Goal: Task Accomplishment & Management: Use online tool/utility

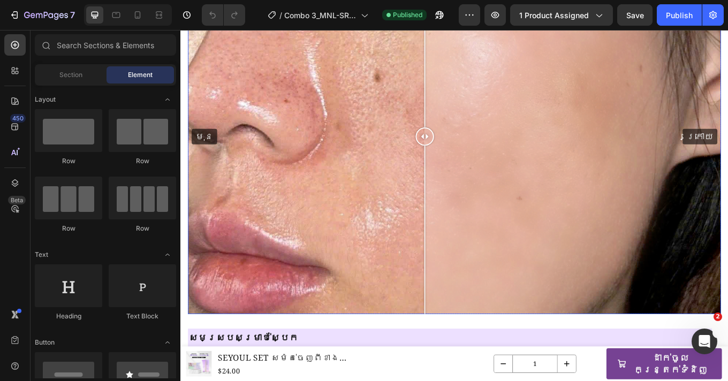
scroll to position [730, 0]
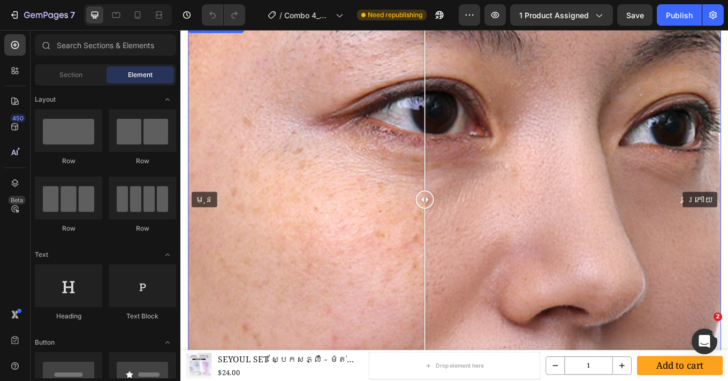
scroll to position [1589, 0]
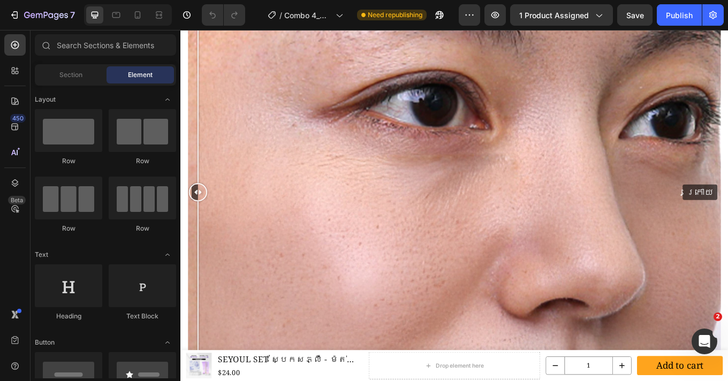
drag, startPoint x: 466, startPoint y: 219, endPoint x: 52, endPoint y: 272, distance: 417.5
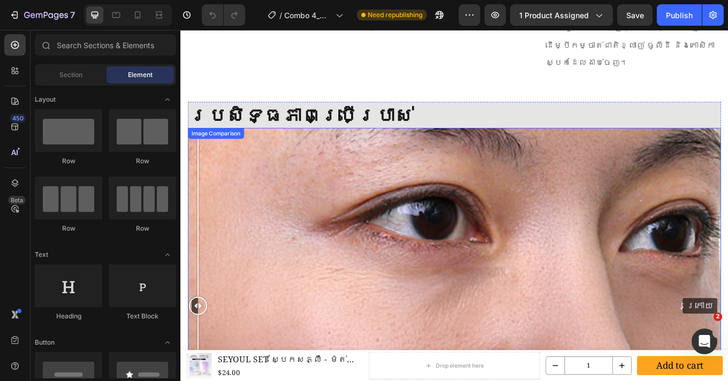
scroll to position [1542, 0]
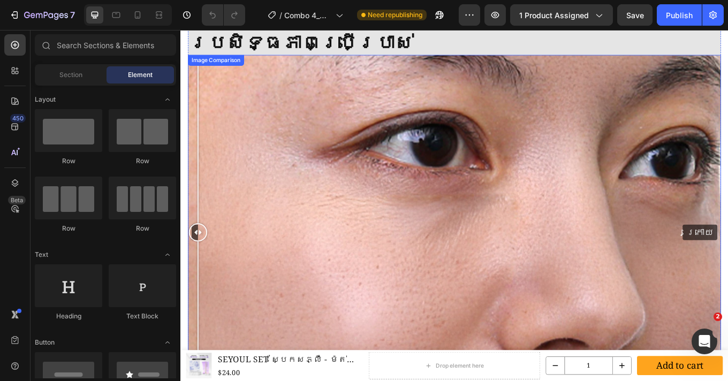
drag, startPoint x: 204, startPoint y: 257, endPoint x: -7, endPoint y: 267, distance: 211.0
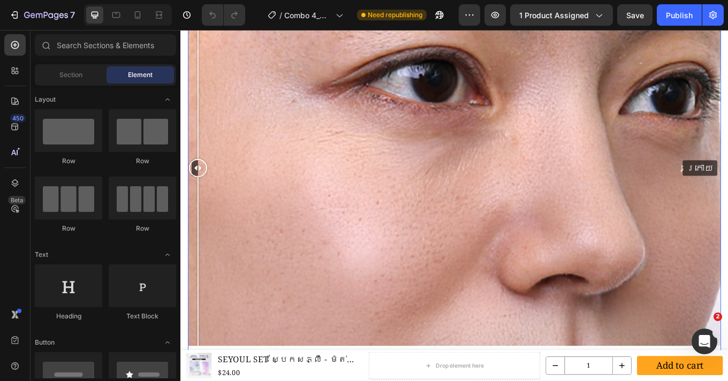
scroll to position [1555, 0]
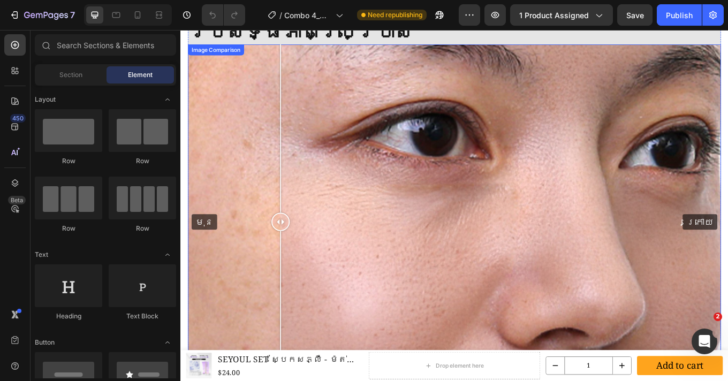
click at [297, 197] on div "មុន ក្រោយ" at bounding box center [501, 255] width 625 height 417
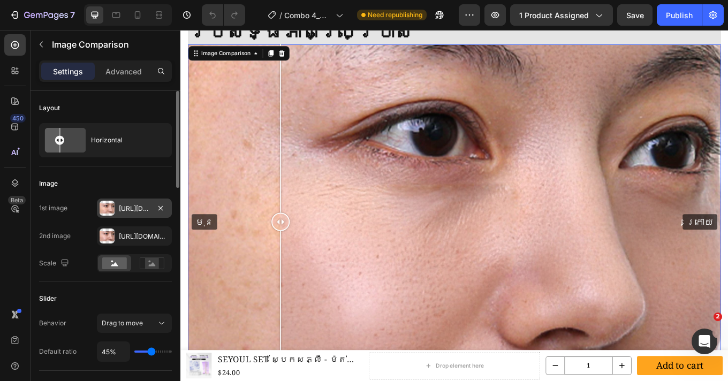
click at [132, 211] on div "Https://cdn.Shopify.Com/s/files/1/0693/4829/4845/files/gempages_560265856190251…" at bounding box center [134, 209] width 31 height 10
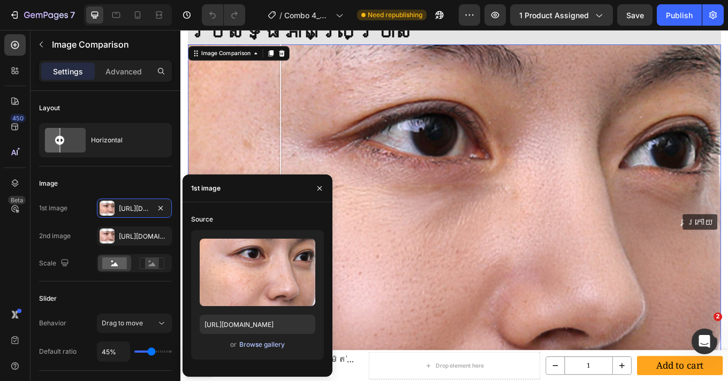
click at [252, 342] on div "Browse gallery" at bounding box center [261, 345] width 45 height 10
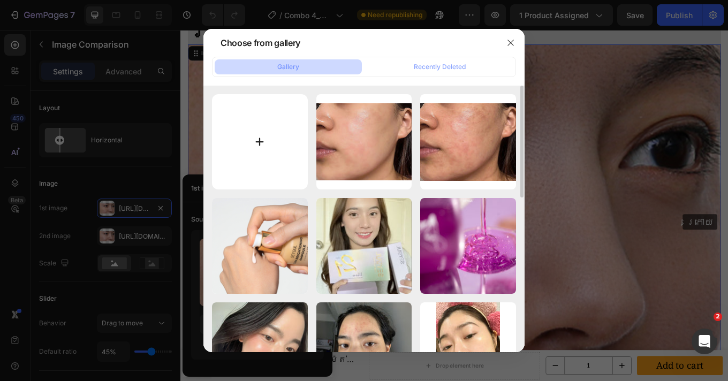
click at [262, 144] on input "file" at bounding box center [260, 142] width 96 height 96
type input "C:\fakepath\DM_20250828151237_002.png"
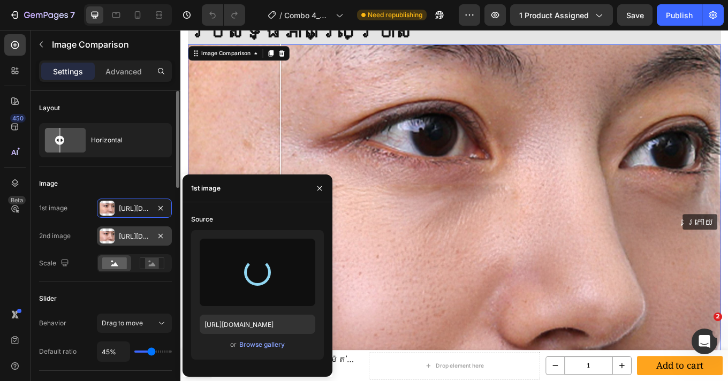
type input "https://cdn.shopify.com/s/files/1/0693/4829/4845/files/gempages_560265856190251…"
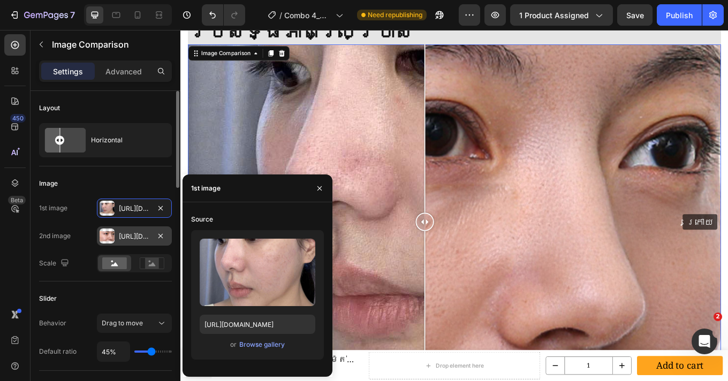
click at [122, 235] on div "Https://cdn.Shopify.Com/s/files/1/0693/4829/4845/files/gempages_560265856190251…" at bounding box center [134, 237] width 31 height 10
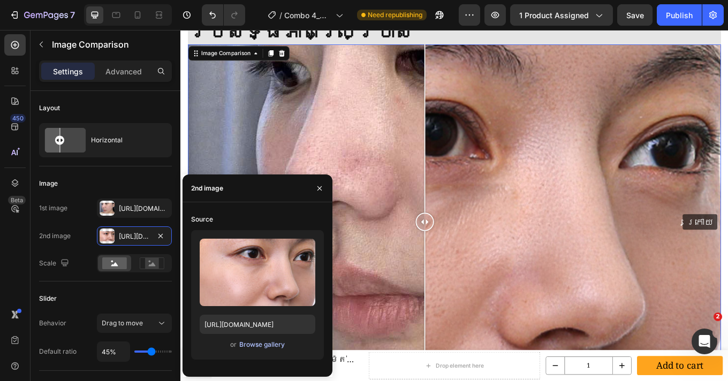
click at [246, 345] on div "Browse gallery" at bounding box center [261, 345] width 45 height 10
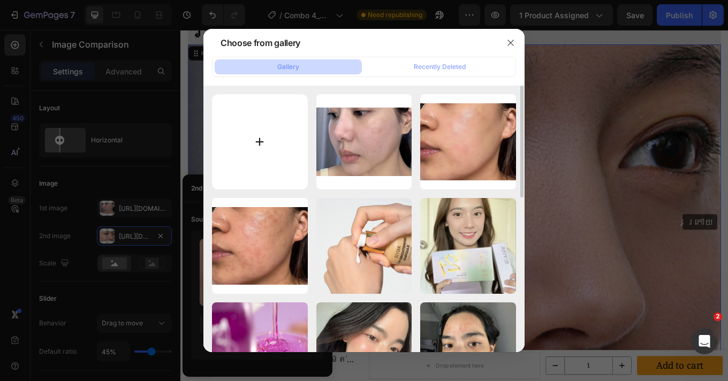
click at [271, 149] on input "file" at bounding box center [260, 142] width 96 height 96
type input "C:\fakepath\DM_20250828151237_001.png"
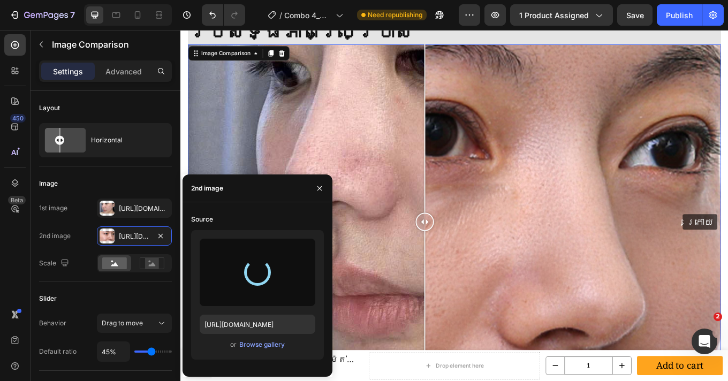
type input "https://cdn.shopify.com/s/files/1/0693/4829/4845/files/gempages_560265856190251…"
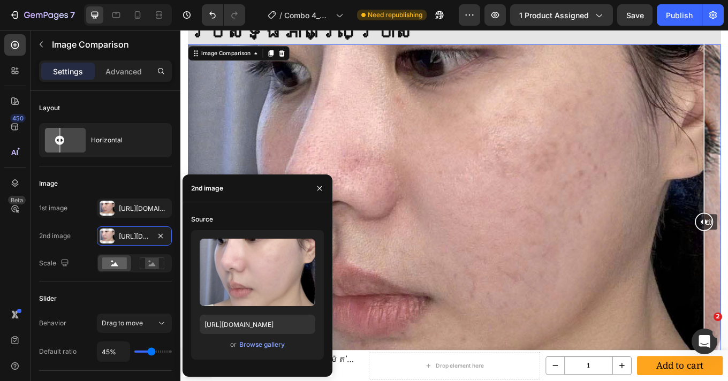
drag, startPoint x: 463, startPoint y: 252, endPoint x: 842, endPoint y: 269, distance: 379.2
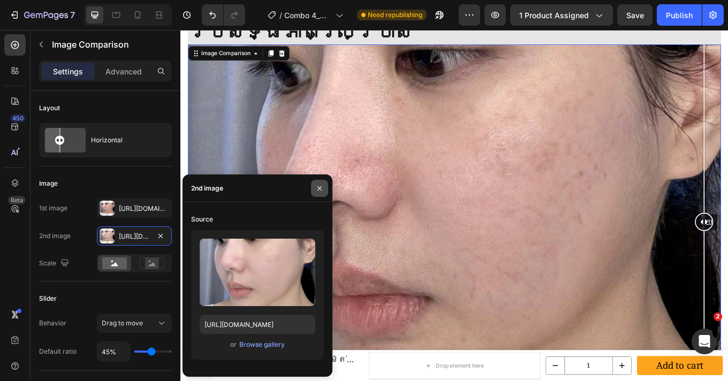
click at [316, 191] on icon "button" at bounding box center [319, 188] width 9 height 9
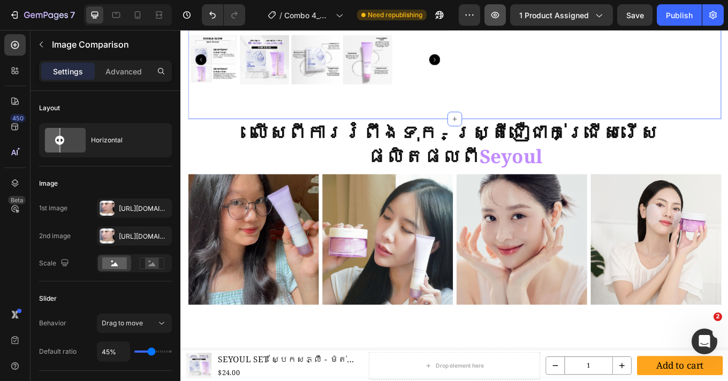
scroll to position [340, 0]
click at [493, 128] on div at bounding box center [501, 134] width 17 height 17
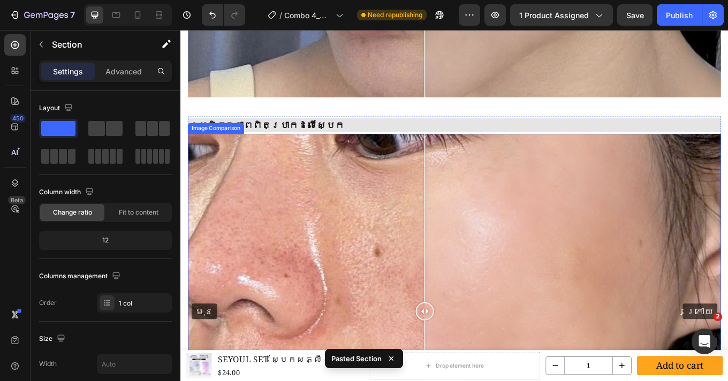
scroll to position [1828, 0]
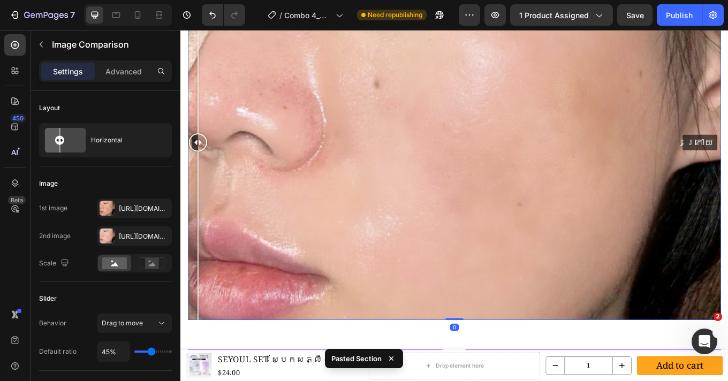
scroll to position [2216, 0]
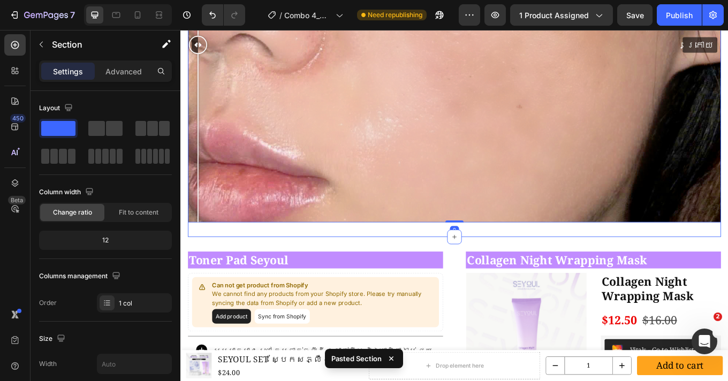
click at [271, 262] on div "ប្រសិទ្ធភាពពិតប្រាកដលើស្បែក Heading មុន ក្រោយ Image Comparison 0 Row Row Sectio…" at bounding box center [501, 44] width 625 height 460
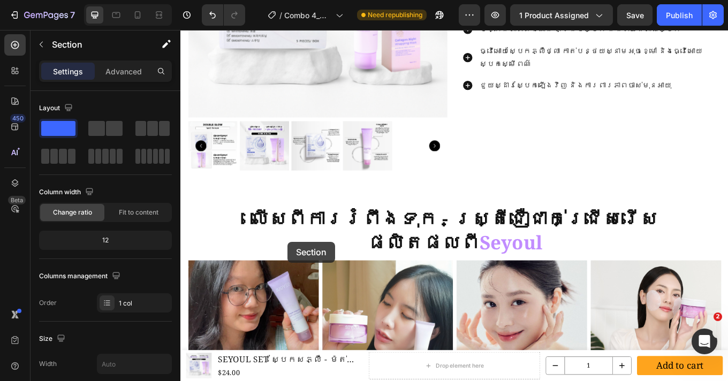
scroll to position [242, 0]
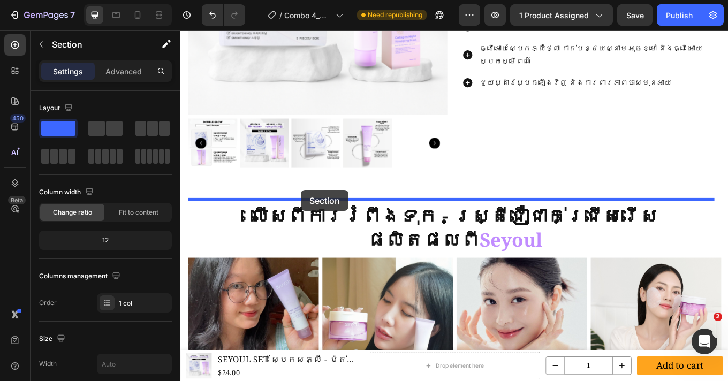
drag, startPoint x: 287, startPoint y: 217, endPoint x: 322, endPoint y: 218, distance: 34.8
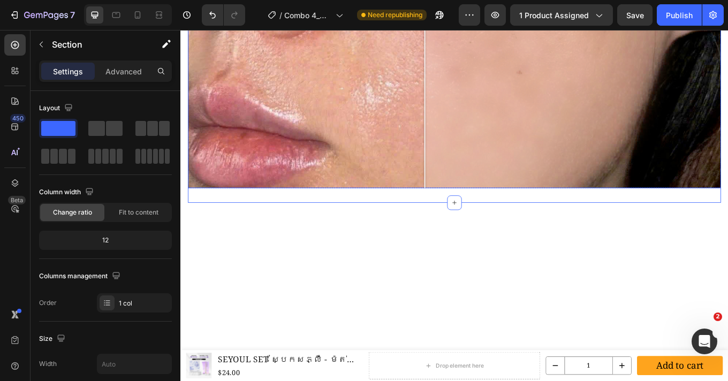
scroll to position [697, 0]
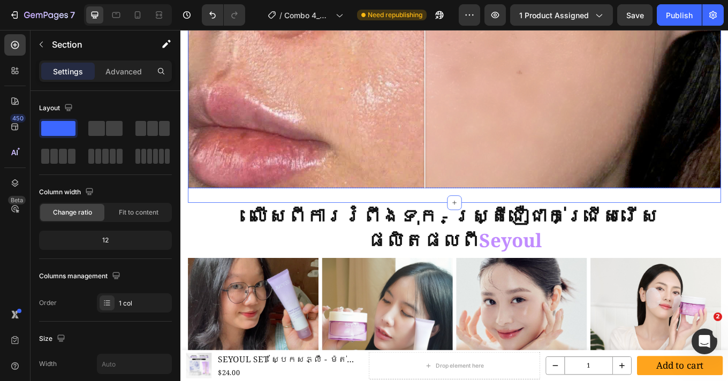
click at [338, 123] on div "មុន ក្រោយ" at bounding box center [501, 7] width 625 height 417
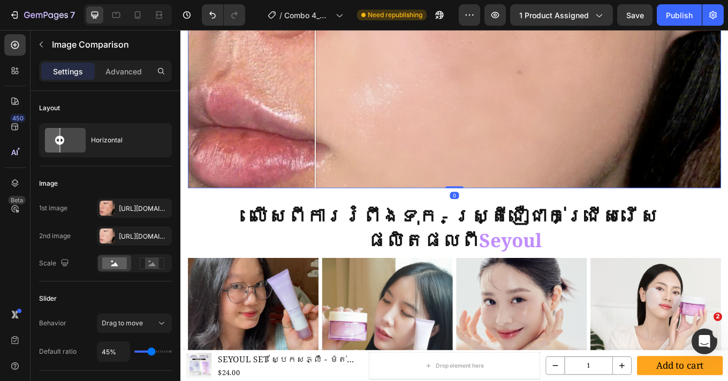
click at [255, 160] on div "មុន ក្រោយ" at bounding box center [501, 7] width 625 height 417
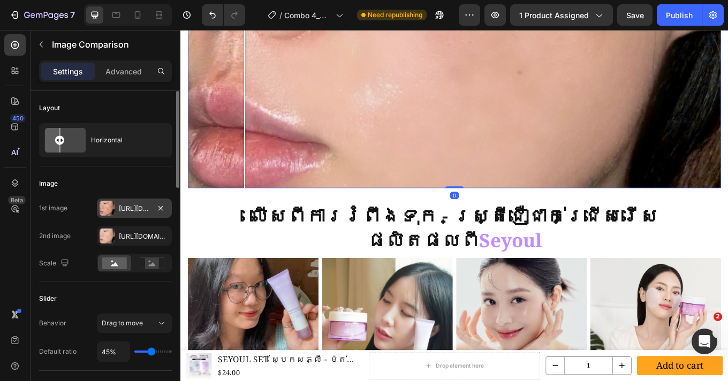
click at [129, 212] on div "Https://cdn.Shopify.Com/s/files/1/0693/4829/4845/files/gempages_560265856190251…" at bounding box center [134, 209] width 31 height 10
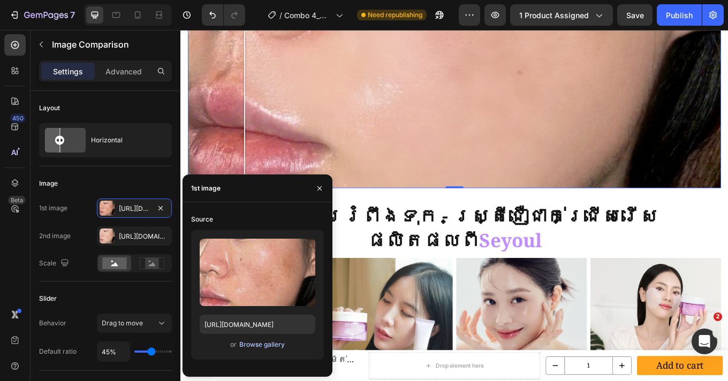
click at [255, 346] on div "Browse gallery" at bounding box center [261, 345] width 45 height 10
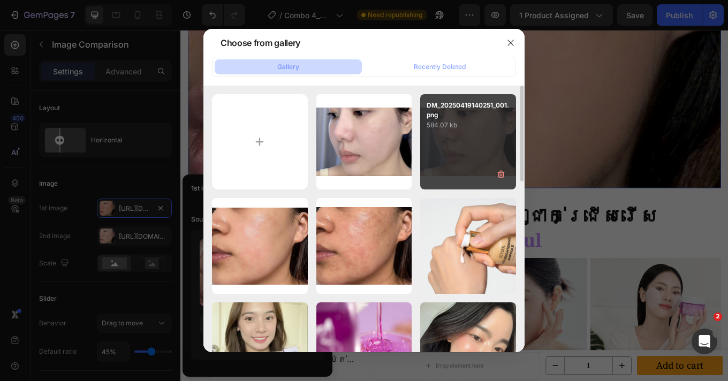
click at [449, 150] on div "DM_20250419140251_001.png 584.07 kb" at bounding box center [468, 142] width 96 height 96
type input "https://cdn.shopify.com/s/files/1/0693/4829/4845/files/gempages_560265856190251…"
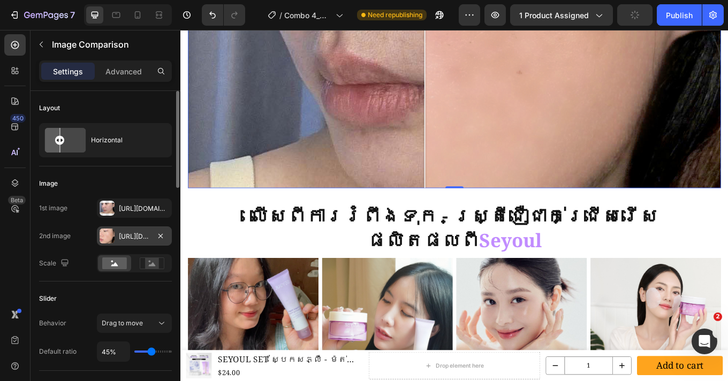
click at [125, 233] on div "Https://cdn.Shopify.Com/s/files/1/0693/4829/4845/files/gempages_560265856190251…" at bounding box center [134, 237] width 31 height 10
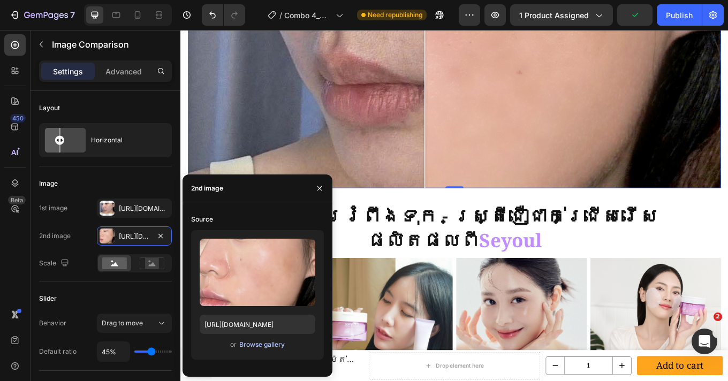
click at [263, 343] on div "Browse gallery" at bounding box center [261, 345] width 45 height 10
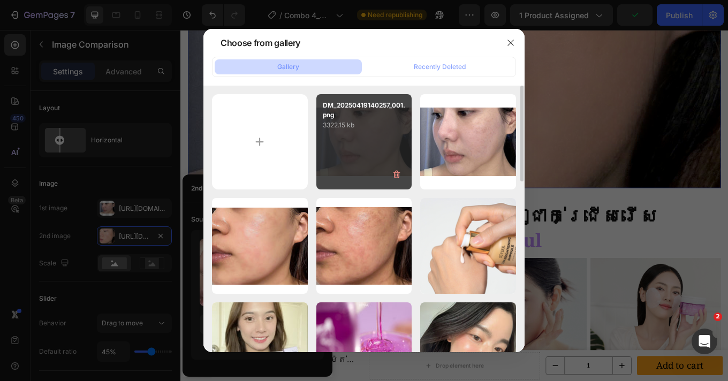
click at [341, 172] on div "DM_20250419140257_001.png 3322.15 kb" at bounding box center [364, 142] width 96 height 96
type input "https://cdn.shopify.com/s/files/1/0693/4829/4845/files/gempages_560265856190251…"
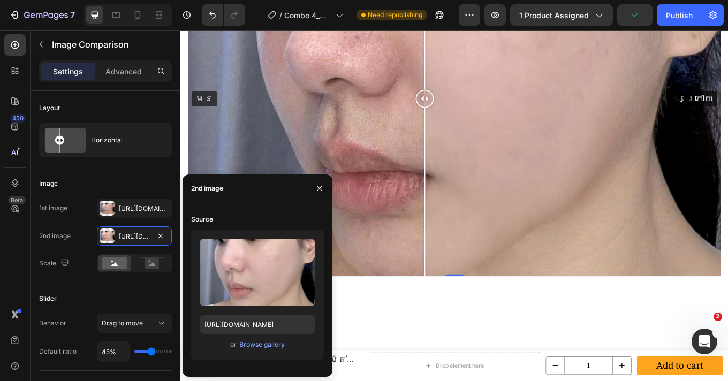
scroll to position [441, 0]
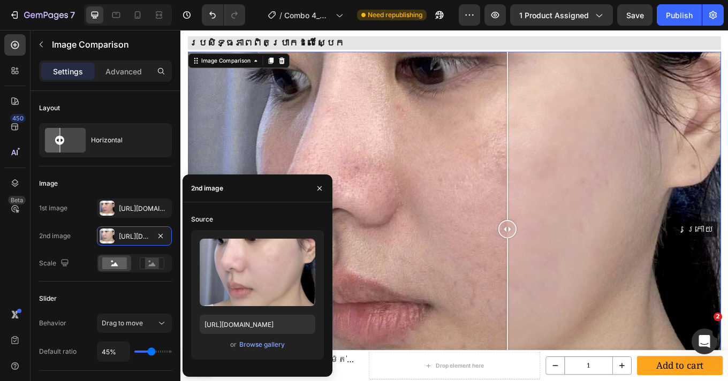
drag, startPoint x: 456, startPoint y: 260, endPoint x: 843, endPoint y: 280, distance: 386.8
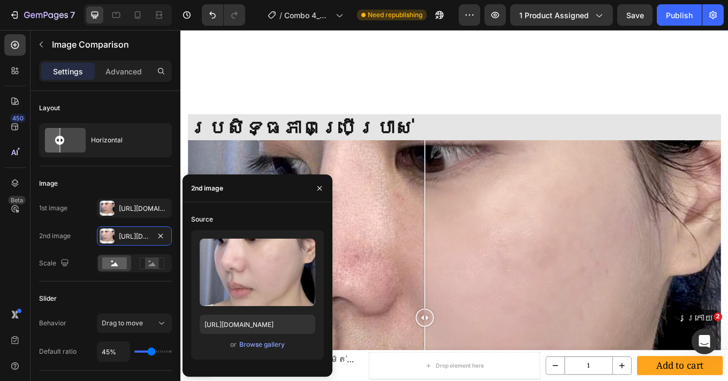
scroll to position [1641, 0]
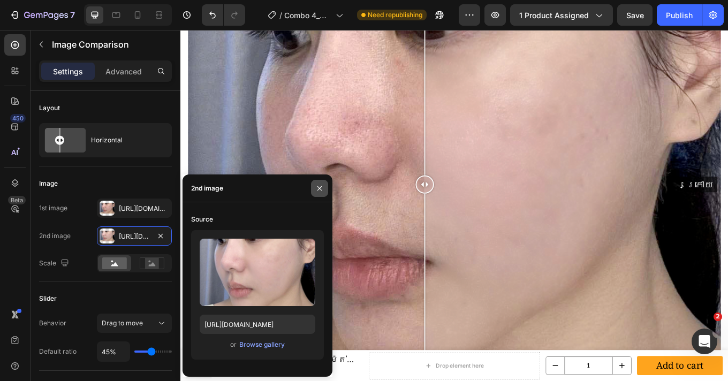
click at [318, 189] on icon "button" at bounding box center [319, 188] width 4 height 4
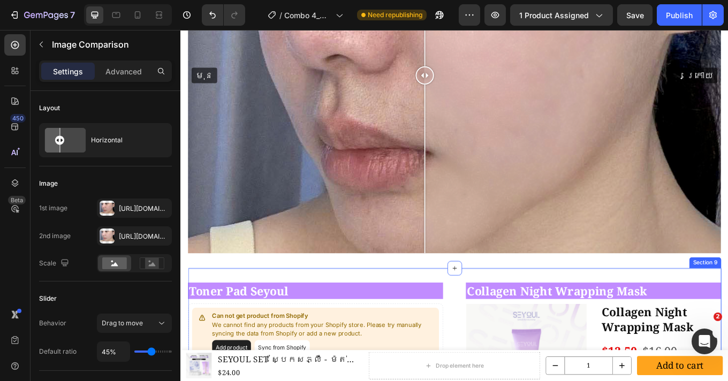
scroll to position [1821, 0]
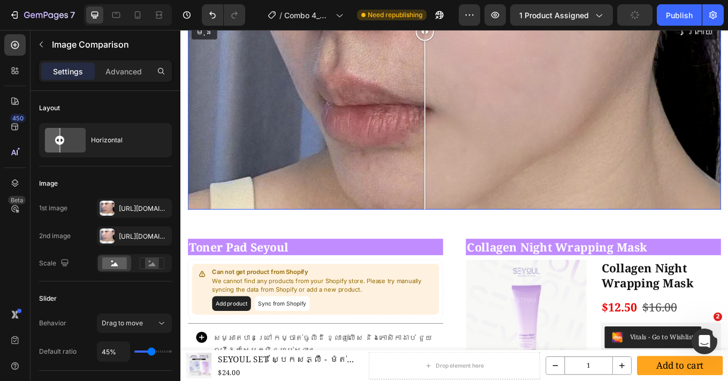
click at [403, 202] on div "មុន ក្រោយ" at bounding box center [501, 32] width 625 height 417
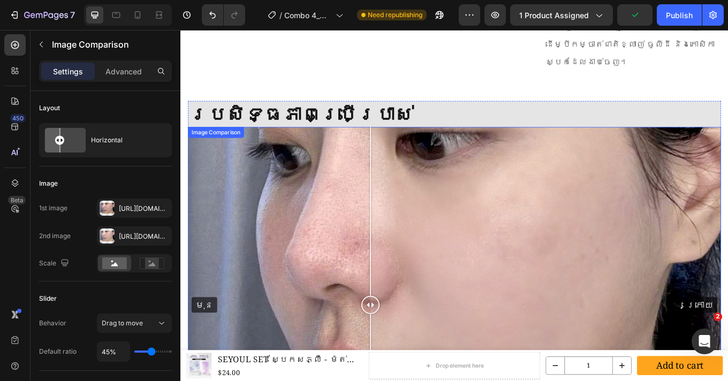
scroll to position [1516, 0]
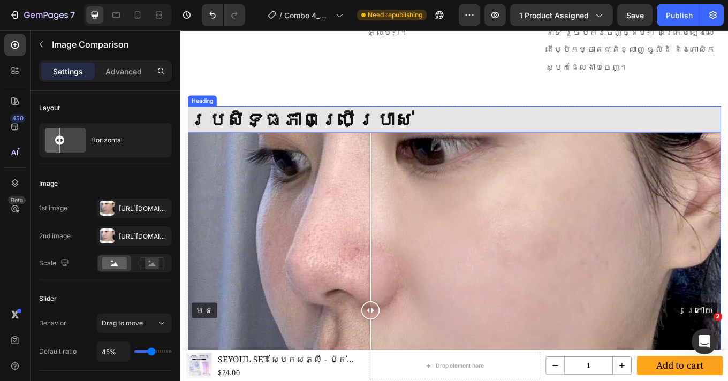
click at [603, 120] on h2 "ប្រសិទ្ធភាពប្រើប្រាស់" at bounding box center [501, 135] width 625 height 30
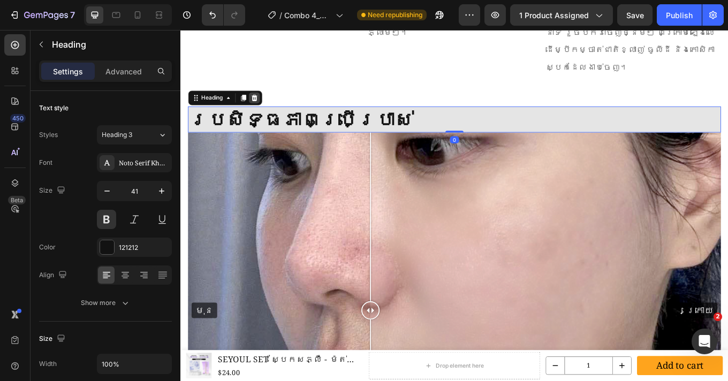
click at [268, 106] on icon at bounding box center [266, 109] width 7 height 7
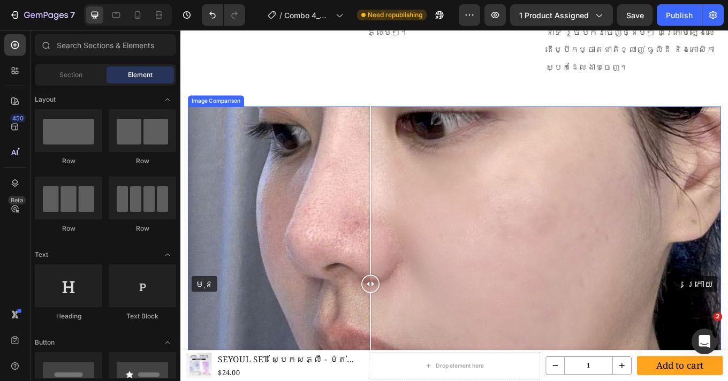
click at [373, 153] on div "មុន ក្រោយ" at bounding box center [501, 328] width 625 height 417
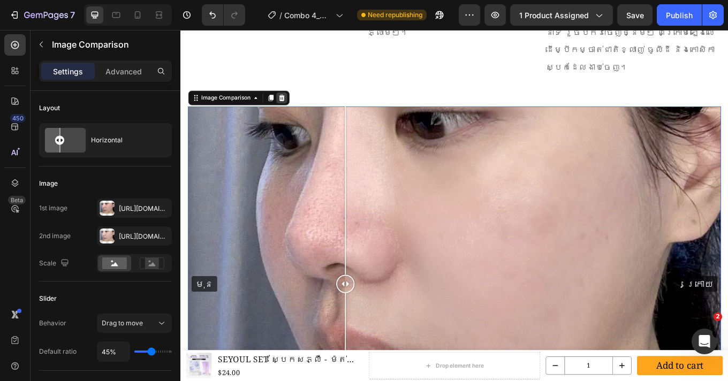
click at [299, 106] on icon at bounding box center [298, 109] width 7 height 7
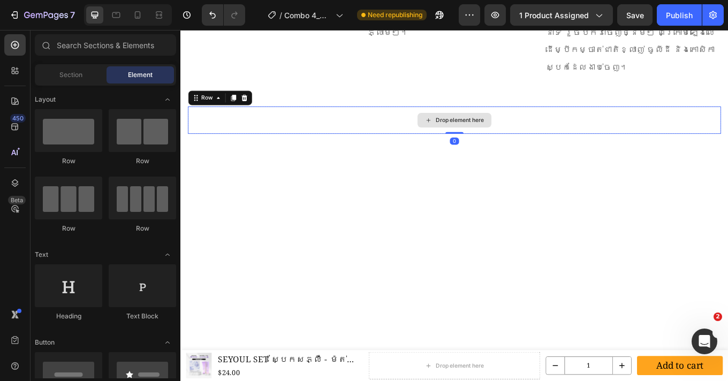
click at [416, 120] on div "Drop element here" at bounding box center [501, 136] width 625 height 32
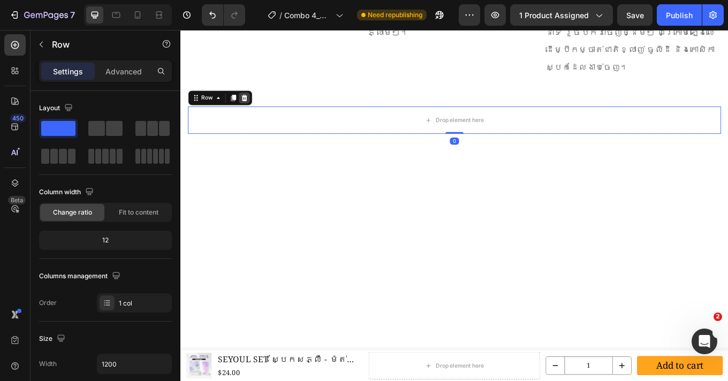
click at [258, 105] on icon at bounding box center [254, 109] width 9 height 9
click at [388, 120] on div "Drop element here" at bounding box center [501, 136] width 625 height 32
click at [259, 103] on div at bounding box center [254, 109] width 13 height 13
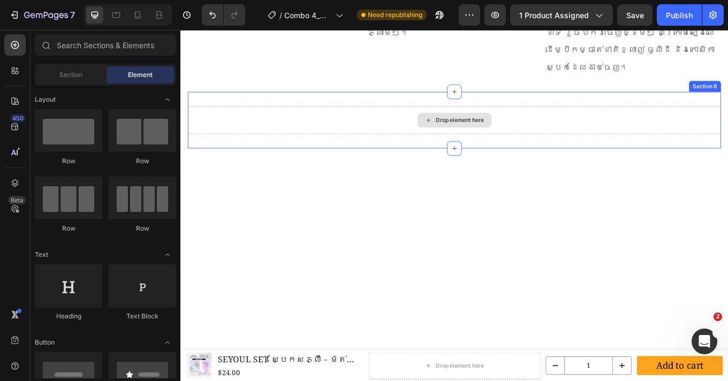
click at [460, 127] on div "Drop element here" at bounding box center [501, 135] width 87 height 17
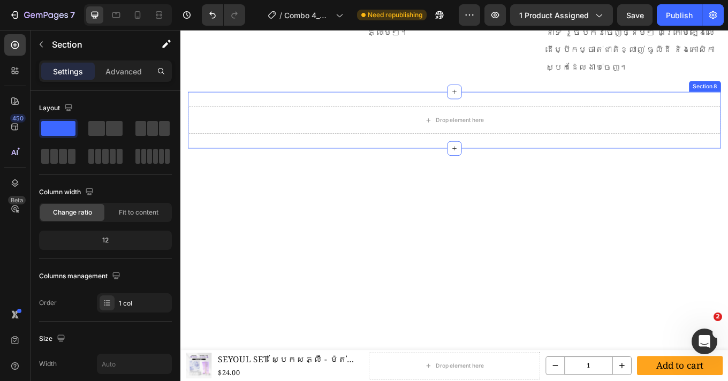
click at [684, 143] on div "Drop element here Section 8" at bounding box center [501, 136] width 625 height 66
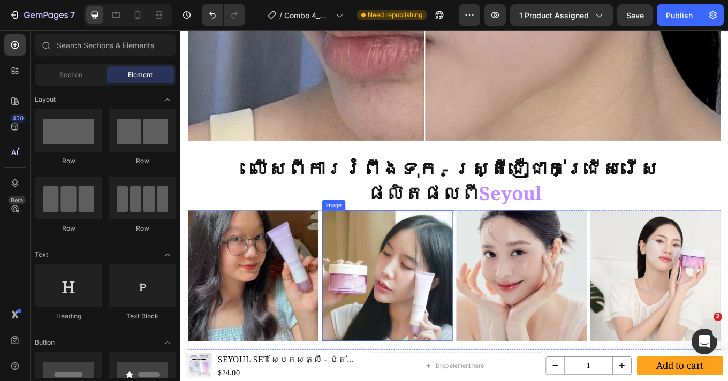
scroll to position [754, 0]
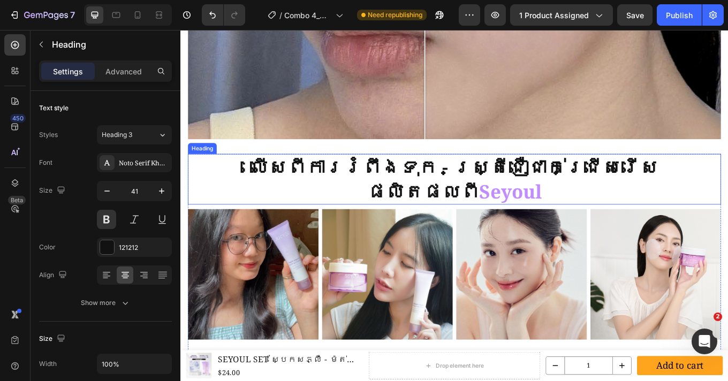
click at [430, 196] on h2 "លើសពីការរំពឹងទុក - ស្ត្រីជឿជាក់ជ្រើសរើសផលិតផលពី Seyoul" at bounding box center [501, 204] width 625 height 59
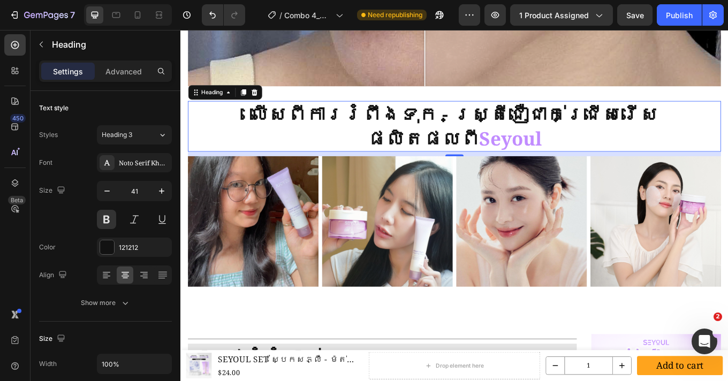
scroll to position [817, 0]
click at [267, 99] on icon at bounding box center [266, 102] width 9 height 9
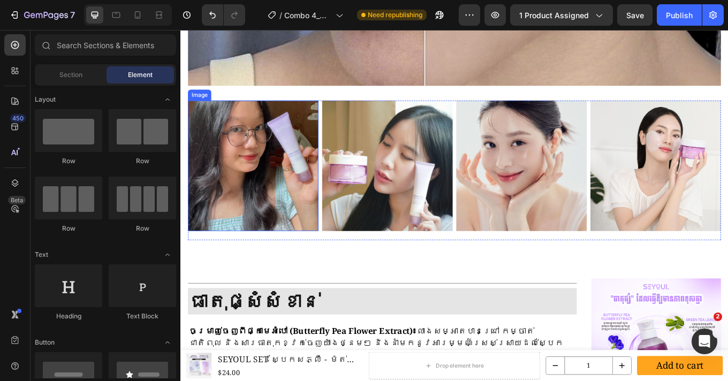
click at [294, 244] on img at bounding box center [265, 189] width 153 height 153
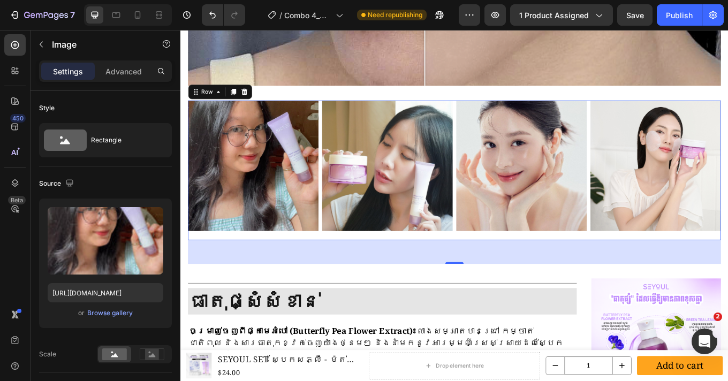
click at [369, 265] on div "Image" at bounding box center [422, 195] width 153 height 164
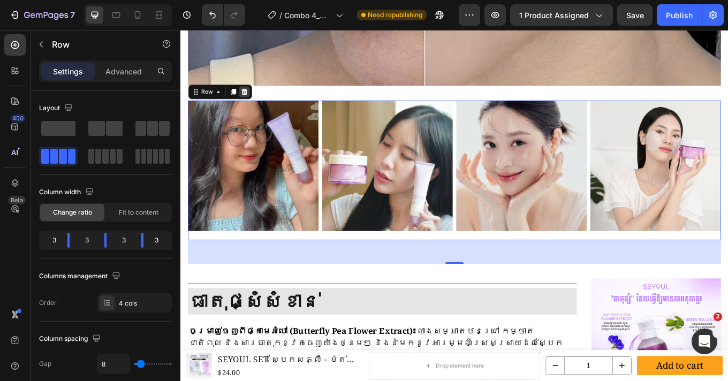
click at [257, 99] on icon at bounding box center [254, 102] width 7 height 7
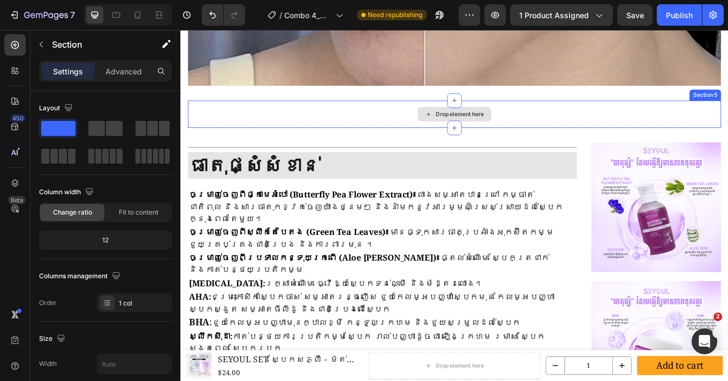
click at [411, 119] on div "Drop element here" at bounding box center [501, 129] width 625 height 32
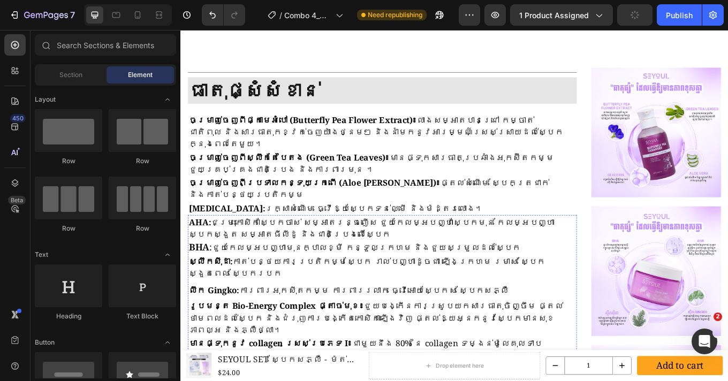
scroll to position [1042, 0]
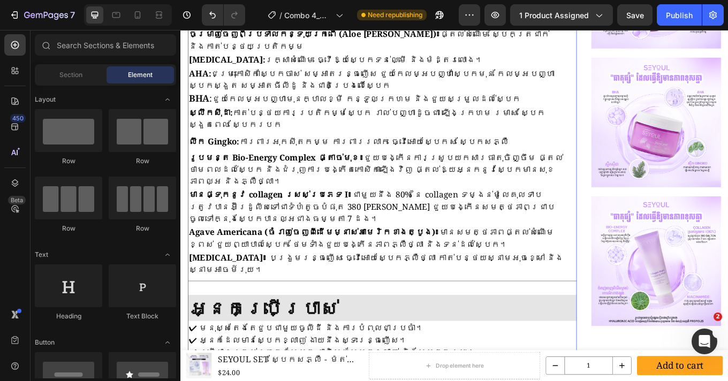
click at [616, 369] on div "Title Line Image ធាតុផ្សំសំខាន់ Heading ចម្រាញ់ចេញពីផ្កាមេអំបៅ (Butterfly Pea F…" at bounding box center [417, 174] width 456 height 549
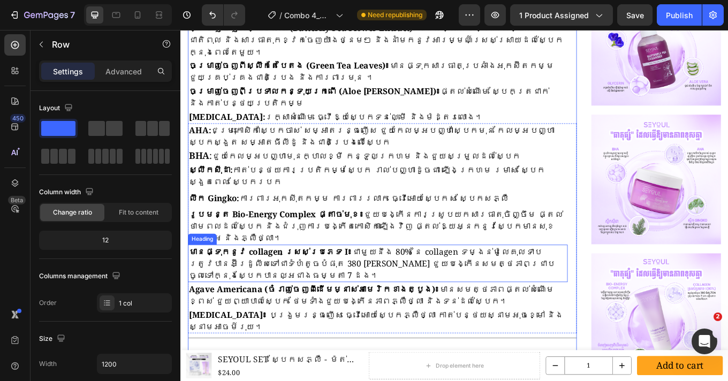
scroll to position [796, 0]
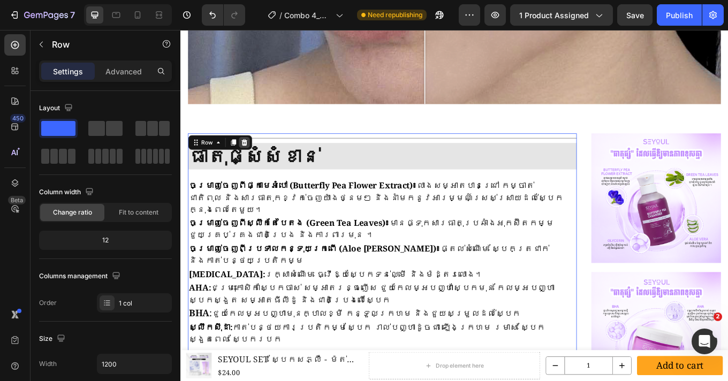
click at [259, 159] on div at bounding box center [254, 162] width 13 height 13
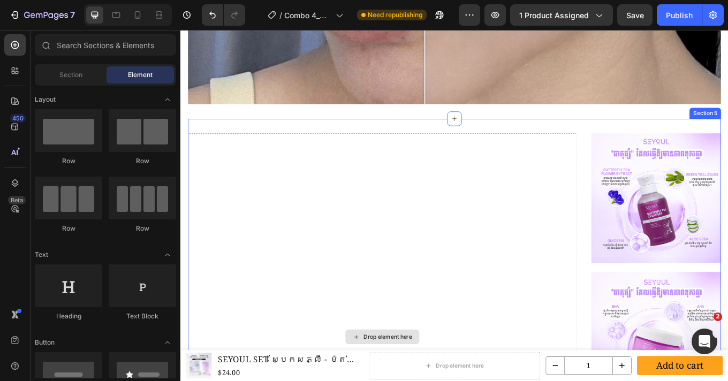
scroll to position [888, 0]
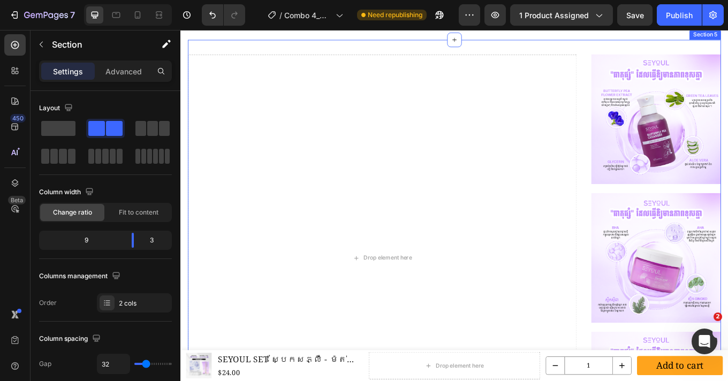
click at [568, 43] on div "Drop element here Image Image Image Section 5" at bounding box center [501, 297] width 625 height 511
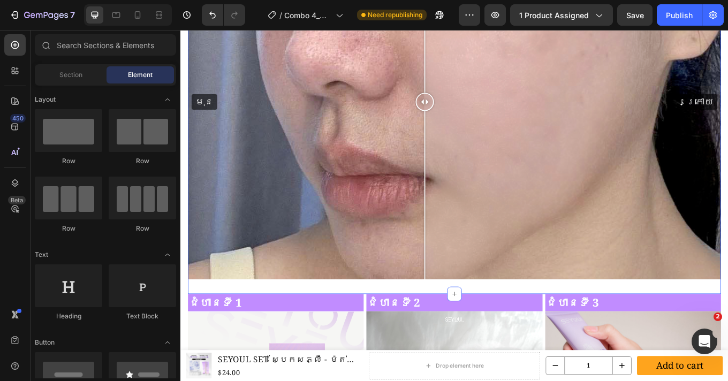
scroll to position [591, 0]
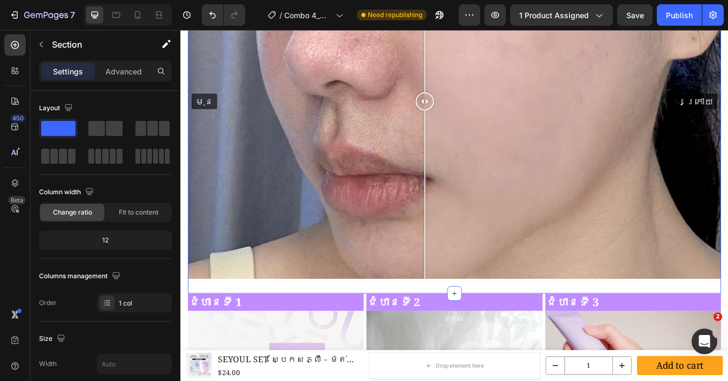
click at [467, 324] on div "ប្រសិទ្ធភាពពិតប្រាកដលើស្បែក Heading មុន ក្រោយ Image Comparison Row Row Section 3" at bounding box center [501, 110] width 625 height 460
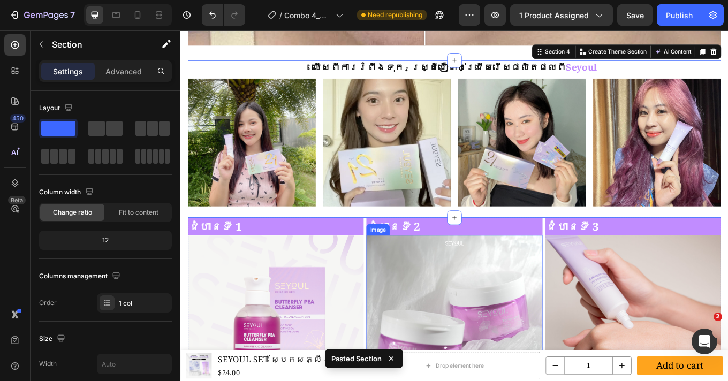
scroll to position [880, 0]
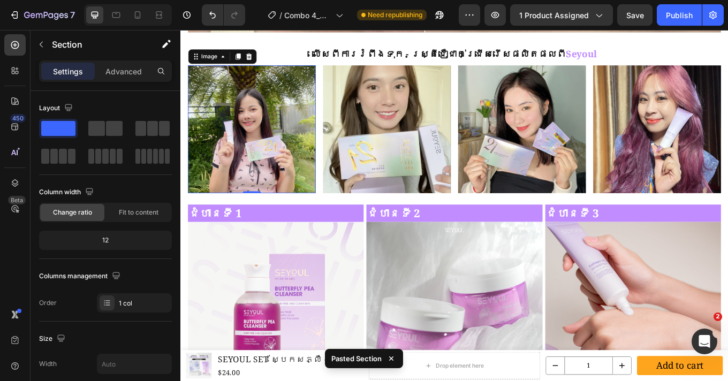
click at [316, 138] on img at bounding box center [264, 147] width 150 height 150
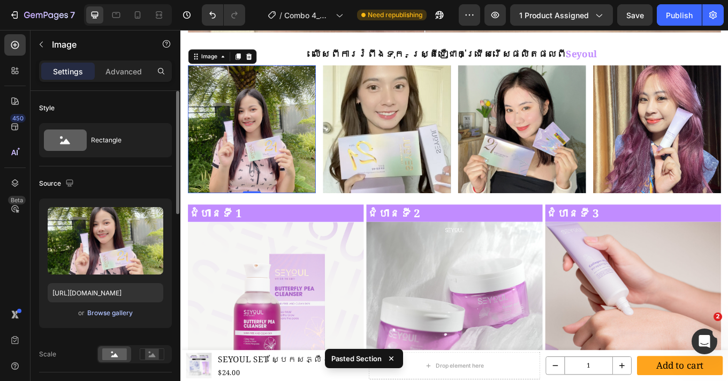
click at [113, 311] on div "Browse gallery" at bounding box center [109, 313] width 45 height 10
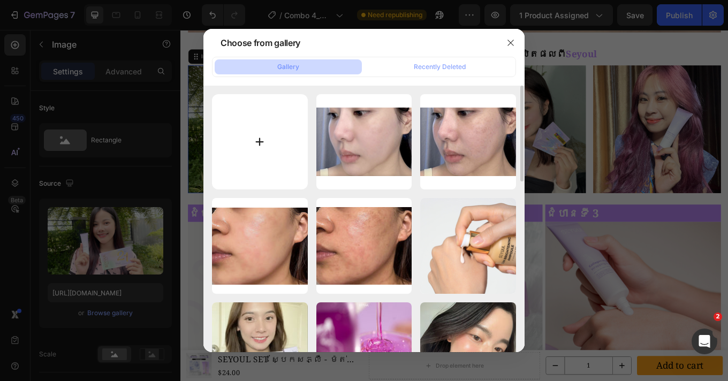
click at [257, 144] on input "file" at bounding box center [260, 142] width 96 height 96
type input "C:\fakepath\IMG_7776.HEIC"
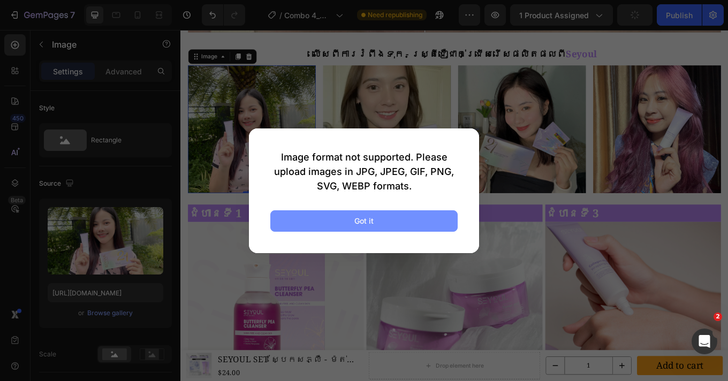
click at [375, 227] on button "Got it" at bounding box center [363, 220] width 187 height 21
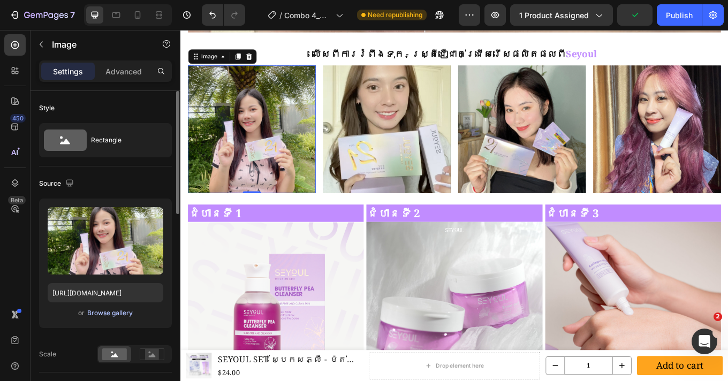
click at [116, 314] on div "Browse gallery" at bounding box center [109, 313] width 45 height 10
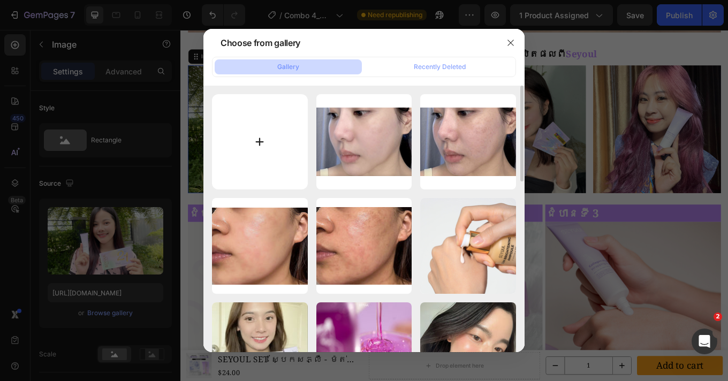
click at [262, 147] on input "file" at bounding box center [260, 142] width 96 height 96
type input "C:\fakepath\481477094_555822794180830_5373358528813239608_n.jpg"
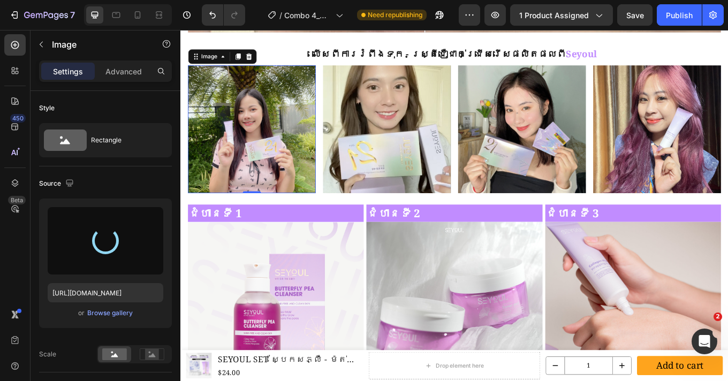
type input "https://cdn.shopify.com/s/files/1/0693/4829/4845/files/gempages_560265856190251…"
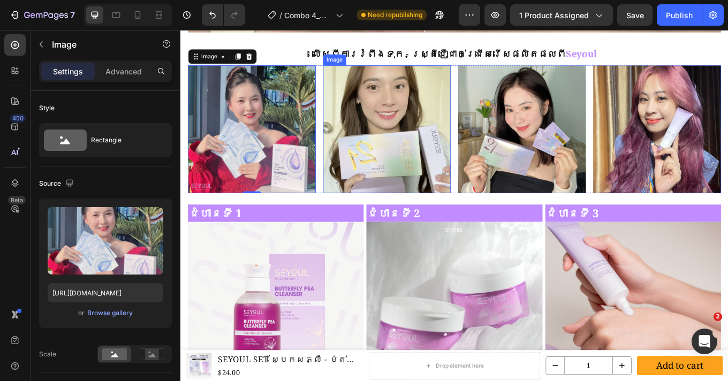
click at [394, 146] on img at bounding box center [422, 147] width 150 height 150
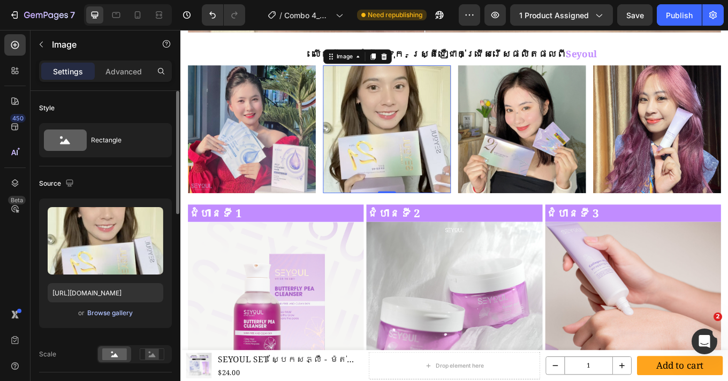
click at [112, 318] on button "Browse gallery" at bounding box center [110, 313] width 47 height 11
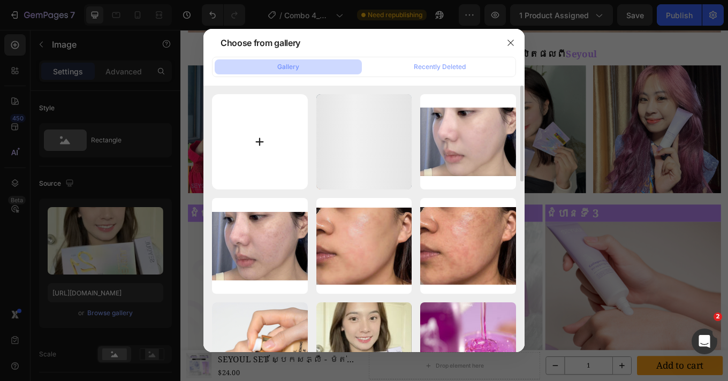
click at [260, 169] on input "file" at bounding box center [260, 142] width 96 height 96
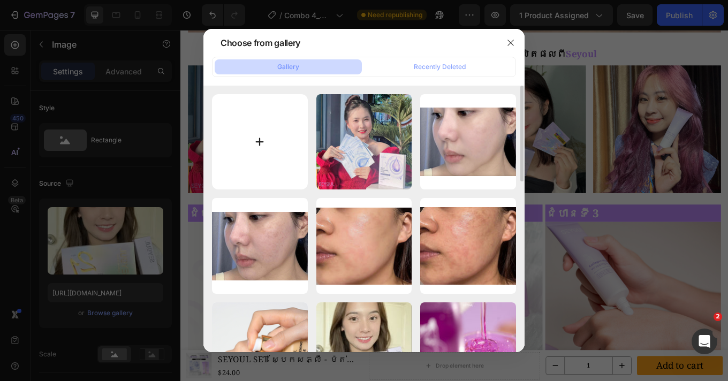
type input "C:\fakepath\Thanh_-_Shopify (3).png"
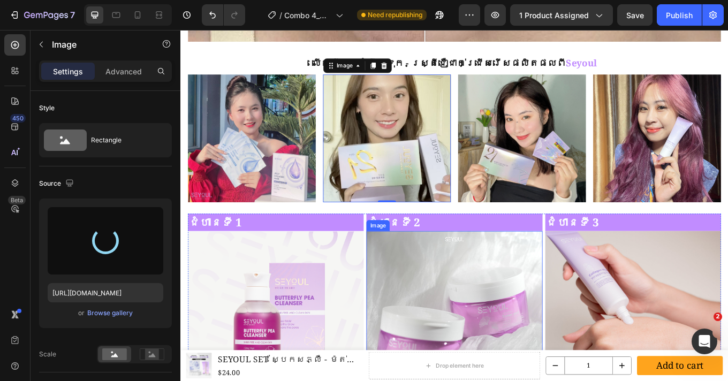
type input "https://cdn.shopify.com/s/files/1/0693/4829/4845/files/gempages_560265856190251…"
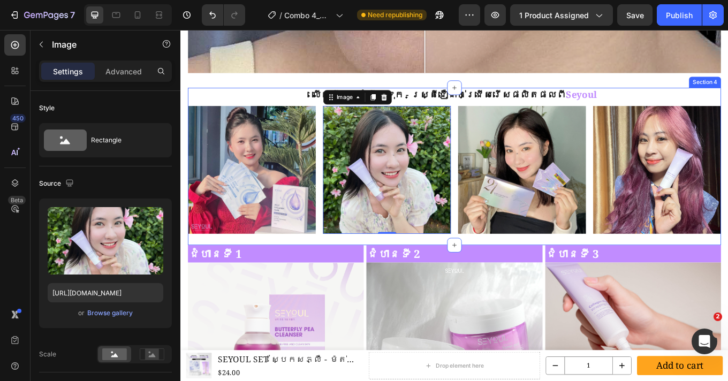
scroll to position [834, 0]
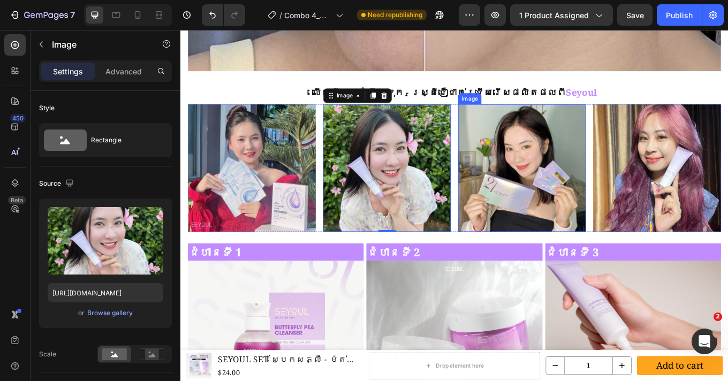
click at [573, 214] on img at bounding box center [581, 192] width 150 height 150
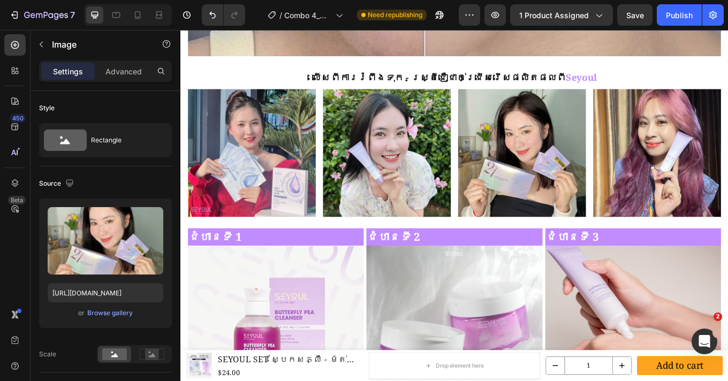
scroll to position [855, 0]
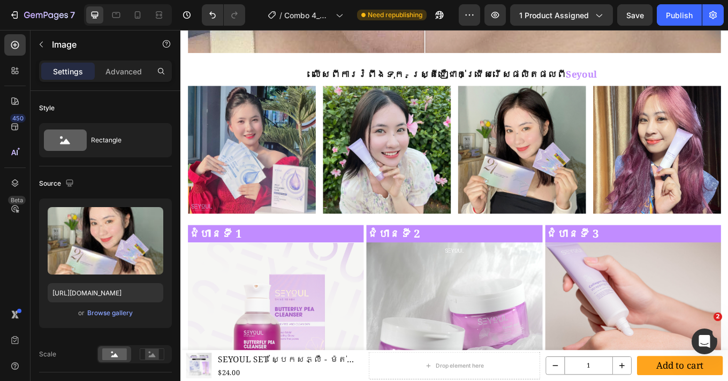
click at [591, 200] on img at bounding box center [581, 171] width 150 height 150
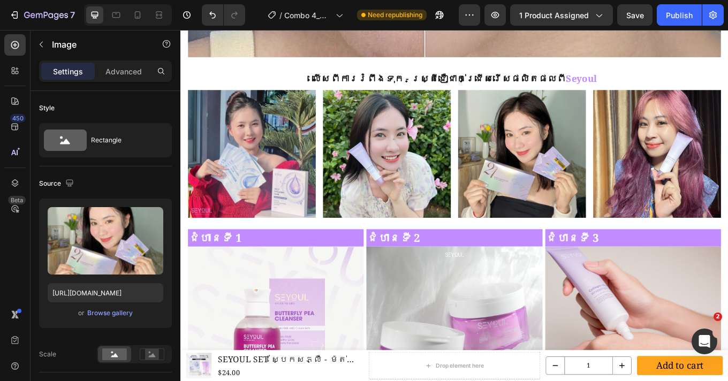
scroll to position [849, 0]
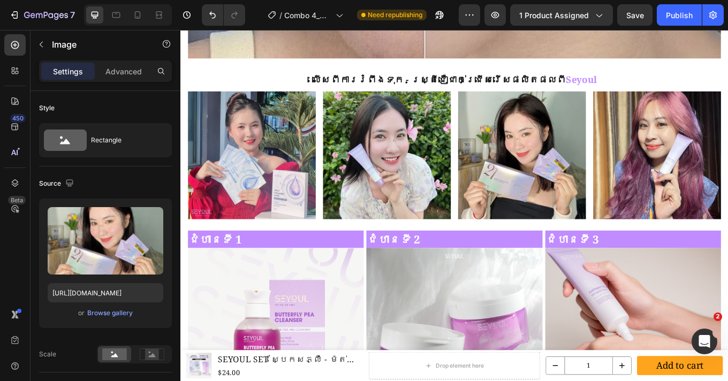
click at [593, 168] on img at bounding box center [581, 177] width 150 height 150
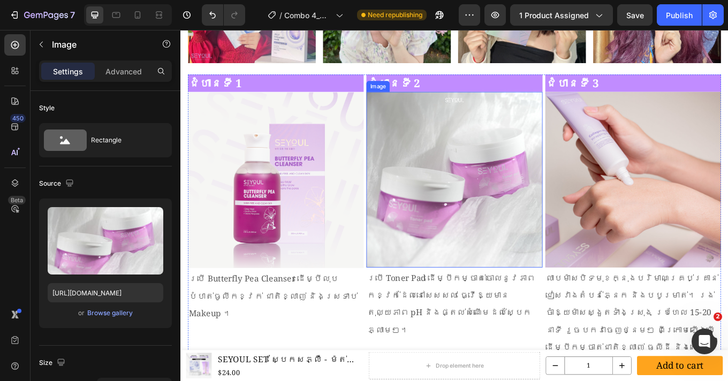
click at [514, 227] on img at bounding box center [501, 206] width 206 height 206
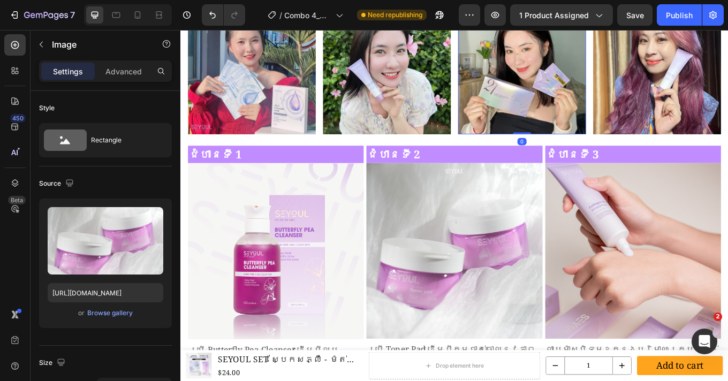
click at [560, 108] on img at bounding box center [581, 78] width 150 height 150
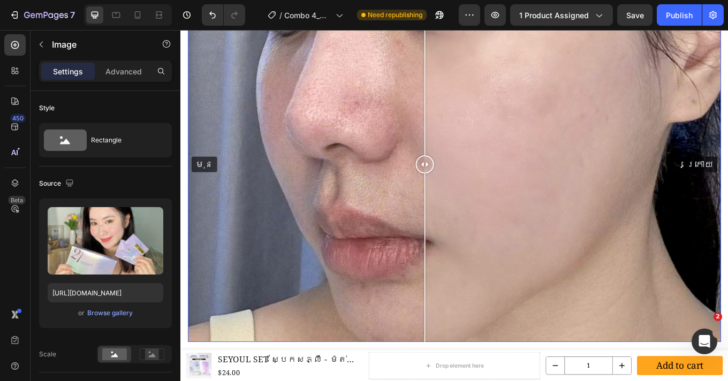
scroll to position [769, 0]
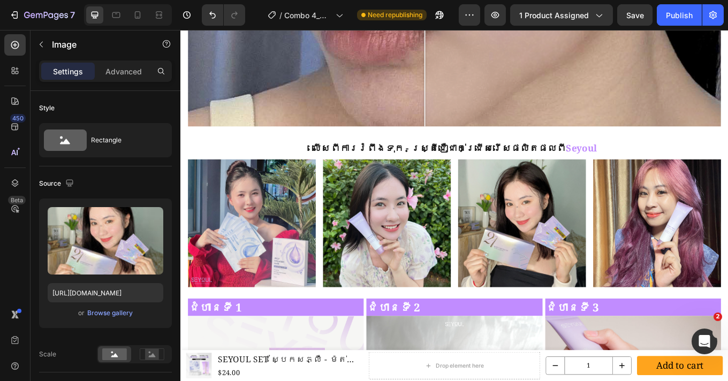
click at [545, 267] on img at bounding box center [581, 257] width 150 height 150
click at [555, 256] on img at bounding box center [581, 257] width 150 height 150
click at [722, 310] on img at bounding box center [739, 257] width 150 height 150
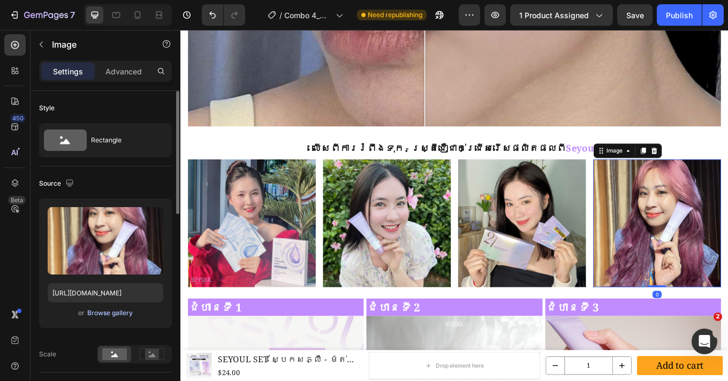
click at [114, 313] on div "Browse gallery" at bounding box center [109, 313] width 45 height 10
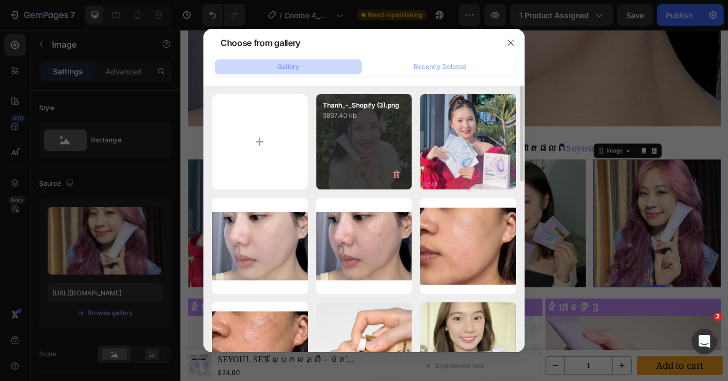
click at [364, 164] on div "Thanh_-_Shopify (3).png 3897.40 kb" at bounding box center [364, 142] width 96 height 96
type input "https://cdn.shopify.com/s/files/1/0693/4829/4845/files/gempages_560265856190251…"
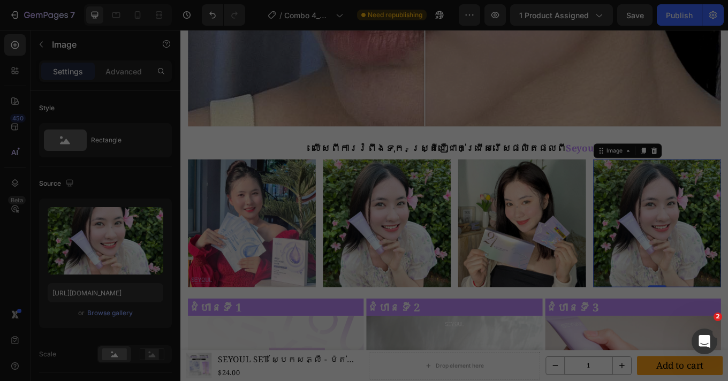
click at [364, 164] on div "Thanh_-_Shopify (3).png 3897.40 kb" at bounding box center [364, 142] width 96 height 96
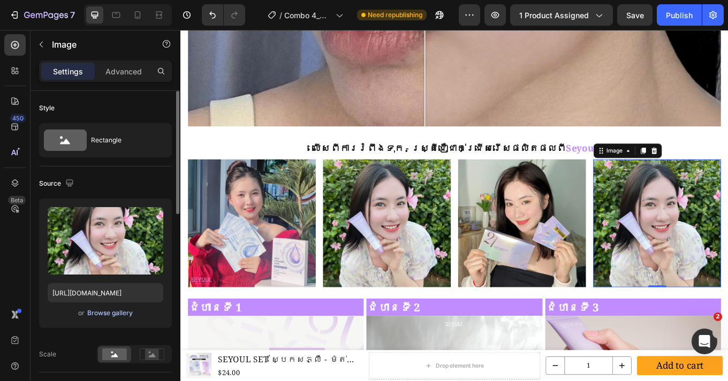
click at [105, 311] on div "Browse gallery" at bounding box center [109, 313] width 45 height 10
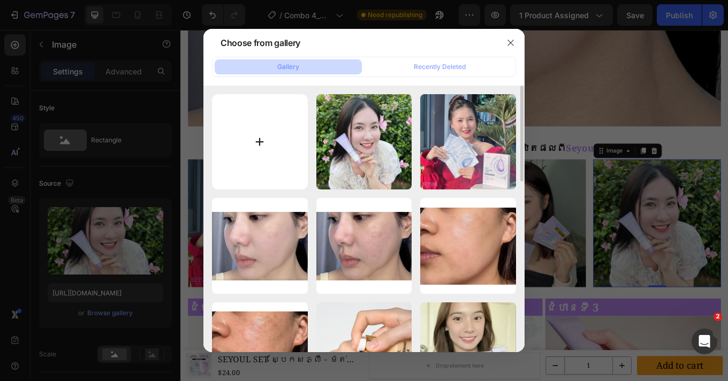
click at [262, 151] on input "file" at bounding box center [260, 142] width 96 height 96
type input "C:\fakepath\3.png"
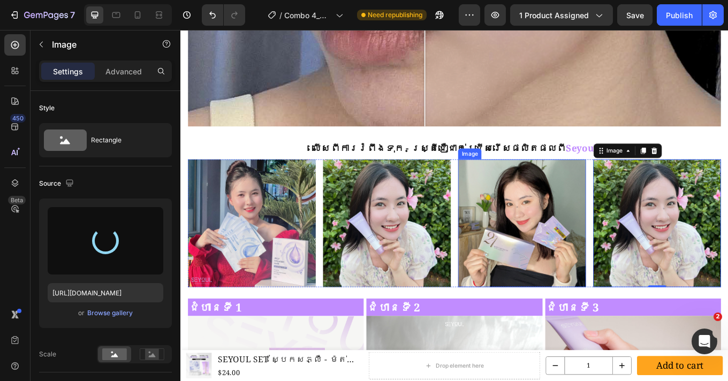
type input "https://cdn.shopify.com/s/files/1/0693/4829/4845/files/gempages_560265856190251…"
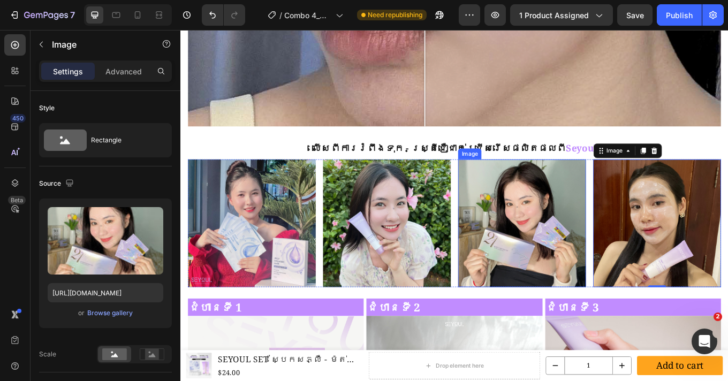
click at [605, 277] on img at bounding box center [581, 257] width 150 height 150
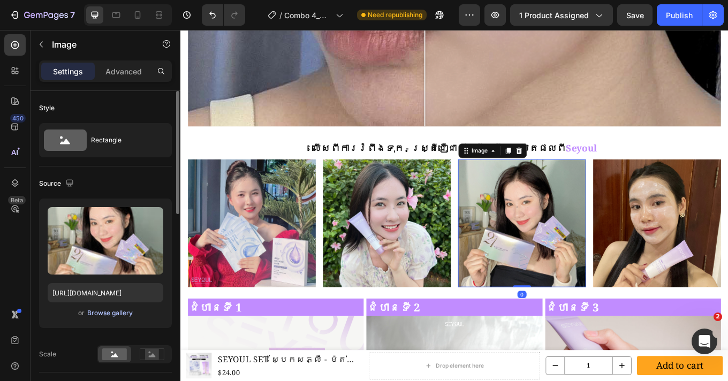
click at [116, 311] on div "Browse gallery" at bounding box center [109, 313] width 45 height 10
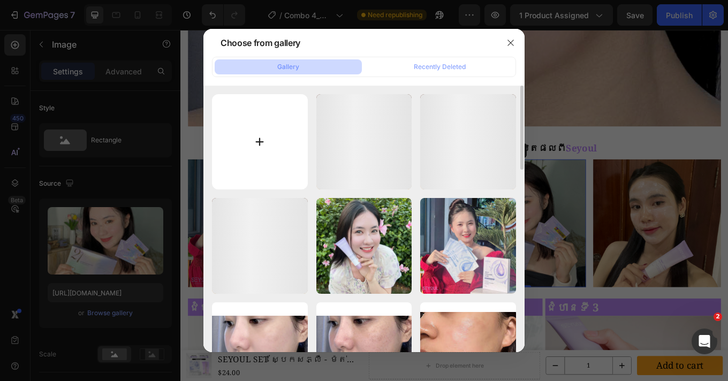
click at [251, 128] on input "file" at bounding box center [260, 142] width 96 height 96
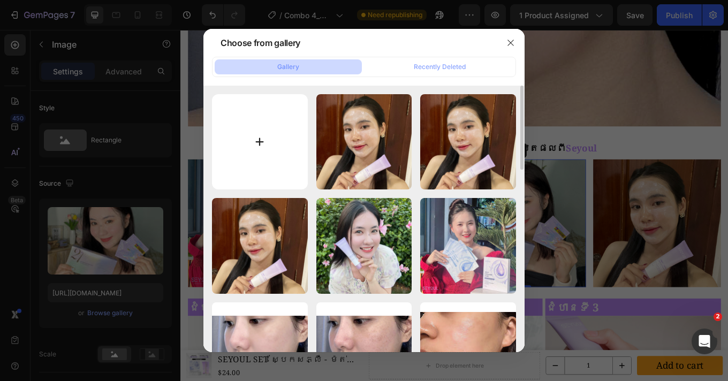
type input "C:\fakepath\2.png"
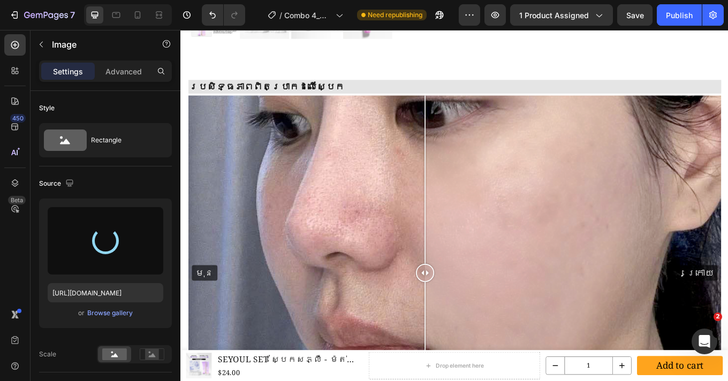
scroll to position [296, 0]
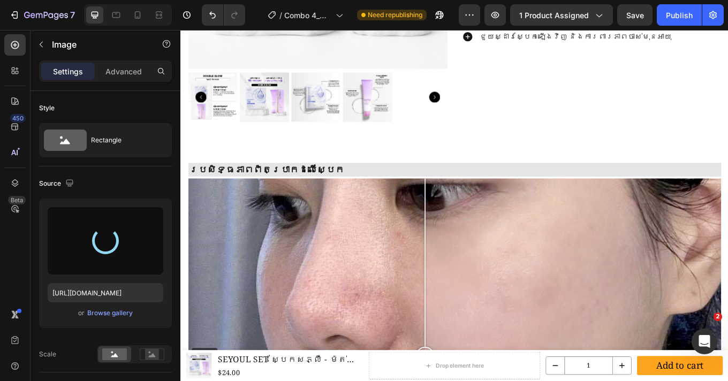
type input "https://cdn.shopify.com/s/files/1/0693/4829/4845/files/gempages_560265856190251…"
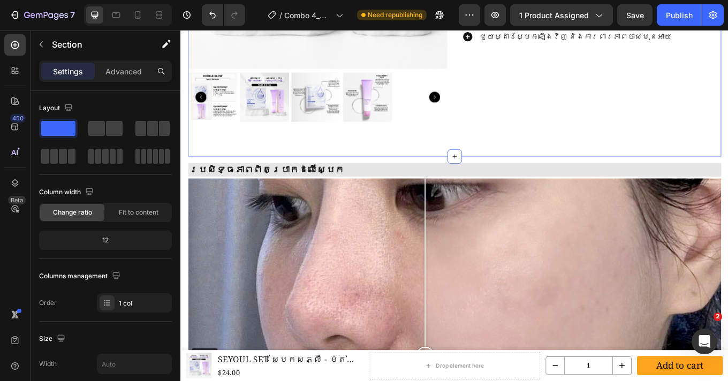
click at [125, 60] on div "Settings Advanced" at bounding box center [105, 70] width 133 height 21
click at [126, 65] on div "Advanced" at bounding box center [123, 71] width 53 height 17
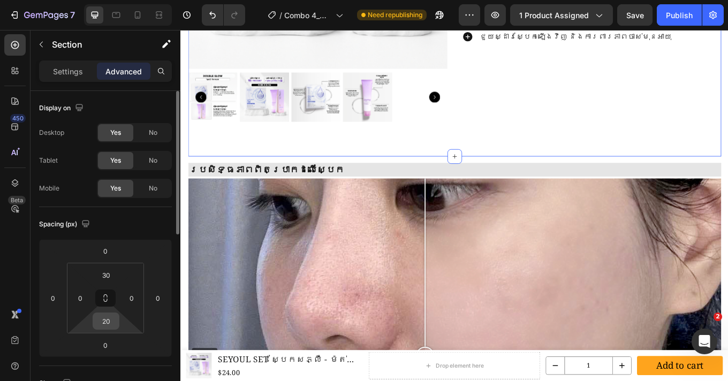
click at [103, 320] on input "20" at bounding box center [105, 321] width 21 height 16
type input "0"
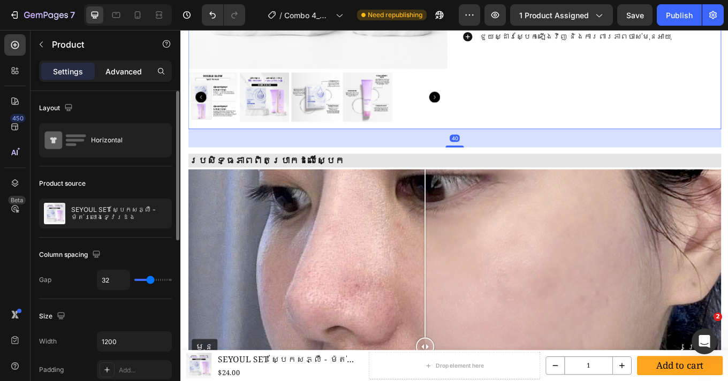
click at [132, 73] on p "Advanced" at bounding box center [123, 71] width 36 height 11
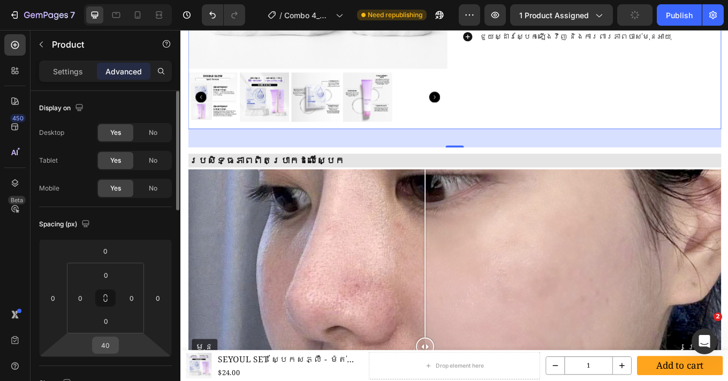
click at [112, 346] on input "40" at bounding box center [105, 345] width 21 height 16
type input "0"
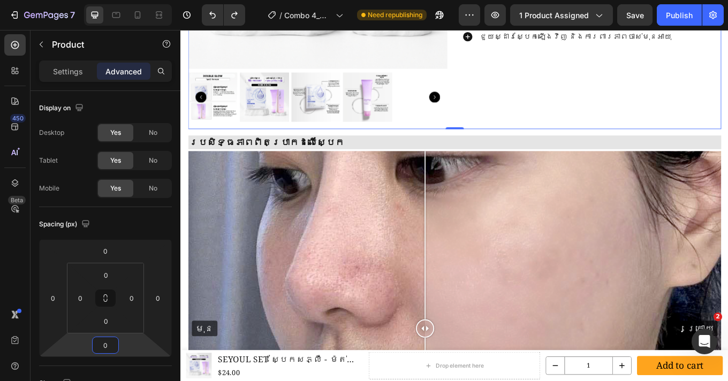
type input "0"
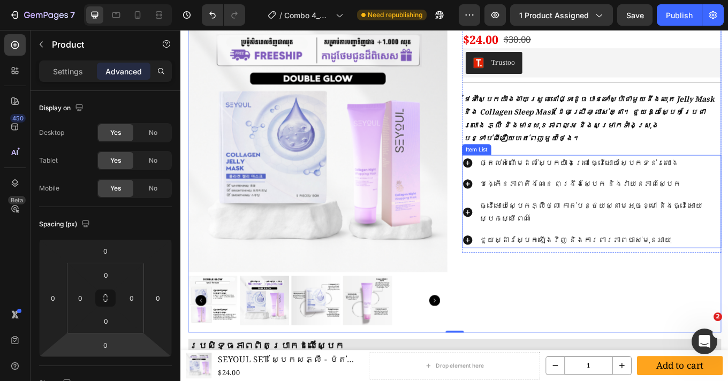
scroll to position [101, 0]
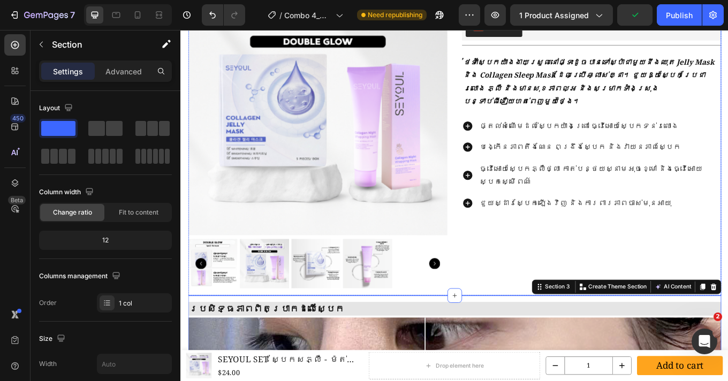
click at [689, 279] on div "SEYOUL SET ស្បែកសភ្លឺ - ម៉ត់រលោងទ្វេរដង Product Title $24.00 Product Price Prod…" at bounding box center [662, 154] width 304 height 374
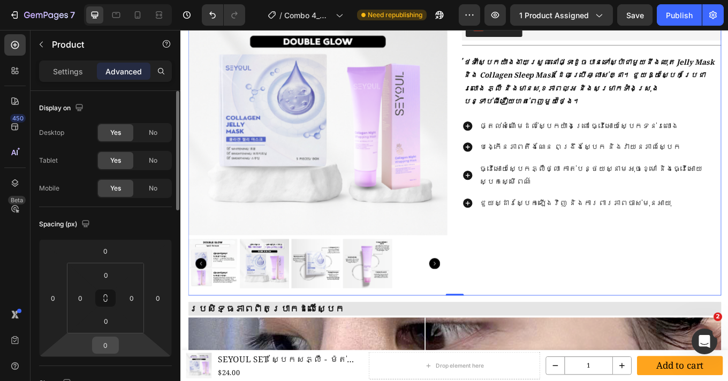
click at [110, 344] on input "0" at bounding box center [105, 345] width 21 height 16
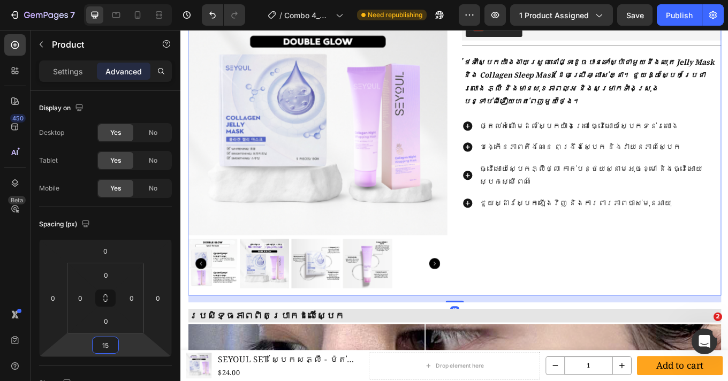
type input "1"
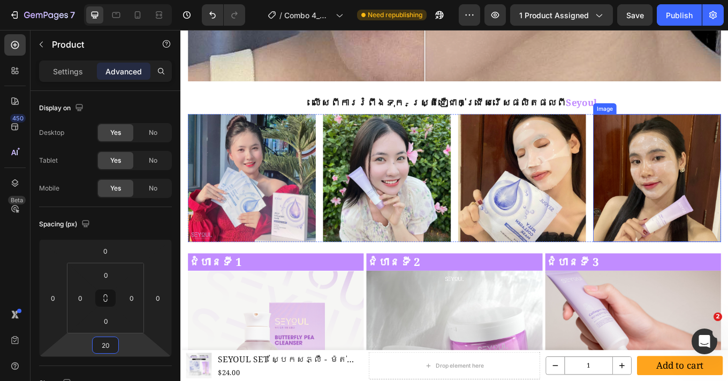
scroll to position [862, 0]
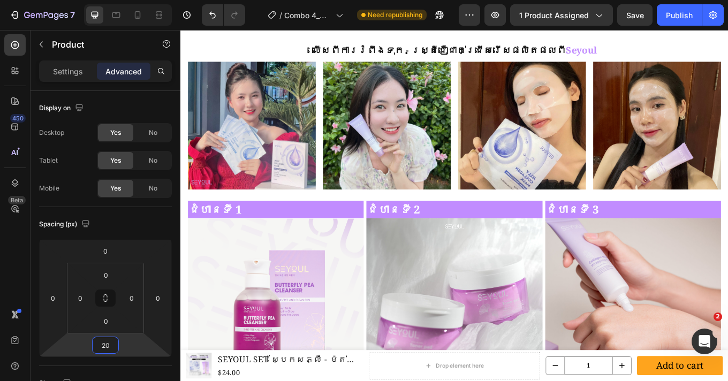
type input "20"
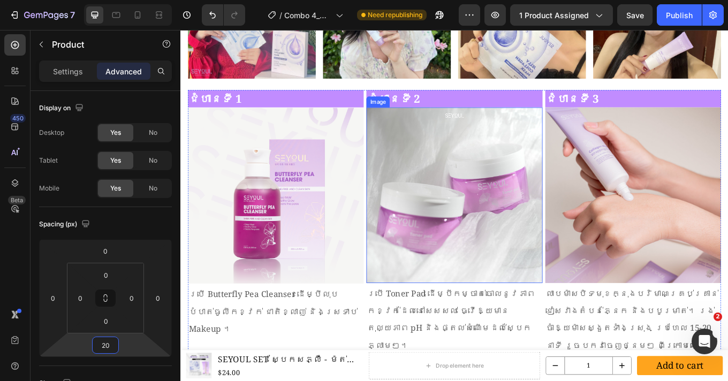
scroll to position [932, 0]
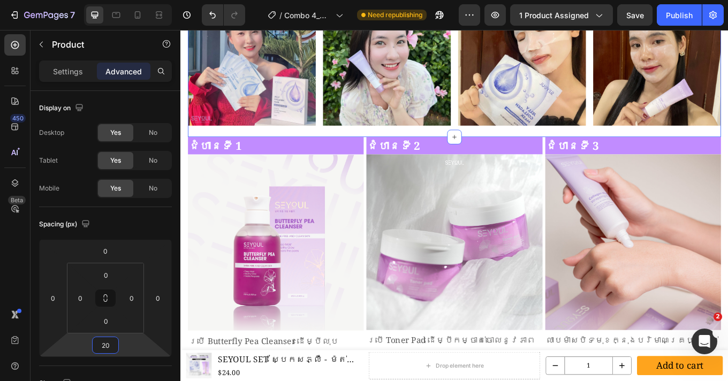
click at [464, 150] on div "លើសពីការរំពឹងទុក - ស្ត្រីជឿជាក់ជ្រើសរើសផលិតផលពី Seyoul Heading Image Image Imag…" at bounding box center [501, 63] width 625 height 185
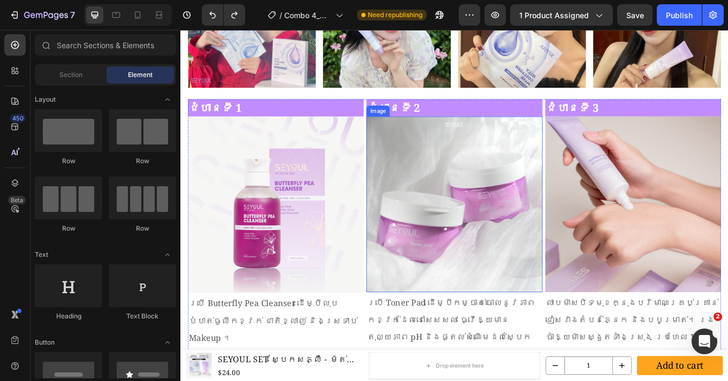
scroll to position [1001, 0]
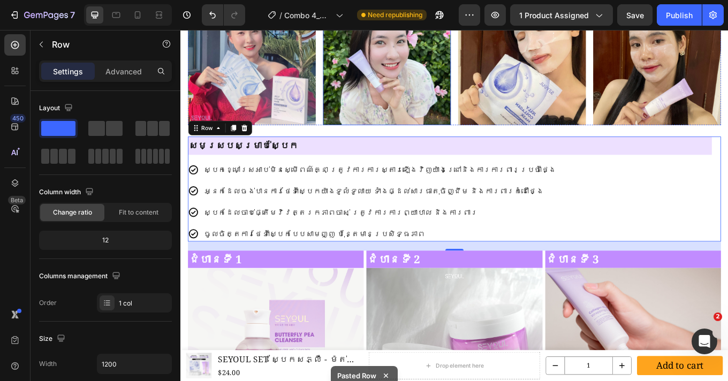
scroll to position [931, 0]
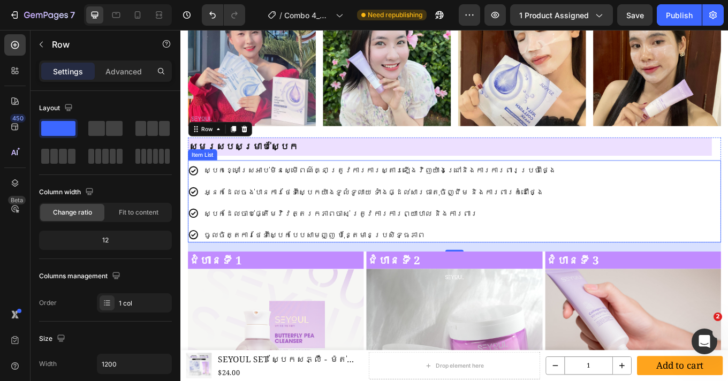
click at [365, 195] on span "ស្បែកខ្មៅស្រអាប់មិនស្មើពណ៌គ្នា ត្រូវការការស្តារឡើងវិញយ៉ាងជ្រៅនិងការការពារប្រចាំ…" at bounding box center [414, 195] width 413 height 12
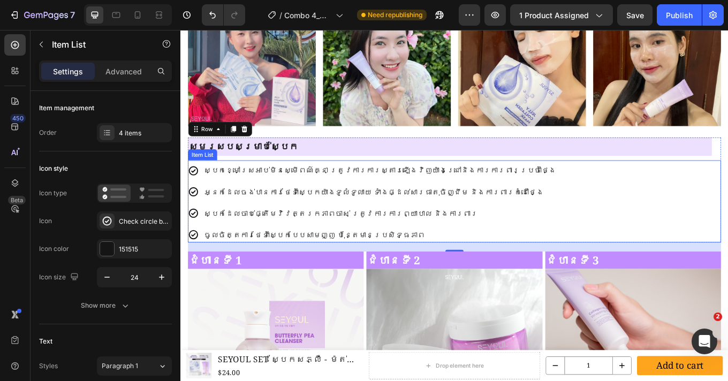
click at [365, 195] on span "ស្បែកខ្មៅស្រអាប់មិនស្មើពណ៌គ្នា ត្រូវការការស្តារឡើងវិញយ៉ាងជ្រៅនិងការការពារប្រចាំ…" at bounding box center [414, 195] width 413 height 12
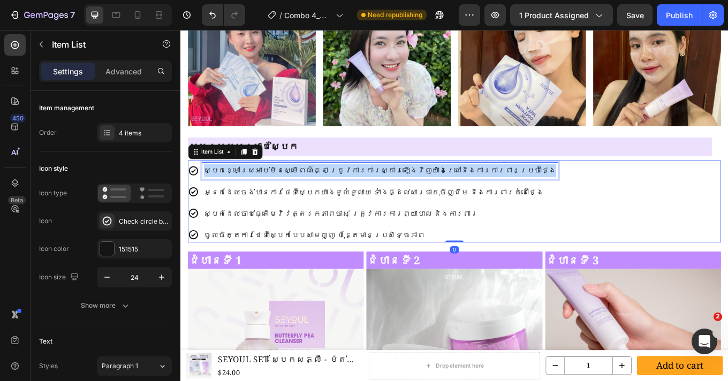
click at [365, 195] on span "ស្បែកខ្មៅស្រអាប់មិនស្មើពណ៌គ្នា ត្រូវការការស្តារឡើងវិញយ៉ាងជ្រៅនិងការការពារប្រចាំ…" at bounding box center [414, 195] width 413 height 12
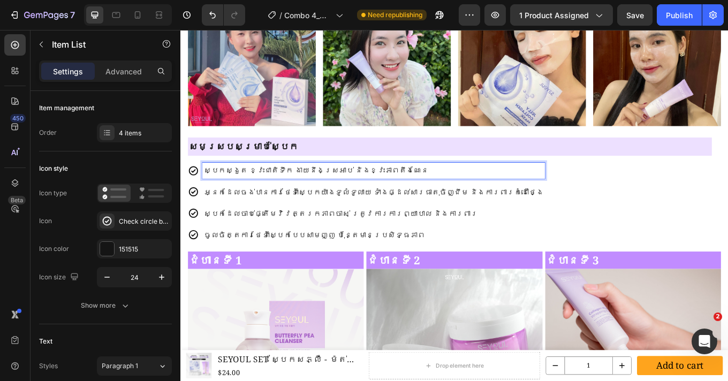
click at [388, 218] on span "អ្នកដែលចង់បានការថែទាំស្បែកយ៉ាងទូលំទូលាយ ទាំងផ្ដល់សារធាតុចិញ្ជឹម និងការពារកំដៅថ្…" at bounding box center [407, 220] width 398 height 12
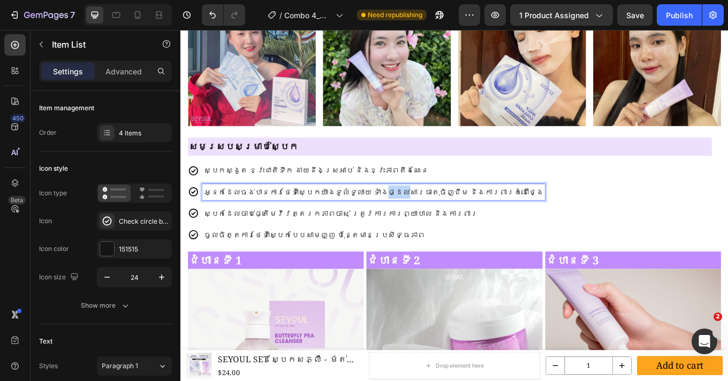
click at [388, 218] on span "អ្នកដែលចង់បានការថែទាំស្បែកយ៉ាងទូលំទូលាយ ទាំងផ្ដល់សារធាតុចិញ្ជឹម និងការពារកំដៅថ្…" at bounding box center [407, 220] width 398 height 12
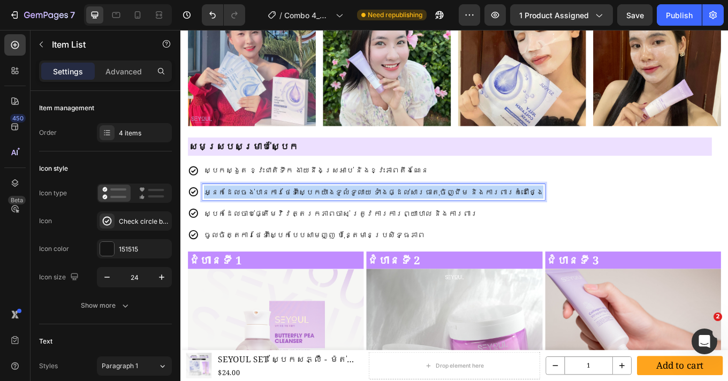
click at [388, 218] on span "អ្នកដែលចង់បានការថែទាំស្បែកយ៉ាងទូលំទូលាយ ទាំងផ្ដល់សារធាតុចិញ្ជឹម និងការពារកំដៅថ្…" at bounding box center [407, 220] width 398 height 12
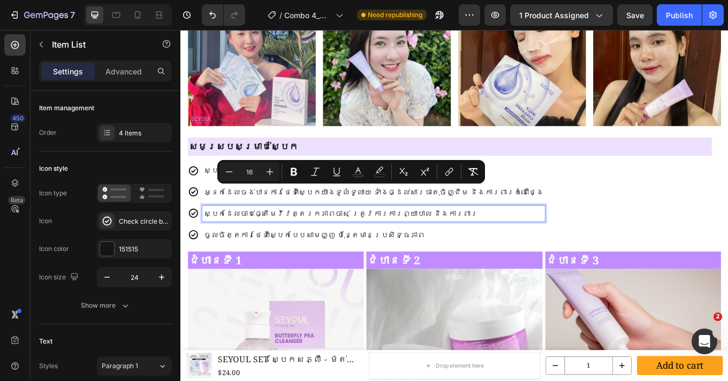
click at [374, 249] on p "ស្បែកដែលចាប់ផ្តើមវិវត្តរកភាពចាស់ ត្រូវការការព្យាបាល និងការពារ" at bounding box center [407, 246] width 398 height 16
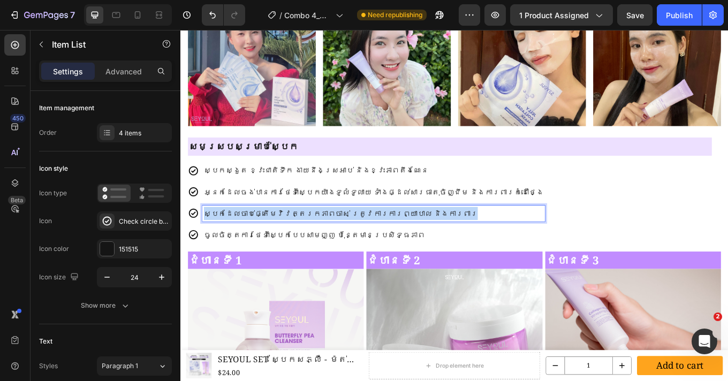
click at [374, 249] on p "ស្បែកដែលចាប់ផ្តើមវិវត្តរកភាពចាស់ ត្រូវការការព្យាបាល និងការពារ" at bounding box center [407, 246] width 398 height 16
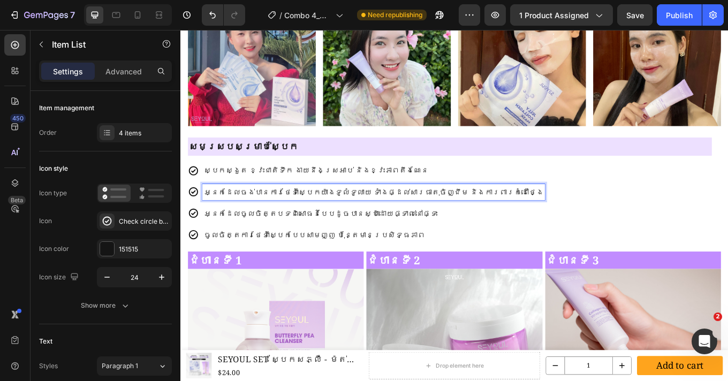
click at [370, 219] on span "អ្នកដែលចង់បានការថែទាំស្បែកយ៉ាងទូលំទូលាយ ទាំងផ្ដល់សារធាតុចិញ្ជឹម និងការពារកំដៅថ្…" at bounding box center [407, 220] width 398 height 12
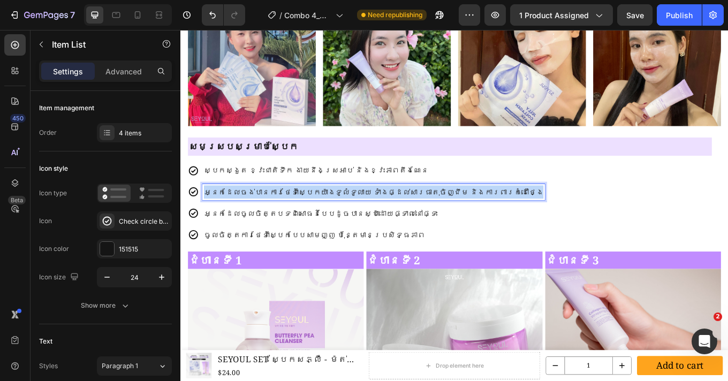
click at [370, 219] on span "អ្នកដែលចង់បានការថែទាំស្បែកយ៉ាងទូលំទូលាយ ទាំងផ្ដល់សារធាតុចិញ្ជឹម និងការពារកំដៅថ្…" at bounding box center [407, 220] width 398 height 12
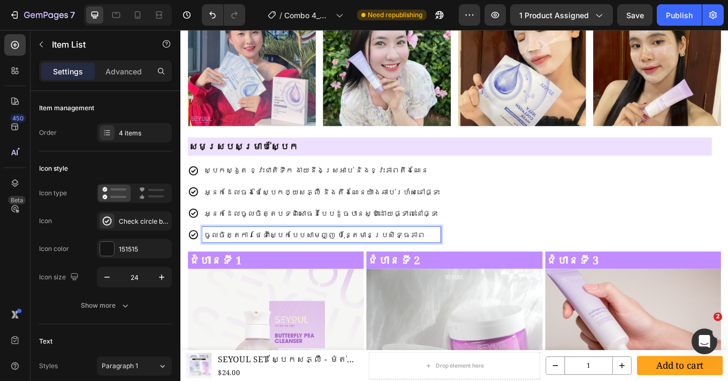
click at [344, 267] on p "ចូលចិត្តការថែទាំស្បែកបែបសាមញ្ញ ប៉ុន្តែមានប្រសិទ្ធភាព" at bounding box center [346, 271] width 276 height 16
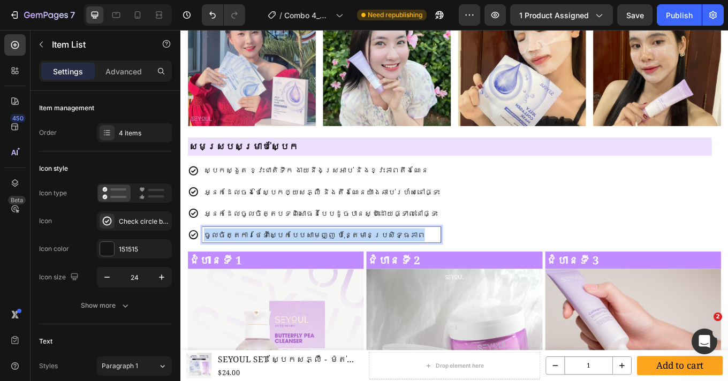
click at [344, 267] on p "ចូលចិត្តការថែទាំស្បែកបែបសាមញ្ញ ប៉ុន្តែមានប្រសិទ្ធភាព" at bounding box center [346, 271] width 276 height 16
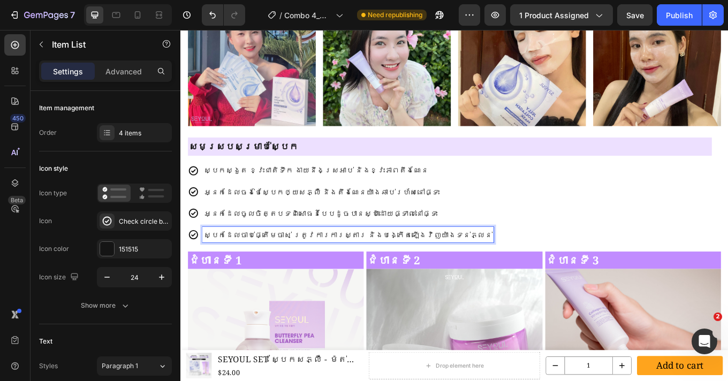
click at [571, 247] on div "ស្បែកស្ងួត ខ្វះជាតិទឹក ងាយនឹងស្រអាប់ និងខ្វះភាពតឹងណែន អ្នកដែលចង់ថែស្បែកឲ្យសភ្លឺ…" at bounding box center [501, 233] width 625 height 94
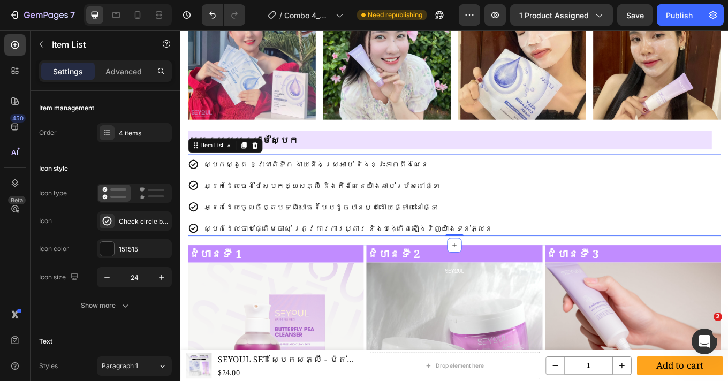
scroll to position [950, 0]
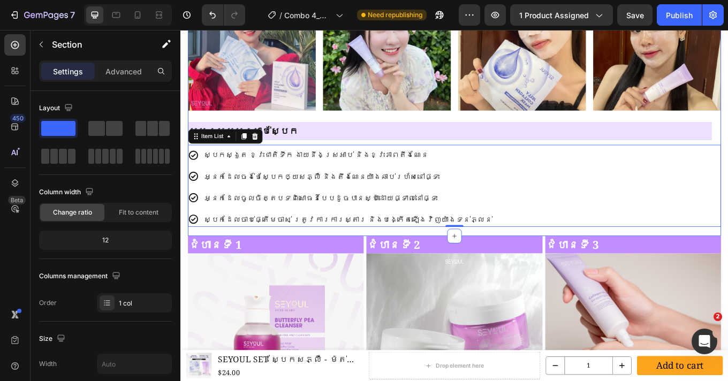
click at [437, 267] on div "លើសពីការរំពឹងទុក - ស្ត្រីជឿជាក់ជ្រើសរើសផលិតផលពី Seyoul Heading Image Image Imag…" at bounding box center [501, 112] width 625 height 318
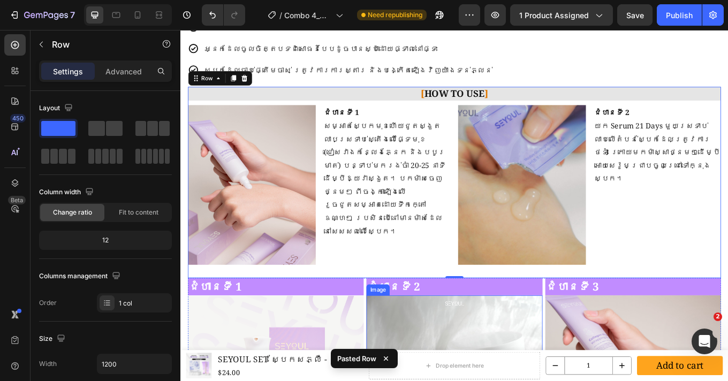
scroll to position [1123, 0]
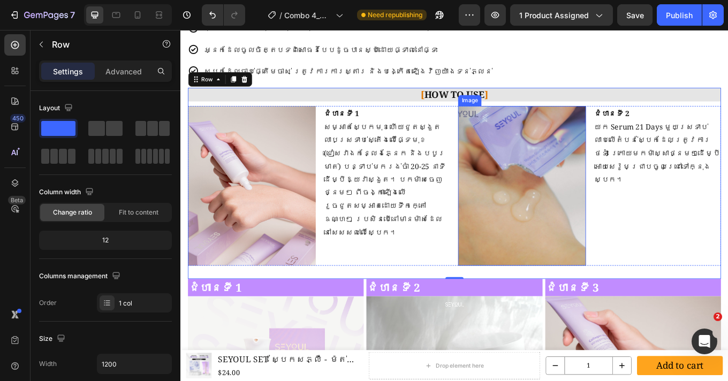
click at [556, 201] on img at bounding box center [581, 212] width 150 height 187
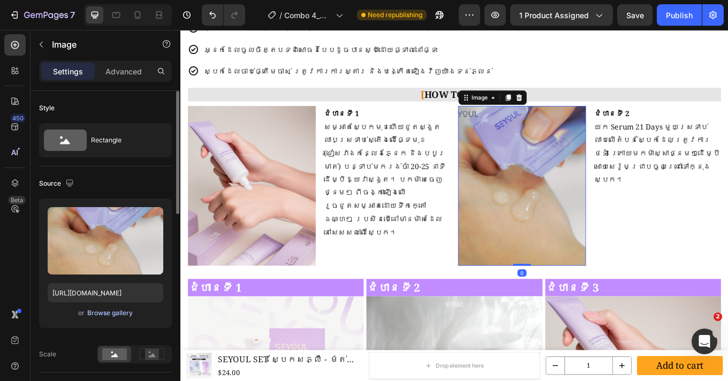
click at [113, 313] on div "Browse gallery" at bounding box center [109, 313] width 45 height 10
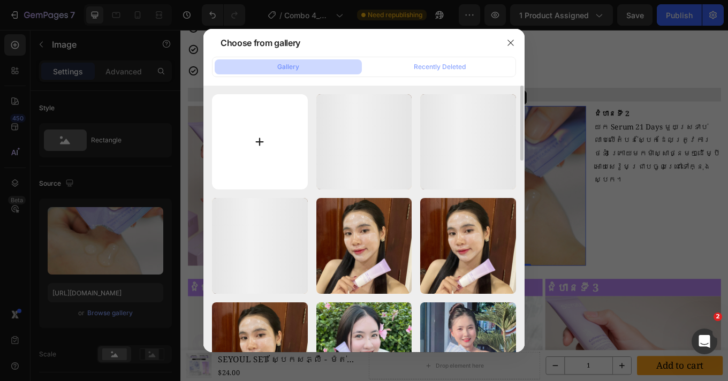
click at [252, 142] on input "file" at bounding box center [260, 142] width 96 height 96
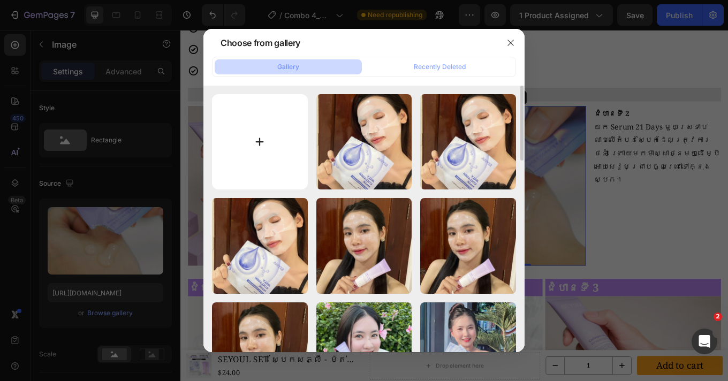
type input "C:\fakepath\482301152_554259417670501_4397940858498177836_n.jpg"
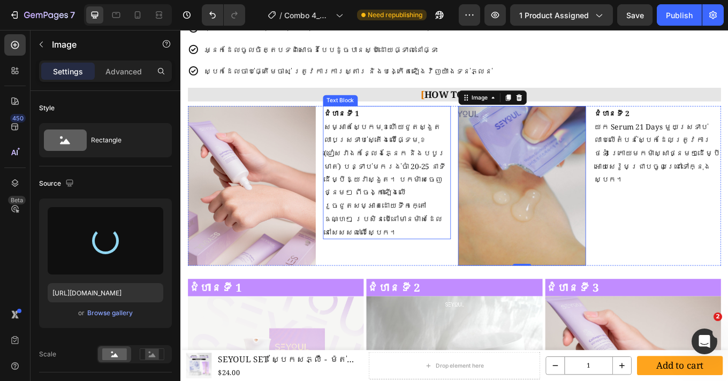
type input "[URL][DOMAIN_NAME]"
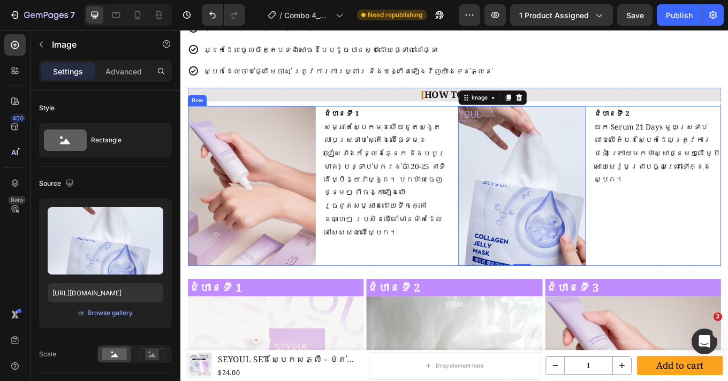
click at [727, 238] on div "ជំហានទី 2 យក Serum 21 Days មួយស្រទាប់លាបលើតំបន់ស្បែកដែលត្រូវការថែទាំ ក្រោយមកម៉ា…" at bounding box center [739, 212] width 150 height 187
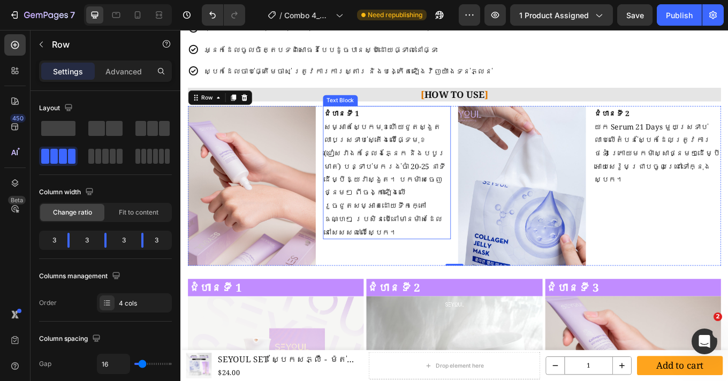
click at [391, 209] on p "សម្អាតស្បែកមុខហើយជូតស្ងួត លាបស្រទាប់ស្តើងលើផ្ទៃមុខ (ជៀសវាងកន្លែងភ្នែក និងបបូរមា…" at bounding box center [422, 205] width 148 height 139
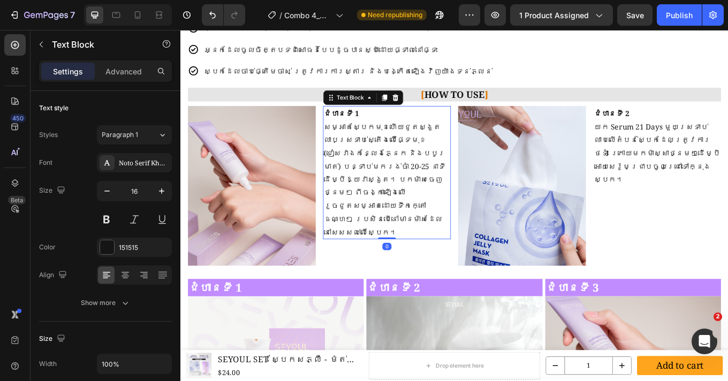
click at [391, 209] on p "សម្អាតស្បែកមុខហើយជូតស្ងួត លាបស្រទាប់ស្តើងលើផ្ទៃមុខ (ជៀសវាងកន្លែងភ្នែក និងបបូរមា…" at bounding box center [422, 205] width 148 height 139
click at [437, 233] on p "សម្អាតស្បែកមុខហើយជូតស្ងួត លាបស្រទាប់ស្តើងលើផ្ទៃមុខ (ជៀសវាងកន្លែងភ្នែក និងបបូរមា…" at bounding box center [422, 205] width 148 height 139
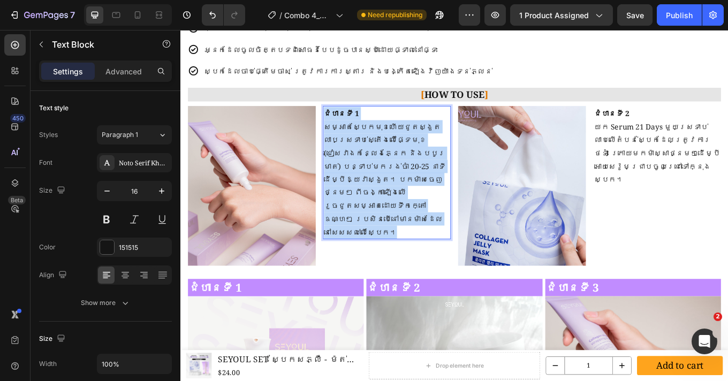
drag, startPoint x: 438, startPoint y: 236, endPoint x: 346, endPoint y: 126, distance: 144.0
click at [347, 126] on div "ជំហានទី 1 សម្អាតស្បែកមុខហើយជូតស្ងួត លាបស្រទាប់ស្តើងលើផ្ទៃមុខ (ជៀសវាងកន្លែងភ្នែក…" at bounding box center [422, 197] width 150 height 156
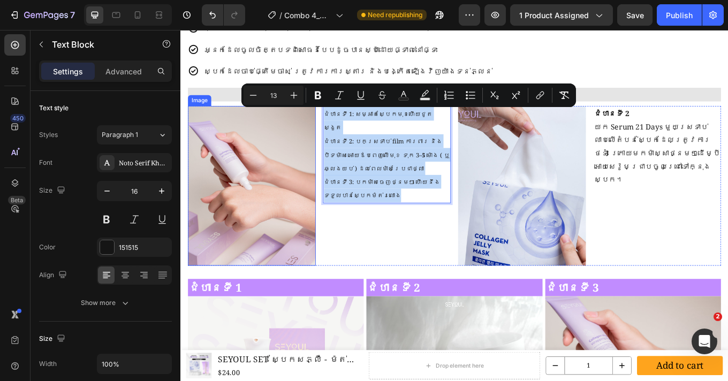
drag, startPoint x: 390, startPoint y: 211, endPoint x: 330, endPoint y: 120, distance: 108.9
click at [330, 120] on div "Image ជំហានទី 1: សម្អាតស្បែកមុខហើយជូតស្ងួត ជំហានទី 2: បកស្រទាប់ film ការពារ និង…" at bounding box center [501, 212] width 625 height 187
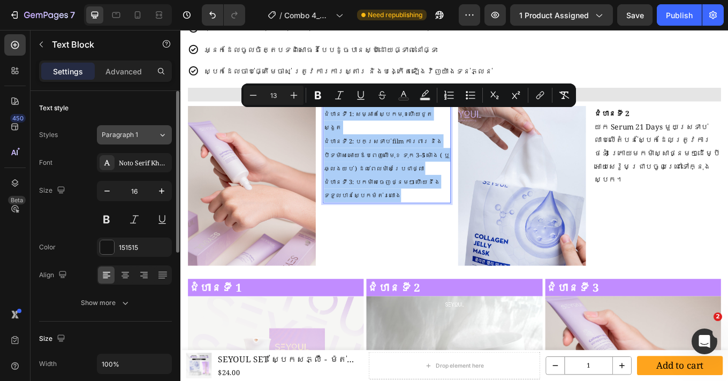
click at [132, 141] on button "Paragraph 1" at bounding box center [134, 134] width 75 height 19
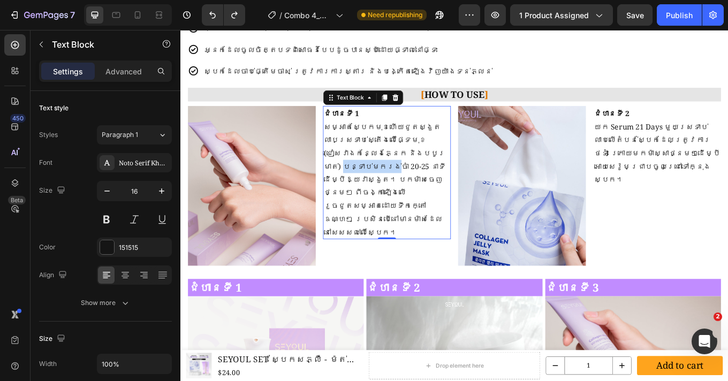
click at [399, 181] on p "សម្អាតស្បែកមុខហើយជូតស្ងួត លាបស្រទាប់ស្តើងលើផ្ទៃមុខ (ជៀសវាងកន្លែងភ្នែក និងបបូរមា…" at bounding box center [422, 205] width 148 height 139
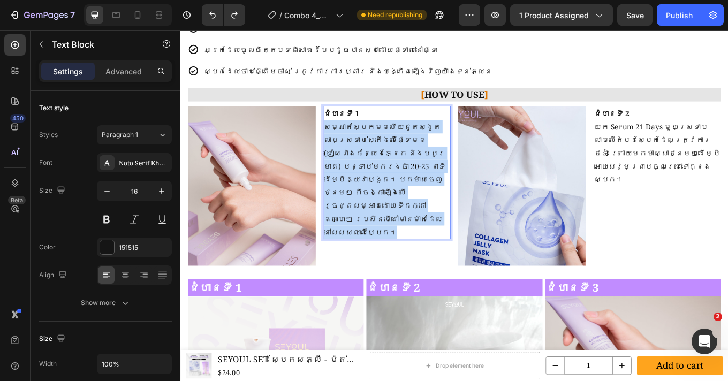
click at [399, 181] on p "សម្អាតស្បែកមុខហើយជូតស្ងួត លាបស្រទាប់ស្តើងលើផ្ទៃមុខ (ជៀសវាងកន្លែងភ្នែក និងបបូរមា…" at bounding box center [422, 205] width 148 height 139
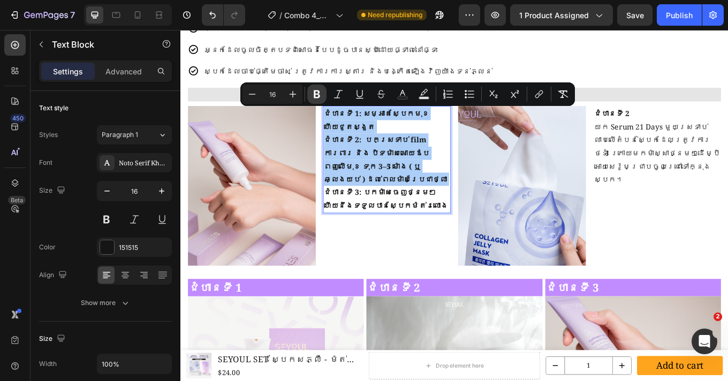
click at [320, 96] on icon "Editor contextual toolbar" at bounding box center [316, 94] width 11 height 11
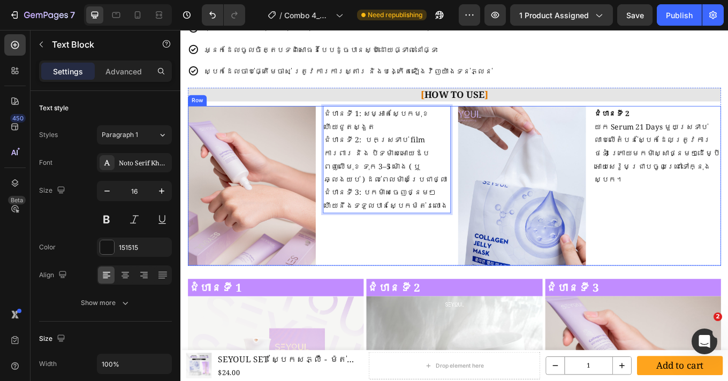
drag, startPoint x: 452, startPoint y: 203, endPoint x: 337, endPoint y: 125, distance: 139.0
click at [337, 125] on div "Image ជំហានទី 1: សម្អាតស្បែកមុខហើយជូតស្ងួត ជំហានទី 2: បកស្រទាប់ film ការពារ និង…" at bounding box center [501, 212] width 625 height 187
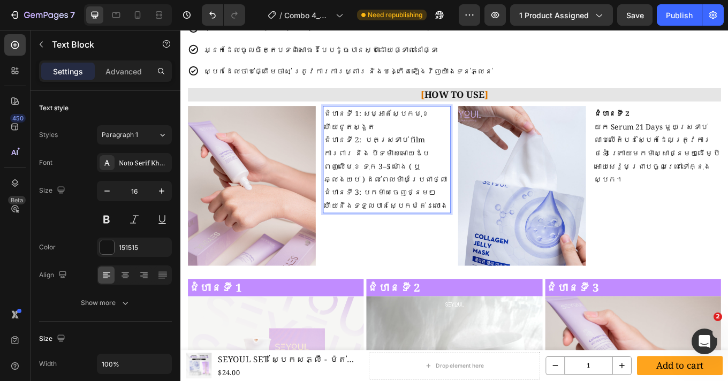
click at [423, 150] on p "ជំហានទី 1: សម្អាតស្បែកមុខហើយជូតស្ងួត ជំហានទី 2: បកស្រទាប់ film ការពារ និង បិទម៉…" at bounding box center [422, 181] width 148 height 123
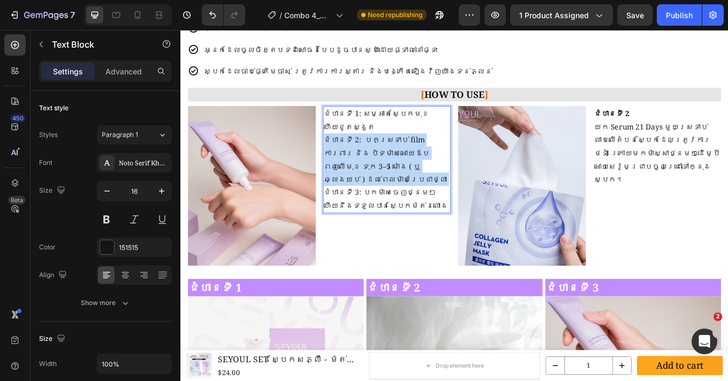
click at [423, 150] on p "ជំហានទី 1: សម្អាតស្បែកមុខហើយជូតស្ងួត ជំហានទី 2: បកស្រទាប់ film ការពារ និង បិទម៉…" at bounding box center [422, 181] width 148 height 123
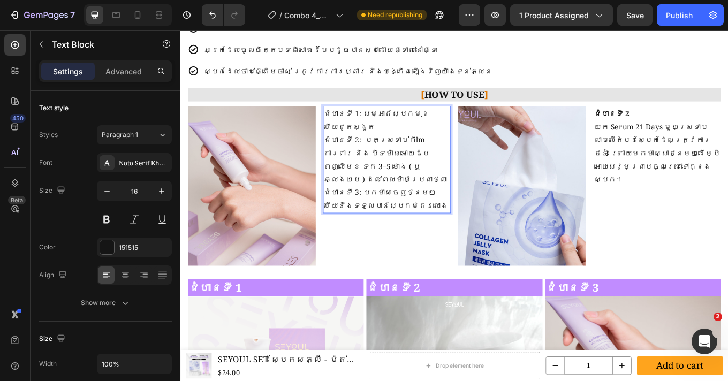
click at [433, 205] on p "ជំហានទី 1: សម្អាតស្បែកមុខហើយជូតស្ងួត ជំហានទី 2: បកស្រទាប់ film ការពារ និង បិទម៉…" at bounding box center [422, 181] width 148 height 123
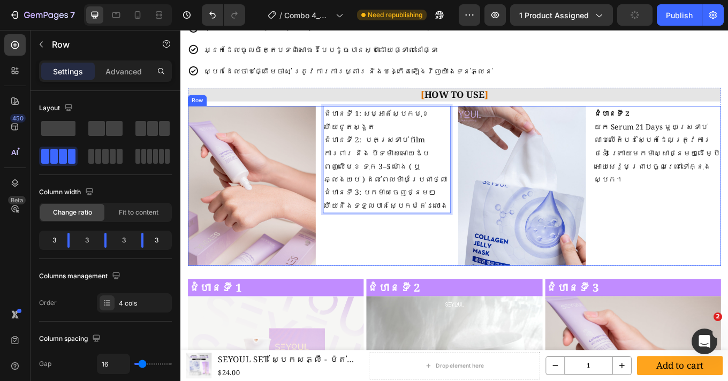
click at [393, 259] on div "ជំហានទី 1: សម្អាតស្បែកមុខហើយជូតស្ងួត ជំហានទី 2: បកស្រទាប់ film ការពារ និង បិទម៉…" at bounding box center [422, 212] width 150 height 187
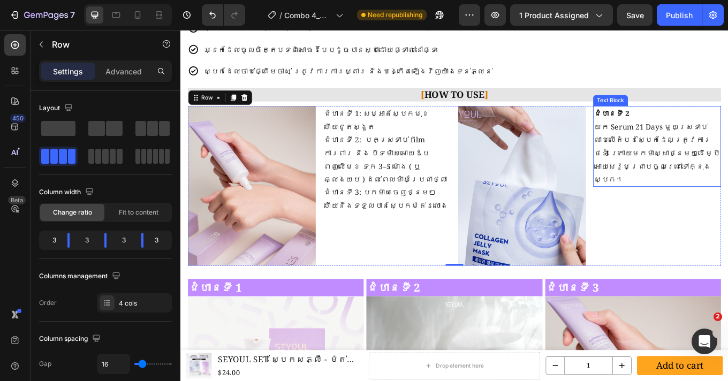
click at [727, 186] on p "យក Serum 21 Days មួយស្រទាប់លាបលើតំបន់ស្បែកដែលត្រូវការថែទាំ ក្រោយមកម៉ាស្សាថ្នមៗដ…" at bounding box center [739, 174] width 148 height 77
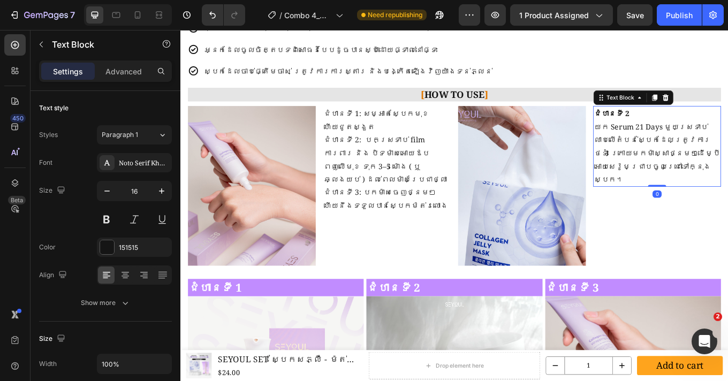
click at [727, 194] on p "យក Serum 21 Days មួយស្រទាប់លាបលើតំបន់ស្បែកដែលត្រូវការថែទាំ ក្រោយមកម៉ាស្សាថ្នមៗដ…" at bounding box center [739, 174] width 148 height 77
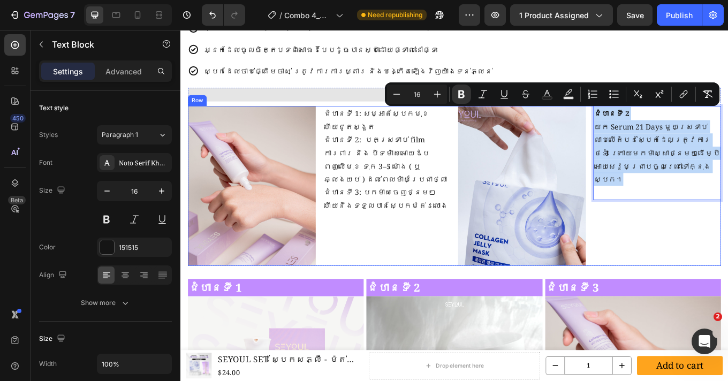
drag, startPoint x: 761, startPoint y: 190, endPoint x: 657, endPoint y: 127, distance: 121.7
click at [657, 127] on div "Image ជំហានទី 1: សម្អាតស្បែកមុខហើយជូតស្ងួត ជំហានទី 2: បកស្រទាប់ film ការពារ និង…" at bounding box center [501, 212] width 625 height 187
copy div "ជំហានទី 2 យក Serum 21 Days មួយស្រទាប់លាបលើតំបន់ស្បែកដែលត្រូវការថែទាំ ក្រោយមកម៉ា…"
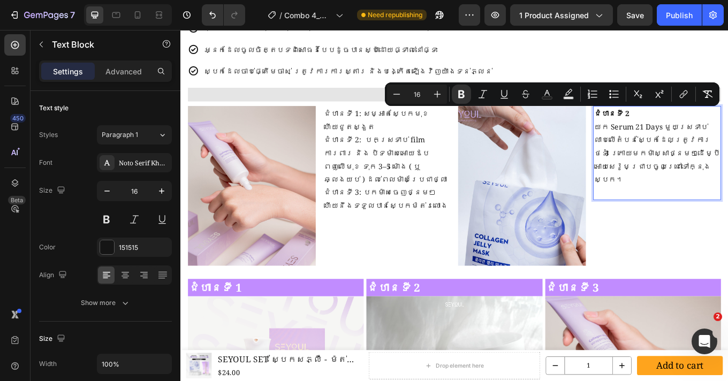
click at [670, 213] on p "Rich Text Editor. Editing area: main" at bounding box center [739, 221] width 148 height 16
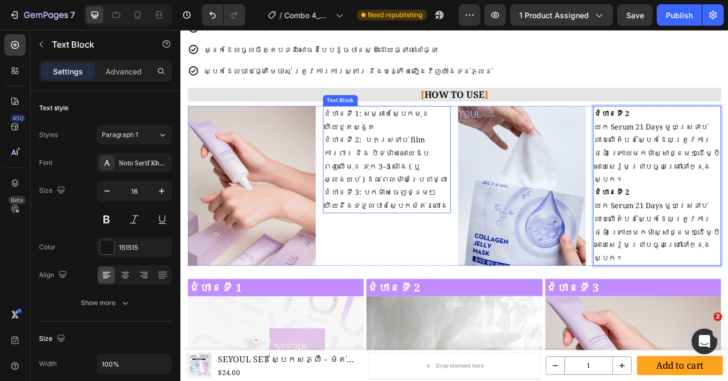
click at [405, 142] on p "ជំហានទី 1: សម្អាតស្បែកមុខហើយជូតស្ងួត ជំហានទី 2: បកស្រទាប់ film ការពារ និង បិទម៉…" at bounding box center [422, 181] width 148 height 123
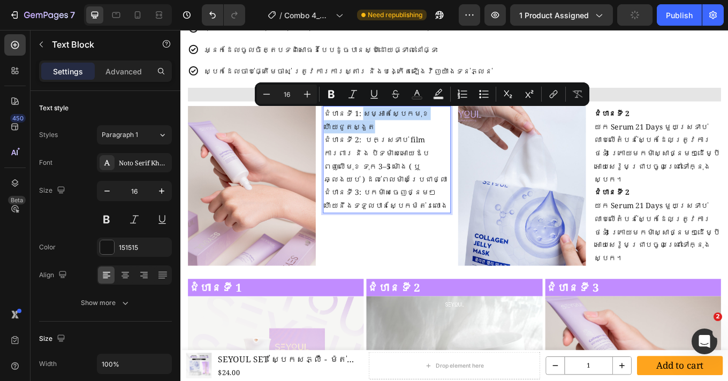
drag, startPoint x: 387, startPoint y: 129, endPoint x: 483, endPoint y: 128, distance: 96.3
click at [483, 128] on p "ជំហានទី 1: សម្អាតស្បែកមុខហើយជូតស្ងួត ជំហានទី 2: បកស្រទាប់ film ការពារ និង បិទម៉…" at bounding box center [422, 181] width 148 height 123
copy p "សម្អាតស្បែកមុខហើយជូតស្ងួត"
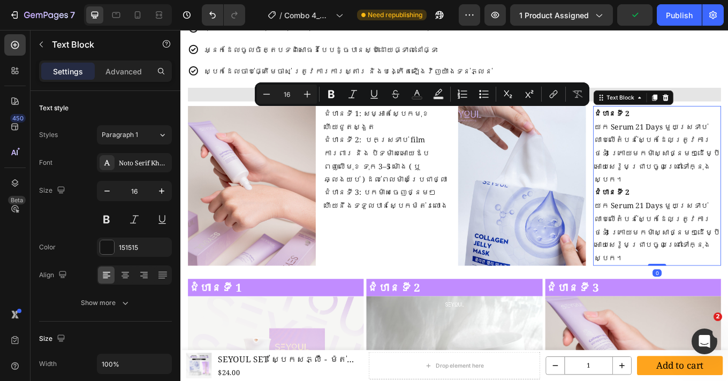
click at [681, 149] on p "យក Serum 21 Days មួយស្រទាប់លាបលើតំបន់ស្បែកដែលត្រូវការថែទាំ ក្រោយមកម៉ាស្សាថ្នមៗដ…" at bounding box center [739, 174] width 148 height 77
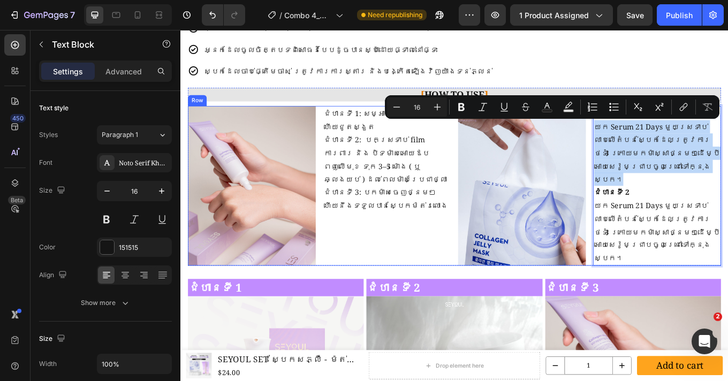
drag, startPoint x: 758, startPoint y: 190, endPoint x: 653, endPoint y: 144, distance: 114.7
click at [653, 144] on div "Image ជំហានទី 1: សម្អាតស្បែកមុខហើយជូតស្ងួត ជំហានទី 2: បកស្រទាប់ film ការពារ និង…" at bounding box center [501, 212] width 625 height 187
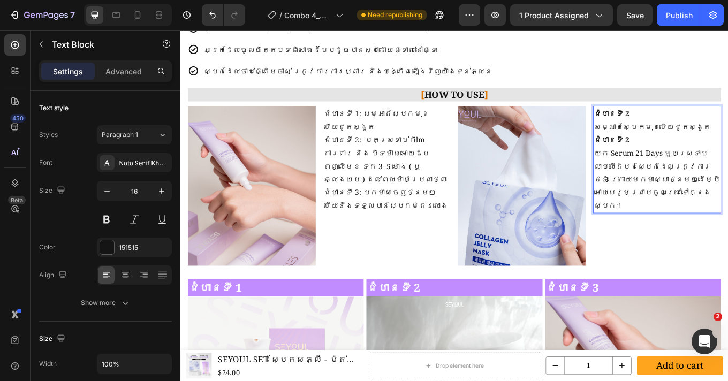
click at [665, 146] on p "សម្អាតស្បែកមុខហើយជូតស្ងួត" at bounding box center [739, 144] width 148 height 16
click at [694, 153] on strong "ជំហានទី 2" at bounding box center [685, 159] width 41 height 12
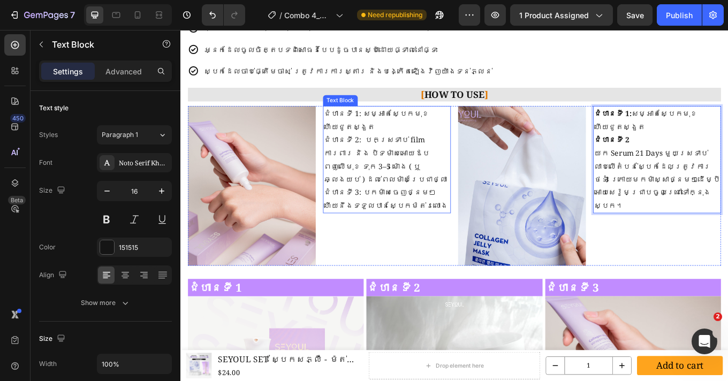
click at [419, 149] on p "ជំហានទី 1: សម្អាតស្បែកមុខហើយជូតស្ងួត ជំហានទី 2: បកស្រទាប់ film ការពារ និង បិទម៉…" at bounding box center [422, 181] width 148 height 123
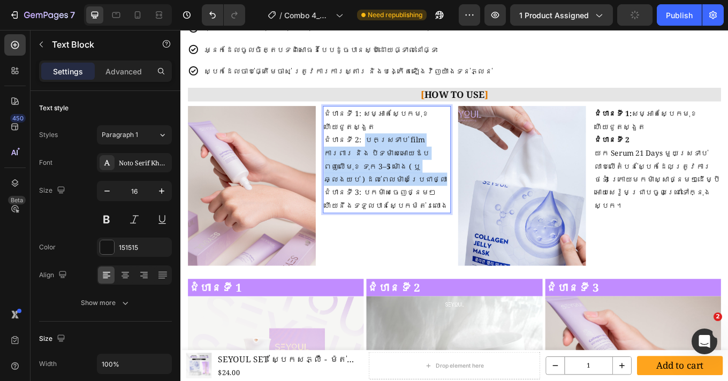
drag, startPoint x: 389, startPoint y: 144, endPoint x: 490, endPoint y: 179, distance: 105.9
click at [490, 179] on p "ជំហានទី 1: សម្អាតស្បែកមុខហើយជូតស្ងួត ជំហានទី 2: បកស្រទាប់ film ការពារ និង បិទម៉…" at bounding box center [422, 181] width 148 height 123
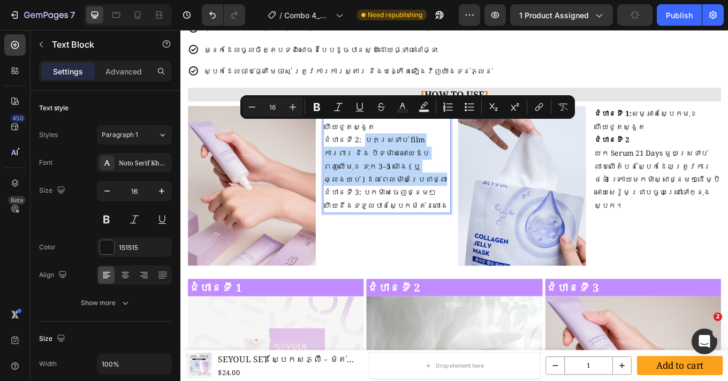
copy p "បកស្រទាប់ film ការពារ និង បិទម៉ាសអោយឪបពេញលើមុខ ទុក 3–5 ម៉ោង ( ឬ ឆ្លងយប់ ) ដល់ពេ…"
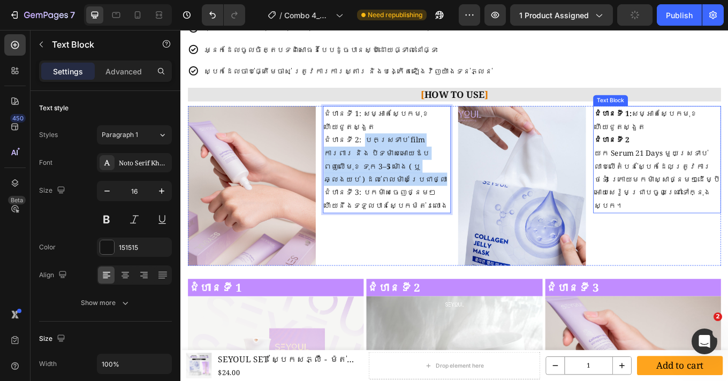
click at [727, 182] on p "យក Serum 21 Days មួយស្រទាប់លាបលើតំបន់ស្បែកដែលត្រូវការថែទាំ ក្រោយមកម៉ាស្សាថ្នមៗដ…" at bounding box center [739, 205] width 148 height 77
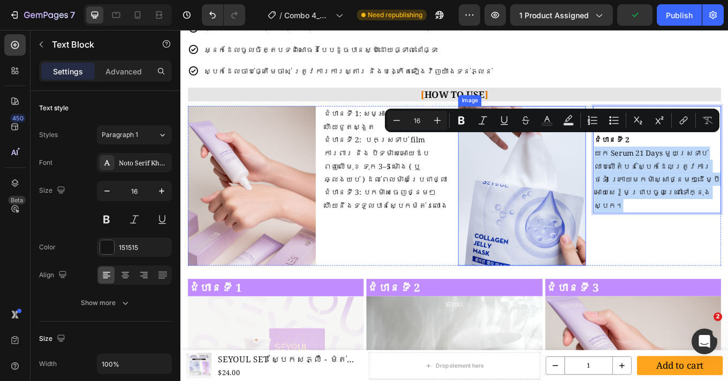
drag, startPoint x: 758, startPoint y: 204, endPoint x: 648, endPoint y: 158, distance: 118.6
click at [648, 158] on div "Image ជំហានទី 1: សម្អាតស្បែកមុខហើយជូតស្ងួត ជំហានទី 2: បកស្រទាប់ film ការពារ និង…" at bounding box center [501, 212] width 625 height 187
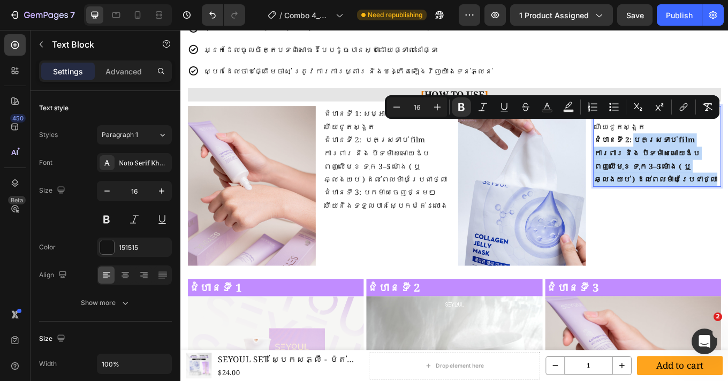
drag, startPoint x: 667, startPoint y: 192, endPoint x: 701, endPoint y: 146, distance: 57.2
click at [701, 151] on p "ជំហានទី 2: បកស្រទាប់ film ការពារ និង បិទម៉ាសអោយឪបពេញលើមុខ ទុក 3–5 ម៉ោង ( ឬ ឆ្លង…" at bounding box center [739, 182] width 148 height 62
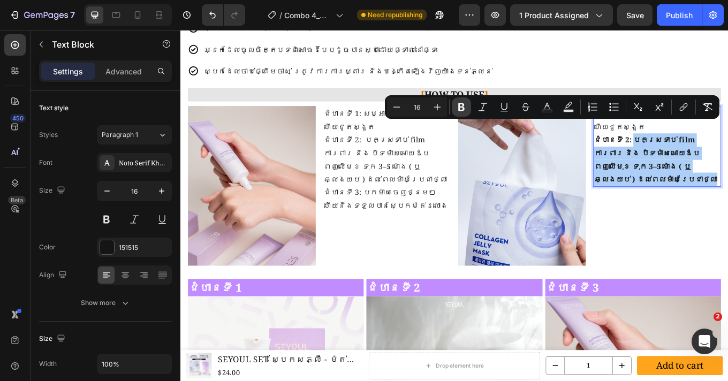
click at [463, 106] on icon "Editor contextual toolbar" at bounding box center [461, 107] width 6 height 8
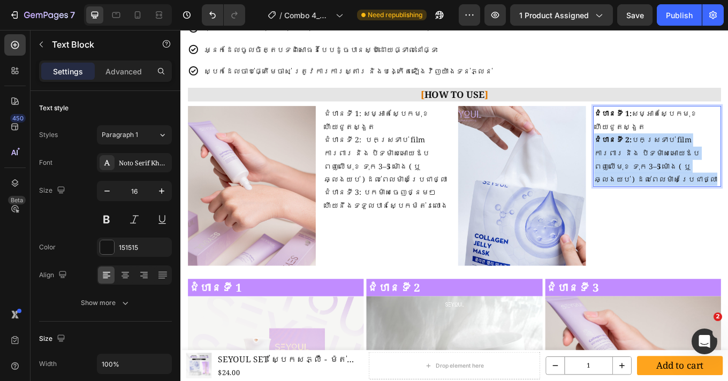
drag, startPoint x: 660, startPoint y: 143, endPoint x: 812, endPoint y: 174, distance: 155.2
click at [727, 176] on p "ជំហានទី 2: បកស្រទាប់ film ការពារ និង បិទម៉ាសអោយឪបពេញលើមុខ ទុក 3–5 ម៉ោង ( ឬ ឆ្លង…" at bounding box center [739, 182] width 148 height 62
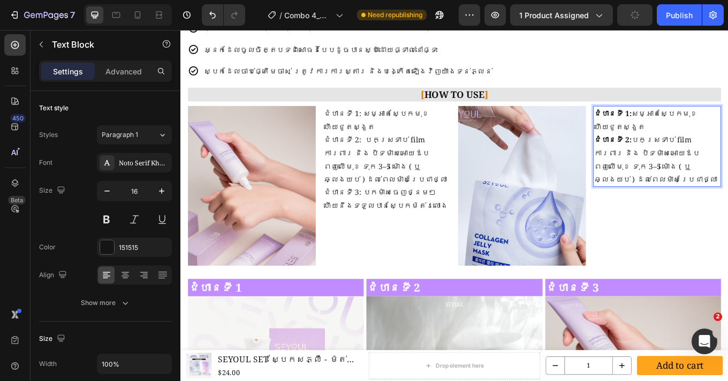
click at [727, 177] on p "ជំហានទី 2: បកស្រទាប់ film ការពារ និង បិទម៉ាសអោយឪបពេញលើមុខ ទុក 3–5 ម៉ោង ( ឬ ឆ្លង…" at bounding box center [739, 182] width 148 height 62
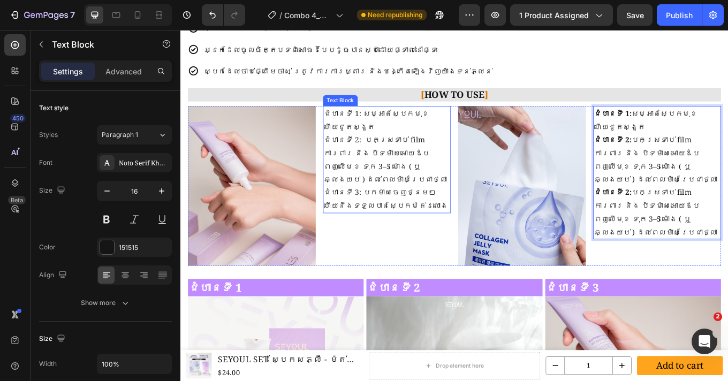
click at [383, 191] on p "ជំហានទី 1: សម្អាតស្បែកមុខហើយជូតស្ងួត ជំហានទី 2: បកស្រទាប់ film ការពារ និង បិទម៉…" at bounding box center [422, 181] width 148 height 123
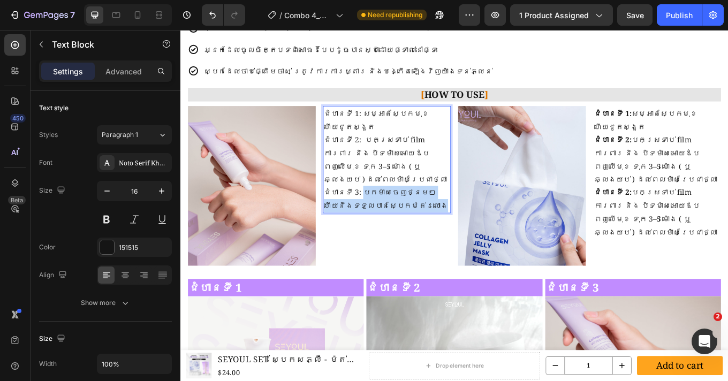
drag, startPoint x: 387, startPoint y: 191, endPoint x: 431, endPoint y: 210, distance: 48.2
click at [431, 210] on p "ជំហានទី 1: សម្អាតស្បែកមុខហើយជូតស្ងួត ជំហានទី 2: បកស្រទាប់ film ការពារ និង បិទម៉…" at bounding box center [422, 181] width 148 height 123
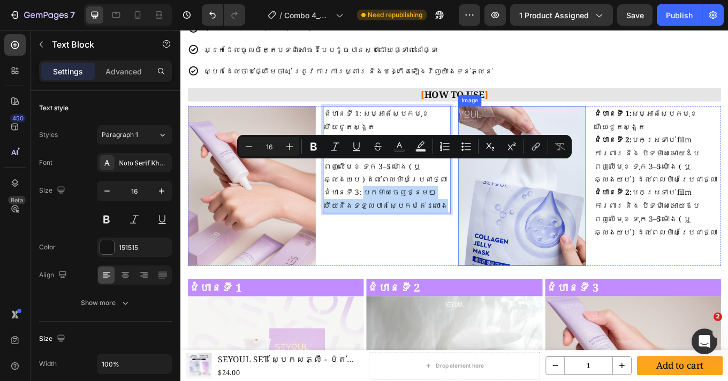
copy p "បកម៉ាសចេញថ្នមៗ ហើយនឹងទទួលបានស្បែកម៉ត់រលោង"
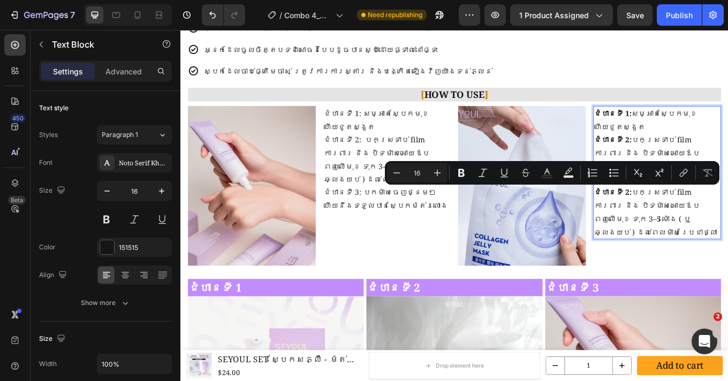
click at [727, 220] on p "ជំហានទី 2: បកស្រទាប់ film ការពារ និង បិទម៉ាសអោយឪបពេញលើមុខ ទុក 3–5 ម៉ោង ( ឬ ឆ្លង…" at bounding box center [739, 244] width 148 height 62
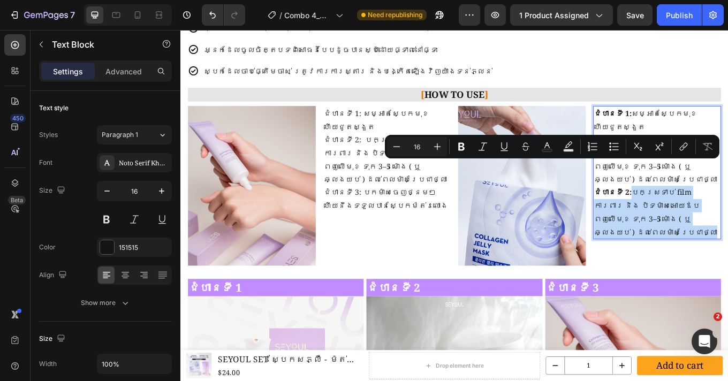
drag, startPoint x: 701, startPoint y: 191, endPoint x: 809, endPoint y: 227, distance: 113.9
click at [727, 227] on section "លើសពីការរំពឹងទុក - ស្ត្រីជឿជាក់ជ្រើសរើសផលិតផលពី Seyoul Heading Image Image Imag…" at bounding box center [501, 51] width 642 height 542
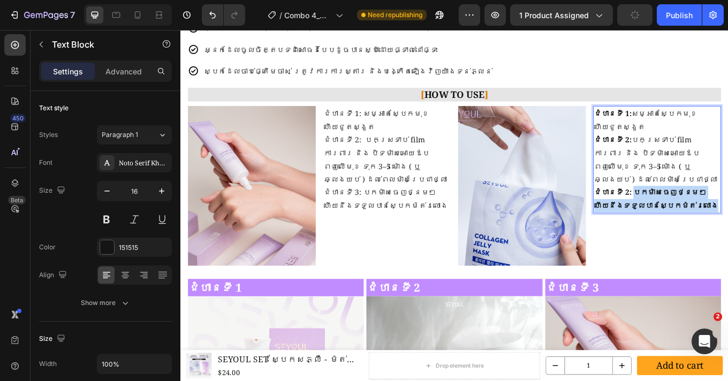
drag, startPoint x: 699, startPoint y: 189, endPoint x: 777, endPoint y: 209, distance: 80.1
click at [727, 213] on p "ជំហានទី 2: បកម៉ាសចេញថ្នមៗ ហើយនឹងទទួលបានស្បែកម៉ត់រលោង" at bounding box center [739, 228] width 148 height 31
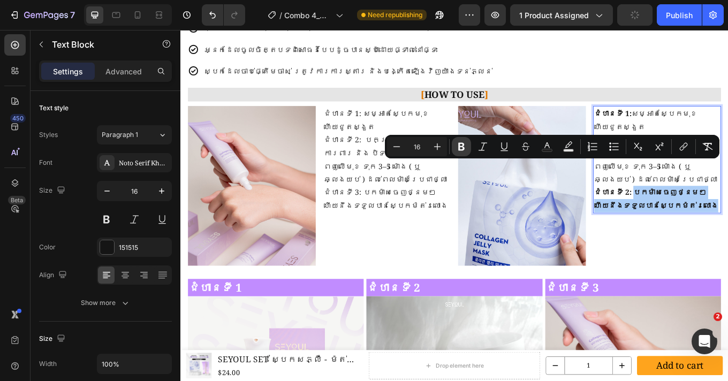
click at [455, 148] on button "Bold" at bounding box center [461, 146] width 19 height 19
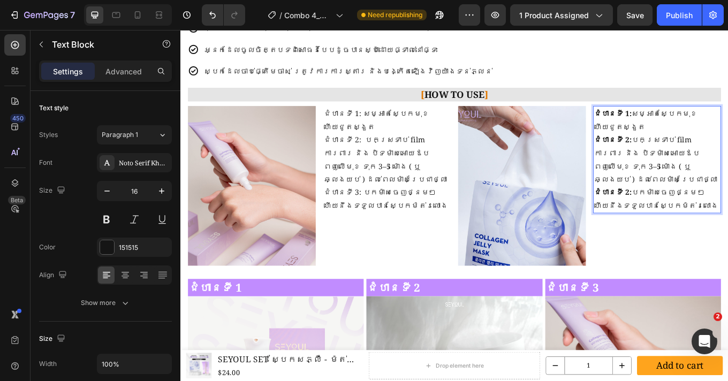
click at [694, 215] on strong "ជំហានទី 2:" at bounding box center [687, 221] width 44 height 12
click at [690, 215] on strong "ជំហានទី :" at bounding box center [684, 221] width 39 height 12
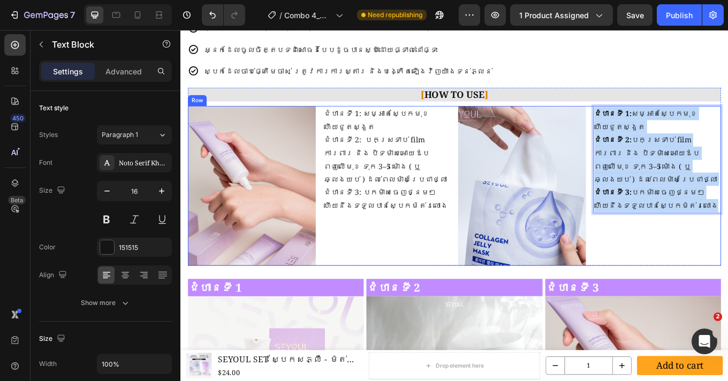
drag, startPoint x: 741, startPoint y: 207, endPoint x: 653, endPoint y: 127, distance: 118.9
click at [653, 127] on div "Image ជំហានទី 1: សម្អាតស្បែកមុខហើយជូតស្ងួត ជំហានទី 2: បកស្រទាប់ film ការពារ និង…" at bounding box center [501, 212] width 625 height 187
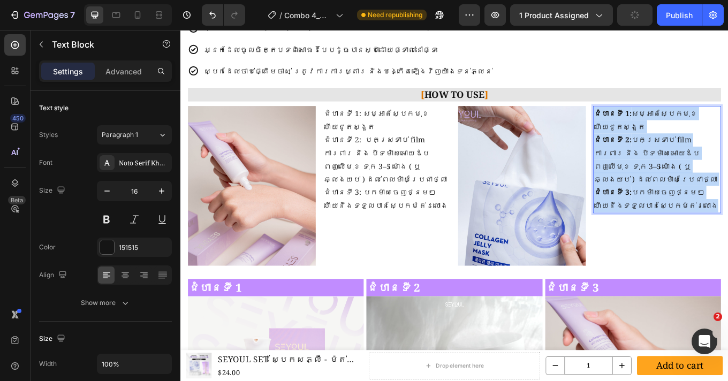
click at [711, 213] on p "ជំហានទី 3: បកម៉ាសចេញថ្នមៗ ហើយនឹងទទួលបានស្បែកម៉ត់រលោង" at bounding box center [739, 228] width 148 height 31
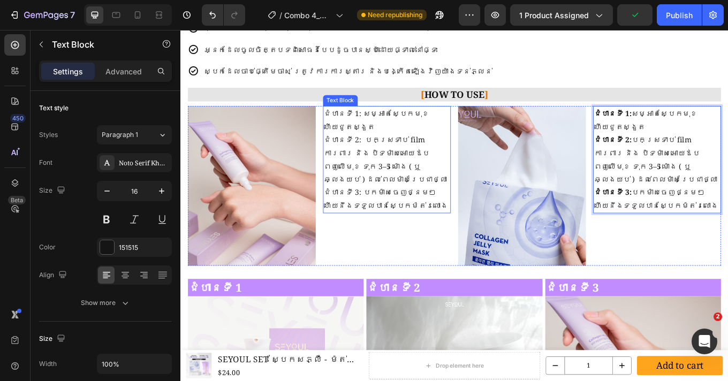
click at [388, 157] on p "ជំហានទី 1: សម្អាតស្បែកមុខហើយជូតស្ងួត ជំហានទី 2: បកស្រទាប់ film ការពារ និង បិទម៉…" at bounding box center [422, 181] width 148 height 123
click at [693, 153] on strong "ជំហានទី 2:" at bounding box center [687, 159] width 44 height 12
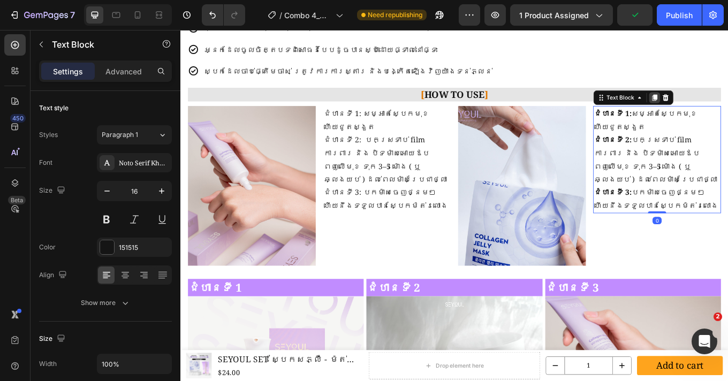
click at [727, 108] on icon at bounding box center [736, 109] width 6 height 7
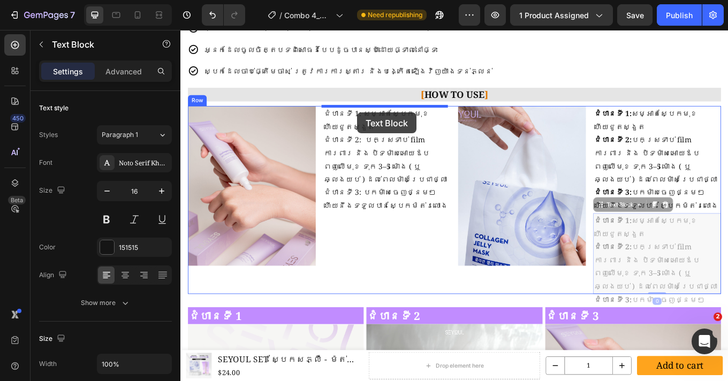
drag, startPoint x: 668, startPoint y: 200, endPoint x: 387, endPoint y: 127, distance: 289.8
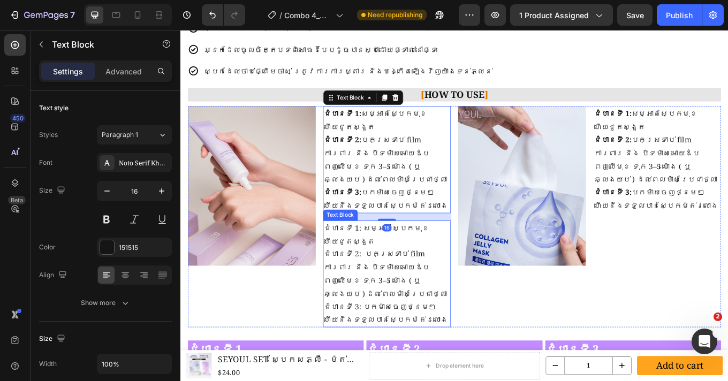
click at [393, 255] on p "ជំហានទី 1: សម្អាតស្បែកមុខហើយជូតស្ងួត ជំហានទី 2: បកស្រទាប់ film ការពារ និង បិទម៉…" at bounding box center [422, 316] width 148 height 123
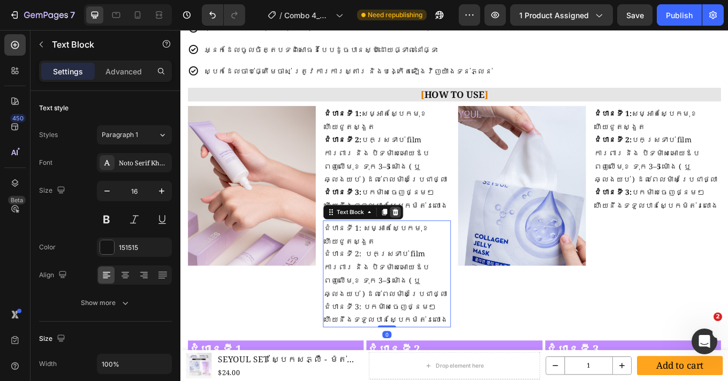
click at [432, 239] on icon at bounding box center [431, 243] width 9 height 9
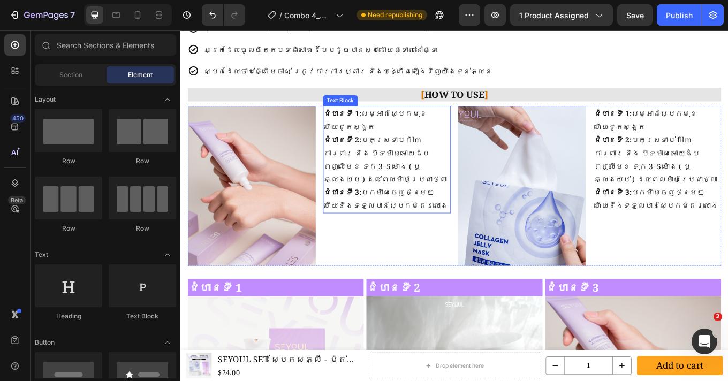
click at [392, 213] on p "ជំហានទី 3: បកម៉ាសចេញថ្នមៗ ហើយនឹងទទួលបានស្បែកម៉ត់រលោង" at bounding box center [422, 228] width 148 height 31
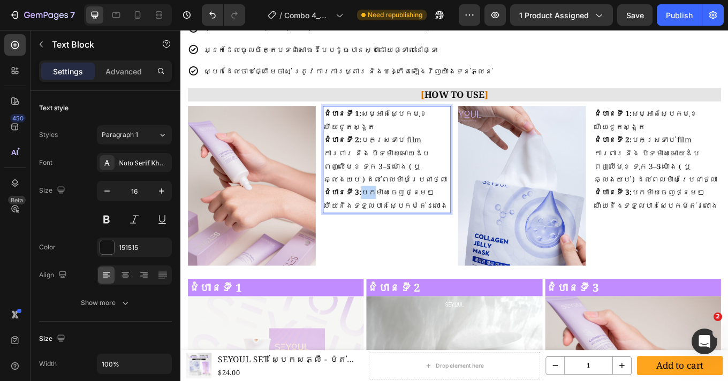
click at [392, 213] on p "ជំហានទី 3: បកម៉ាសចេញថ្នមៗ ហើយនឹងទទួលបានស្បែកម៉ត់រលោង" at bounding box center [422, 228] width 148 height 31
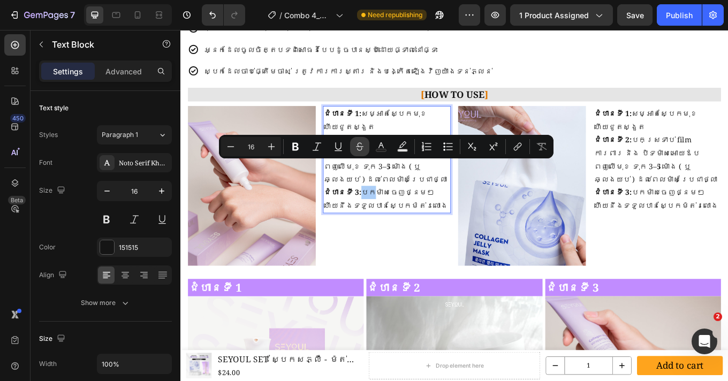
click at [360, 137] on button "Strikethrough" at bounding box center [359, 146] width 19 height 19
click at [409, 213] on p "ជំហានទី 3: បក ម៉ាសចេញថ្នមៗ ហើយនឹងទទួលបានស្បែកម៉ត់រលោង" at bounding box center [422, 228] width 148 height 31
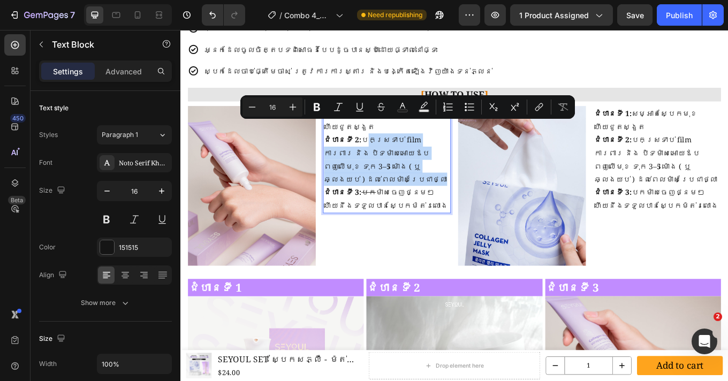
drag, startPoint x: 392, startPoint y: 144, endPoint x: 490, endPoint y: 177, distance: 103.5
click at [490, 177] on p "ជំហានទី 2: បកស្រទាប់ film ការពារ និង បិទម៉ាសអោយឪបពេញលើមុខ ទុក 3–5 ម៉ោង ( ឬ ឆ្លង…" at bounding box center [422, 182] width 148 height 62
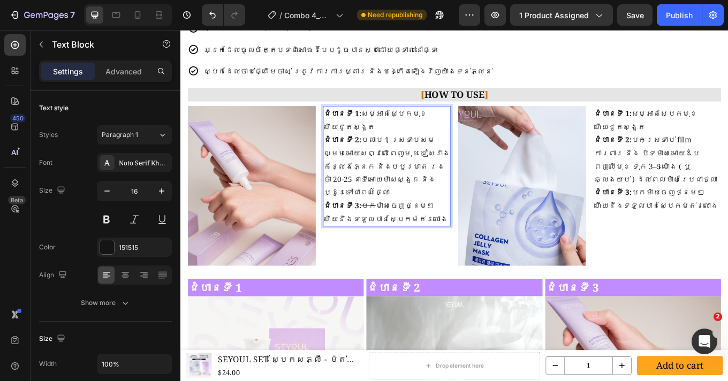
click at [395, 151] on p "ជំហានទី 2: បលាប 1 ស្រទាប់សមល្មមអោយសព្វលើពេញមុខ ជៀសវាងកន្លែងភ្នែក និងបបូរមាត់ រង…" at bounding box center [422, 189] width 148 height 77
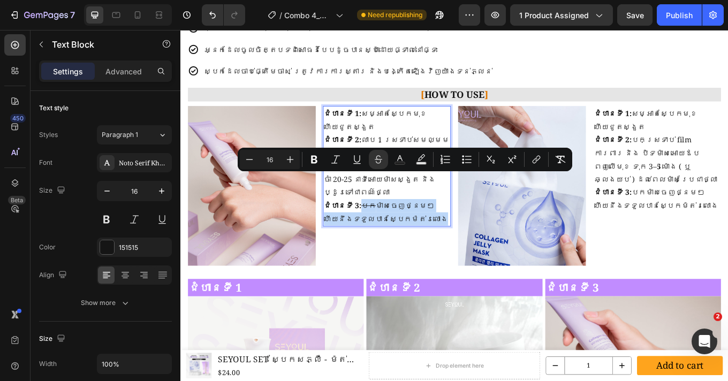
drag, startPoint x: 440, startPoint y: 219, endPoint x: 389, endPoint y: 208, distance: 52.5
click at [389, 228] on p "ជំហានទី 3: បក ម៉ាសចេញថ្នមៗ ហើយនឹងទទួលបានស្បែកម៉ត់រលោង" at bounding box center [422, 243] width 148 height 31
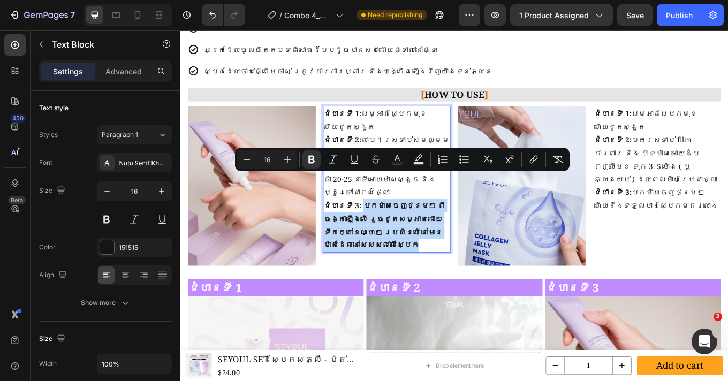
drag, startPoint x: 389, startPoint y: 206, endPoint x: 432, endPoint y: 252, distance: 62.5
click at [432, 252] on strong "ជំហានទី 3: បកម៉ាសចេញថ្នមៗ ពីចង្កាឡើងលើ រួចជូតសម្អាតដោយទឹកក្តៅឧណ្ហៗ ប្រសិនបើនៅមា…" at bounding box center [419, 259] width 142 height 58
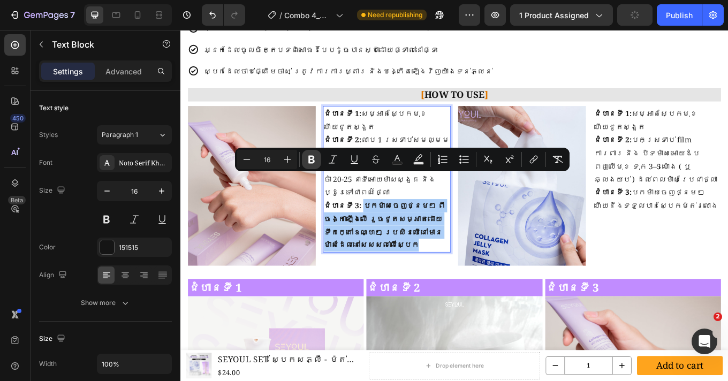
click at [314, 164] on icon "Editor contextual toolbar" at bounding box center [311, 159] width 11 height 11
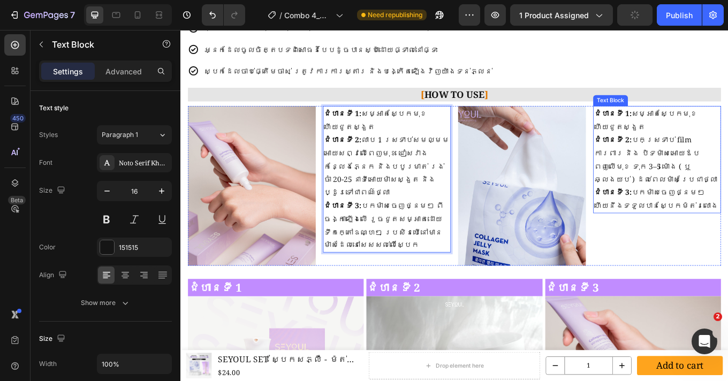
click at [708, 213] on p "ជំហានទី 3: បកម៉ាសចេញថ្នមៗ ហើយនឹងទទួលបានស្បែកម៉ត់រលោង" at bounding box center [739, 228] width 148 height 31
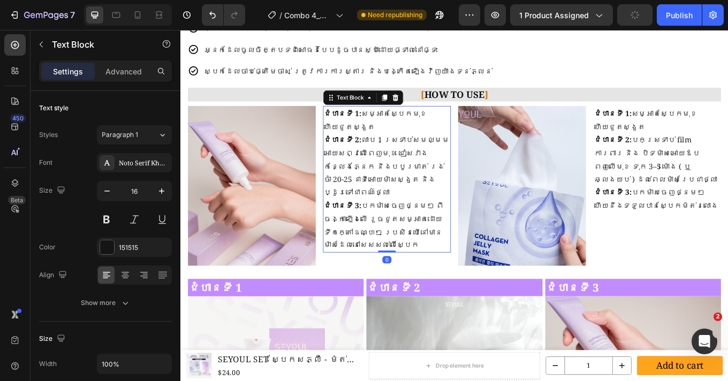
click at [420, 228] on p "ជំហានទី 3: បកម៉ាសចេញថ្នមៗ ពីចង្កាឡើងលើ រួចជូតសម្អាតដោយទឹកក្តៅឧណ្ហៗ ប្រសិនបើនៅមា…" at bounding box center [422, 259] width 148 height 62
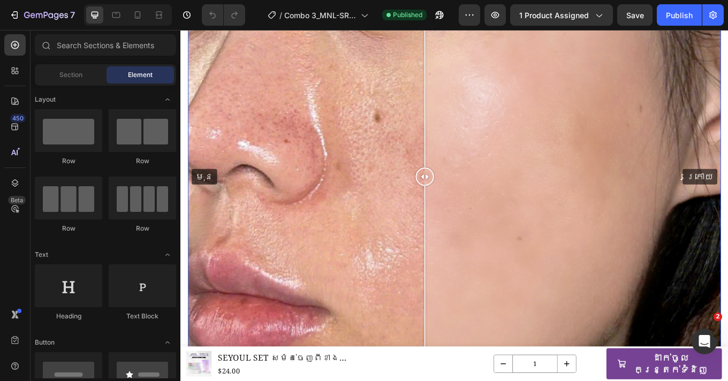
scroll to position [499, 0]
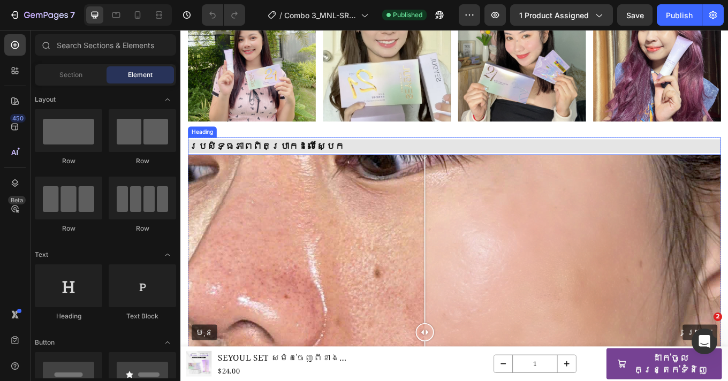
click at [555, 162] on h2 "ប្រសិទ្ធភាពពិតប្រាកដលើស្បែក" at bounding box center [501, 166] width 625 height 16
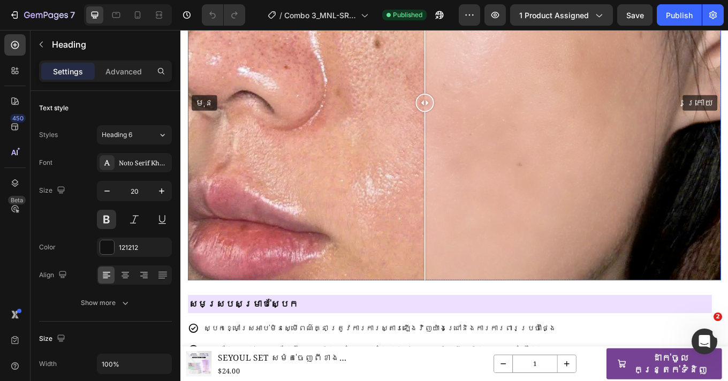
scroll to position [830, 0]
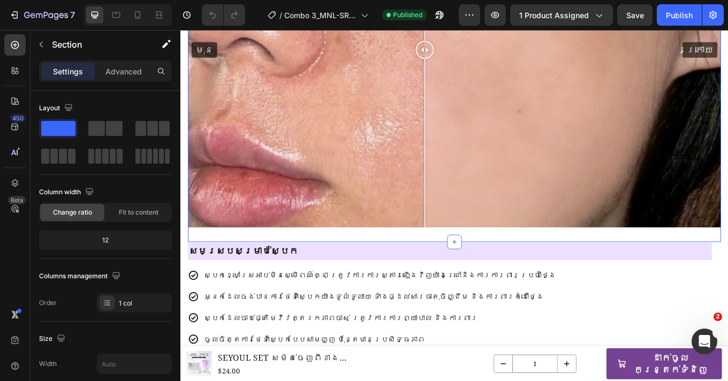
click at [329, 267] on div "ប្រសិទ្ធភាពពិតប្រាកដលើស្បែក Heading 0 មុន ក្រោយ Image Comparison Row Row Sectio…" at bounding box center [501, 50] width 625 height 460
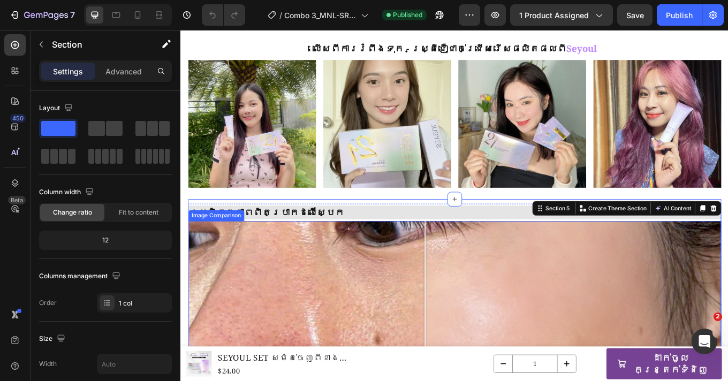
scroll to position [365, 0]
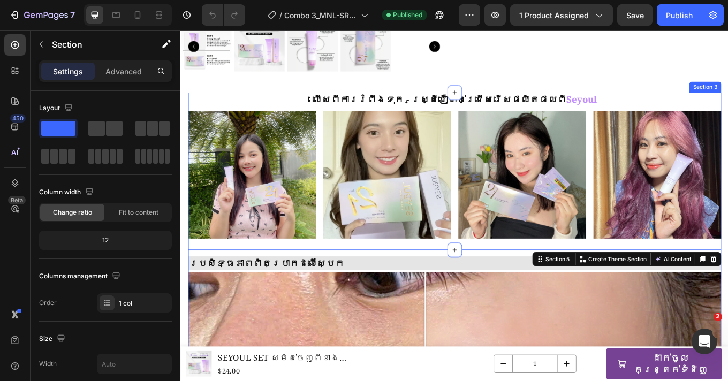
click at [559, 279] on div "លើសពីការរំពឹងទុក - ស្ត្រីជឿជាក់ជ្រើសរើសផលិតផលពី Seyoul Heading Image Image Imag…" at bounding box center [501, 196] width 625 height 185
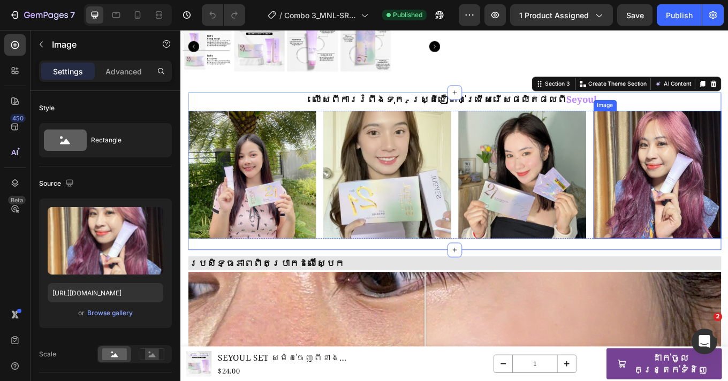
click at [727, 192] on img at bounding box center [739, 200] width 150 height 150
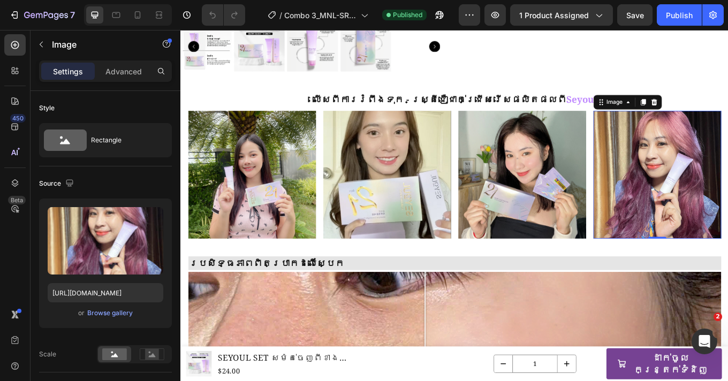
click at [727, 182] on img at bounding box center [739, 200] width 150 height 150
click at [723, 210] on img at bounding box center [739, 200] width 150 height 150
click at [109, 311] on div "Browse gallery" at bounding box center [109, 313] width 45 height 10
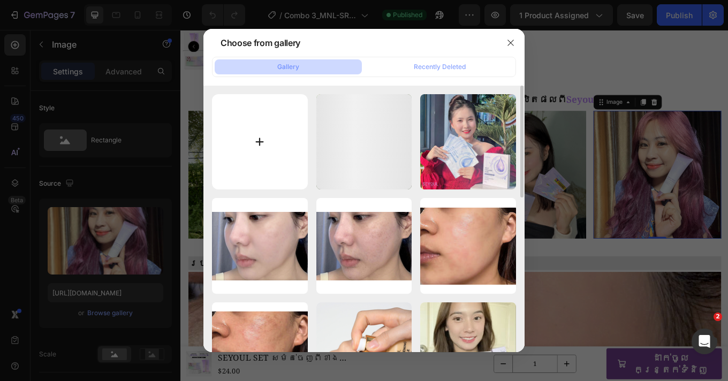
click at [262, 141] on input "file" at bounding box center [260, 142] width 96 height 96
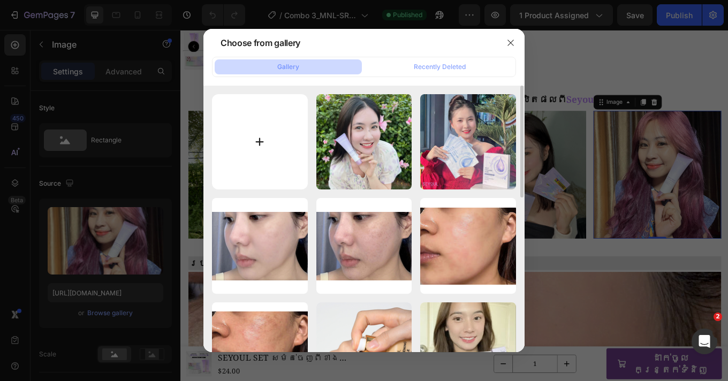
type input "C:\fakepath\475732504_535039586259151_2360071636460726797_n.jpg"
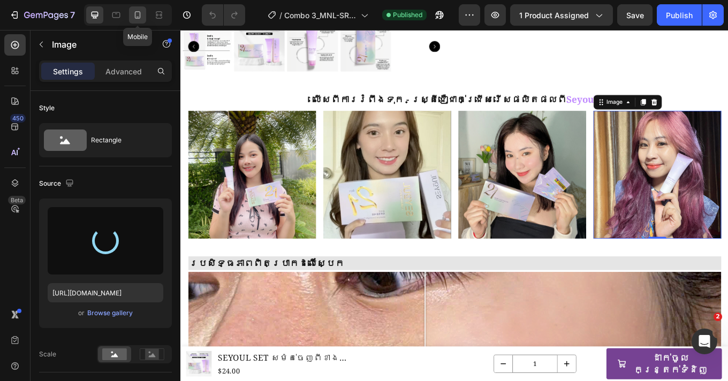
type input "https://cdn.shopify.com/s/files/1/0693/4829/4845/files/gempages_560265856190251…"
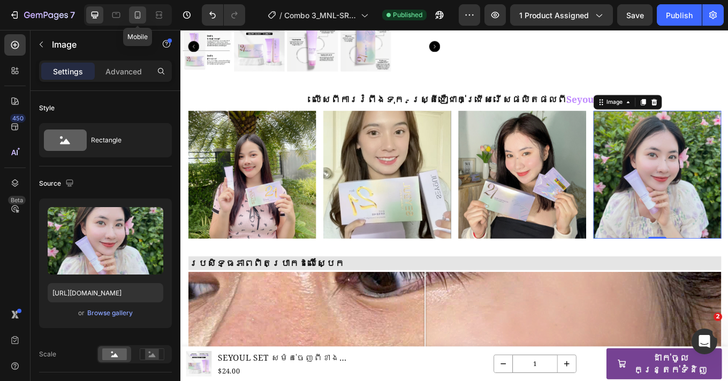
click at [143, 18] on div at bounding box center [137, 14] width 17 height 17
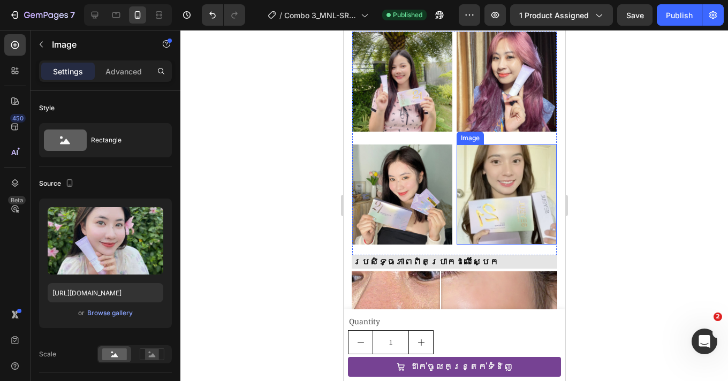
scroll to position [536, 0]
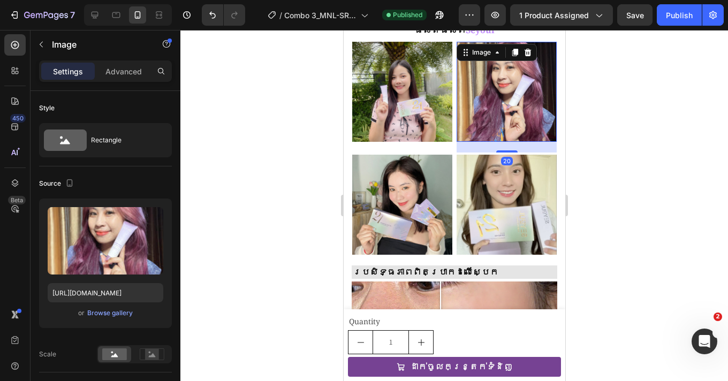
click at [492, 104] on img at bounding box center [506, 92] width 100 height 100
click at [101, 311] on div "Browse gallery" at bounding box center [109, 313] width 45 height 10
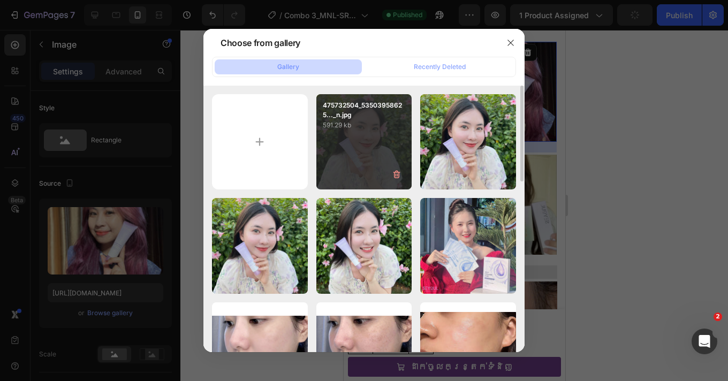
click at [376, 150] on div "475732504_53503958625..._n.jpg 591.29 kb" at bounding box center [364, 142] width 96 height 96
type input "https://cdn.shopify.com/s/files/1/0693/4829/4845/files/gempages_560265856190251…"
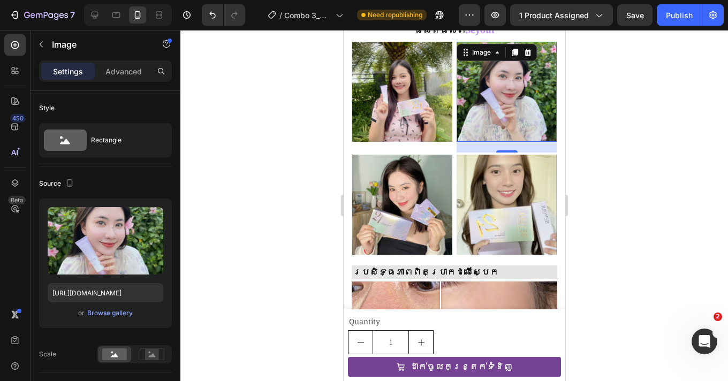
click at [674, 230] on div at bounding box center [453, 205] width 547 height 351
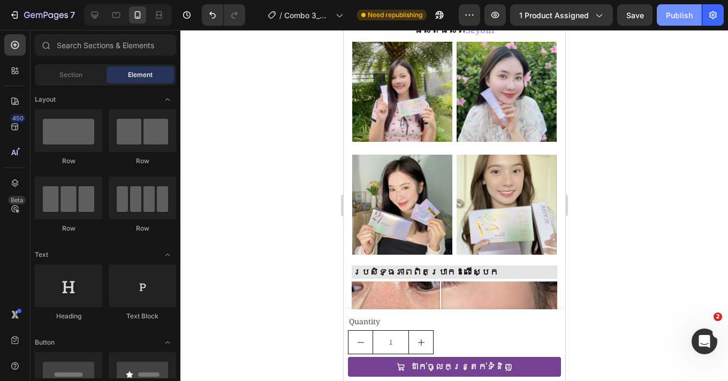
click at [672, 20] on div "Publish" at bounding box center [679, 15] width 27 height 11
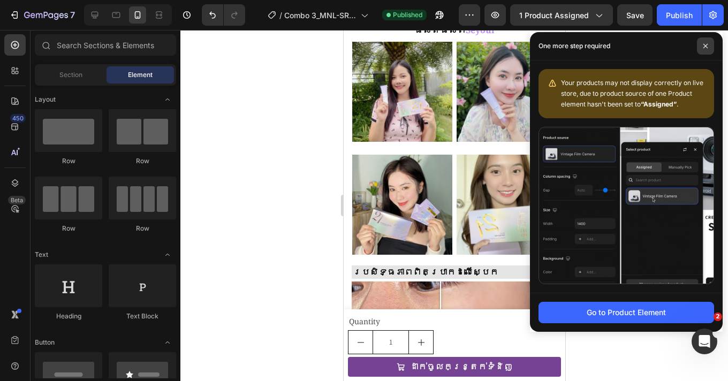
click at [707, 46] on icon at bounding box center [704, 45] width 5 height 5
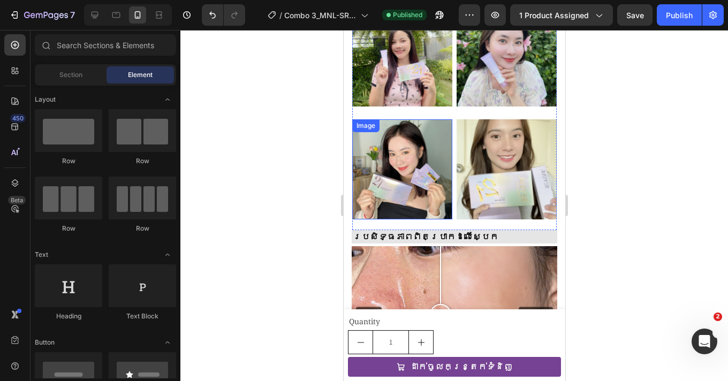
scroll to position [567, 0]
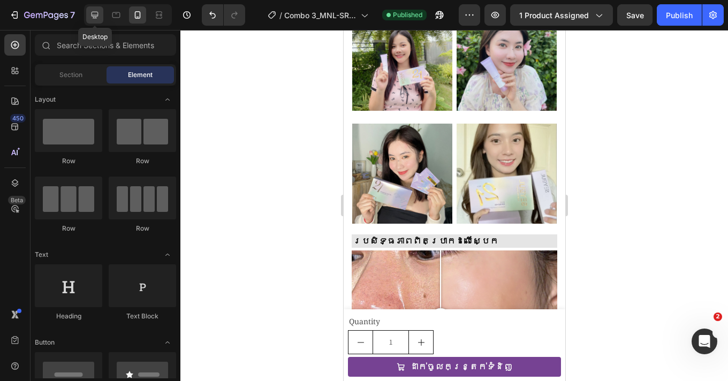
click at [97, 14] on icon at bounding box center [94, 15] width 7 height 7
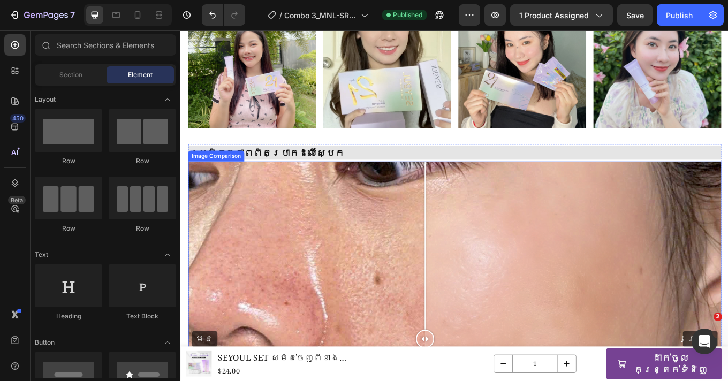
scroll to position [332, 0]
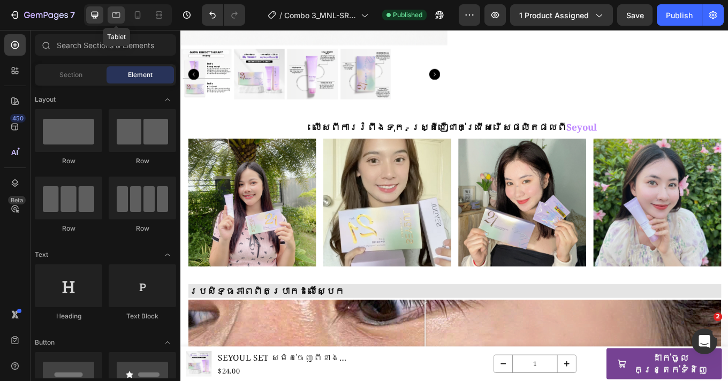
click at [119, 21] on div at bounding box center [116, 14] width 17 height 17
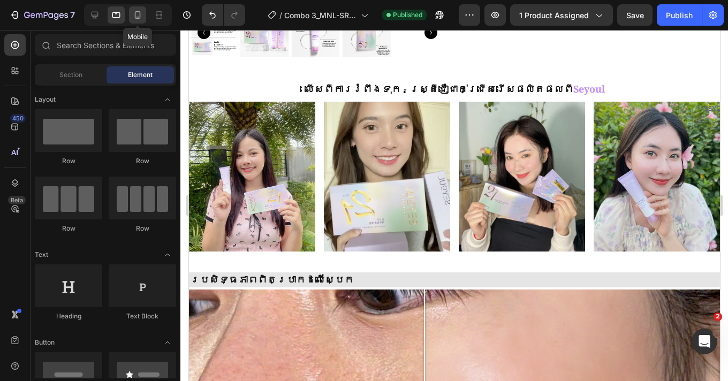
click at [132, 13] on icon at bounding box center [137, 15] width 11 height 11
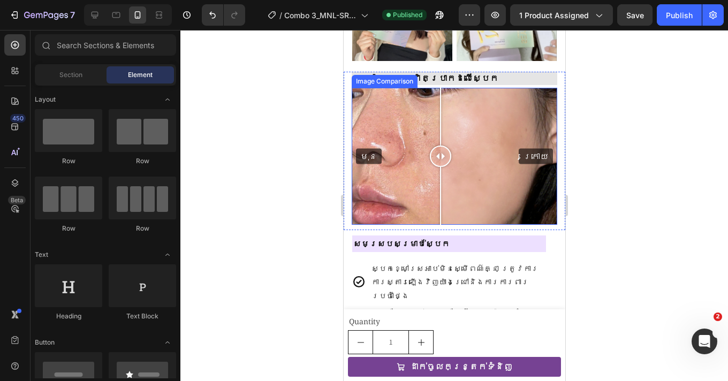
scroll to position [623, 0]
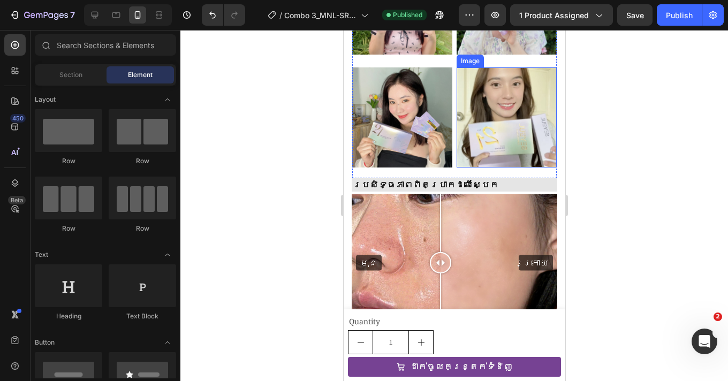
click at [503, 120] on img at bounding box center [506, 117] width 100 height 100
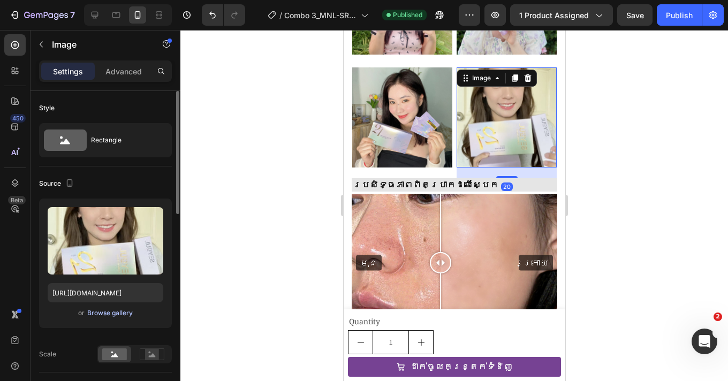
click at [107, 313] on div "Browse gallery" at bounding box center [109, 313] width 45 height 10
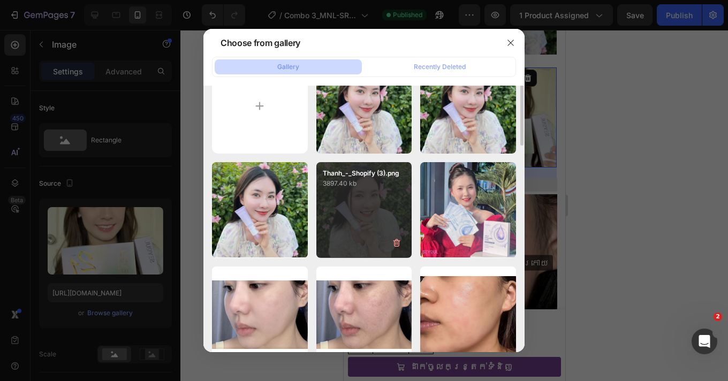
scroll to position [0, 0]
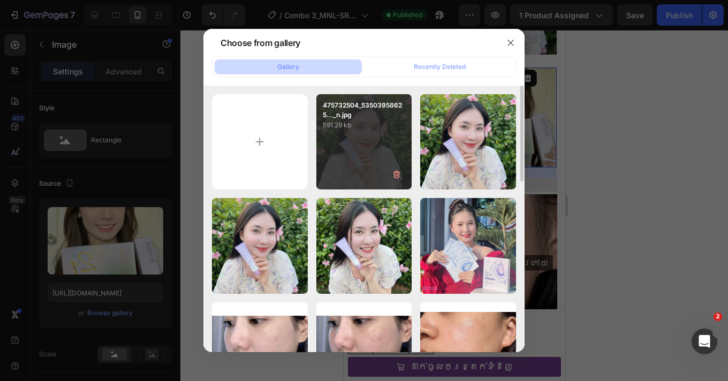
click at [366, 173] on div "475732504_53503958625..._n.jpg 591.29 kb" at bounding box center [364, 142] width 96 height 96
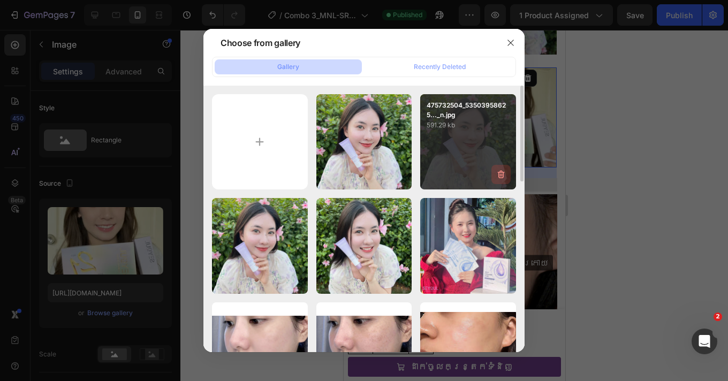
type input "https://cdn.shopify.com/s/files/1/0693/4829/4845/files/gempages_560265856190251…"
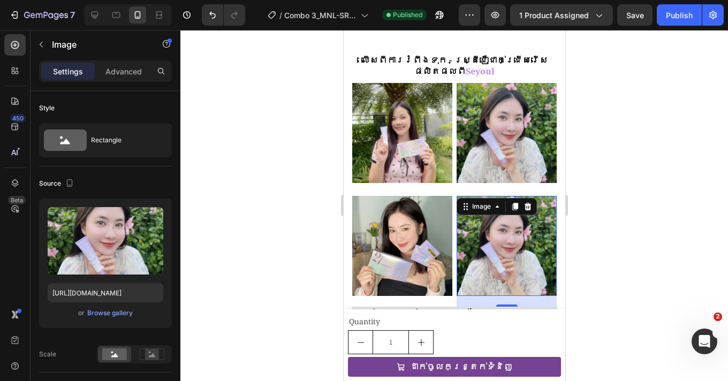
scroll to position [466, 0]
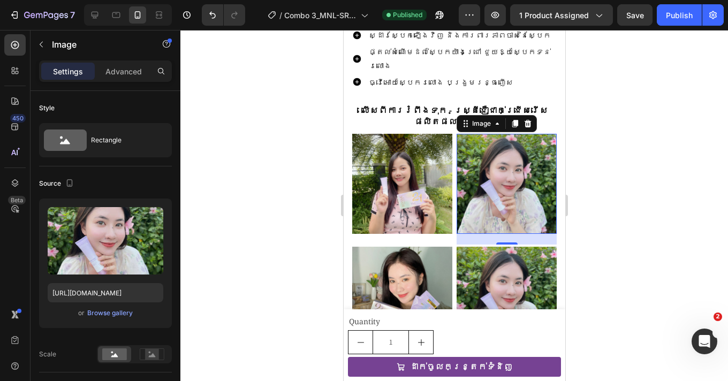
click at [495, 174] on img at bounding box center [506, 184] width 100 height 100
click at [108, 313] on div "Browse gallery" at bounding box center [109, 313] width 45 height 10
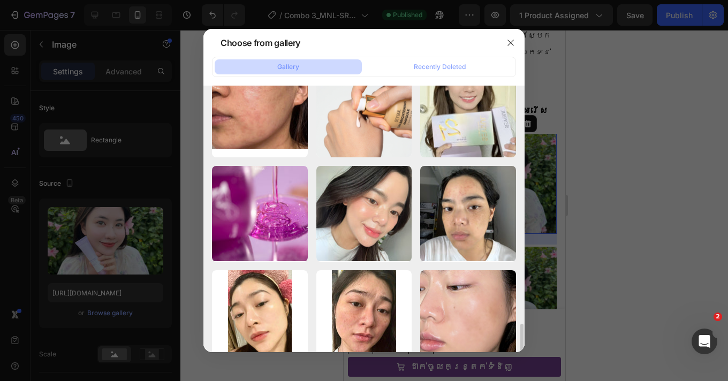
scroll to position [252, 0]
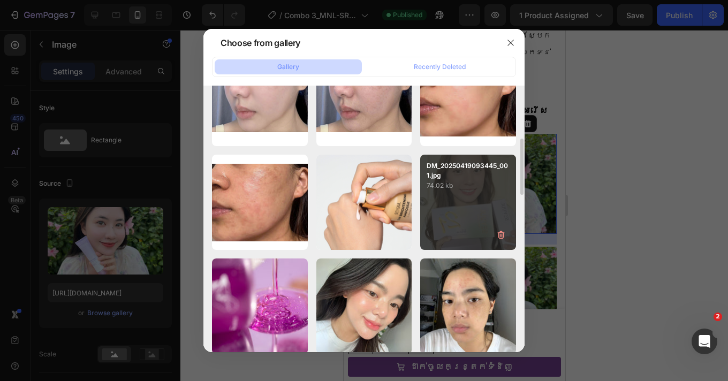
click at [485, 184] on p "74.02 kb" at bounding box center [467, 185] width 83 height 11
type input "https://cdn.shopify.com/s/files/1/0693/4829/4845/files/gempages_560265856190251…"
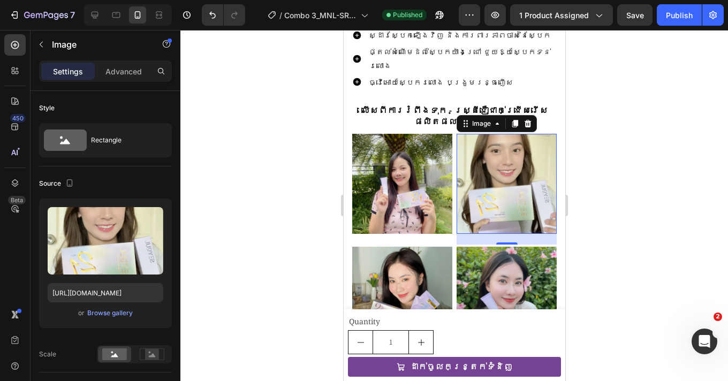
click at [630, 218] on div at bounding box center [453, 205] width 547 height 351
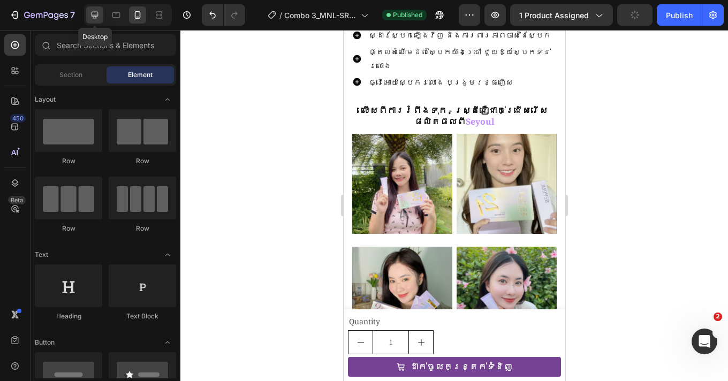
click at [101, 16] on div at bounding box center [94, 14] width 17 height 17
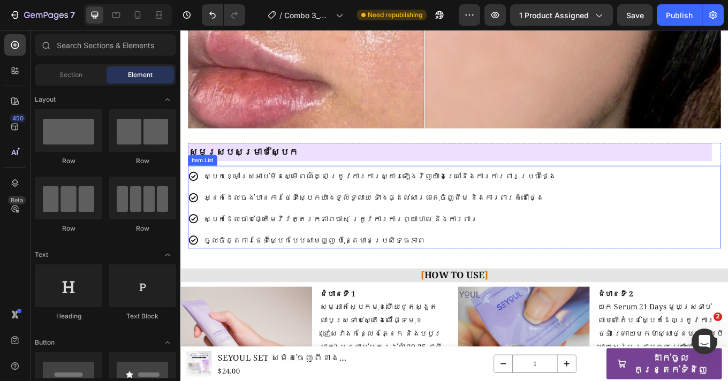
scroll to position [946, 0]
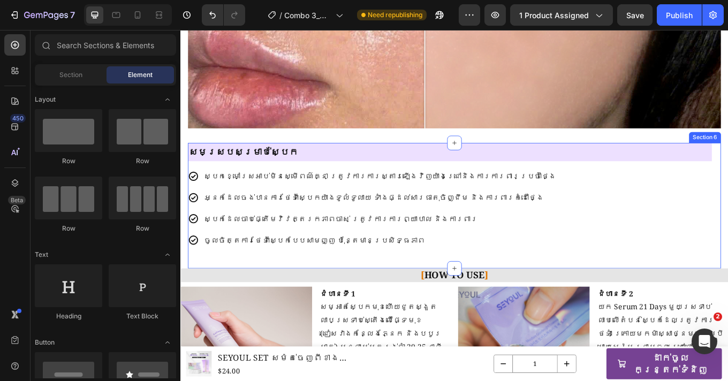
click at [277, 286] on div "សមស្របសម្រាប់ស្បែក Heading ស្បែកខ្មៅស្រអាប់មិនស្មើពណ៌គ្នា ត្រូវការការស្តារឡើងវិ…" at bounding box center [501, 236] width 625 height 147
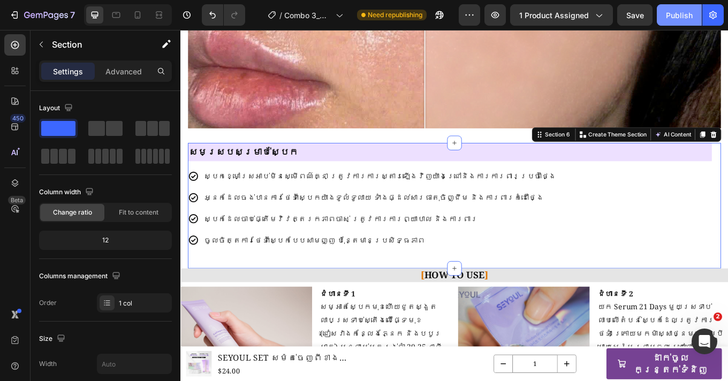
click at [670, 10] on div "Publish" at bounding box center [679, 15] width 27 height 11
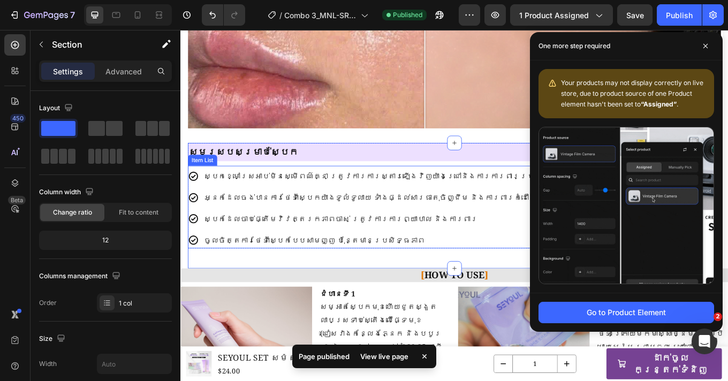
click at [411, 269] on p "ចូលចិត្តការថែទាំស្បែកបែបសាមញ្ញ ប៉ុន្តែមានប្រសិទ្ធភាព" at bounding box center [414, 277] width 413 height 16
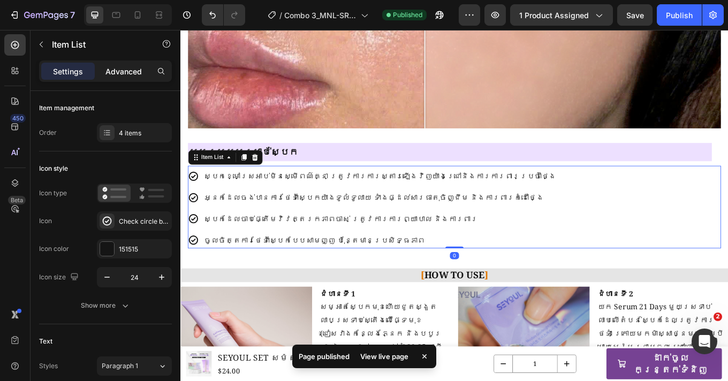
click at [132, 66] on p "Advanced" at bounding box center [123, 71] width 36 height 11
type input "100%"
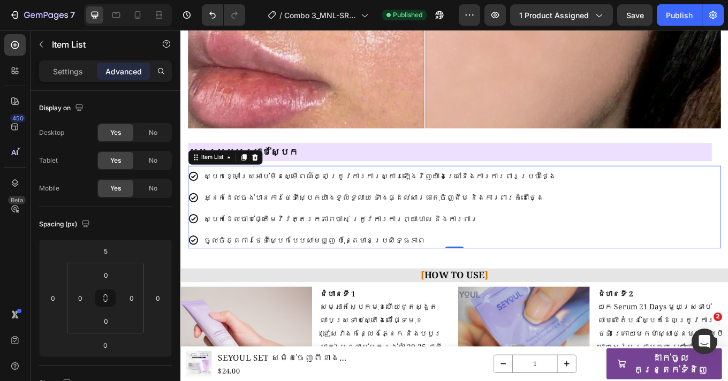
click at [614, 246] on div "ស្បែកខ្មៅស្រអាប់មិនស្មើពណ៌គ្នា ត្រូវការការស្តារឡើងវិញយ៉ាងជ្រៅនិងការការពារប្រចាំ…" at bounding box center [501, 239] width 625 height 94
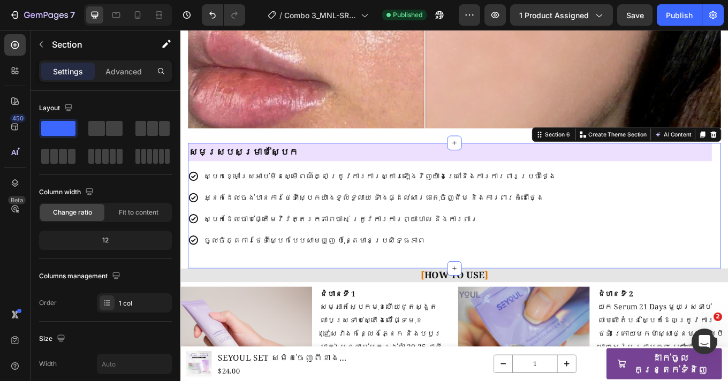
click at [376, 293] on div "សមស្របសម្រាប់ស្បែក Heading ស្បែកខ្មៅស្រអាប់មិនស្មើពណ៌គ្នា ត្រូវការការស្តារឡើងវិ…" at bounding box center [501, 236] width 625 height 147
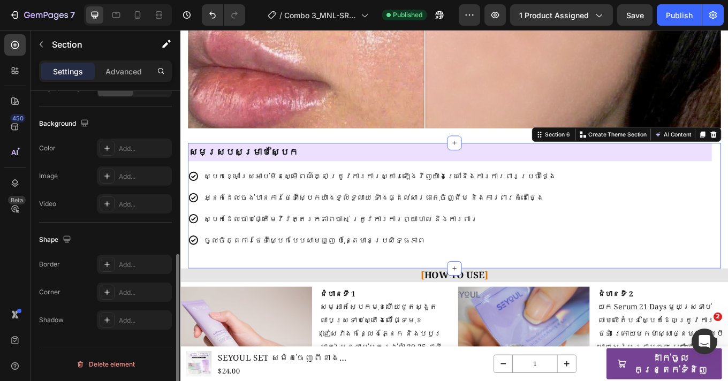
scroll to position [0, 0]
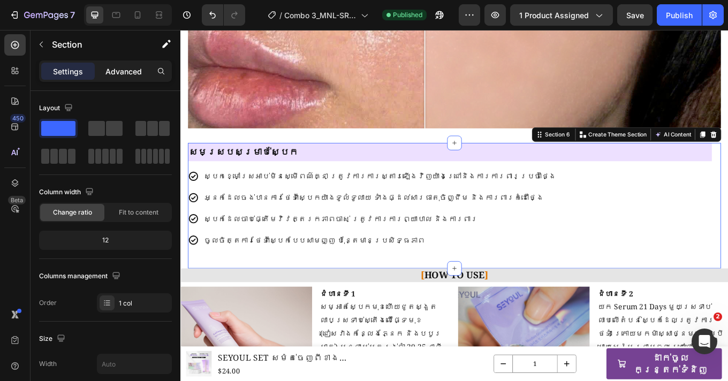
click at [131, 64] on div "Advanced" at bounding box center [123, 71] width 53 height 17
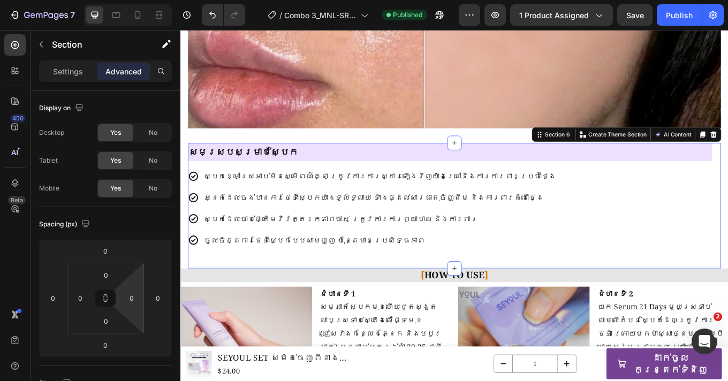
scroll to position [32, 0]
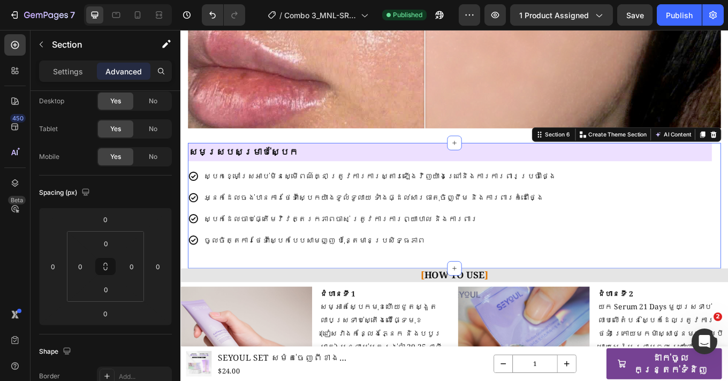
click at [185, 265] on section "សមស្របសម្រាប់ស្បែក Heading ស្បែកខ្មៅស្រអាប់មិនស្មើពណ៌គ្នា ត្រូវការការស្តារឡើងវិ…" at bounding box center [501, 236] width 642 height 147
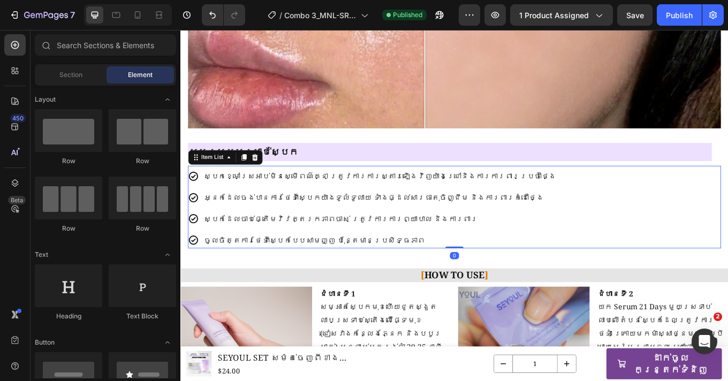
click at [648, 276] on div "ស្បែកខ្មៅស្រអាប់មិនស្មើពណ៌គ្នា ត្រូវការការស្តារឡើងវិញយ៉ាងជ្រៅនិងការការពារប្រចាំ…" at bounding box center [501, 239] width 625 height 94
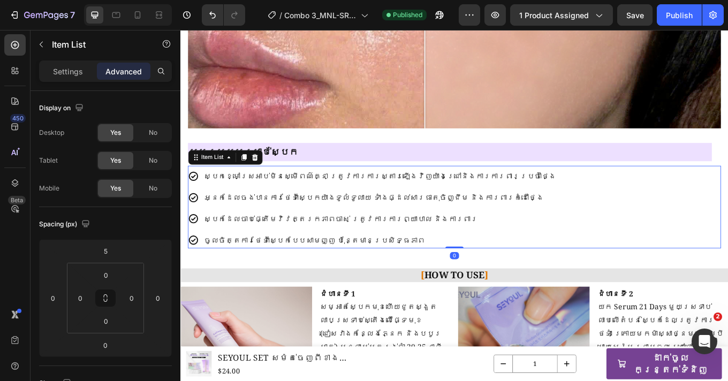
click at [591, 215] on div "ស្បែកខ្មៅស្រអាប់មិនស្មើពណ៌គ្នា ត្រូវការការស្តារឡើងវិញយ៉ាងជ្រៅនិងការការពារប្រចាំ…" at bounding box center [501, 239] width 625 height 94
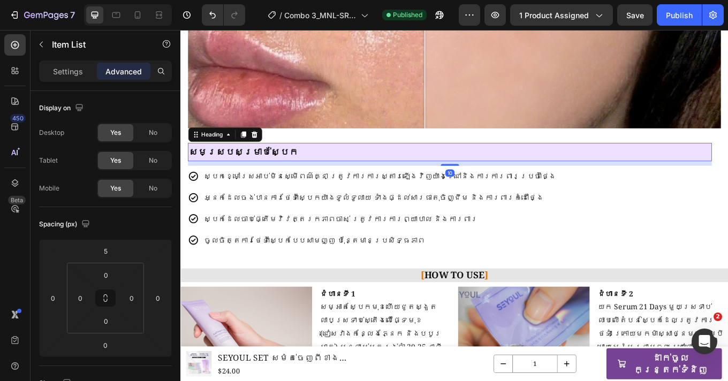
click at [590, 174] on h2 "សមស្របសម្រាប់ស្បែក" at bounding box center [496, 173] width 614 height 21
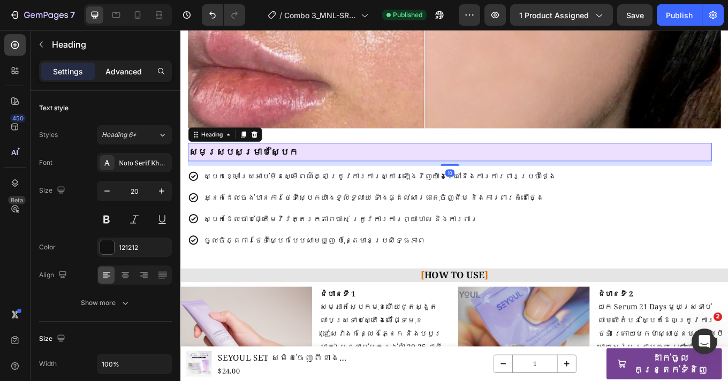
click at [119, 66] on p "Advanced" at bounding box center [123, 71] width 36 height 11
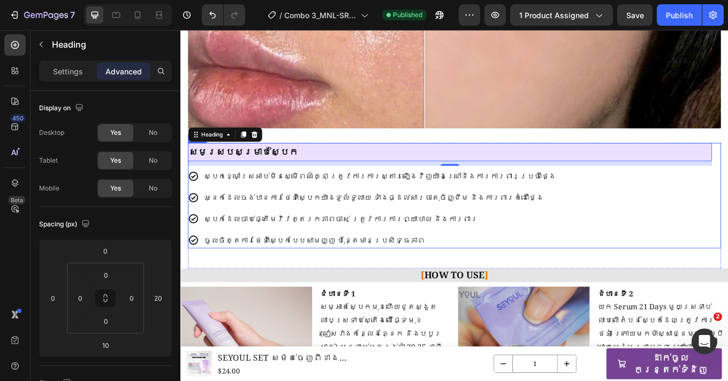
click at [727, 172] on div "សមស្របសម្រាប់ស្បែក Heading 10 ស្បែកខ្មៅស្រអាប់មិនស្មើពណ៌គ្នា ត្រូវការការស្តារឡើ…" at bounding box center [501, 224] width 625 height 123
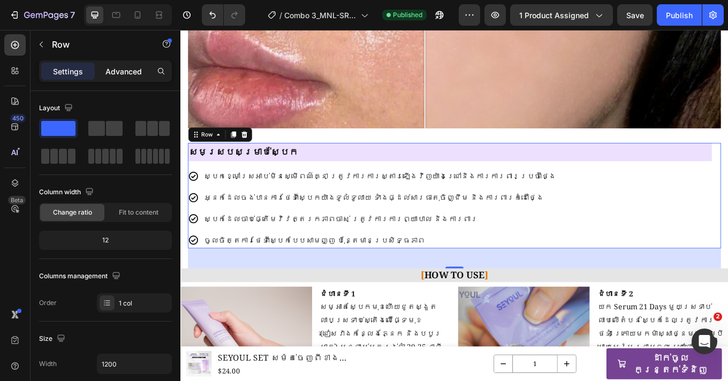
click at [113, 68] on p "Advanced" at bounding box center [123, 71] width 36 height 11
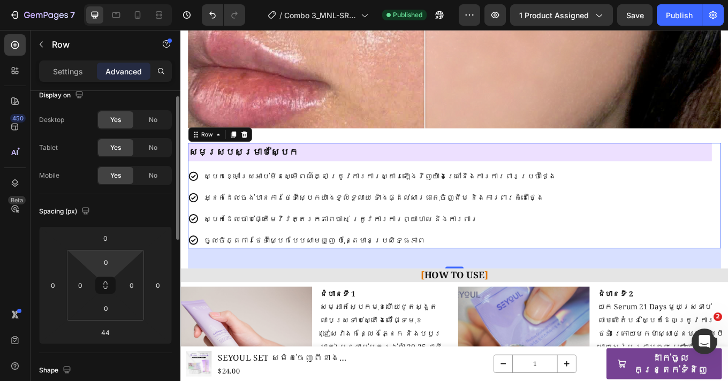
scroll to position [47, 0]
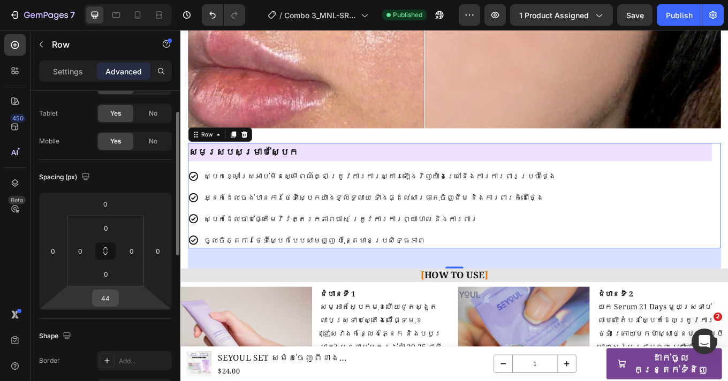
click at [109, 299] on input "44" at bounding box center [105, 298] width 21 height 16
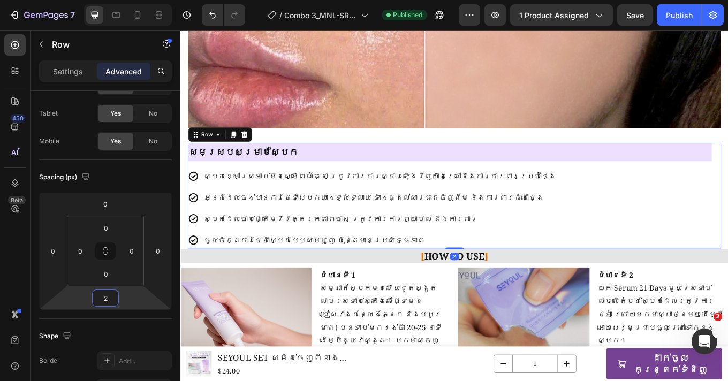
type input "20"
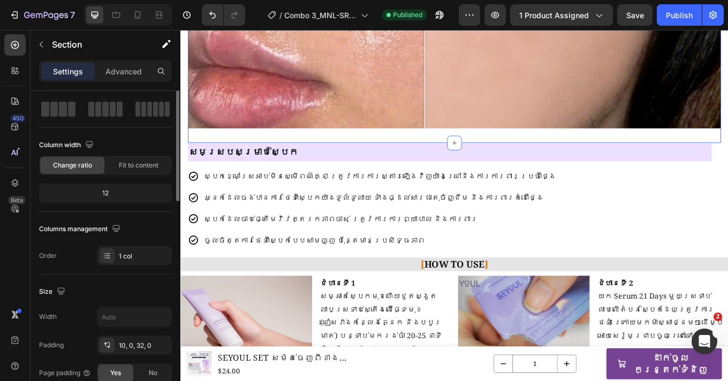
scroll to position [0, 0]
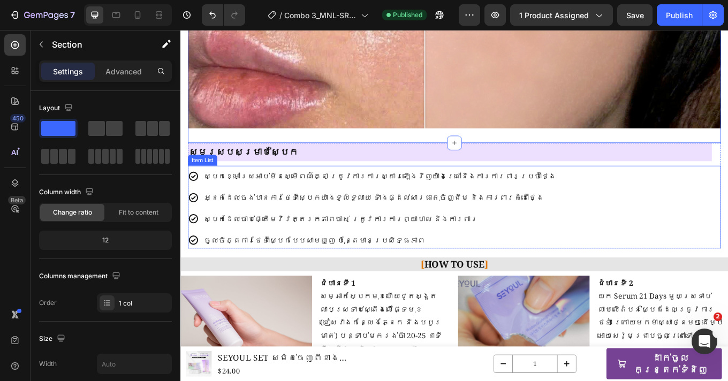
click at [727, 244] on div "ស្បែកខ្មៅស្រអាប់មិនស្មើពណ៌គ្នា ត្រូវការការស្តារឡើងវិញយ៉ាងជ្រៅនិងការការពារប្រចាំ…" at bounding box center [501, 239] width 625 height 94
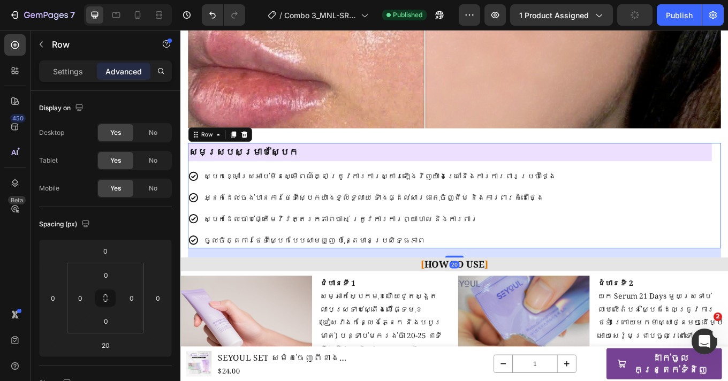
click at [727, 172] on div "សមស្របសម្រាប់ស្បែក Heading ស្បែកខ្មៅស្រអាប់មិនស្មើពណ៌គ្នា ត្រូវការការស្តារឡើងវិ…" at bounding box center [501, 224] width 625 height 123
click at [727, 286] on div "20" at bounding box center [501, 291] width 625 height 11
click at [727, 289] on div "20" at bounding box center [501, 291] width 625 height 11
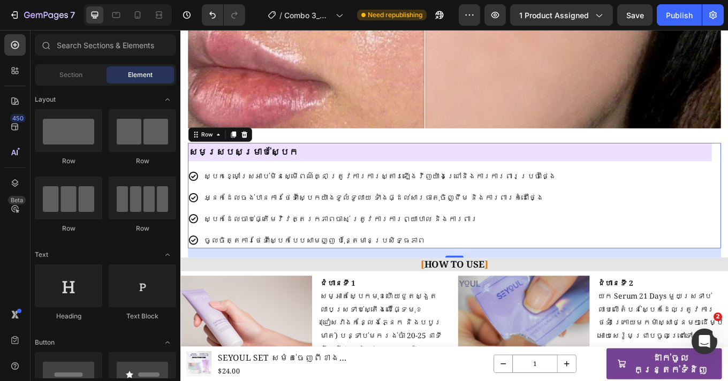
click at [727, 274] on section "សមស្របសម្រាប់ស្បែក Heading ស្បែកខ្មៅស្រអាប់មិនស្មើពណ៌គ្នា ត្រូវការការស្តារឡើងវិ…" at bounding box center [501, 230] width 642 height 134
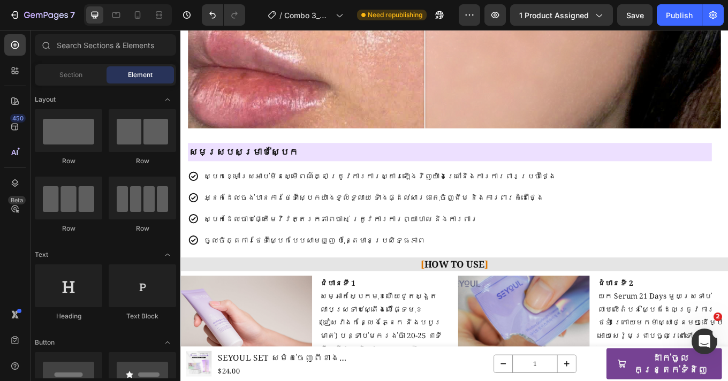
click at [727, 272] on html "Header Product Images SEYOUL SET សម៉ត់ចេញពីខាងក្នុង Product Title $24.00 Produc…" at bounding box center [501, 66] width 642 height 1965
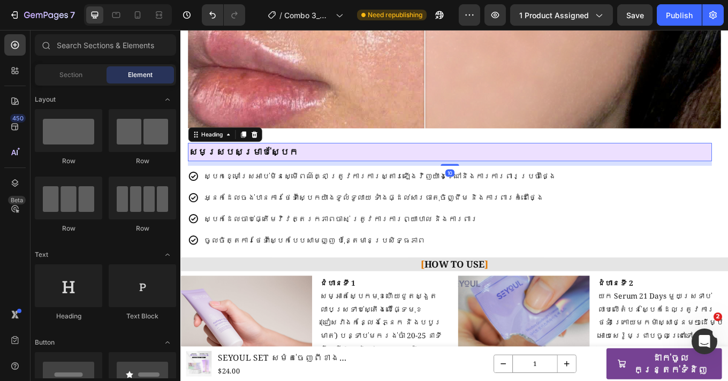
click at [727, 165] on h2 "សមស្របសម្រាប់ស្បែក" at bounding box center [496, 173] width 614 height 21
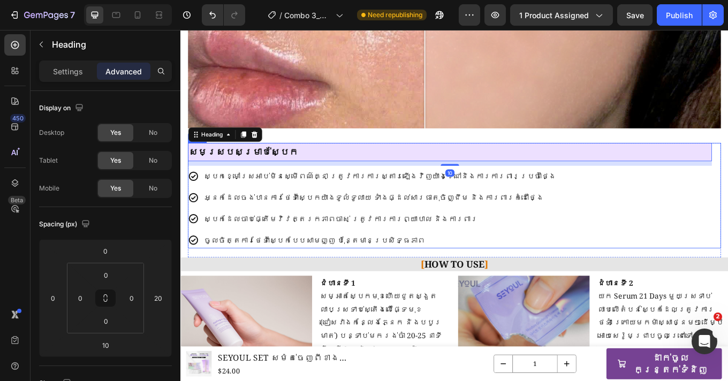
click at [727, 177] on div "សមស្របសម្រាប់ស្បែក Heading 10 ស្បែកខ្មៅស្រអាប់មិនស្មើពណ៌គ្នា ត្រូវការការស្តារឡើ…" at bounding box center [501, 224] width 625 height 123
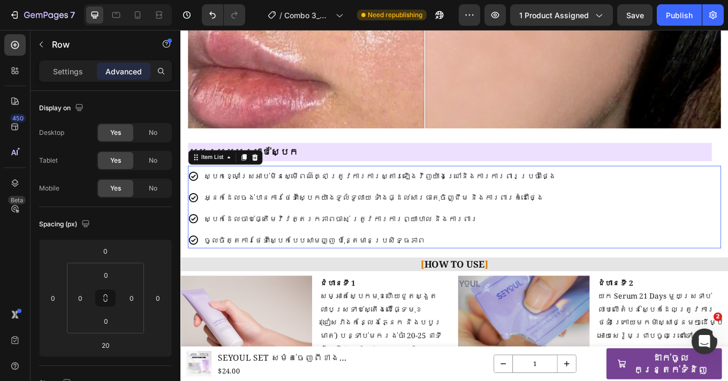
click at [397, 220] on span "អ្នកដែលចង់បានការថែទាំស្បែកយ៉ាងទូលំទូលាយ ទាំងផ្ដល់សារធាតុចិញ្ជឹម និងការពារកំដៅថ្…" at bounding box center [407, 226] width 398 height 12
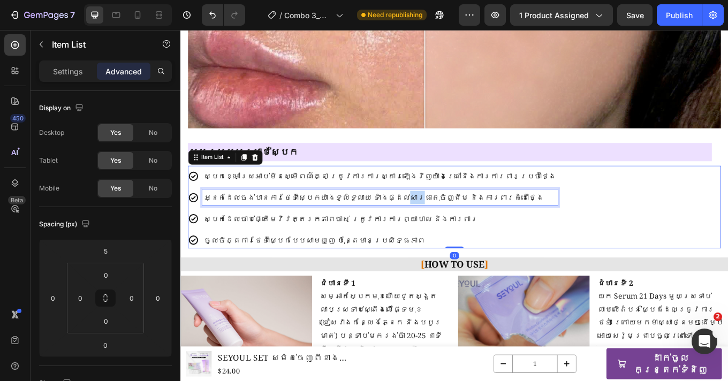
click at [397, 220] on span "អ្នកដែលចង់បានការថែទាំស្បែកយ៉ាងទូលំទូលាយ ទាំងផ្ដល់សារធាតុចិញ្ជឹម និងការពារកំដៅថ្…" at bounding box center [407, 226] width 398 height 12
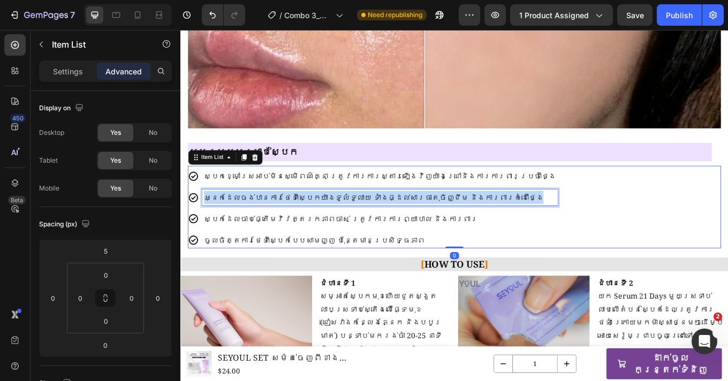
click at [397, 220] on span "អ្នកដែលចង់បានការថែទាំស្បែកយ៉ាងទូលំទូលាយ ទាំងផ្ដល់សារធាតុចិញ្ជឹម និងការពារកំដៅថ្…" at bounding box center [407, 226] width 398 height 12
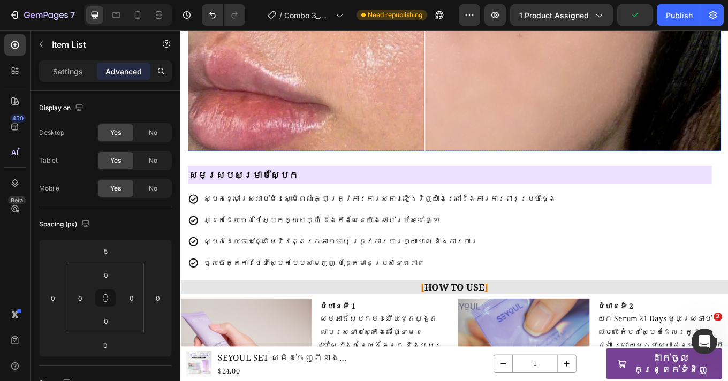
scroll to position [920, 0]
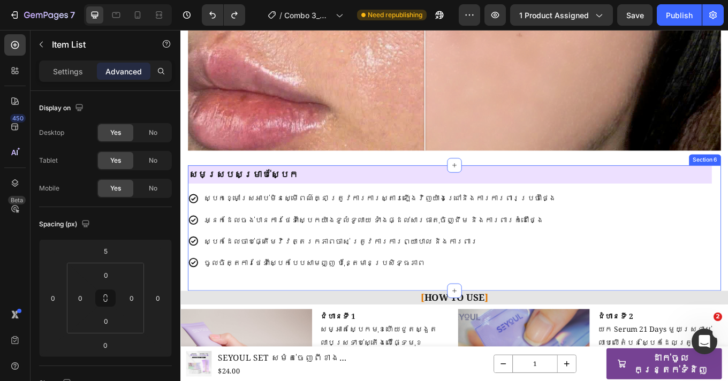
click at [379, 319] on div "សមស្របសម្រាប់ស្បែក Heading ស្បែកខ្មៅស្រអាប់មិនស្មើពណ៌គ្នា ត្រូវការការស្តារឡើងវិ…" at bounding box center [501, 262] width 625 height 147
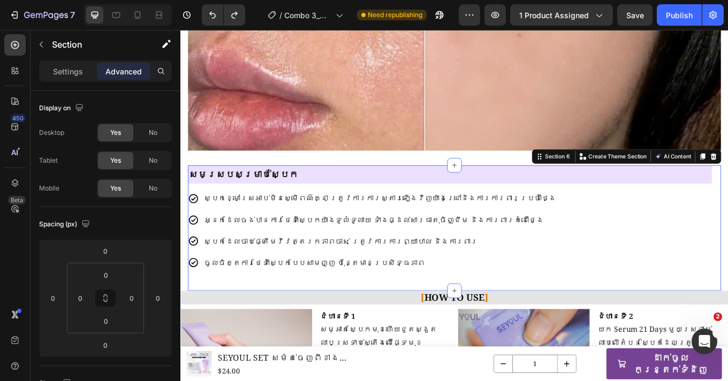
click at [182, 318] on section "សមស្របសម្រាប់ស្បែក Heading ស្បែកខ្មៅស្រអាប់មិនស្មើពណ៌គ្នា ត្រូវការការស្តារឡើងវិ…" at bounding box center [501, 262] width 642 height 147
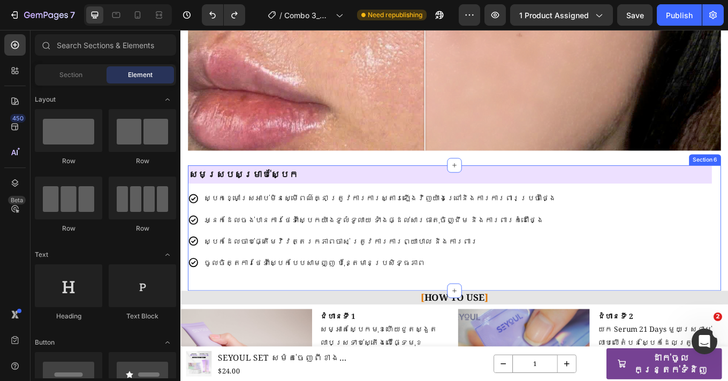
click at [211, 327] on div "សមស្របសម្រាប់ស្បែក Heading ស្បែកខ្មៅស្រអាប់មិនស្មើពណ៌គ្នា ត្រូវការការស្តារឡើងវិ…" at bounding box center [501, 262] width 625 height 147
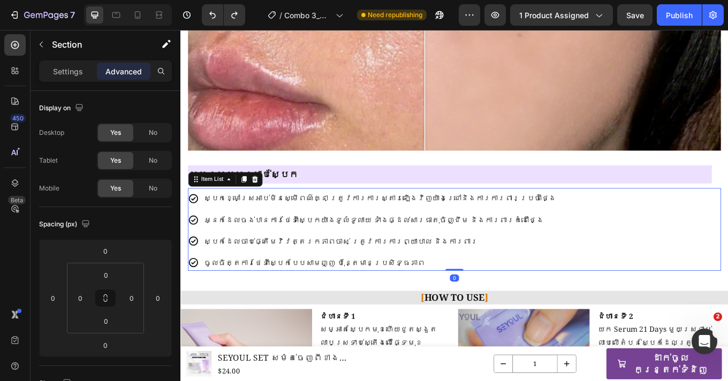
click at [727, 304] on div "ស្បែកខ្មៅស្រអាប់មិនស្មើពណ៌គ្នា ត្រូវការការស្តារឡើងវិញយ៉ាងជ្រៅនិងការការពារប្រចាំ…" at bounding box center [501, 265] width 625 height 94
click at [696, 222] on div "ស្បែកខ្មៅស្រអាប់មិនស្មើពណ៌គ្នា ត្រូវការការស្តារឡើងវិញយ៉ាងជ្រៅនិងការការពារប្រចាំ…" at bounding box center [501, 265] width 625 height 94
click at [727, 201] on h2 "សមស្របសម្រាប់ស្បែក" at bounding box center [496, 199] width 614 height 21
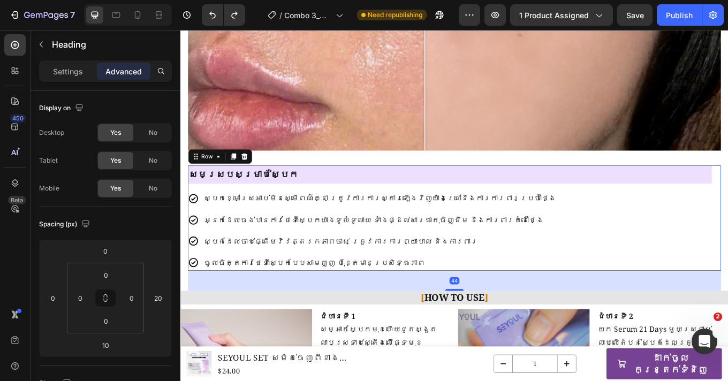
click at [727, 202] on div "សមស្របសម្រាប់ស្បែក Heading ស្បែកខ្មៅស្រអាប់មិនស្មើពណ៌គ្នា ត្រូវការការស្តារឡើងវិ…" at bounding box center [501, 250] width 625 height 123
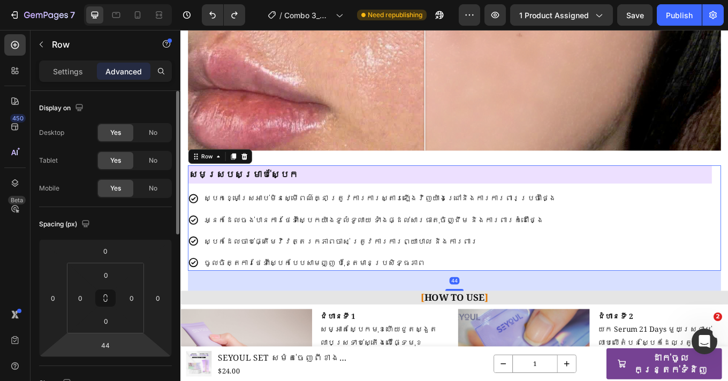
click at [102, 0] on html "7 Version history / Combo 3_MNL-SR21D Need republishing Preview 1 product assig…" at bounding box center [364, 0] width 728 height 0
click at [104, 349] on input "44" at bounding box center [105, 345] width 21 height 16
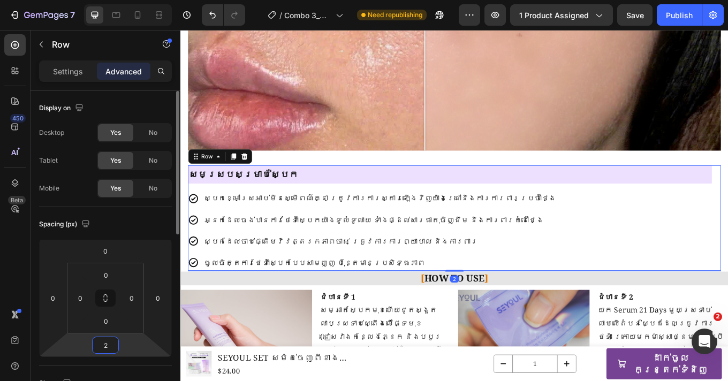
type input "20"
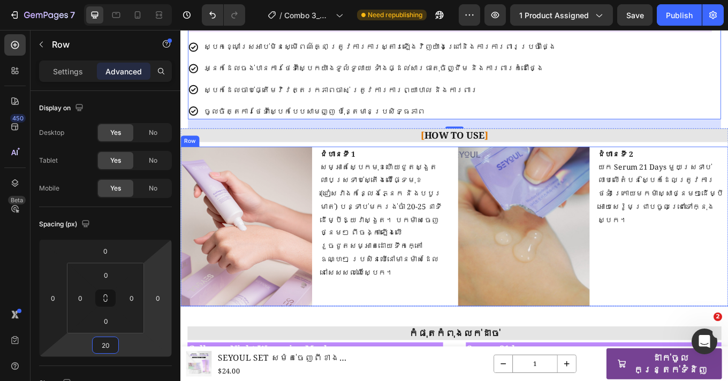
scroll to position [1112, 0]
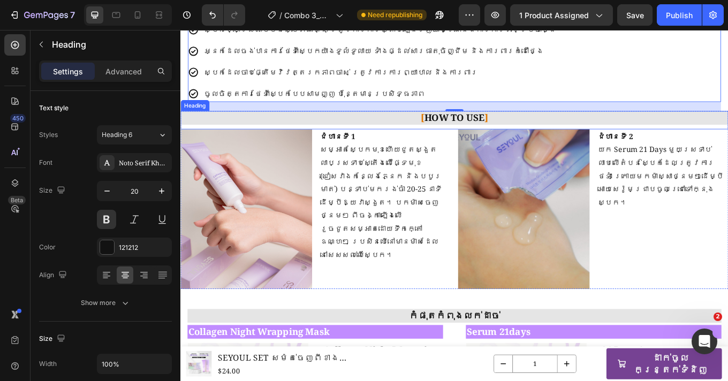
click at [392, 133] on h2 "[ HOW TO USE ]" at bounding box center [501, 133] width 642 height 16
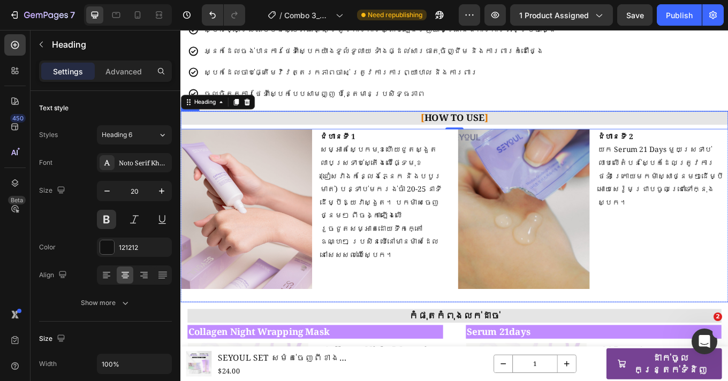
click at [254, 348] on div "[ HOW TO USE ] Heading 0 Image ជំហានទី 1 សម្អាតស្បែកមុខហើយជូតស្ងួត លាបស្រទាប់ស្…" at bounding box center [501, 237] width 642 height 224
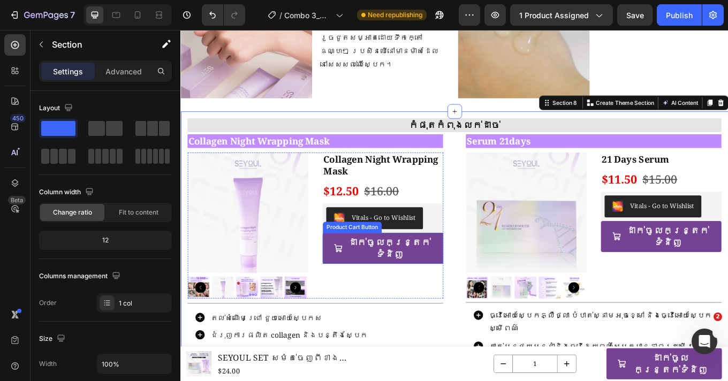
scroll to position [1335, 0]
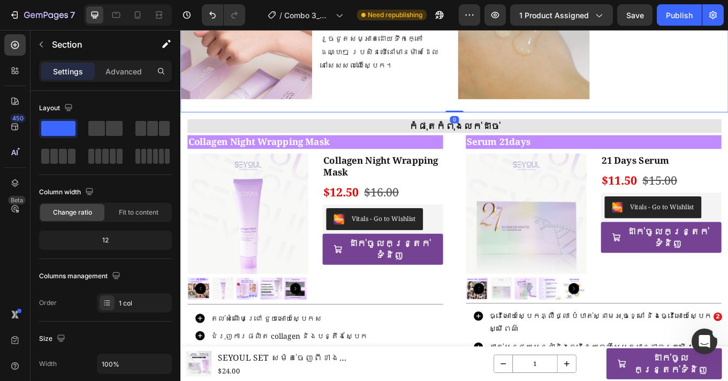
click at [220, 123] on div "[ HOW TO USE ] Heading Image ជំហានទី 1 សម្អាតស្បែកមុខហើយជូតស្ងួត លាបស្រទាប់ស្តើ…" at bounding box center [501, 15] width 642 height 224
click at [671, 18] on div "Publish" at bounding box center [679, 15] width 27 height 11
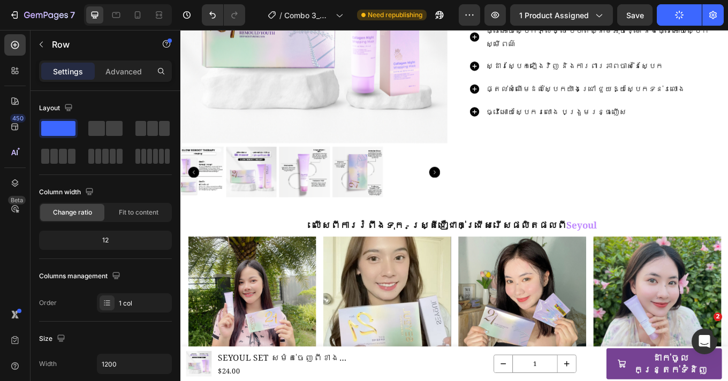
scroll to position [0, 0]
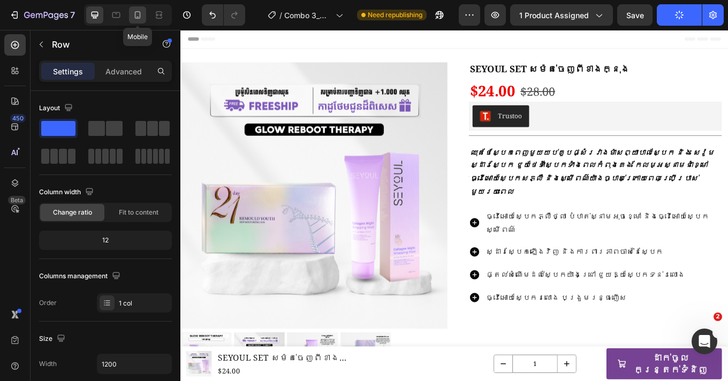
click at [141, 17] on icon at bounding box center [137, 15] width 11 height 11
type input "100%"
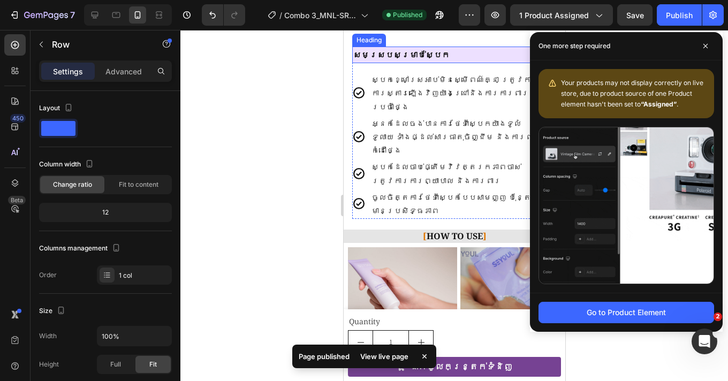
scroll to position [932, 0]
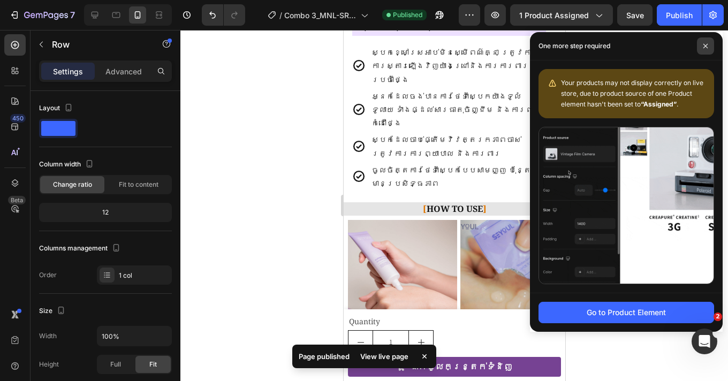
click at [706, 48] on icon at bounding box center [704, 45] width 5 height 5
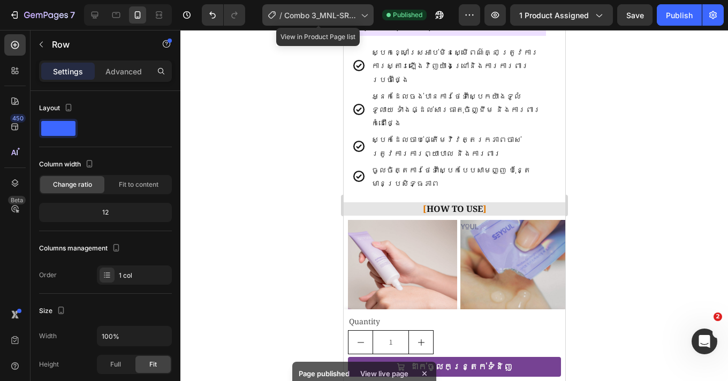
click at [292, 12] on span "Combo 3_MNL-SR21D" at bounding box center [320, 15] width 72 height 11
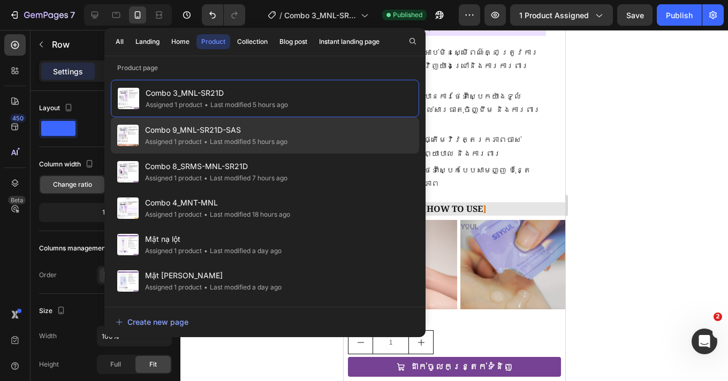
click at [270, 132] on span "Combo 9_MNL-SR21D-SAS" at bounding box center [216, 130] width 142 height 13
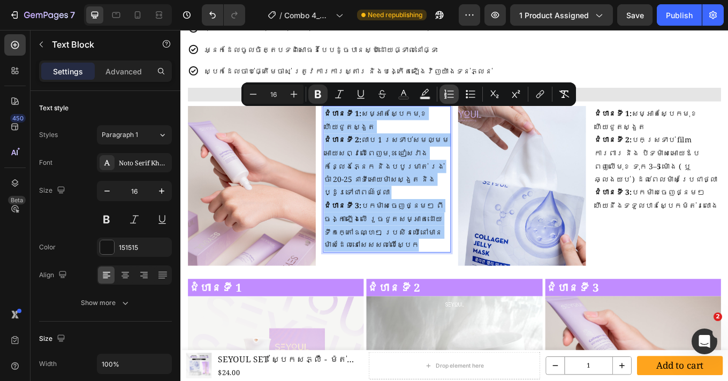
click at [447, 95] on icon "Editor contextual toolbar" at bounding box center [449, 94] width 11 height 11
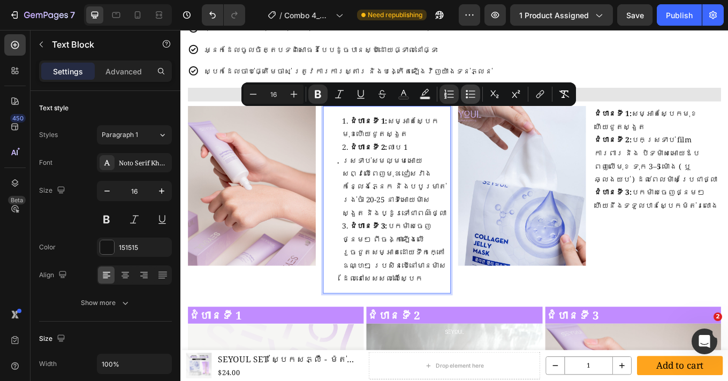
click at [472, 102] on button "Bulleted List" at bounding box center [470, 94] width 19 height 19
click at [444, 93] on icon "Editor contextual toolbar" at bounding box center [449, 94] width 11 height 11
click at [128, 70] on p "Advanced" at bounding box center [123, 71] width 36 height 11
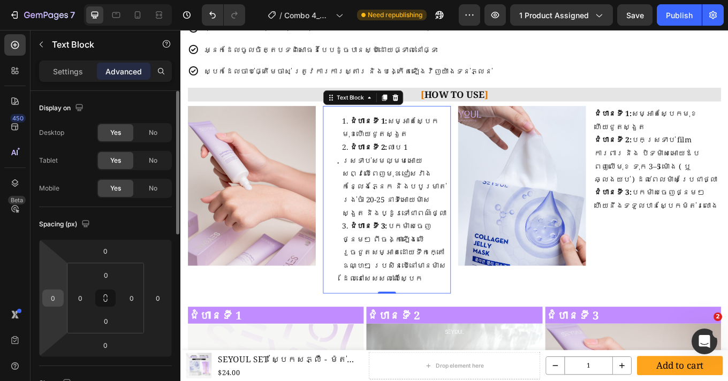
click at [53, 298] on input "0" at bounding box center [53, 298] width 16 height 16
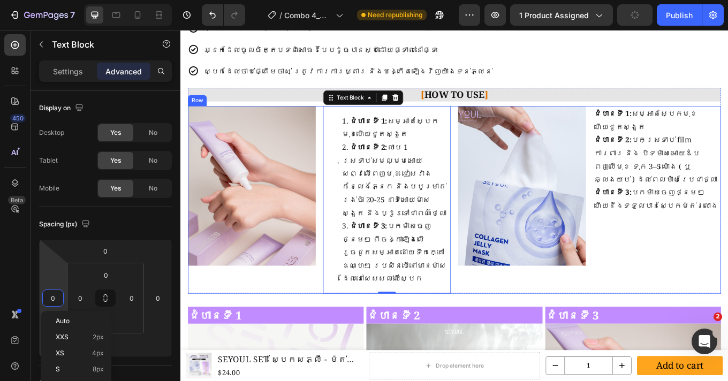
click at [704, 263] on div "ជំហានទី 1: សម្អាតស្បែកមុខហើយជូតស្ងួត ជំហានទី 2: បកស្រទាប់ film ការពារ និង បិទម៉…" at bounding box center [739, 228] width 150 height 219
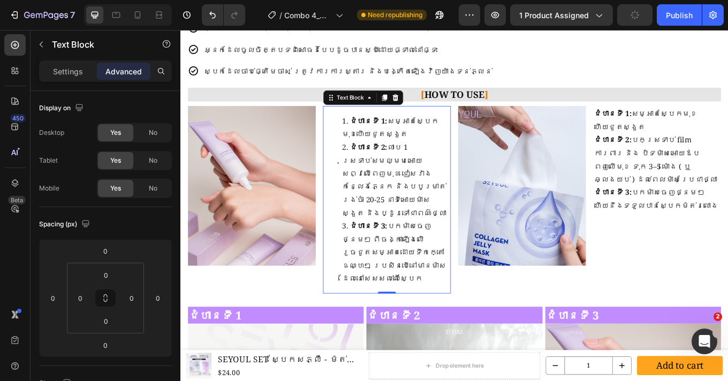
click at [390, 192] on li "ជំហានទី 2: លាប 1 ស្រទាប់សមល្មមអោយសព្វលើពេញមុខ ជៀសវាងកន្លែងភ្នែក និងបបូរមាត់ រង់…" at bounding box center [433, 206] width 126 height 93
click at [727, 255] on div "ជំហានទី 1: សម្អាតស្បែកមុខហើយជូតស្ងួត ជំហានទី 2: បកស្រទាប់ film ការពារ និង បិទម៉…" at bounding box center [739, 228] width 150 height 219
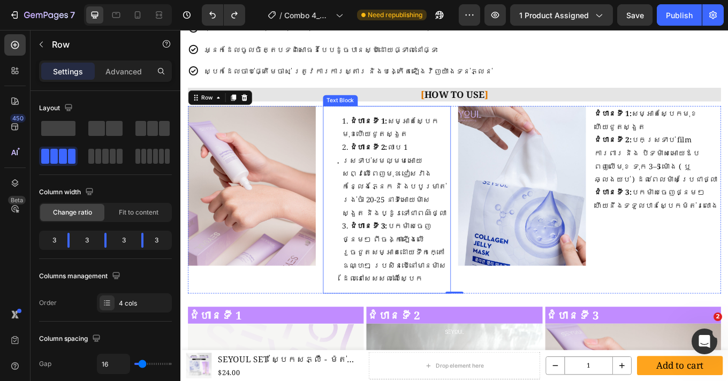
click at [431, 253] on li "ជំហានទី 3: បកម៉ាសចេញថ្នមៗ ពីចង្កាឡើងលើ រួចជូតសម្អាតដោយទឹកក្តៅឧណ្ហៗ ប្រសិនបើនៅមា…" at bounding box center [433, 291] width 126 height 77
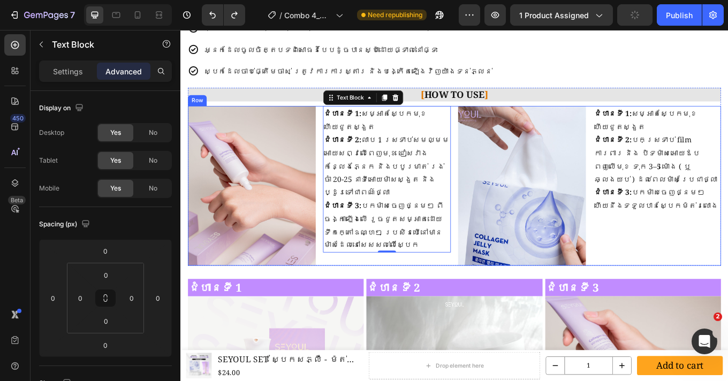
click at [727, 238] on div "ជំហានទី 1: សម្អាតស្បែកមុខហើយជូតស្ងួត ជំហានទី 2: បកស្រទាប់ film ការពារ និង បិទម៉…" at bounding box center [739, 212] width 150 height 187
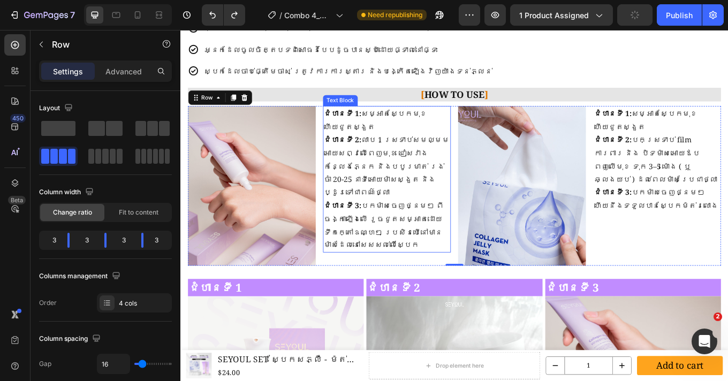
click at [389, 151] on p "ជំហានទី 2: លាប 1 ស្រទាប់សមល្មមអោយសព្វលើពេញមុខ ជៀសវាងកន្លែងភ្នែក និងបបូរមាត់ រង់…" at bounding box center [422, 189] width 148 height 77
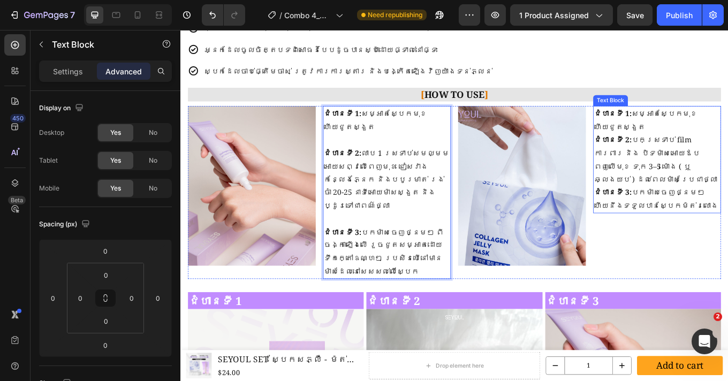
click at [727, 213] on p "ជំហានទី 3: បកម៉ាសចេញថ្នមៗ ហើយនឹងទទួលបានស្បែកម៉ត់រលោង" at bounding box center [739, 228] width 148 height 31
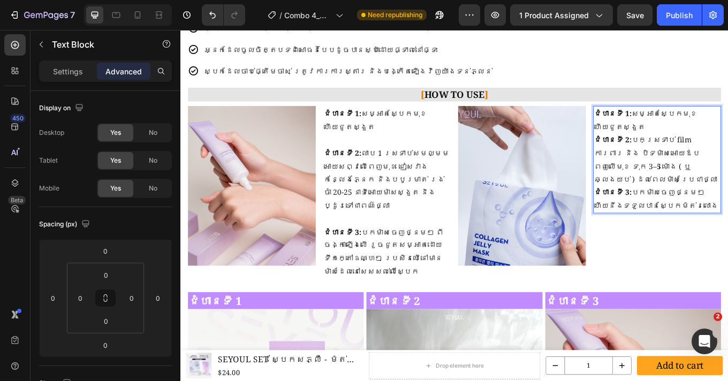
click at [665, 153] on strong "ជំហានទី 2:" at bounding box center [687, 159] width 44 height 12
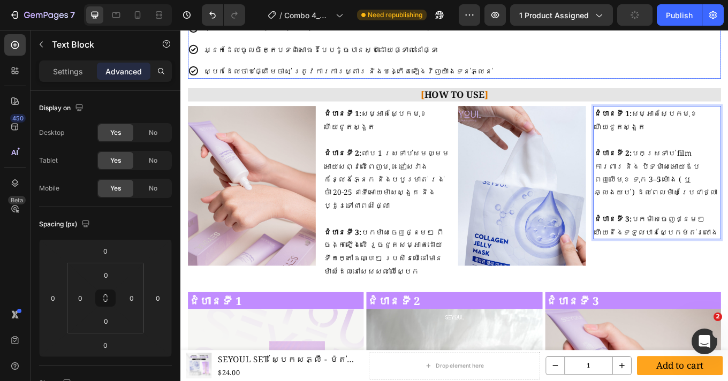
click at [676, 57] on div "ស្បែកស្ងួត ខ្វះជាតិទឹក ងាយនឹងស្រអាប់ និងខ្វះភាពតឹងណែន អ្នកដែលចង់ថែស្បែកឲ្យសភ្លឺ…" at bounding box center [501, 41] width 625 height 94
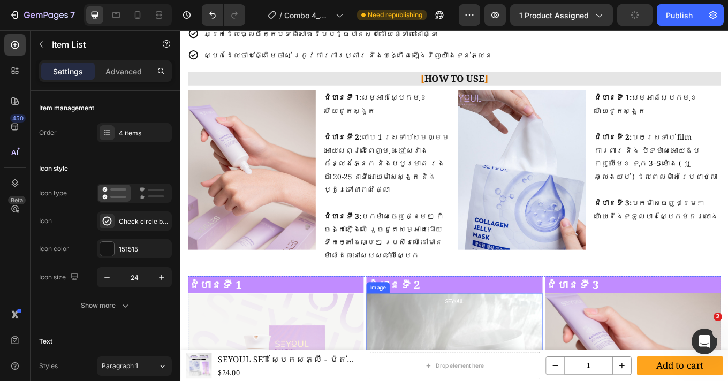
scroll to position [1125, 0]
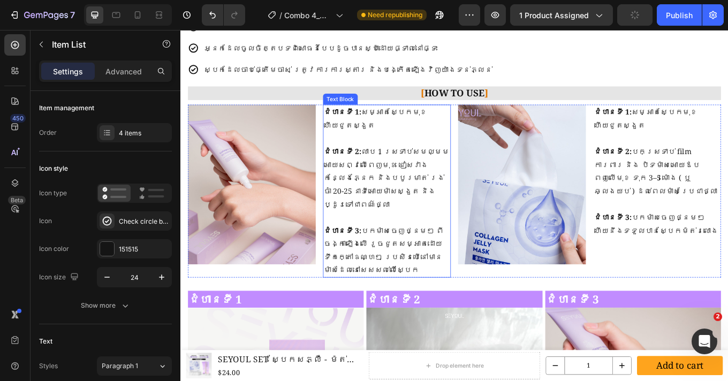
click at [436, 242] on p at bounding box center [422, 250] width 148 height 16
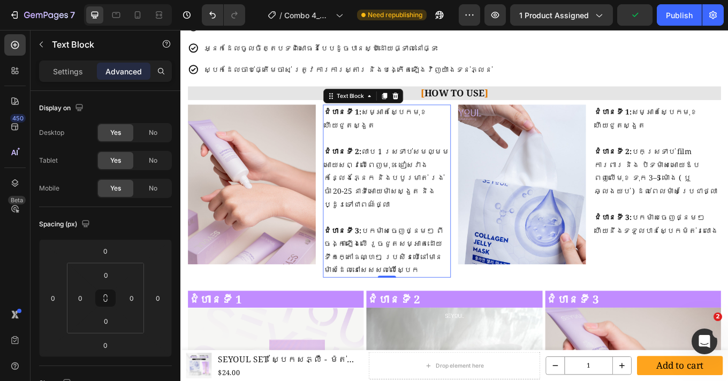
click at [436, 242] on p at bounding box center [422, 250] width 148 height 16
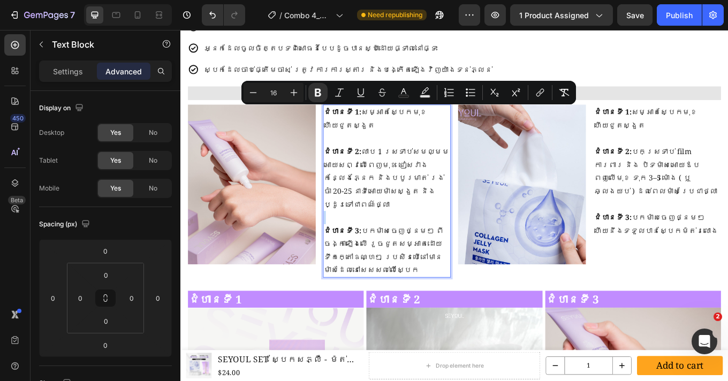
drag, startPoint x: 387, startPoint y: 159, endPoint x: 385, endPoint y: 128, distance: 30.6
click at [385, 128] on div "ជំហានទី 1: សម្អាតស្បែកមុខហើយជូតស្ងួត ជំហានទី 2: លាប 1 ស្រទាប់សមល្មមអោយសព្វលើពេញ…" at bounding box center [422, 219] width 150 height 202
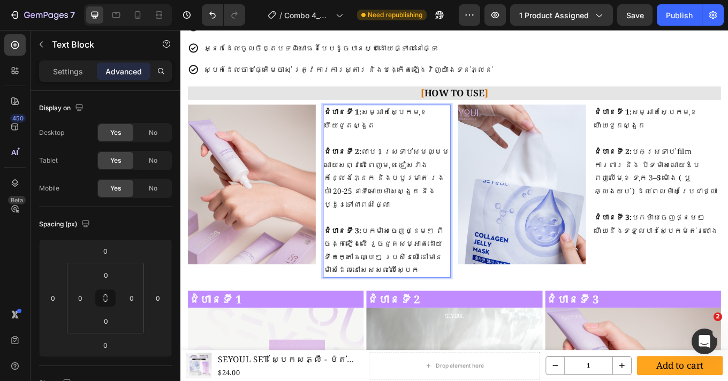
click at [411, 165] on p "ជំហានទី 2: លាប 1 ស្រទាប់សមល្មមអោយសព្វលើពេញមុខ ជៀសវាងកន្លែងភ្នែក និងបបូរមាត់ រង់…" at bounding box center [422, 203] width 148 height 77
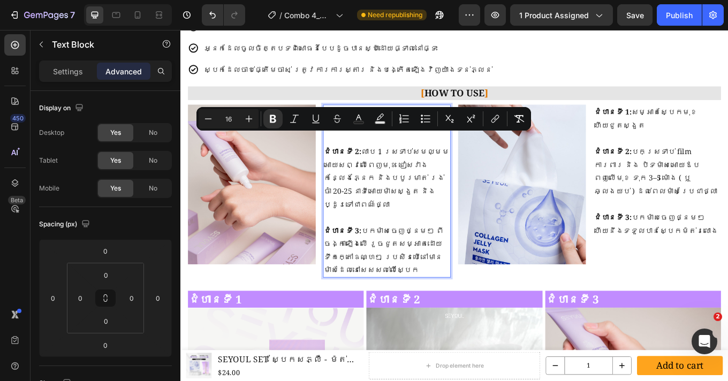
drag, startPoint x: 387, startPoint y: 158, endPoint x: 347, endPoint y: 157, distance: 40.1
click at [348, 165] on p "ជំហានទី 2: លាប 1 ស្រទាប់សមល្មមអោយសព្វលើពេញមុខ ជៀសវាងកន្លែងភ្នែក និងបបូរមាត់ រង់…" at bounding box center [422, 203] width 148 height 77
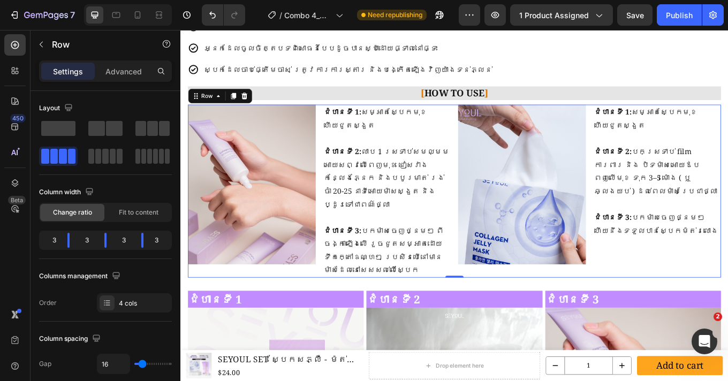
click at [727, 276] on div "ជំហានទី 1: សម្អាតស្បែកមុខហើយជូតស្ងួត ជំហានទី 2: បកស្រទាប់ film ការពារ និង បិទម៉…" at bounding box center [739, 219] width 150 height 202
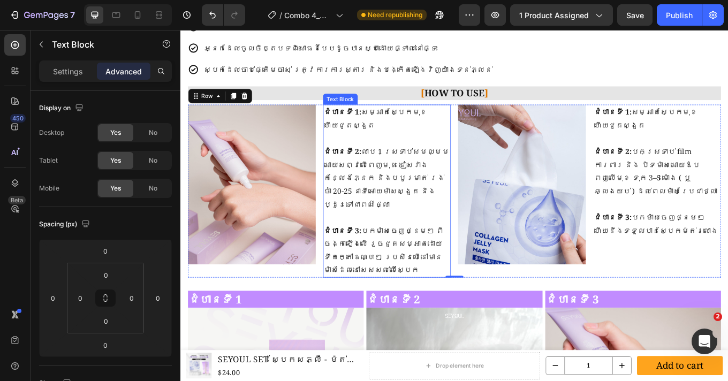
click at [414, 258] on p "ជំហានទី 3: បកម៉ាសចេញថ្នមៗ ពីចង្កាឡើងលើ រួចជូតសម្អាតដោយទឹកក្តៅឧណ្ហៗ ប្រសិនបើនៅមា…" at bounding box center [422, 289] width 148 height 62
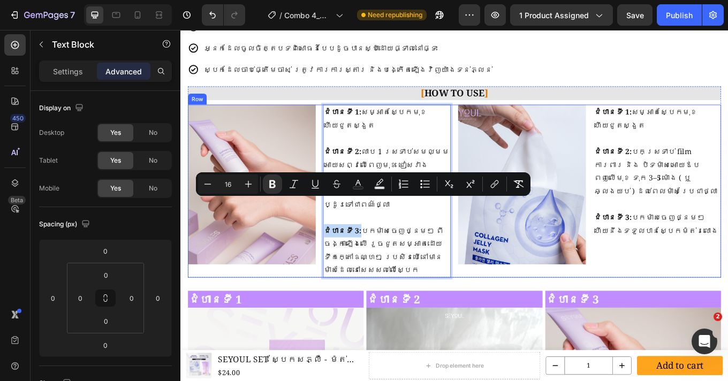
drag, startPoint x: 386, startPoint y: 235, endPoint x: 340, endPoint y: 233, distance: 46.6
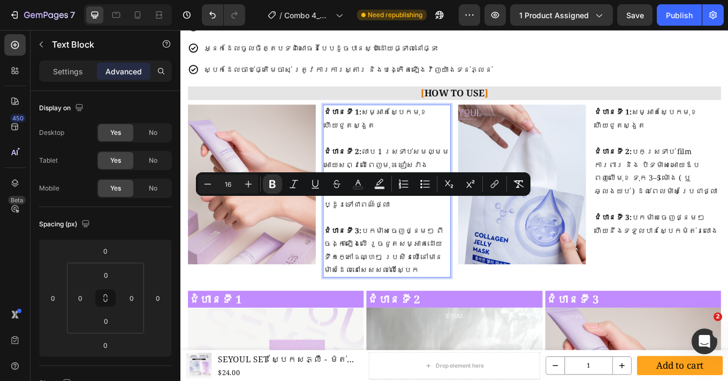
click at [491, 283] on p "ជំហានទី 3: បកម៉ាសចេញថ្នមៗ ពីចង្កាឡើងលើ រួចជូតសម្អាតដោយទឹកក្តៅឧណ្ហៗ ប្រសិនបើនៅមា…" at bounding box center [422, 289] width 148 height 62
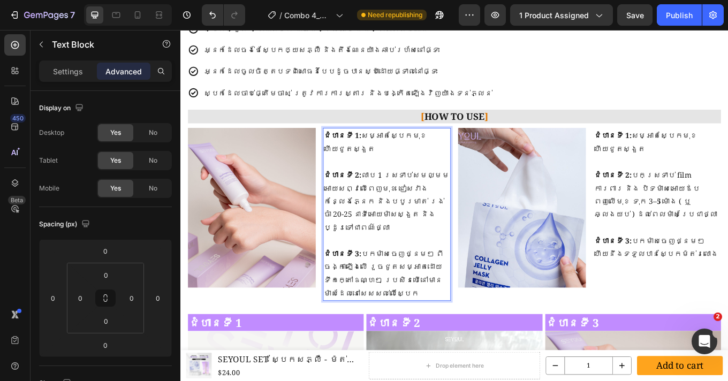
scroll to position [1096, 0]
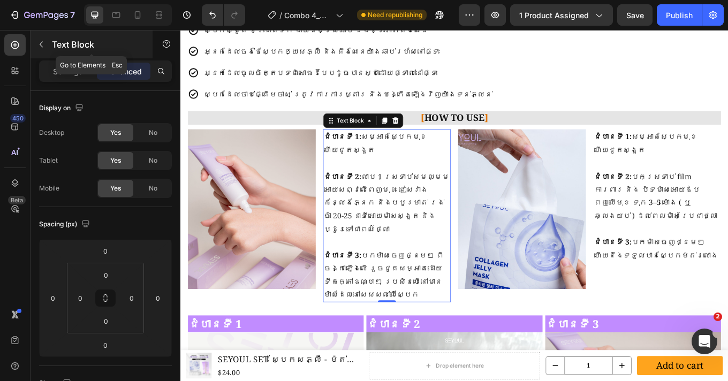
click at [43, 45] on icon "button" at bounding box center [41, 44] width 9 height 9
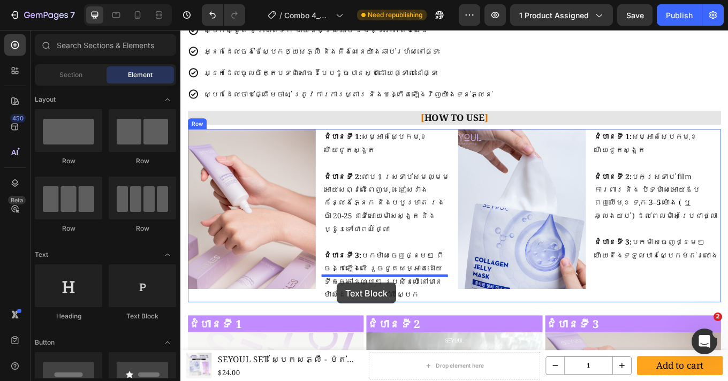
drag, startPoint x: 323, startPoint y: 321, endPoint x: 364, endPoint y: 326, distance: 41.5
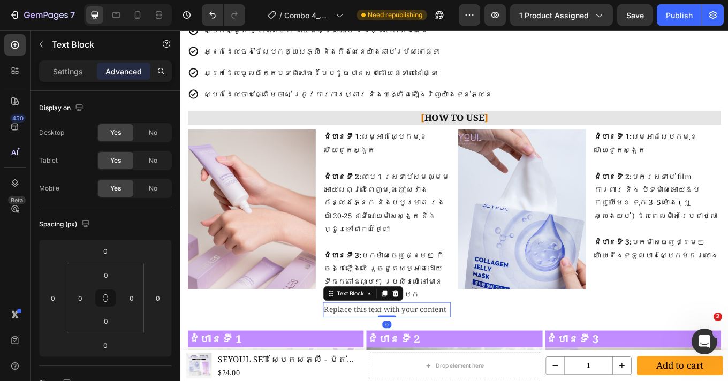
click at [386, 349] on div "Replace this text with your content" at bounding box center [422, 358] width 150 height 18
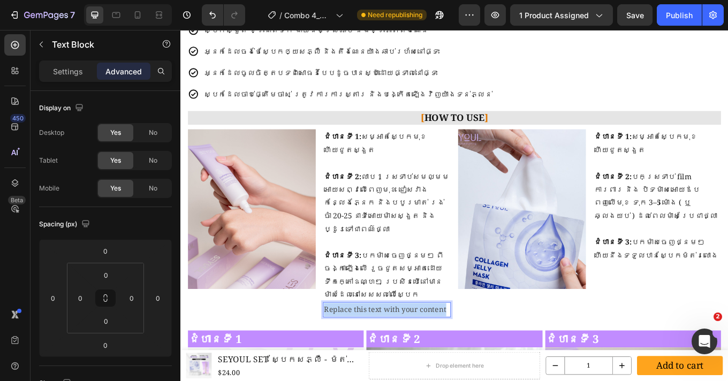
click at [386, 350] on p "Replace this text with your content" at bounding box center [422, 358] width 148 height 16
click at [397, 350] on p "ចំនួនដងគួរប្រើ : 3 ដង/សប្ដាហ៌" at bounding box center [422, 358] width 148 height 16
click at [412, 350] on p "ចំនួនដងគួរប្រើ: 3 ដង/សប្ដាហ៌" at bounding box center [422, 358] width 148 height 16
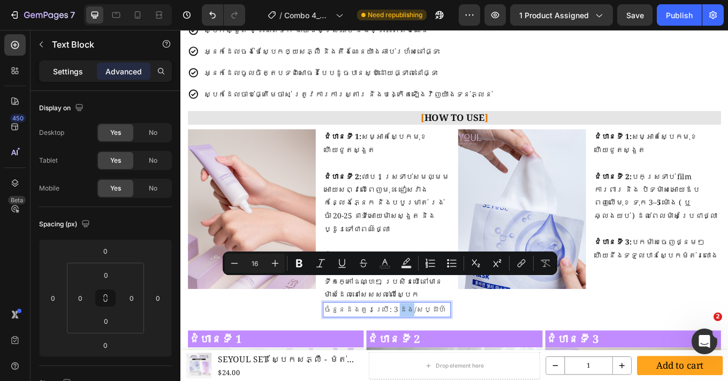
click at [62, 71] on p "Settings" at bounding box center [68, 71] width 30 height 11
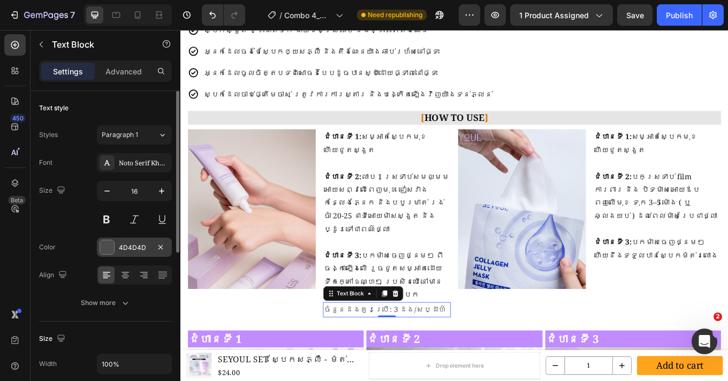
click at [102, 238] on div "4D4D4D" at bounding box center [134, 247] width 75 height 19
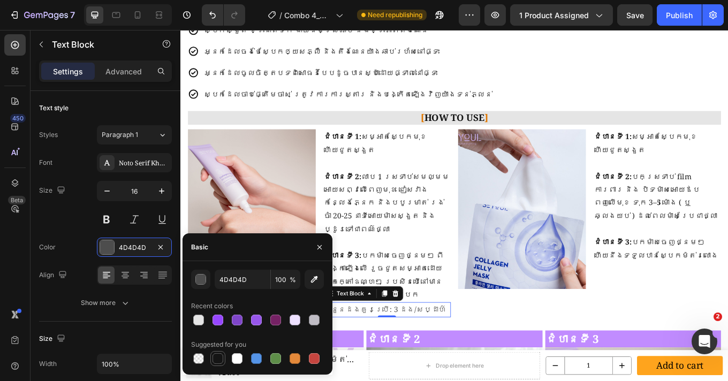
click at [217, 355] on div at bounding box center [217, 358] width 11 height 11
click at [235, 319] on div at bounding box center [237, 320] width 11 height 11
click at [217, 320] on div at bounding box center [217, 320] width 11 height 11
type input "9647FF"
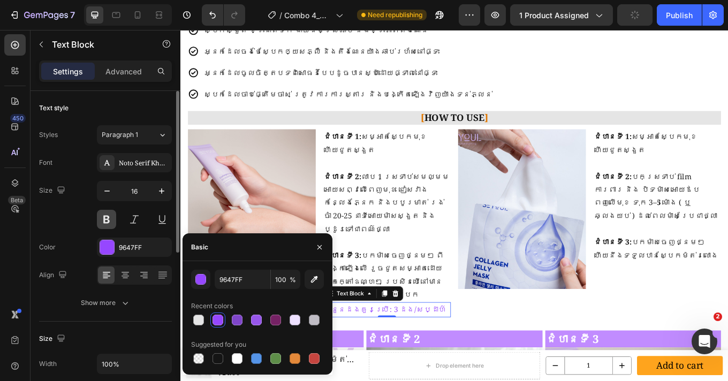
click at [106, 218] on button at bounding box center [106, 219] width 19 height 19
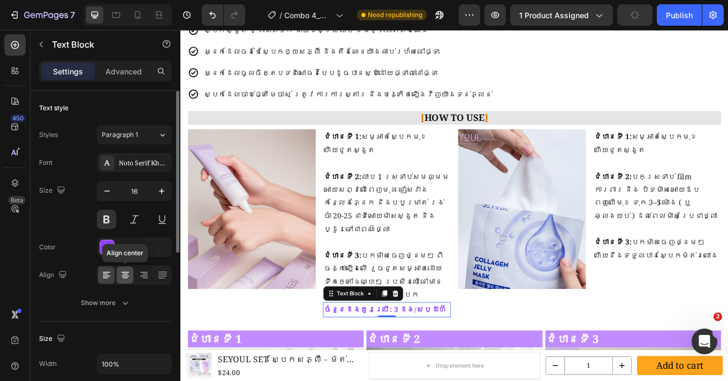
click at [129, 273] on icon at bounding box center [125, 275] width 11 height 11
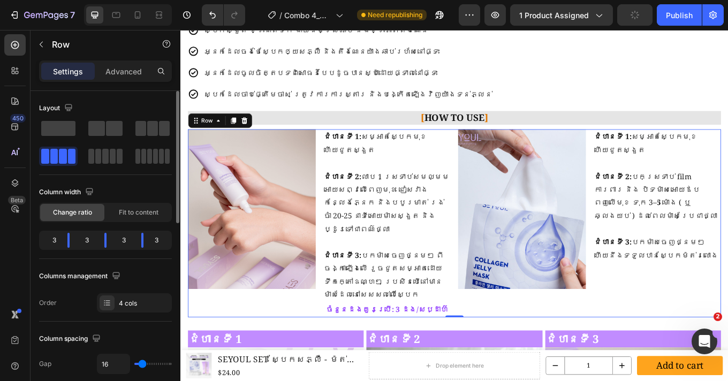
click at [727, 315] on div "ជំហានទី 1: សម្អាតស្បែកមុខហើយជូតស្ងួត ជំហានទី 2: បកស្រទាប់ film ការពារ និង បិទម៉…" at bounding box center [739, 257] width 150 height 220
click at [421, 350] on p "ចំនួនដងគួរប្រើ: 3 ដង/សប្ដាហ៌" at bounding box center [422, 358] width 148 height 16
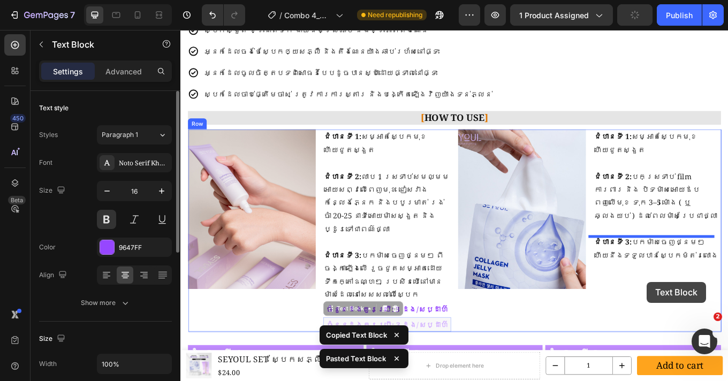
drag, startPoint x: 358, startPoint y: 328, endPoint x: 726, endPoint y: 323, distance: 368.1
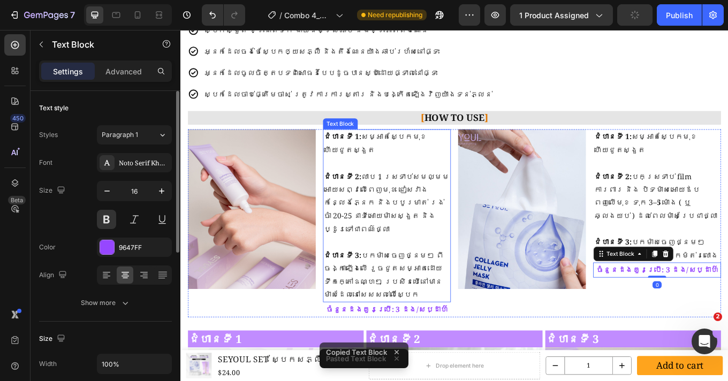
click at [376, 196] on strong "ជំហានទី 2:" at bounding box center [370, 202] width 44 height 12
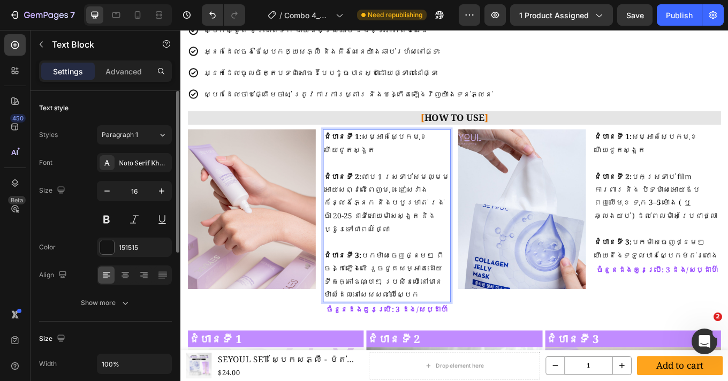
click at [388, 201] on p "ជំហានទី 2: លាប 1 ស្រទាប់សមល្មមអោយសព្វលើពេញមុខ ជៀសវាងកន្លែងភ្នែក និងបបូរមាត់ រង់…" at bounding box center [422, 232] width 148 height 77
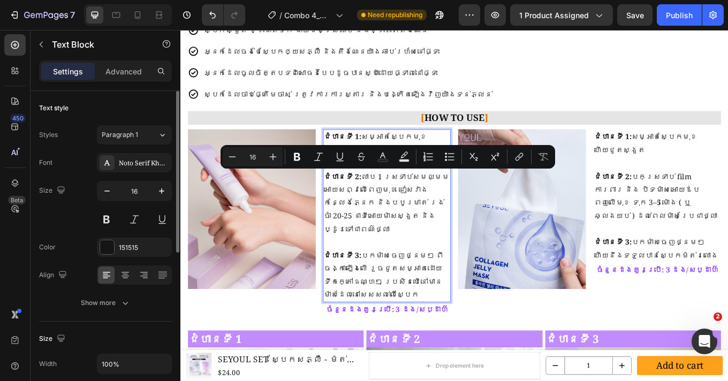
click at [419, 271] on p "Rich Text Editor. Editing area: main" at bounding box center [422, 279] width 148 height 16
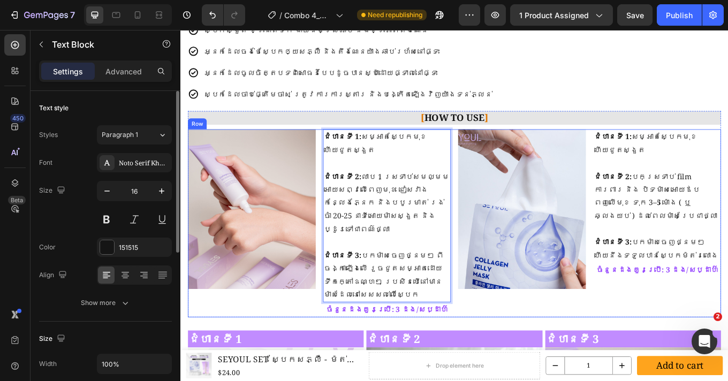
click at [727, 310] on div "ជំហានទី 1: សម្អាតស្បែកមុខហើយជូតស្ងួត ជំហានទី 2: បកស្រទាប់ film ការពារ និង បិទម៉…" at bounding box center [739, 257] width 150 height 220
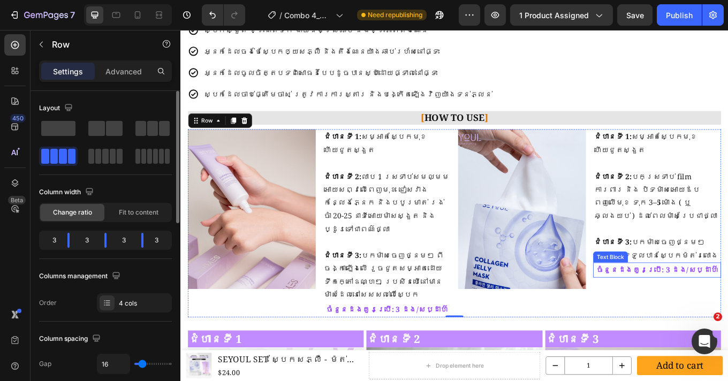
click at [724, 304] on p "ចំនួនដងគួរប្រើ: 3 ដង/សប្ដាហ៌" at bounding box center [739, 312] width 148 height 16
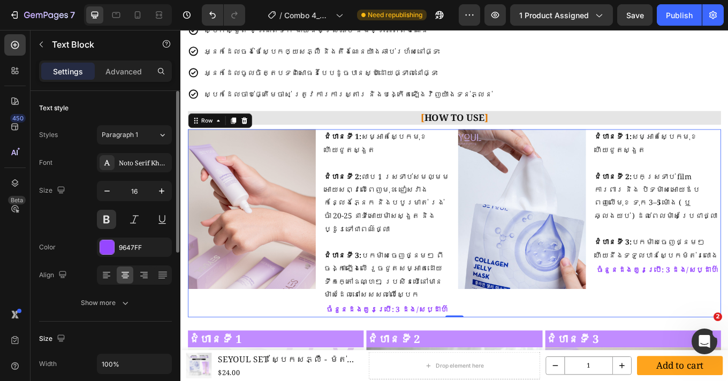
click at [727, 325] on div "ជំហានទី 1: សម្អាតស្បែកមុខហើយជូតស្ងួត ជំហានទី 2: បកស្រទាប់ film ការពារ និង បិទម៉…" at bounding box center [739, 257] width 150 height 220
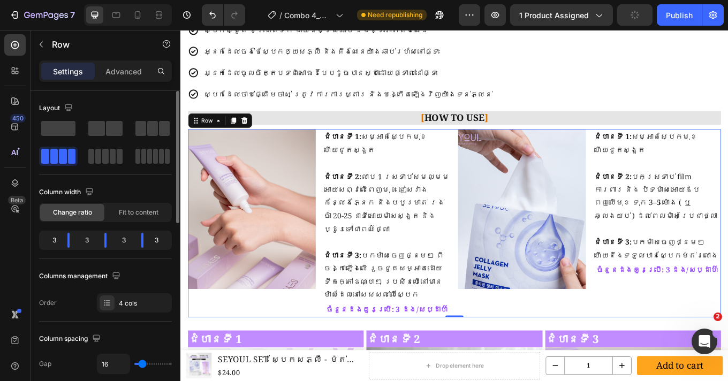
click at [691, 327] on div "ជំហានទី 1: សម្អាតស្បែកមុខហើយជូតស្ងួត ជំហានទី 2: បកស្រទាប់ film ការពារ និង បិទម៉…" at bounding box center [739, 257] width 150 height 220
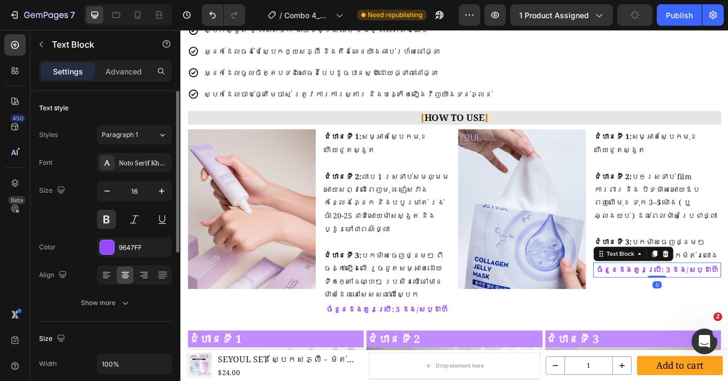
click at [695, 304] on p "ចំនួនដងគួរប្រើ: 3 ដង/សប្ដាហ៌" at bounding box center [739, 312] width 148 height 16
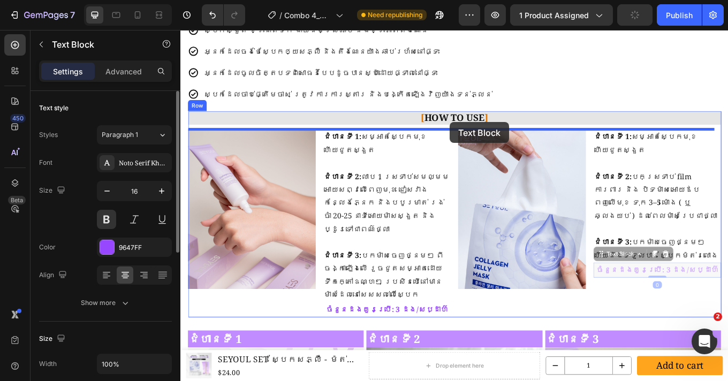
drag, startPoint x: 671, startPoint y: 264, endPoint x: 496, endPoint y: 139, distance: 215.1
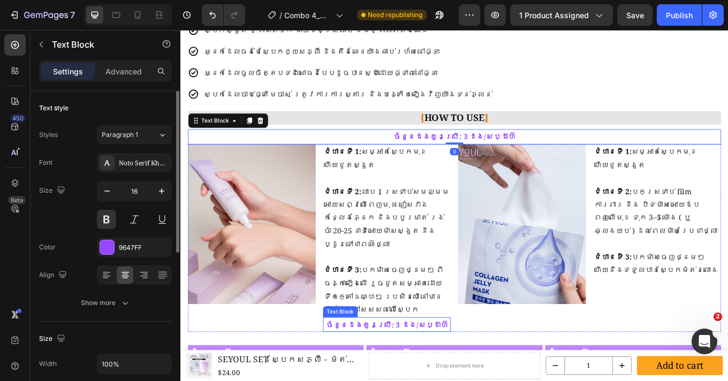
click at [424, 367] on div "ចំនួនដងគួរប្រើ: 3 ដង/សប្ដាហ៌ Text Block" at bounding box center [422, 376] width 150 height 18
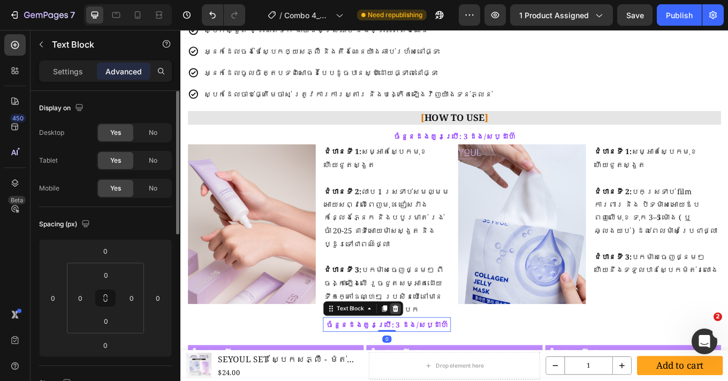
click at [429, 353] on icon at bounding box center [432, 356] width 7 height 7
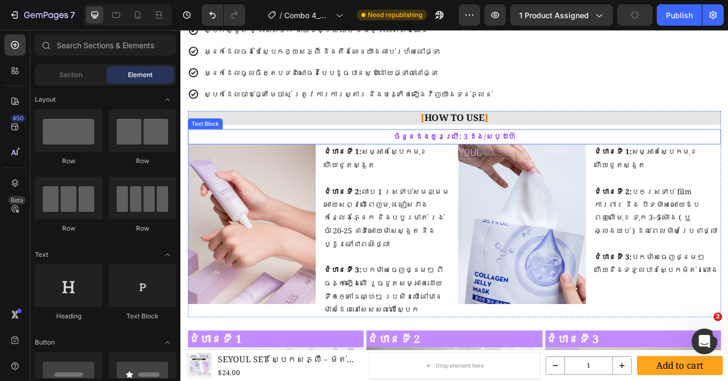
click at [455, 160] on p "ចំនួនដងគួរប្រើ: 3 ដង/សប្ដាហ៌" at bounding box center [501, 156] width 623 height 16
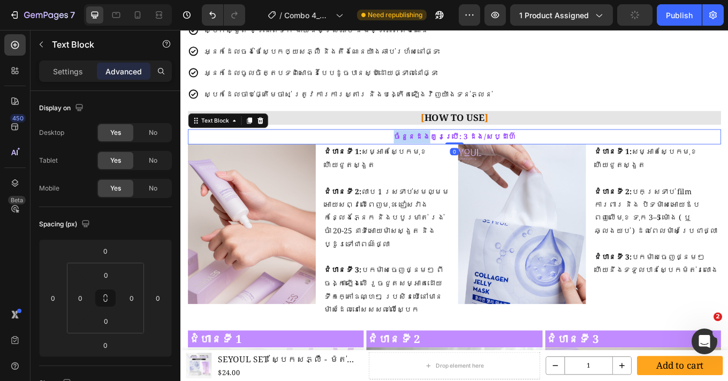
click at [455, 160] on p "ចំនួនដងគួរប្រើ: 3 ដង/សប្ដាហ៌" at bounding box center [501, 156] width 623 height 16
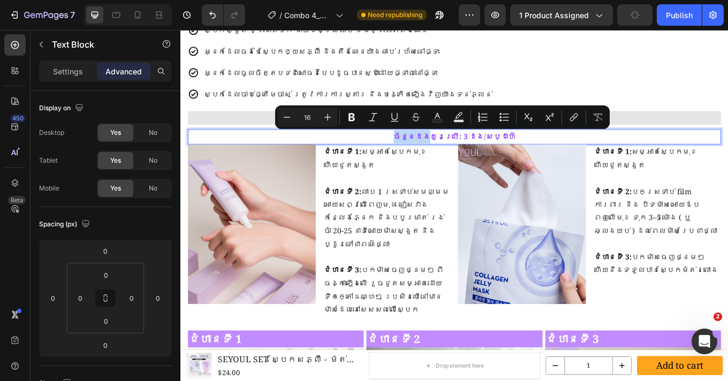
click at [445, 157] on p "ចំនួនដងគួរប្រើ: 3 ដង/សប្ដាហ៌" at bounding box center [501, 156] width 623 height 16
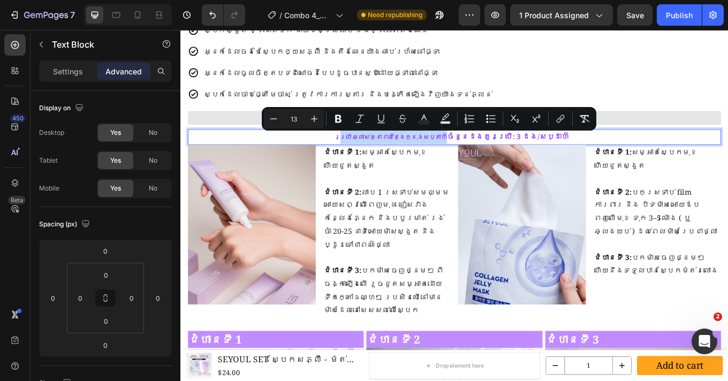
drag, startPoint x: 486, startPoint y: 158, endPoint x: 391, endPoint y: 156, distance: 94.7
click at [391, 156] on p "ប្រើឆ្លាស់គ្នារាល់ថ្ងៃក្នុងសប្តាហ៍ ចំនួនដងគួរប្រើ: 3 ដង/សប្ដាហ៌" at bounding box center [501, 156] width 623 height 16
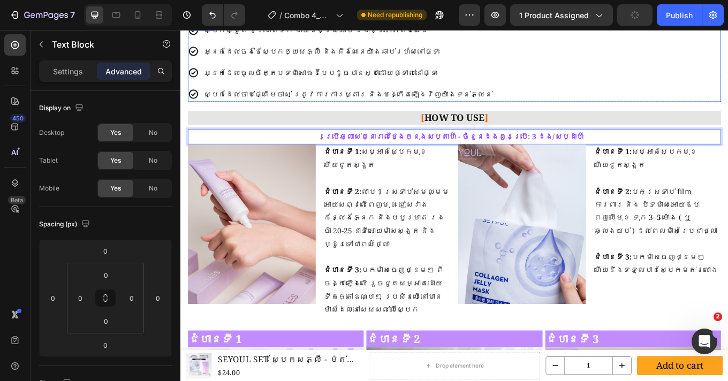
click at [620, 102] on div "ស្បែកស្ងួត ខ្វះជាតិទឹក ងាយនឹងស្រអាប់ និងខ្វះភាពតឹងណែន អ្នកដែលចង់ថែស្បែកឲ្យសភ្លឺ…" at bounding box center [501, 68] width 625 height 94
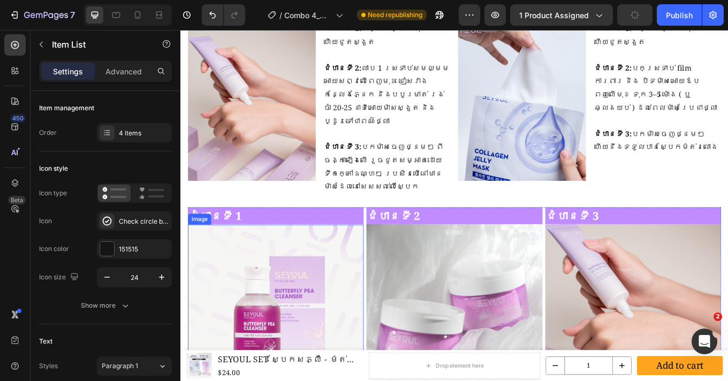
scroll to position [1293, 0]
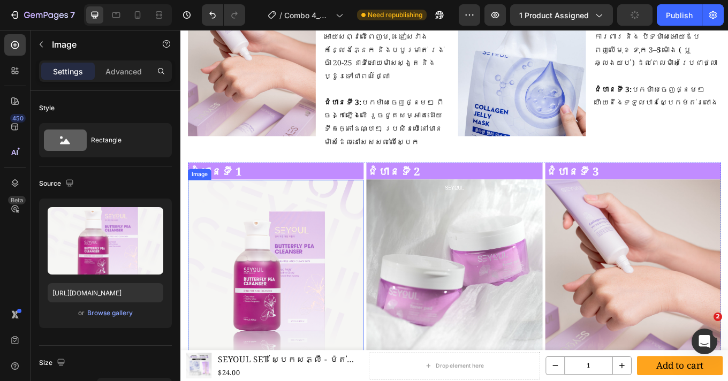
click at [332, 285] on img at bounding box center [292, 309] width 206 height 206
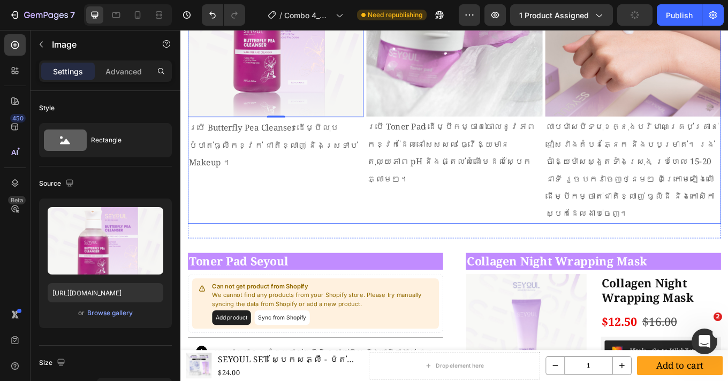
click at [327, 194] on div "ជំហានទី 1 Heading Image 1 ប្រើ Butterfly Pea Cleanser ដើម្បីលុបបំបាត់ធូលីកខ្វក់…" at bounding box center [292, 81] width 206 height 352
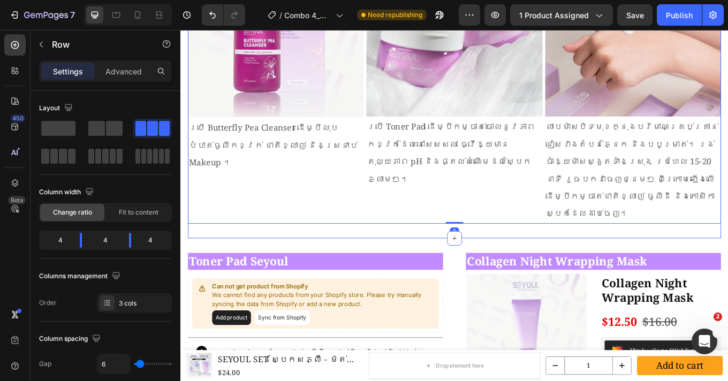
click at [314, 248] on div "Image ជំហានទី 1 Heading ប្រើ Butterfly Pea Cleanser ដើម្បីលុបបំបាត់ធូលីកខ្វក់ ជ…" at bounding box center [501, 89] width 625 height 369
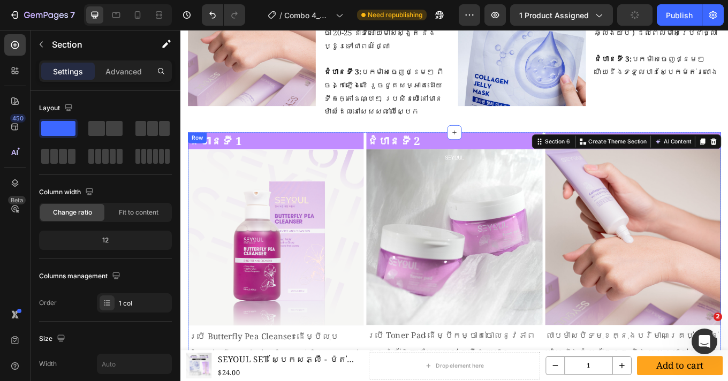
scroll to position [1311, 0]
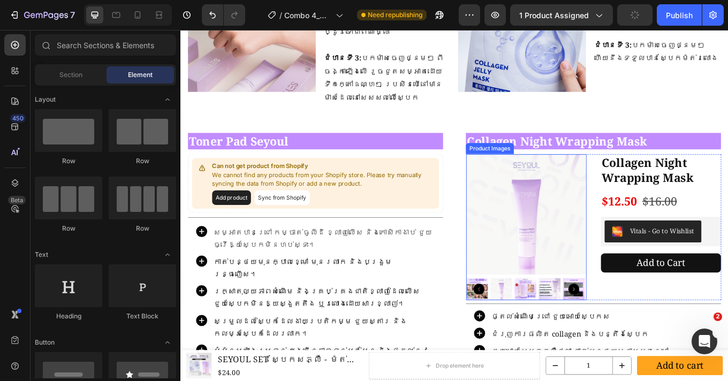
scroll to position [1334, 0]
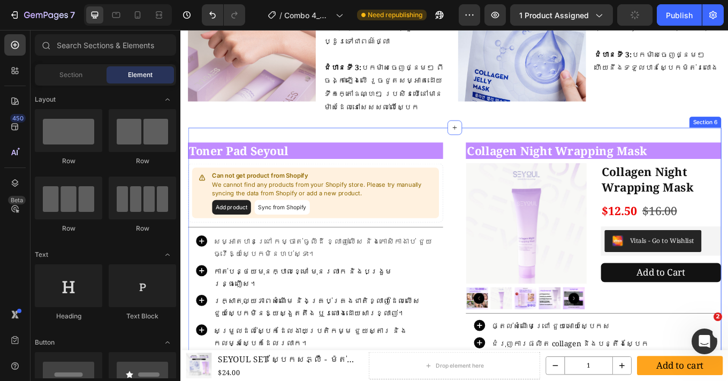
click at [518, 145] on div "Toner Pad Seyoul Heading Can not get product from Shopify We cannot find any pr…" at bounding box center [501, 348] width 625 height 406
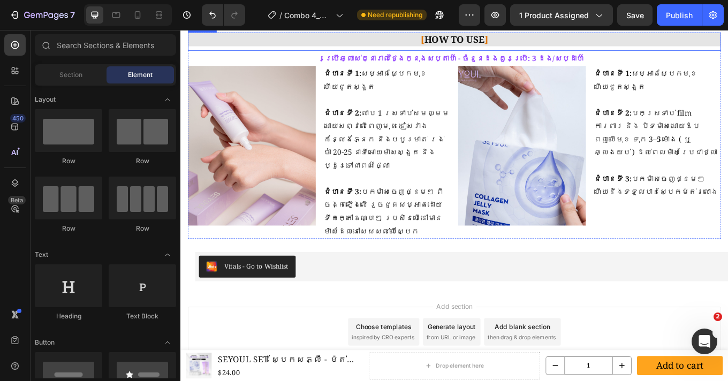
scroll to position [1192, 0]
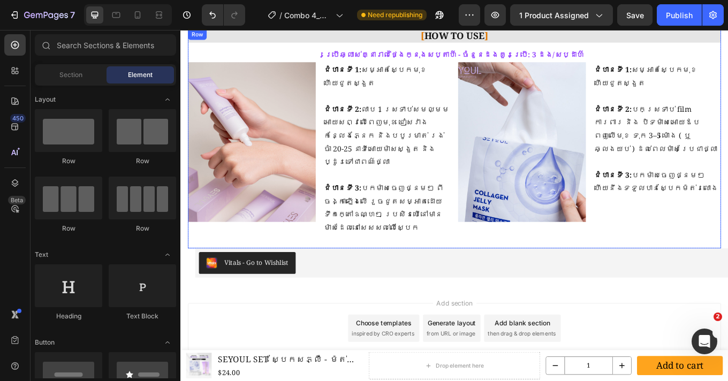
click at [445, 265] on div "[ HOW TO USE ] Heading ប្រើឆ្លាស់គ្នារាល់ថ្ងៃក្នុងសប្តាហ៍ - ចំនួនដងគួរប្រើ: 3 ដ…" at bounding box center [501, 157] width 625 height 257
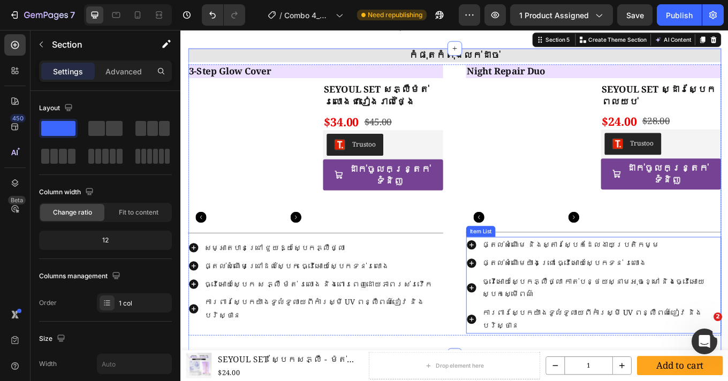
scroll to position [1406, 0]
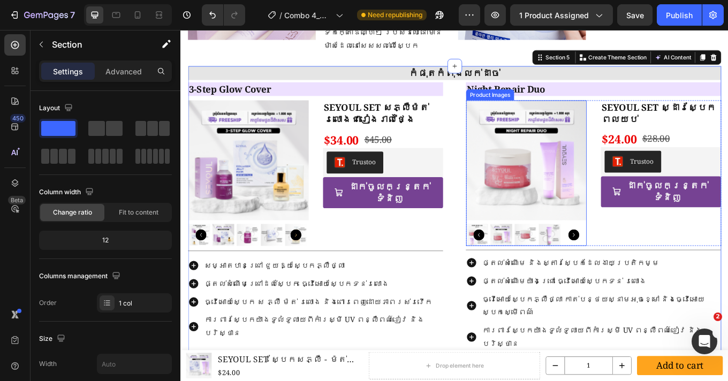
click at [552, 199] on img at bounding box center [585, 183] width 141 height 141
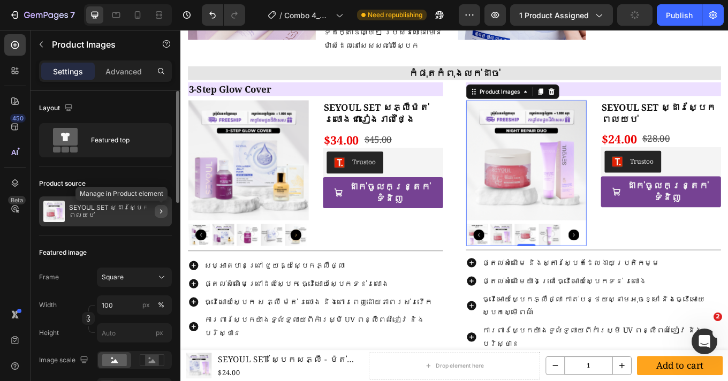
click at [156, 211] on button "button" at bounding box center [161, 211] width 13 height 13
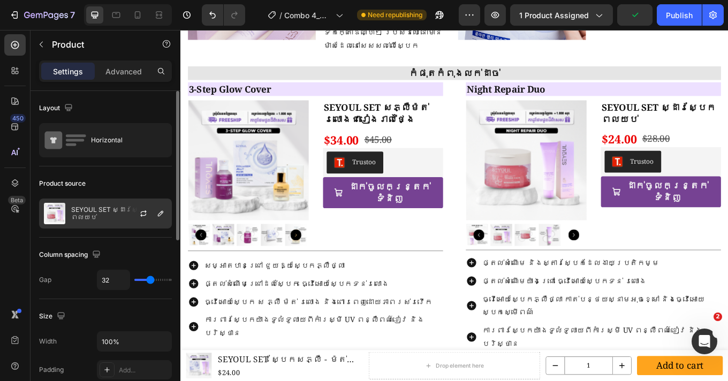
click at [132, 211] on div at bounding box center [147, 213] width 47 height 29
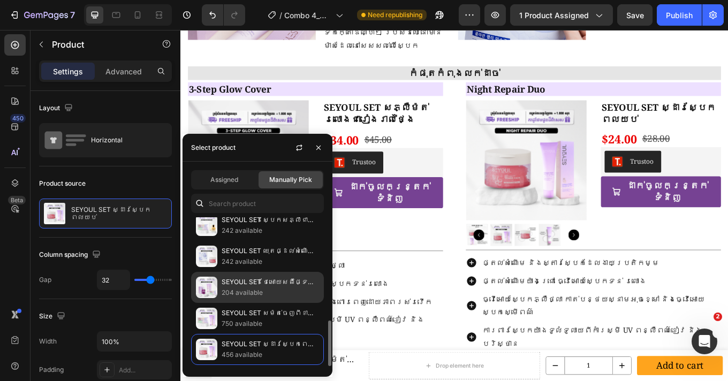
scroll to position [204, 0]
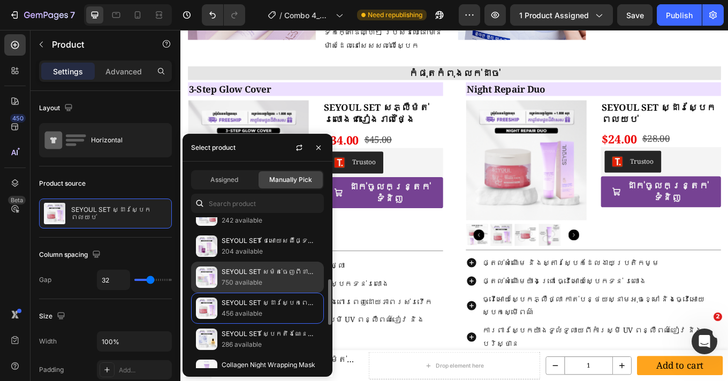
click at [247, 276] on p "SEYOUL SET សម៉ត់ចេញពីខាងក្នុង" at bounding box center [269, 271] width 97 height 11
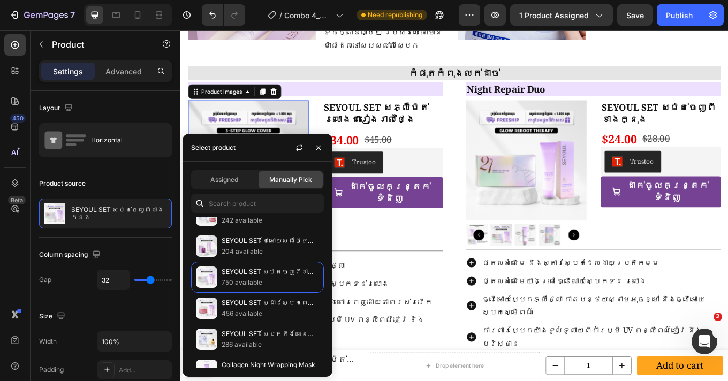
click at [302, 113] on img at bounding box center [259, 183] width 141 height 141
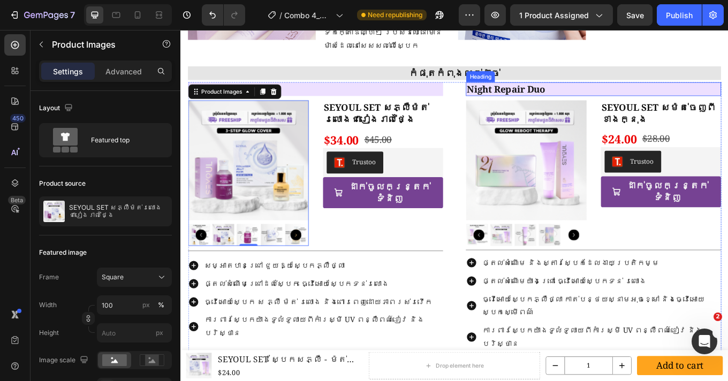
click at [578, 91] on h2 "Night Repair Duo" at bounding box center [664, 99] width 299 height 16
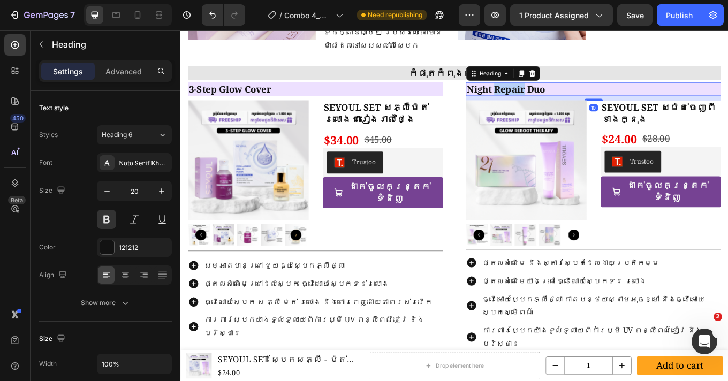
click at [578, 91] on h2 "Night Repair Duo" at bounding box center [664, 99] width 299 height 16
click at [578, 93] on p "Night Repair Duo" at bounding box center [664, 100] width 297 height 14
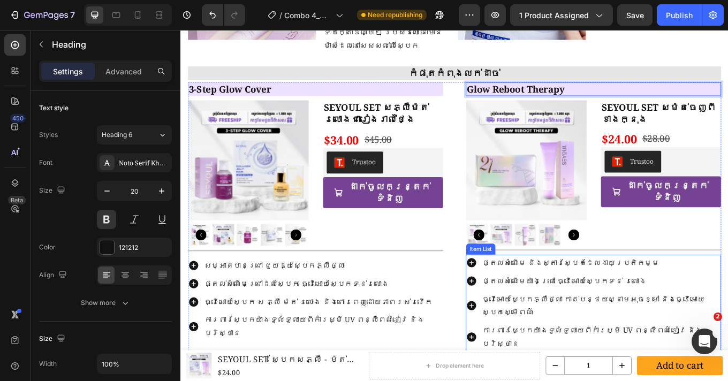
click at [576, 295] on p "ផ្តល់សំណើម និងស្តារស្បែកដែលងាយប្រតិកម្ម" at bounding box center [673, 303] width 278 height 16
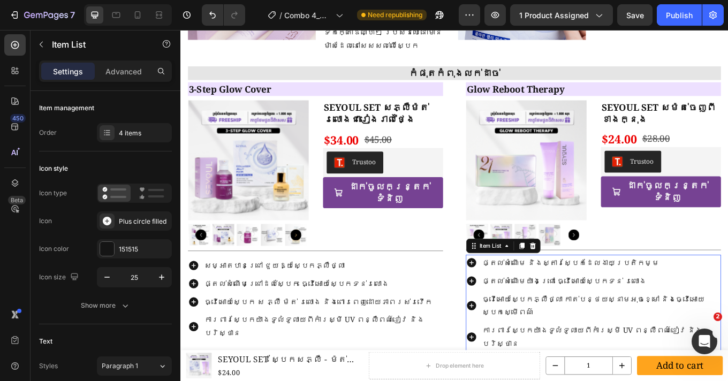
click at [576, 295] on p "ផ្តល់សំណើម និងស្តារស្បែកដែលងាយប្រតិកម្ម" at bounding box center [673, 303] width 278 height 16
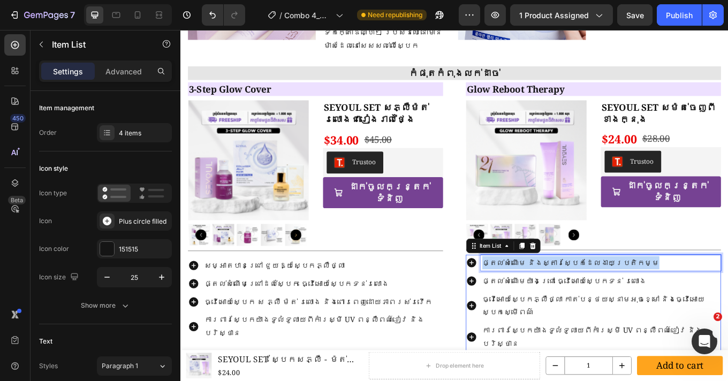
click at [576, 295] on p "ផ្តល់សំណើម និងស្តារស្បែកដែលងាយប្រតិកម្ម" at bounding box center [673, 303] width 278 height 16
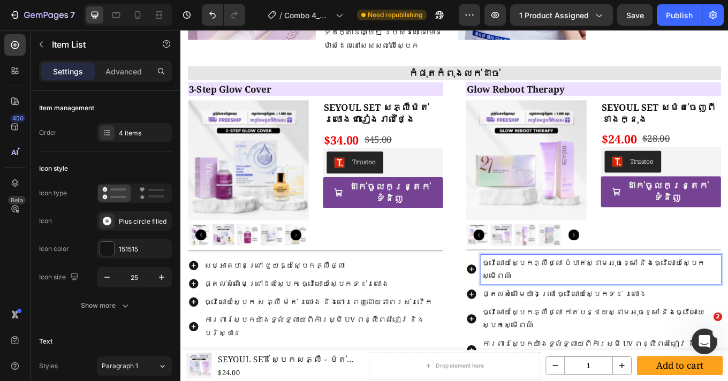
click at [578, 332] on p "ផ្តល់សំណើមយ៉ាងជ្រៅ ធ្វើអោយស្បែកទន់ រលោង" at bounding box center [673, 340] width 278 height 16
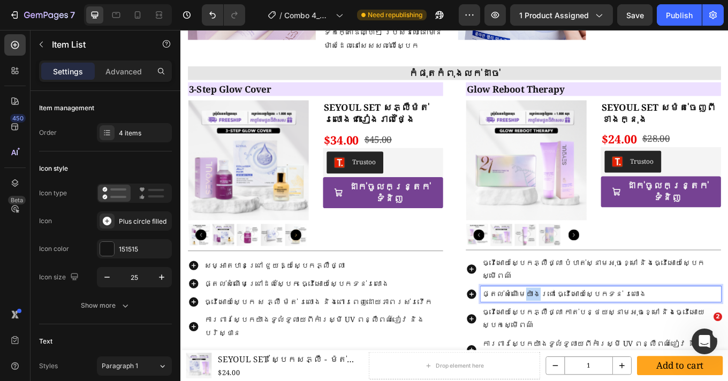
click at [578, 332] on p "ផ្តល់សំណើមយ៉ាងជ្រៅ ធ្វើអោយស្បែកទន់ រលោង" at bounding box center [673, 340] width 278 height 16
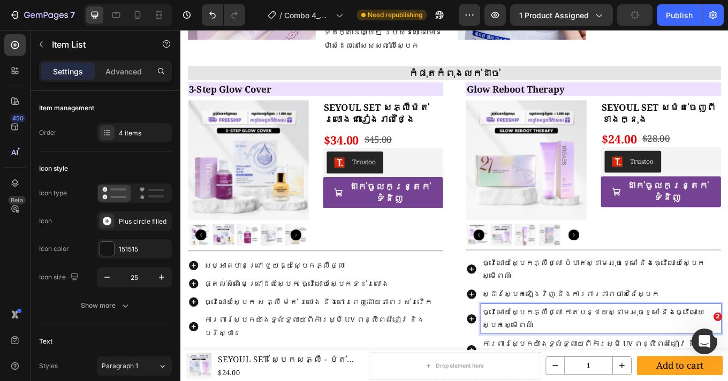
click at [583, 353] on p "ធ្វើអោយស្បែកភ្លឺថ្លា កាត់បន្ថយស្នាមអុចខ្មៅ និងធ្វើអោយស្បែកស្មើពណ៌" at bounding box center [673, 368] width 278 height 31
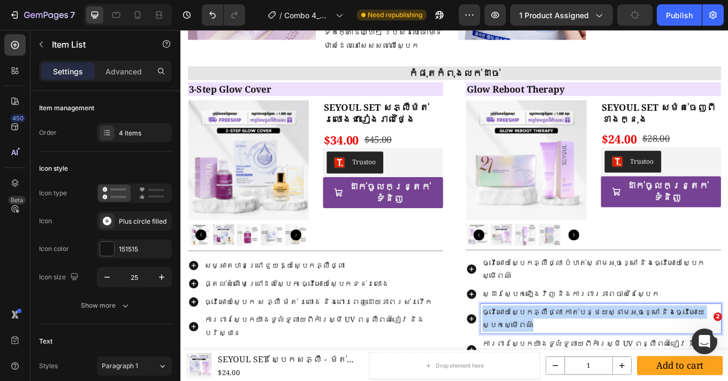
click at [583, 353] on p "ធ្វើអោយស្បែកភ្លឺថ្លា កាត់បន្ថយស្នាមអុចខ្មៅ និងធ្វើអោយស្បែកស្មើពណ៌" at bounding box center [673, 368] width 278 height 31
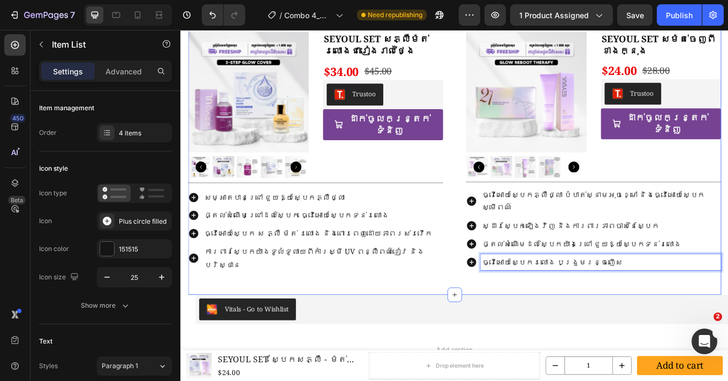
scroll to position [1495, 0]
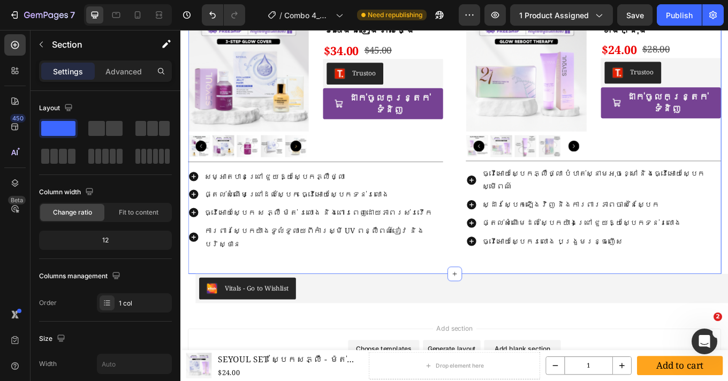
click at [423, 281] on div "កំផុតកំពុងលក់ដាច់ Heading 3-Step Glow Cover Heading Product Images SEYOUL SET ស…" at bounding box center [501, 142] width 625 height 348
click at [139, 71] on p "Advanced" at bounding box center [123, 71] width 36 height 11
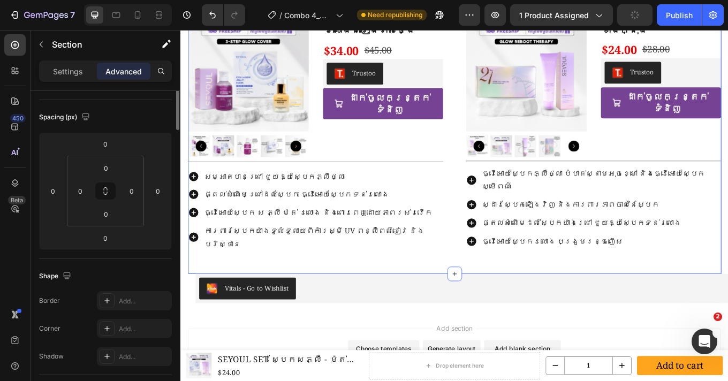
scroll to position [219, 0]
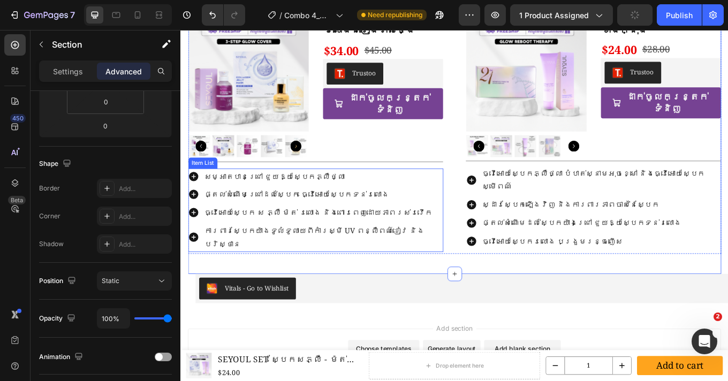
click at [447, 246] on div "សម្អាតបានជ្រៅ ជួយឱ្យស្បែកភ្លឺថ្លា ផ្តល់សំណើមជ្រៅដល់ស្បែក ធ្វើអោយស្បែកទន់រលោង ធ្…" at bounding box center [338, 242] width 299 height 98
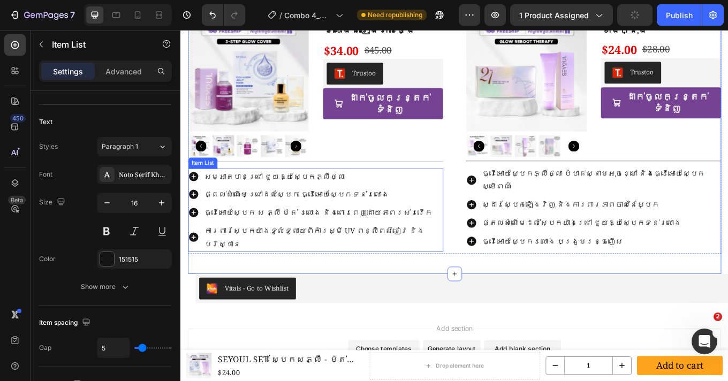
scroll to position [0, 0]
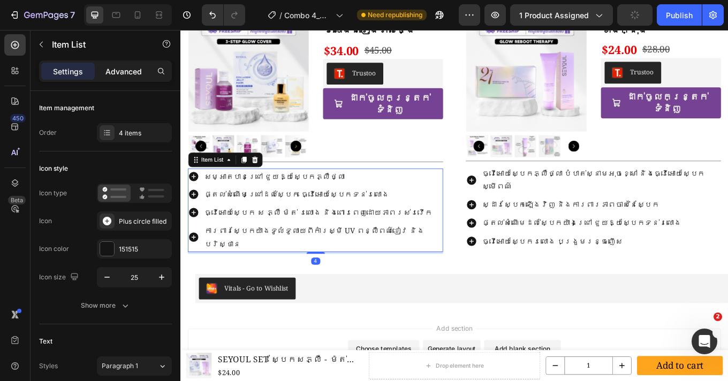
click at [131, 78] on div "Advanced" at bounding box center [123, 71] width 53 height 17
type input "100%"
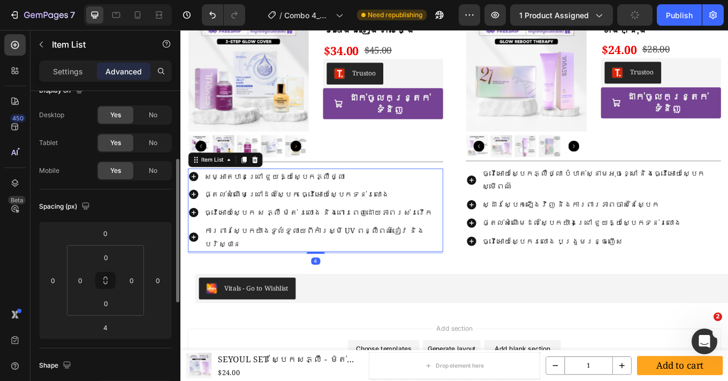
scroll to position [59, 0]
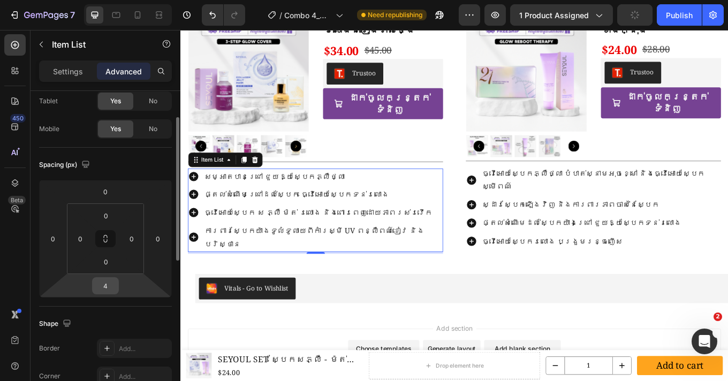
click at [113, 287] on input "4" at bounding box center [105, 286] width 21 height 16
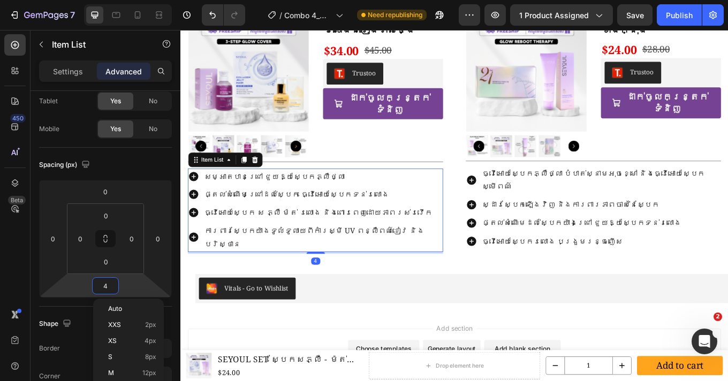
type input "0"
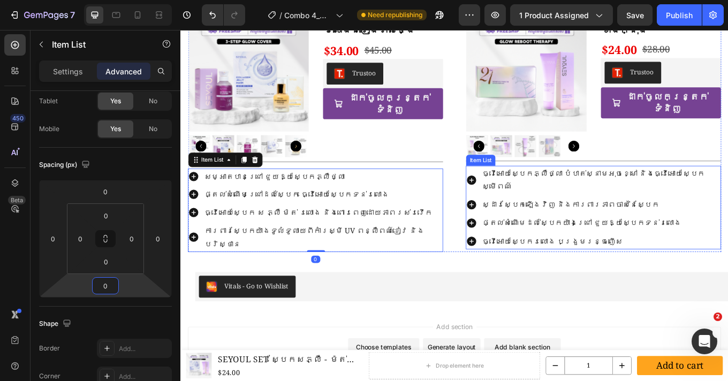
click at [727, 249] on div "ធ្វើអោយស្បែកភ្លឺថ្លា បំបាត់ស្នាមអុចខ្មៅ និងធ្វើអោយស្បែកស្មើពណ៌ ស្ដារស្បែកឡើងវិញ…" at bounding box center [664, 238] width 299 height 98
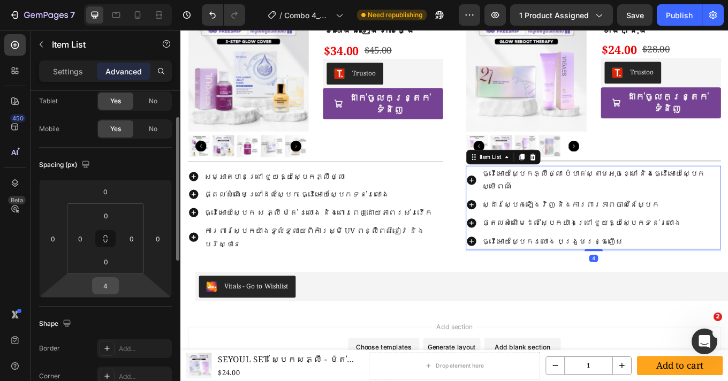
click at [101, 288] on input "4" at bounding box center [105, 286] width 21 height 16
type input "0"
click at [458, 285] on div "កំផុតកំពុងលក់ដាច់ Heading 3-Step Glow Cover Heading Product Images SEYOUL SET ស…" at bounding box center [501, 141] width 625 height 346
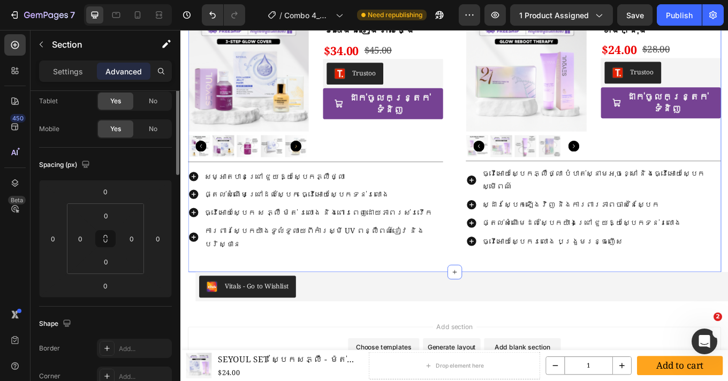
scroll to position [0, 0]
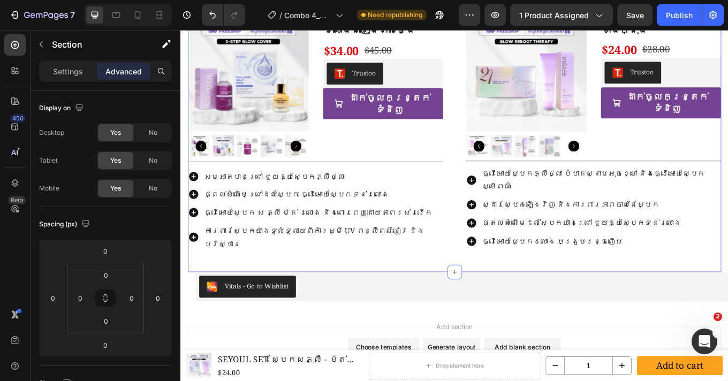
click at [444, 288] on div "កំផុតកំពុងលក់ដាច់ Heading 3-Step Glow Cover Heading Product Images SEYOUL SET ស…" at bounding box center [501, 141] width 625 height 346
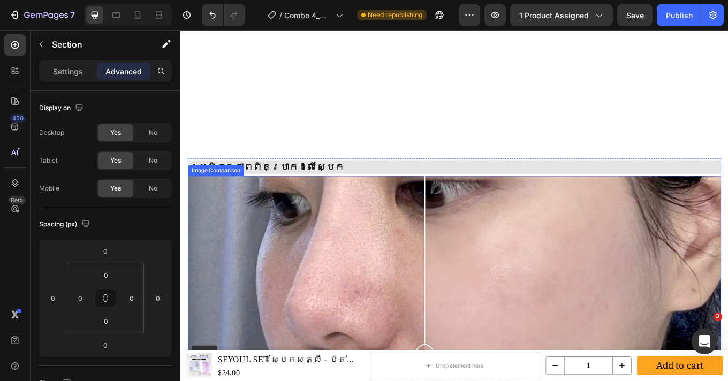
scroll to position [435, 0]
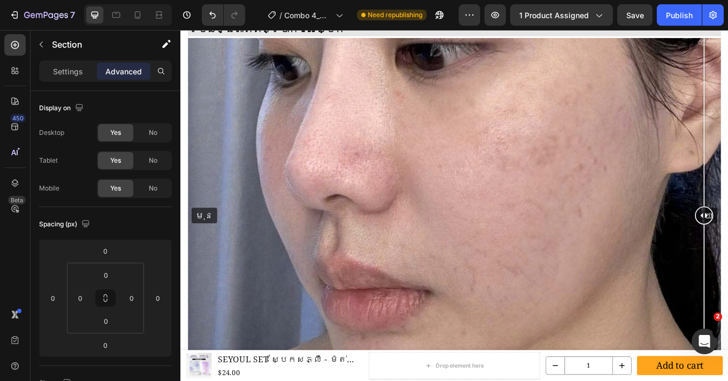
drag, startPoint x: 460, startPoint y: 251, endPoint x: 843, endPoint y: 290, distance: 385.1
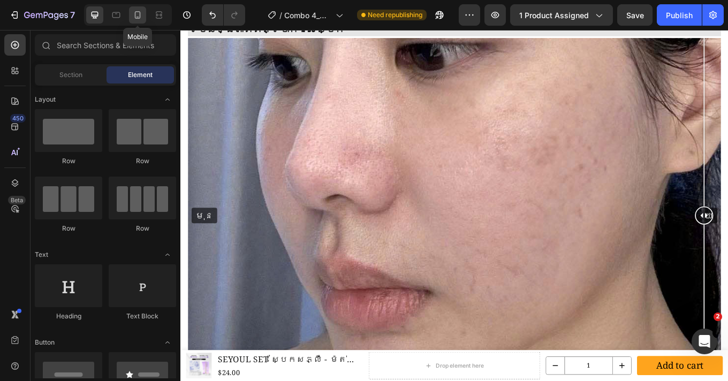
click at [134, 19] on icon at bounding box center [137, 15] width 11 height 11
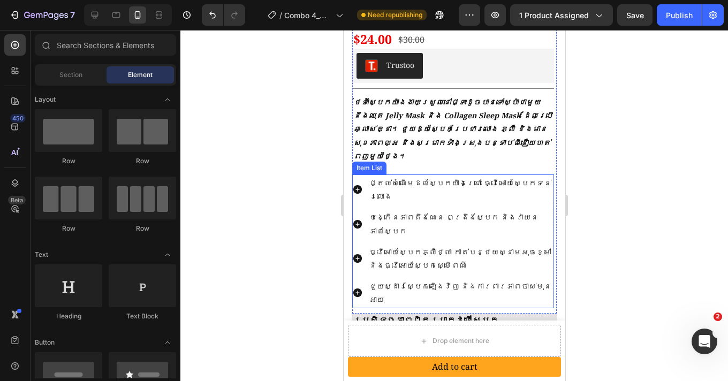
scroll to position [387, 0]
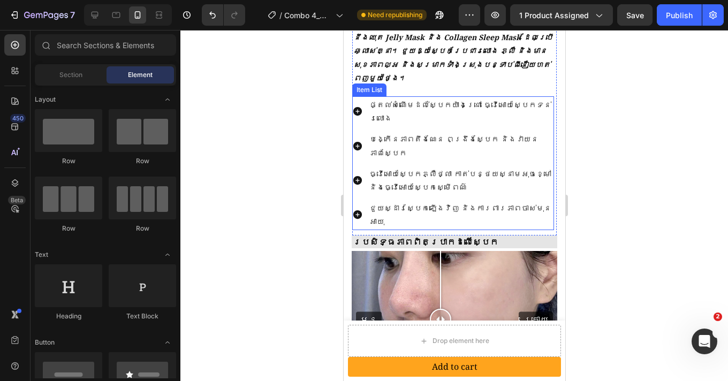
click at [544, 131] on div "បង្កើនភាពតឹងណែន ពង្រឹងស្បែក និងវាយនភាពស្បែក" at bounding box center [460, 146] width 186 height 30
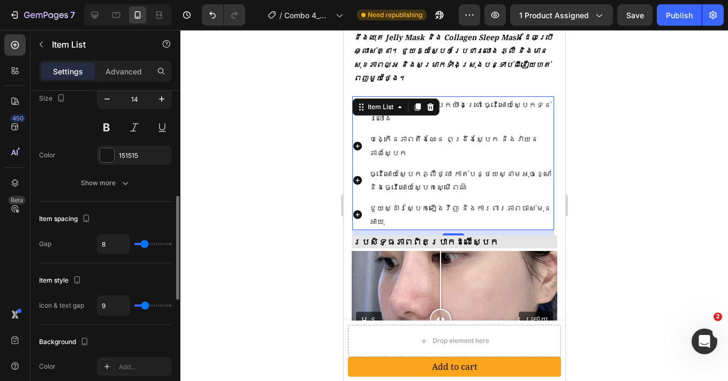
scroll to position [422, 0]
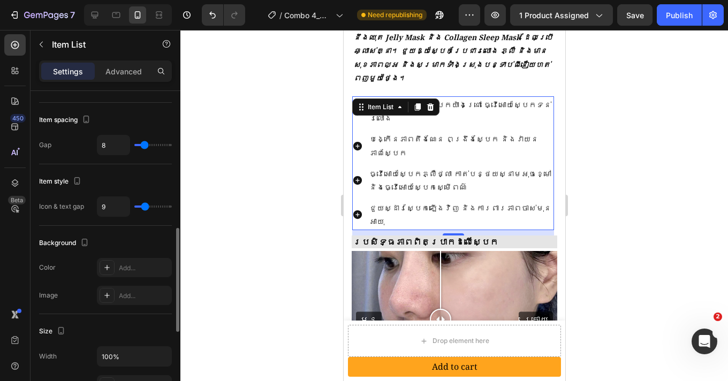
type input "0"
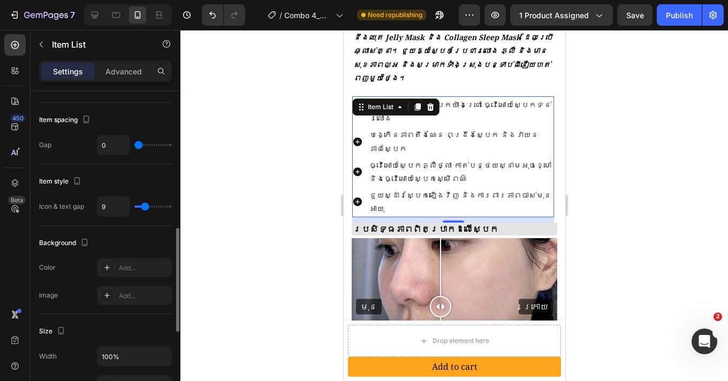
drag, startPoint x: 135, startPoint y: 146, endPoint x: 120, endPoint y: 145, distance: 15.5
type input "0"
click at [134, 145] on input "range" at bounding box center [152, 145] width 37 height 2
click at [606, 226] on div at bounding box center [453, 205] width 547 height 351
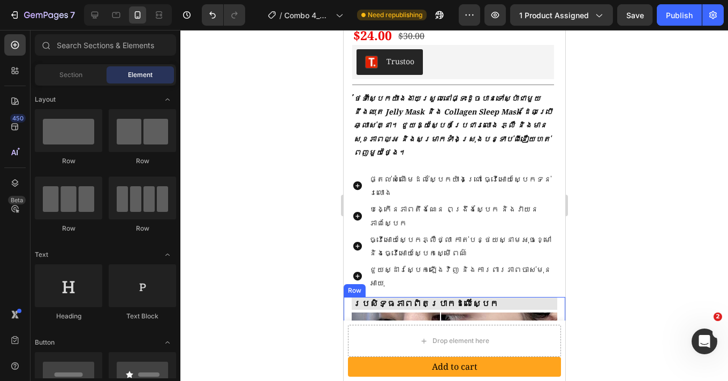
scroll to position [295, 0]
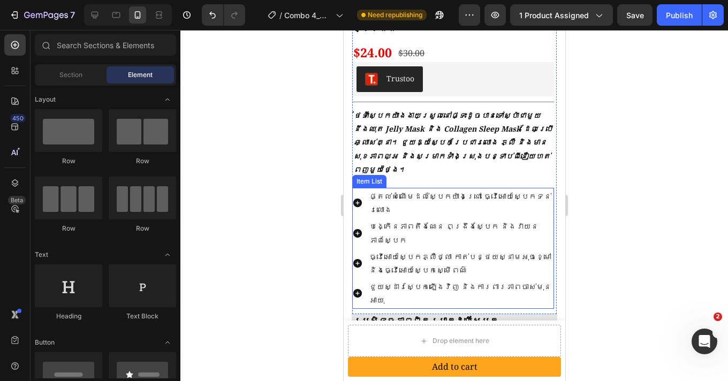
click at [364, 188] on div "ផ្តល់សំណើមដល់ស្បែកយ៉ាងជ្រៅ ធ្វើអោយស្បែកទន់រលោង" at bounding box center [452, 203] width 202 height 30
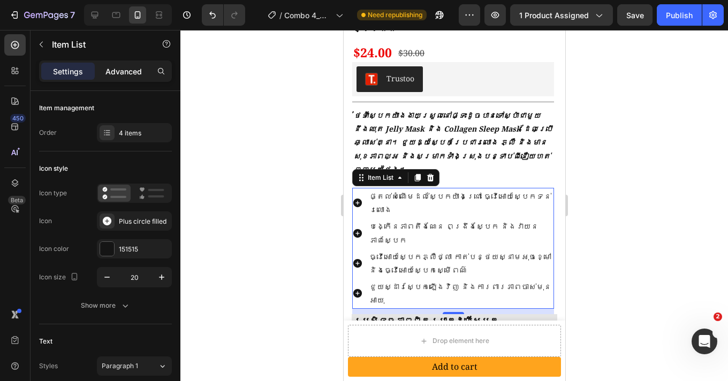
click at [111, 69] on p "Advanced" at bounding box center [123, 71] width 36 height 11
type input "100%"
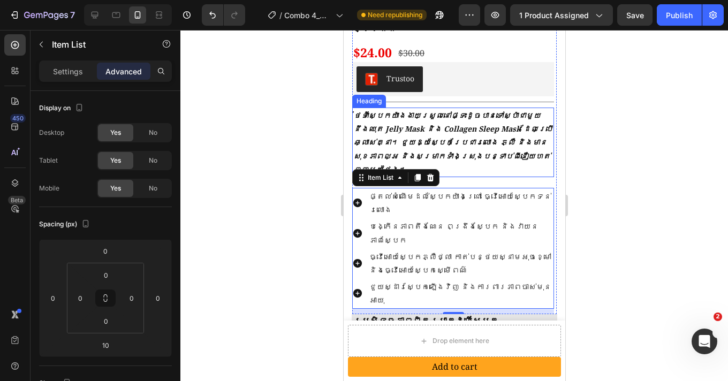
click at [526, 120] on h2 "ថែទាំស្បែកយ៉ាងងាយស្រួលនៅផ្ទះដូចបានទៅស្ប៉ាជាមួយនឹងឈុត Jelly Mask និង Collagen Sl…" at bounding box center [452, 143] width 202 height 70
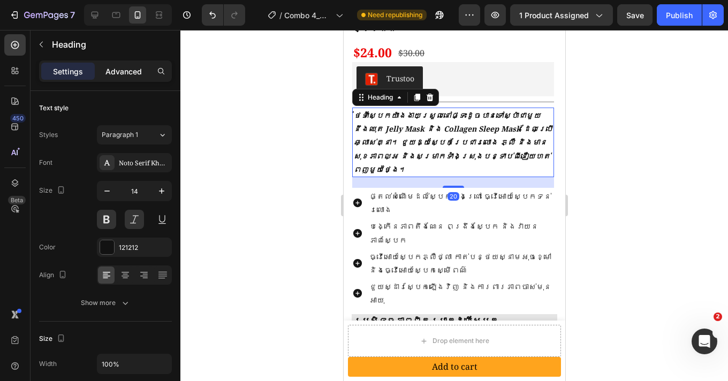
click at [127, 70] on p "Advanced" at bounding box center [123, 71] width 36 height 11
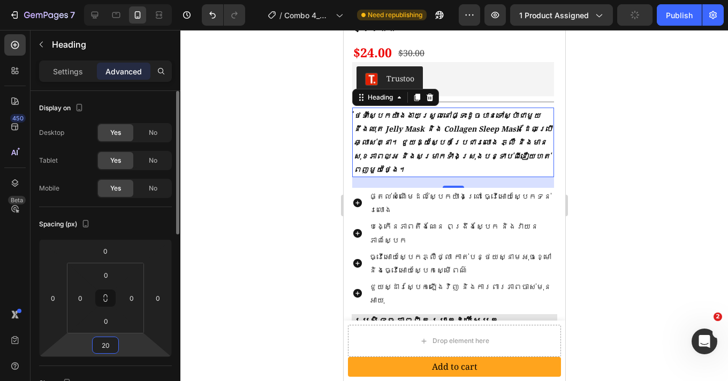
click at [112, 342] on input "20" at bounding box center [105, 345] width 21 height 16
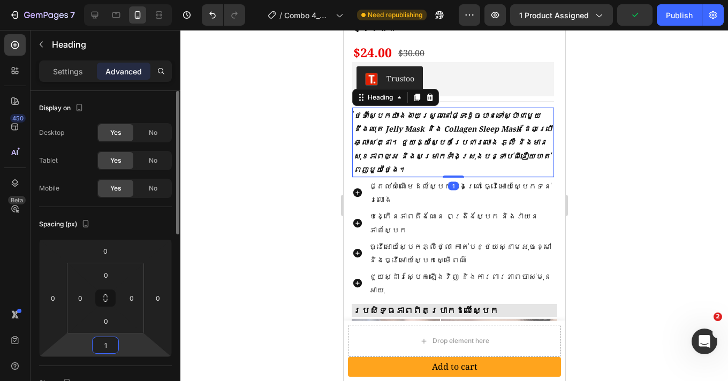
type input "10"
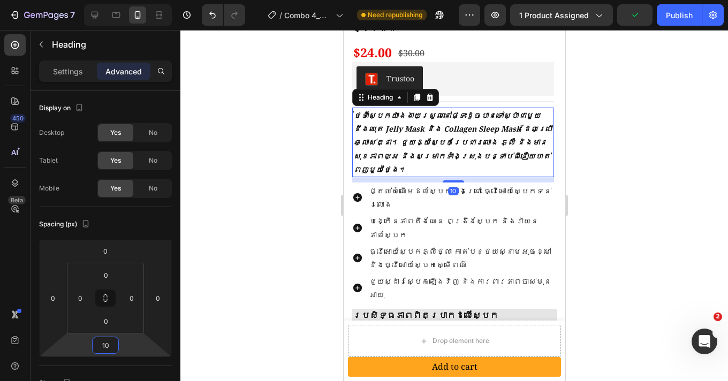
click at [639, 172] on div at bounding box center [453, 205] width 547 height 351
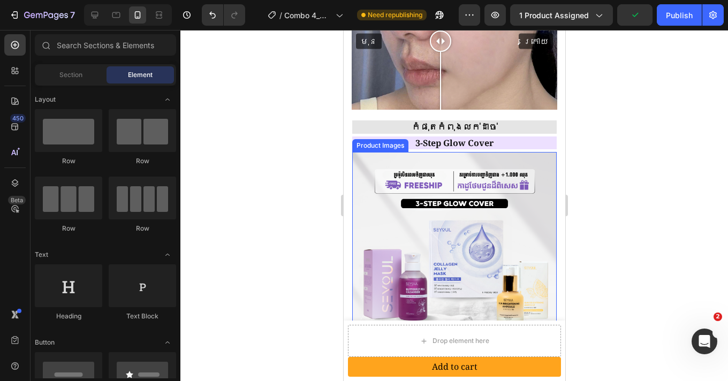
scroll to position [603, 0]
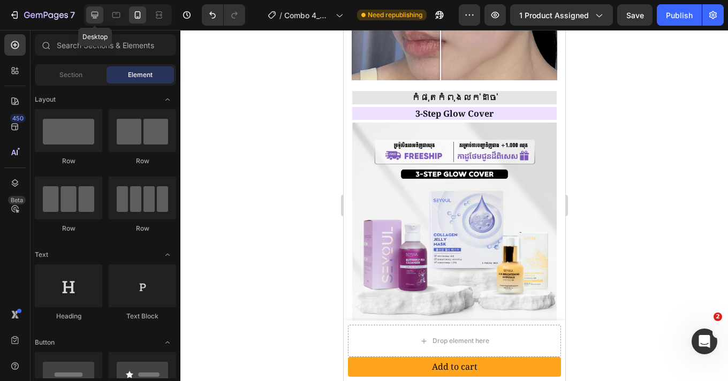
click at [96, 21] on div at bounding box center [94, 14] width 17 height 17
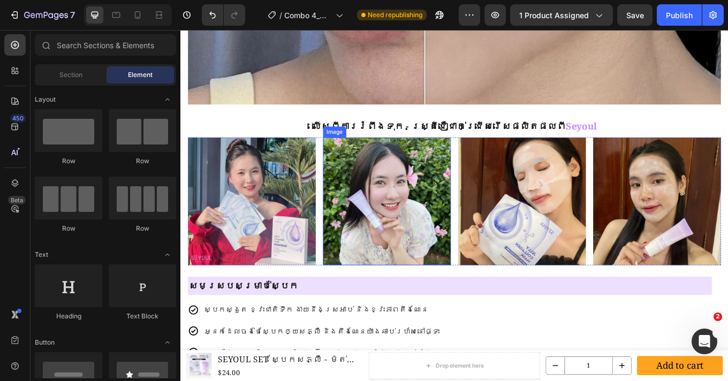
scroll to position [775, 0]
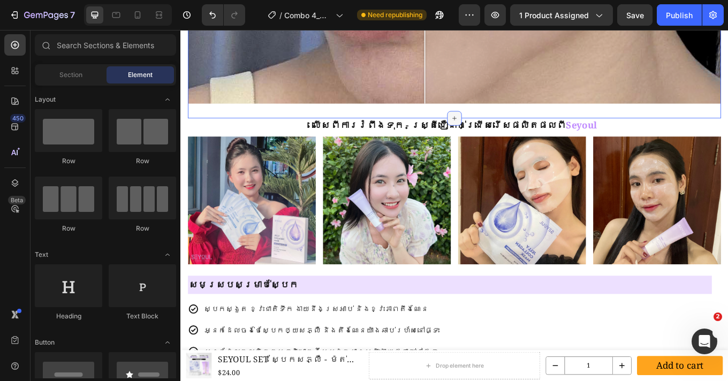
click at [498, 129] on icon at bounding box center [501, 133] width 9 height 9
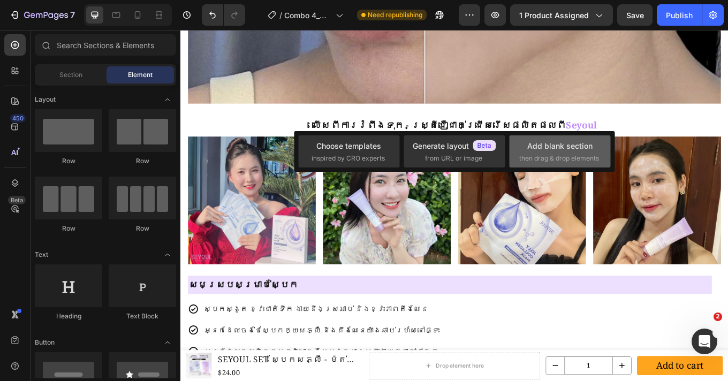
click at [553, 149] on div "Add blank section" at bounding box center [559, 145] width 65 height 11
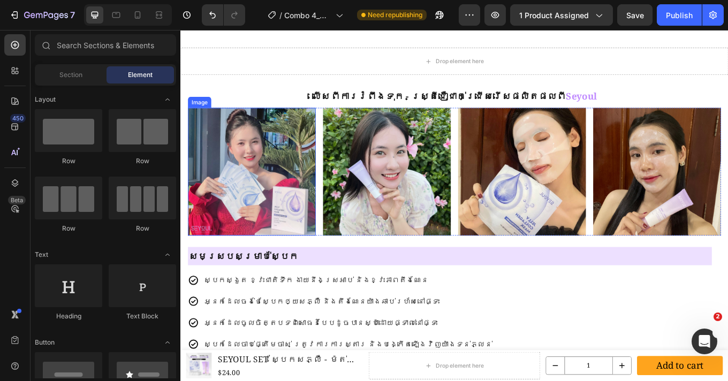
scroll to position [877, 0]
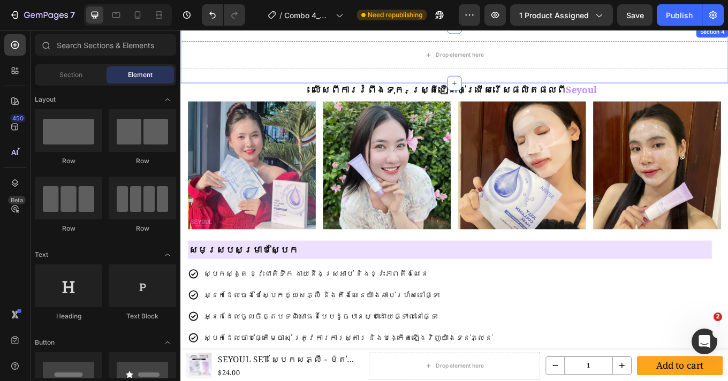
click at [395, 96] on h2 "លើសពីការរំពឹងទុក - ស្ត្រីជឿជាក់ជ្រើសរើសផលិតផលពី Seyoul" at bounding box center [501, 101] width 625 height 16
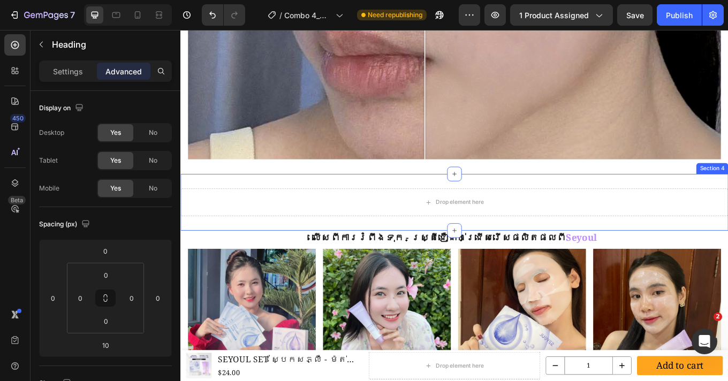
scroll to position [712, 0]
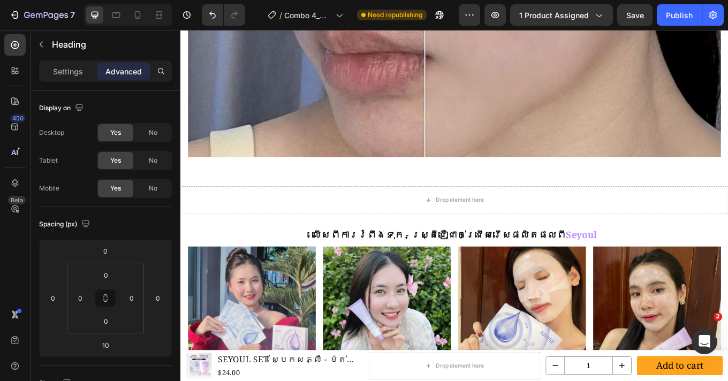
click at [393, 265] on h2 "លើសពីការរំពឹងទុក - ស្ត្រីជឿជាក់ជ្រើសរើសផលិតផលពី Seyoul" at bounding box center [501, 271] width 625 height 16
click at [560, 270] on p "លើសពីការរំពឹងទុក - ស្ត្រីជឿជាក់ជ្រើសរើសផលិតផលពី Seyoul" at bounding box center [501, 271] width 623 height 14
click at [640, 298] on img at bounding box center [581, 359] width 150 height 150
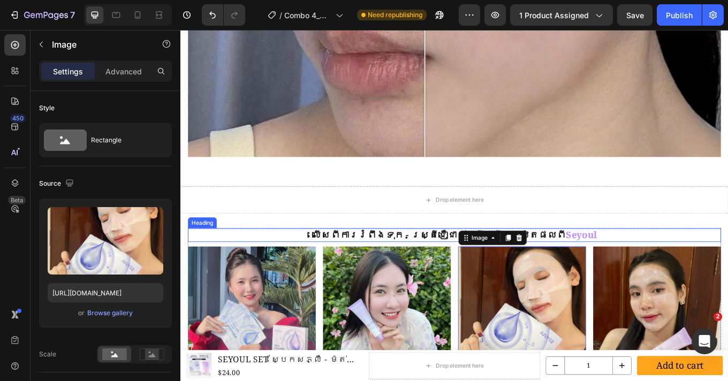
click at [468, 264] on p "លើសពីការរំពឹងទុក - ស្ត្រីជឿជាក់ជ្រើសរើសផលិតផលពី Seyoul" at bounding box center [501, 271] width 623 height 14
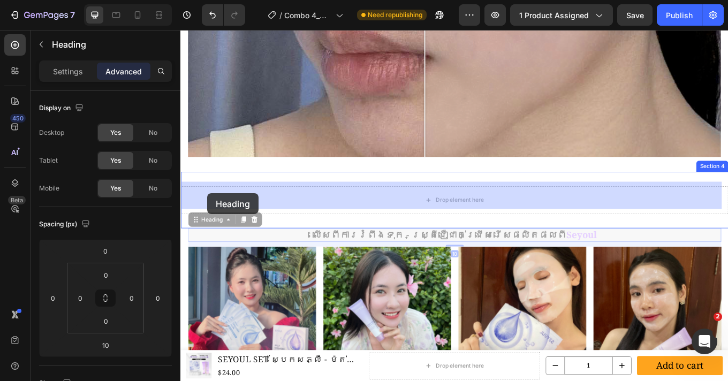
drag, startPoint x: 202, startPoint y: 250, endPoint x: 212, endPoint y: 221, distance: 30.1
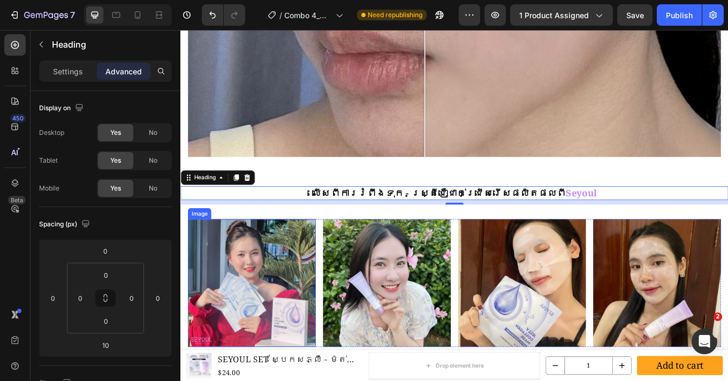
scroll to position [819, 0]
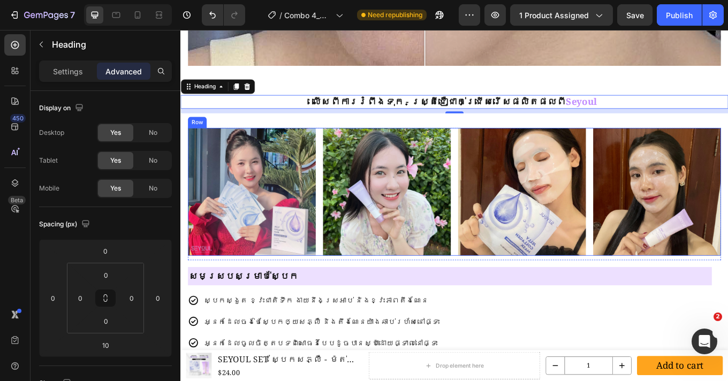
click at [337, 287] on div "Image Image Image Image Row" at bounding box center [501, 220] width 625 height 150
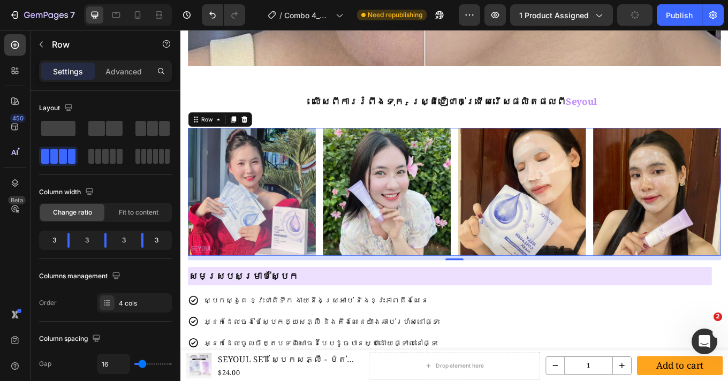
click at [334, 295] on div "10" at bounding box center [501, 297] width 625 height 5
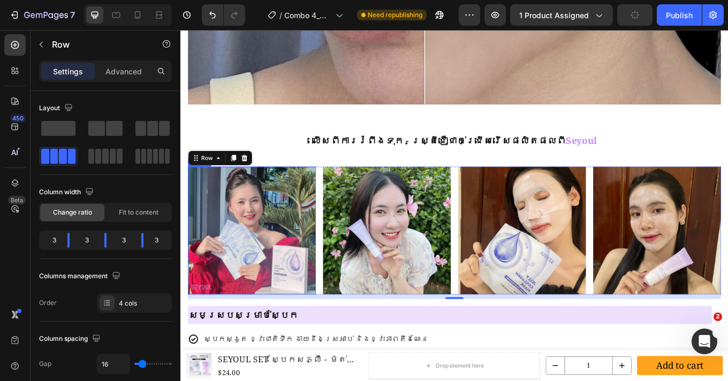
scroll to position [739, 0]
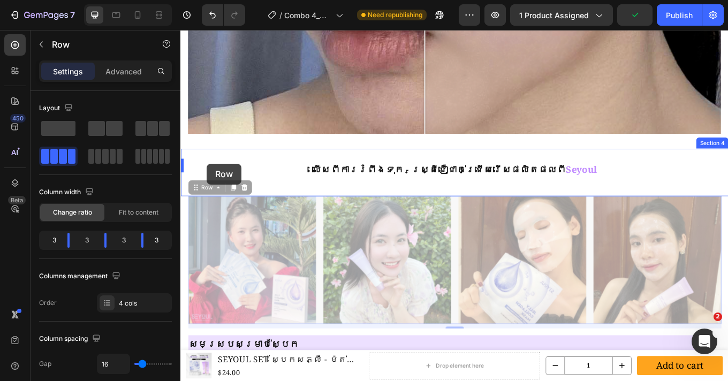
drag, startPoint x: 200, startPoint y: 208, endPoint x: 211, endPoint y: 187, distance: 24.0
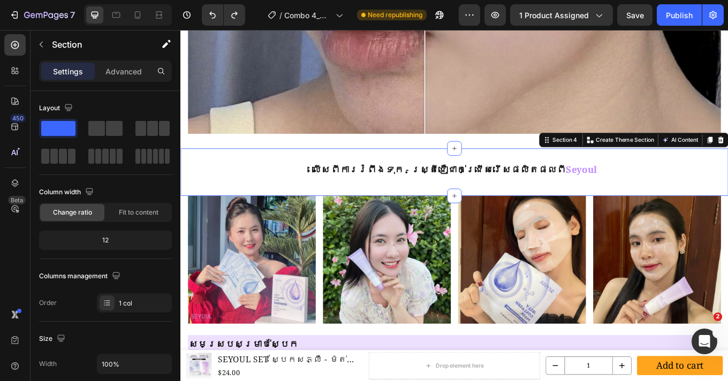
click at [412, 209] on div "លើសពីការរំពឹងទុក - ស្ត្រីជឿជាក់ជ្រើសរើសផលិតផលពី Seyoul Heading Section 4 Create…" at bounding box center [501, 197] width 642 height 56
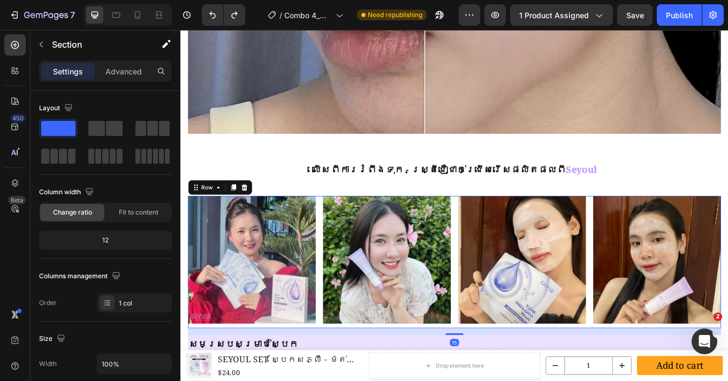
click at [255, 372] on div "Image Image Image Image Row" at bounding box center [501, 302] width 625 height 155
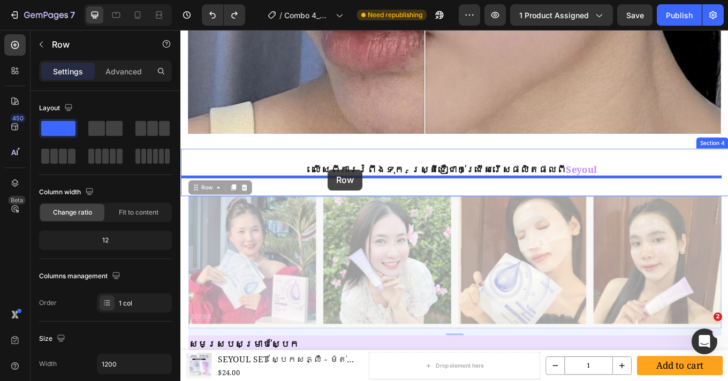
drag, startPoint x: 194, startPoint y: 210, endPoint x: 353, endPoint y: 194, distance: 160.2
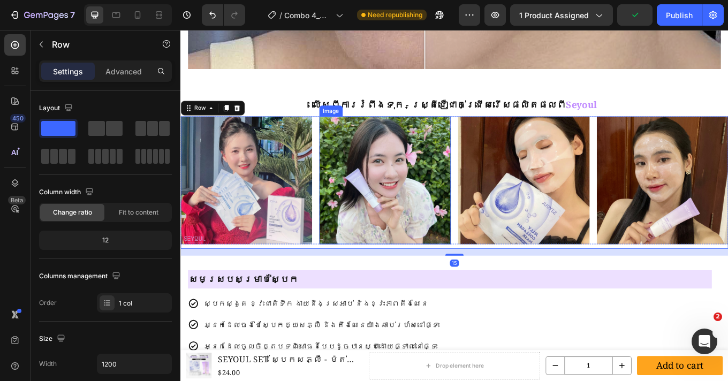
scroll to position [835, 0]
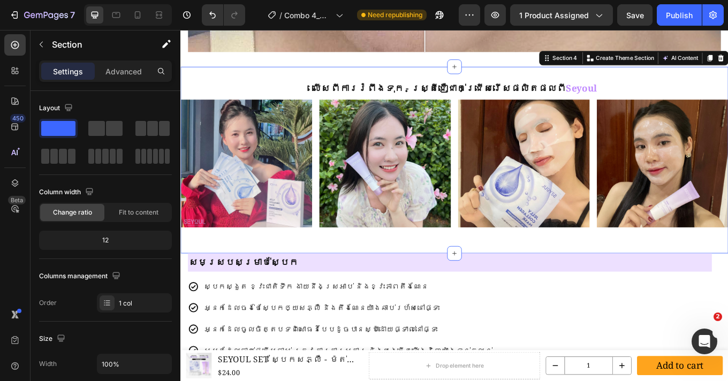
click at [300, 274] on div "លើសពីការរំពឹងទុក - ស្ត្រីជឿជាក់ជ្រើសរើសផលិតផលពី Seyoul Heading Image Image Imag…" at bounding box center [501, 182] width 642 height 219
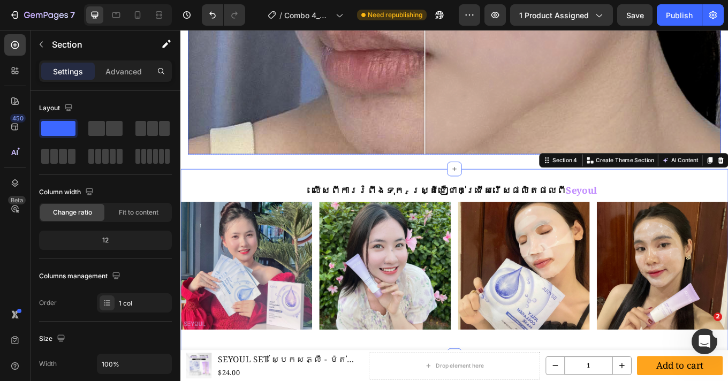
scroll to position [714, 0]
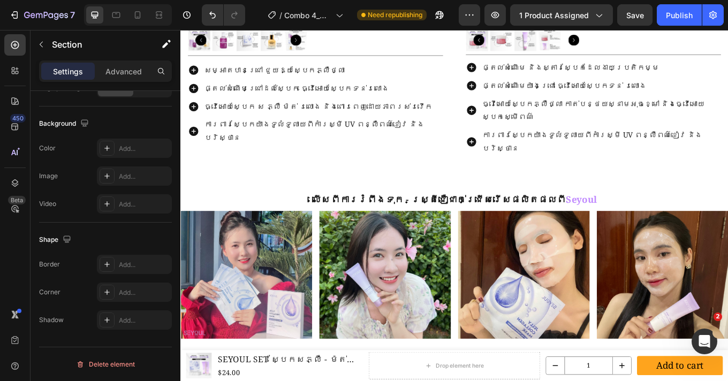
scroll to position [566, 0]
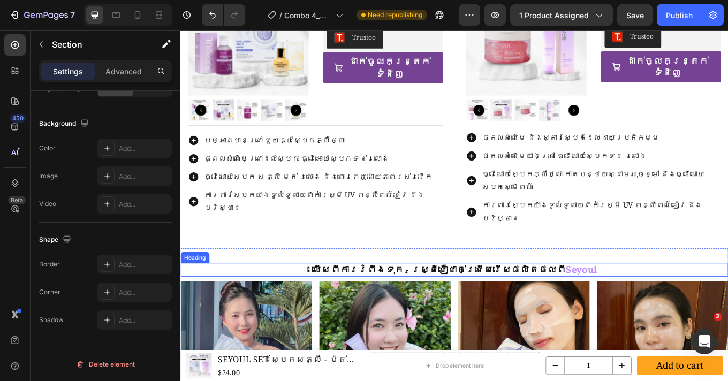
click at [358, 303] on h2 "លើសពីការរំពឹងទុក - ស្ត្រីជឿជាក់ជ្រើសរើសផលិតផលពី Seyoul" at bounding box center [501, 311] width 642 height 16
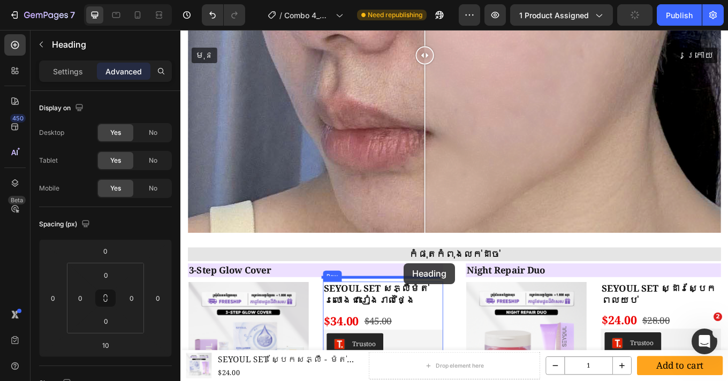
scroll to position [647, 0]
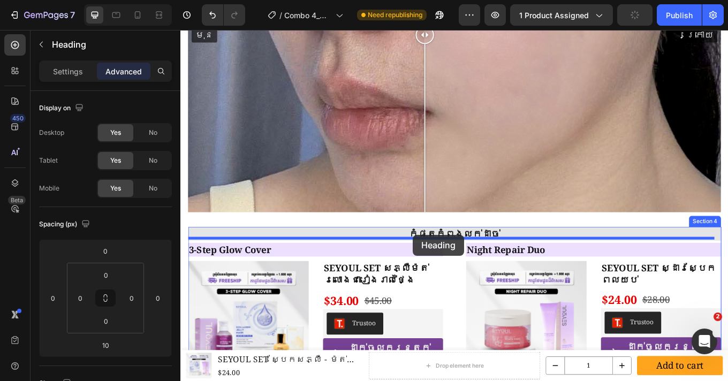
drag, startPoint x: 189, startPoint y: 257, endPoint x: 453, endPoint y: 270, distance: 263.5
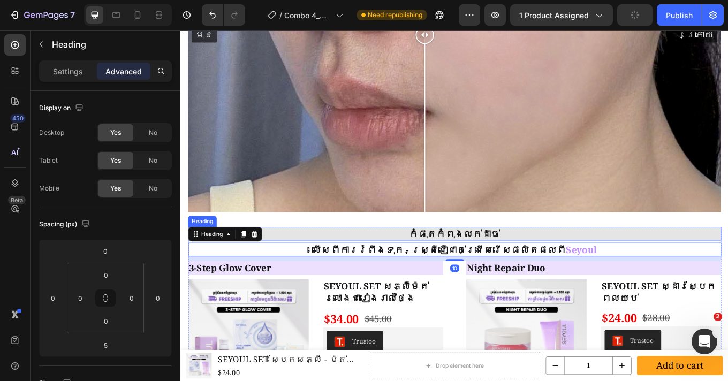
click at [413, 263] on h2 "កំផុតកំពុងលក់ដាច់" at bounding box center [501, 269] width 625 height 16
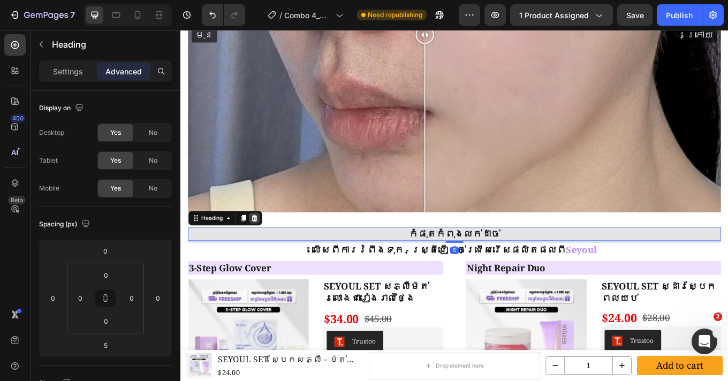
click at [268, 247] on icon at bounding box center [266, 251] width 9 height 9
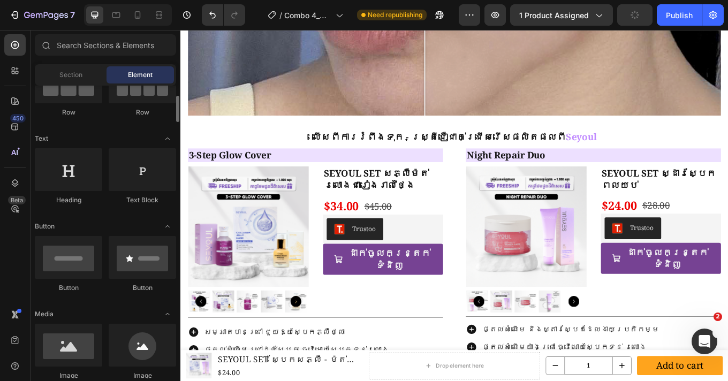
scroll to position [0, 0]
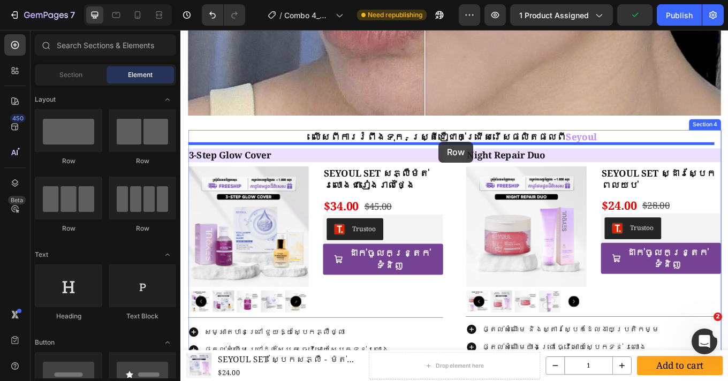
drag, startPoint x: 321, startPoint y: 240, endPoint x: 483, endPoint y: 161, distance: 179.7
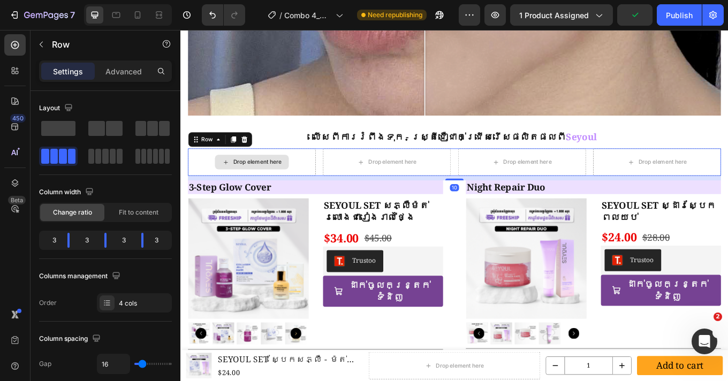
click at [277, 181] on div "Drop element here" at bounding box center [270, 185] width 57 height 9
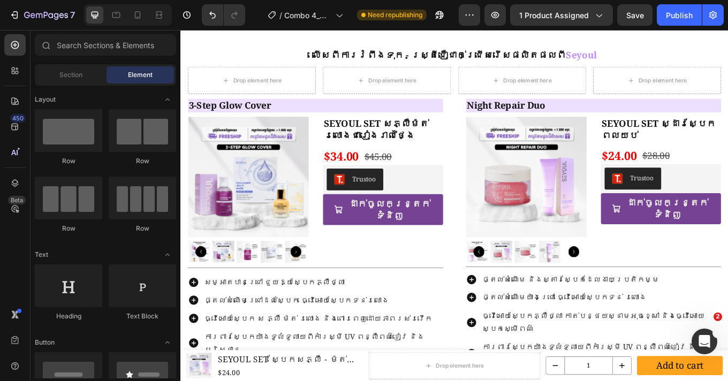
scroll to position [1181, 0]
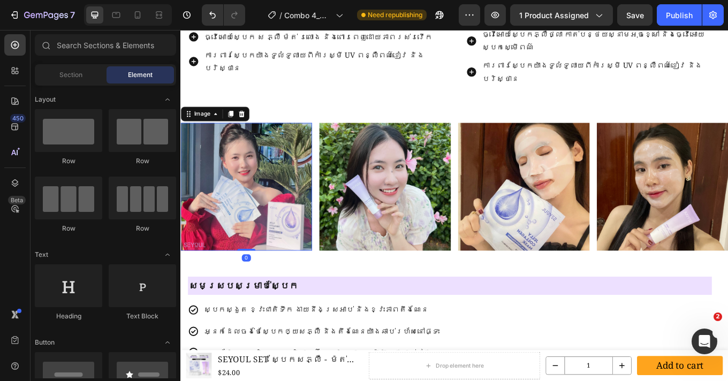
click at [264, 205] on img at bounding box center [257, 214] width 154 height 150
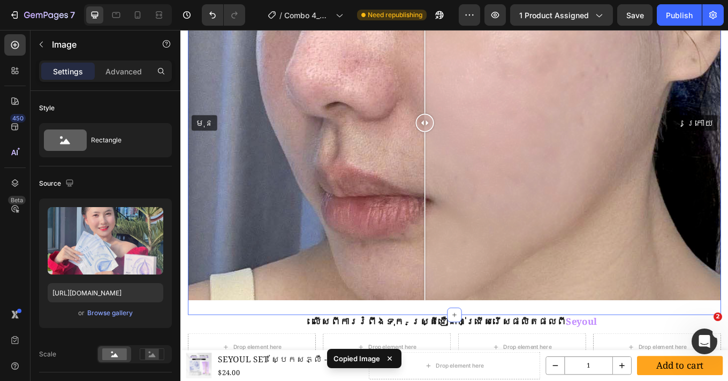
scroll to position [697, 0]
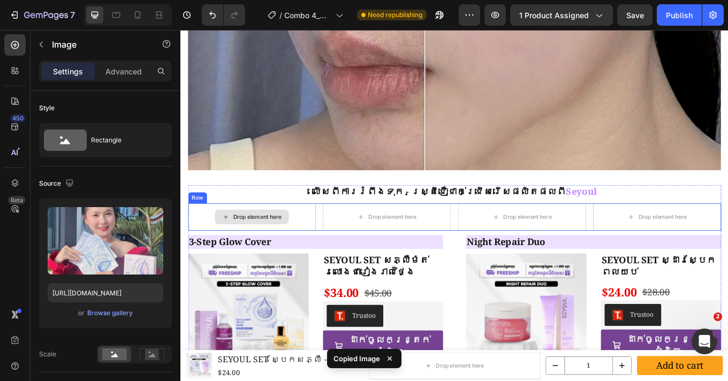
click at [277, 245] on div "Drop element here" at bounding box center [270, 249] width 57 height 9
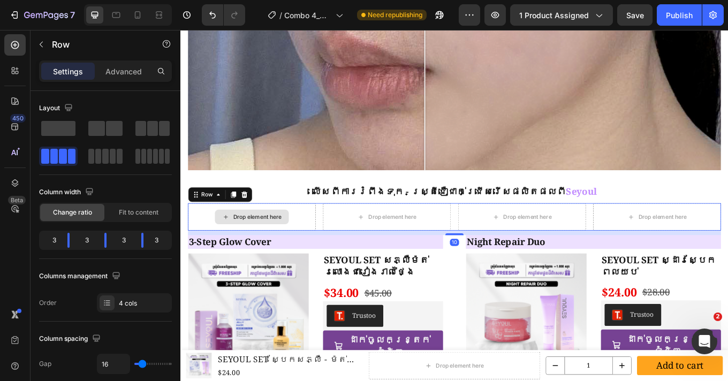
click at [311, 241] on div "Drop element here" at bounding box center [264, 249] width 150 height 32
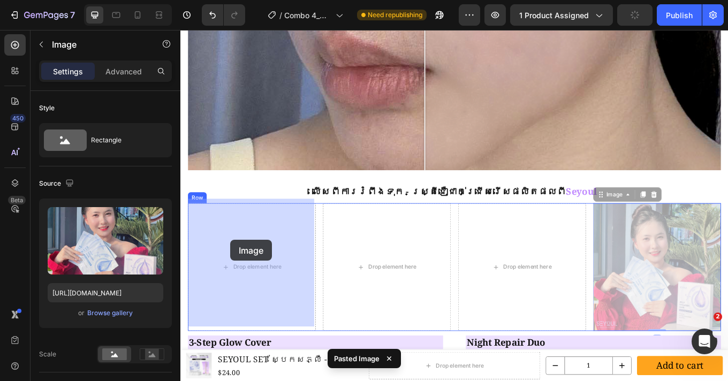
drag, startPoint x: 707, startPoint y: 279, endPoint x: 239, endPoint y: 276, distance: 468.1
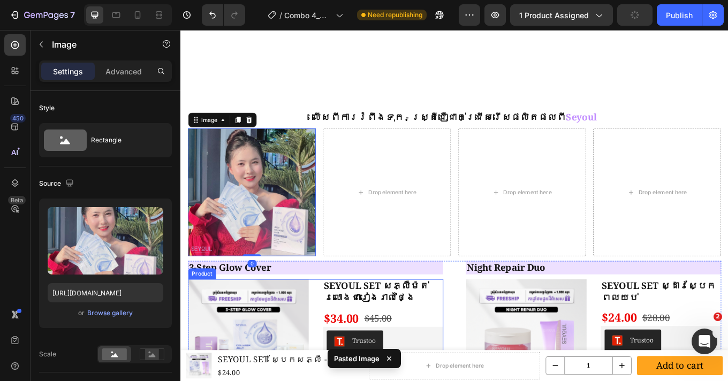
scroll to position [1084, 0]
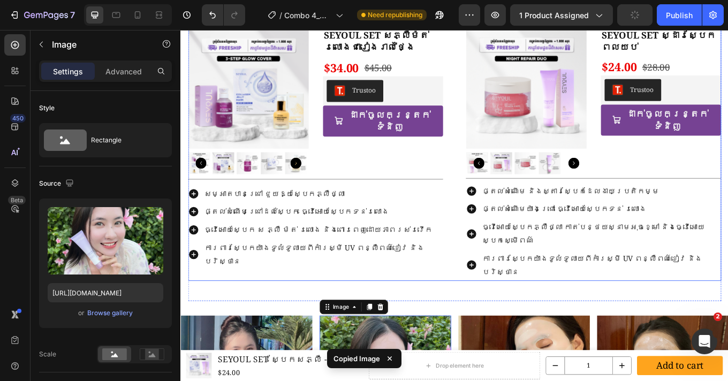
scroll to position [951, 0]
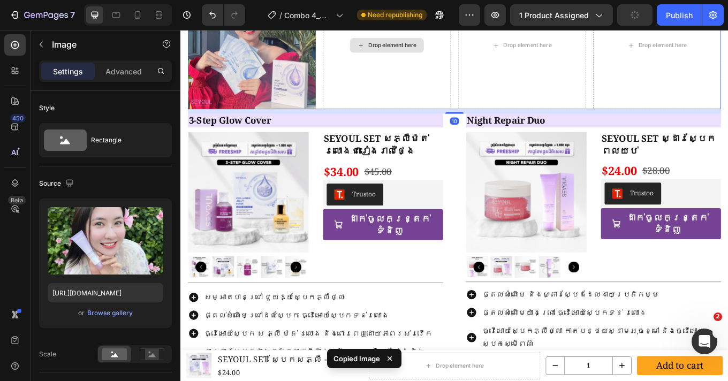
click at [411, 109] on div "Drop element here" at bounding box center [422, 48] width 150 height 150
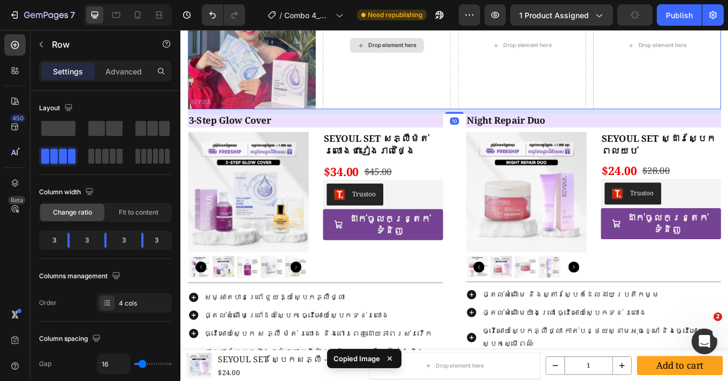
click at [418, 89] on div "Drop element here" at bounding box center [422, 48] width 150 height 150
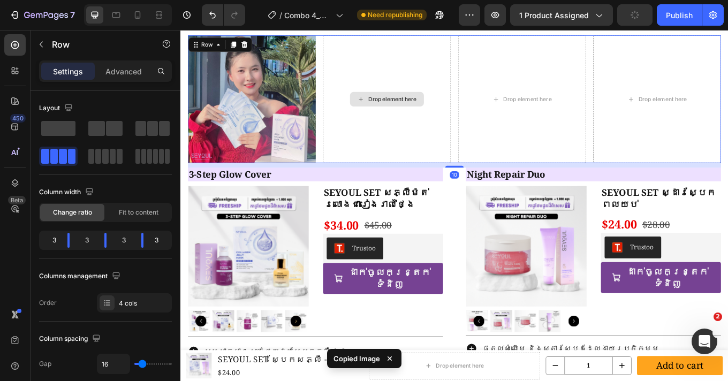
scroll to position [847, 0]
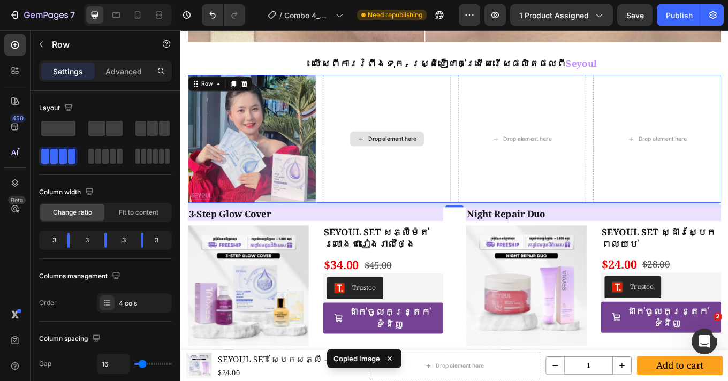
click at [442, 109] on div "Drop element here" at bounding box center [422, 158] width 150 height 150
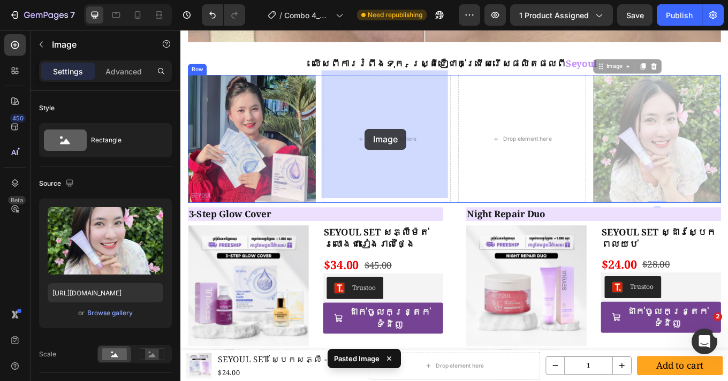
drag, startPoint x: 605, startPoint y: 150, endPoint x: 396, endPoint y: 146, distance: 208.7
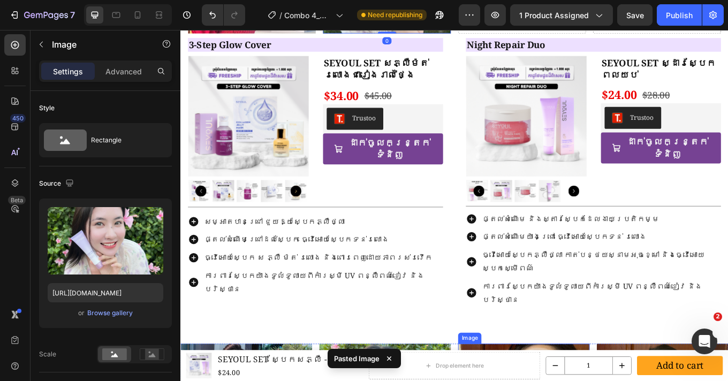
scroll to position [1256, 0]
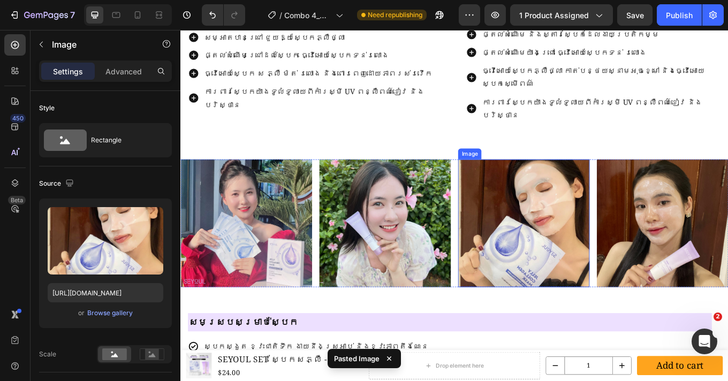
click at [582, 251] on img at bounding box center [583, 257] width 154 height 150
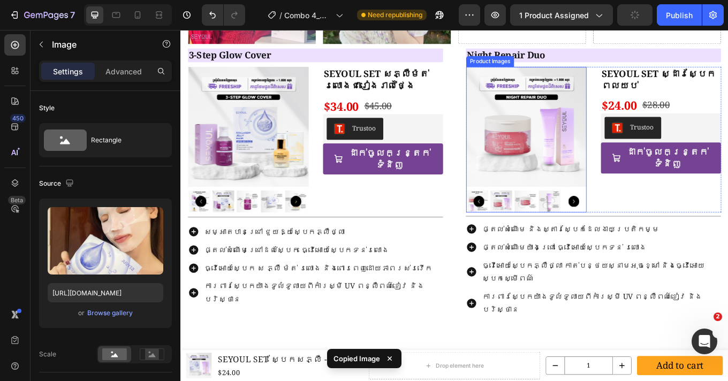
scroll to position [597, 0]
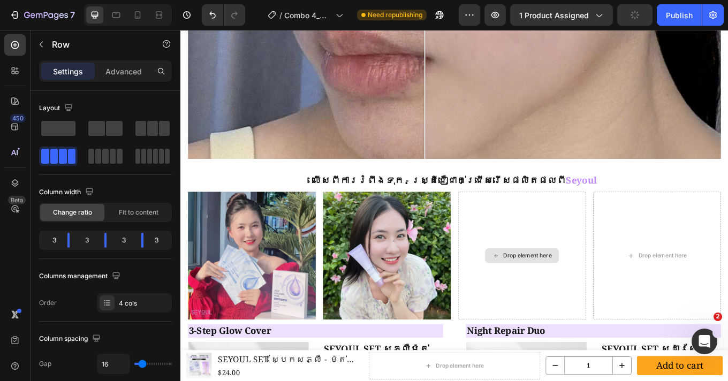
scroll to position [721, 0]
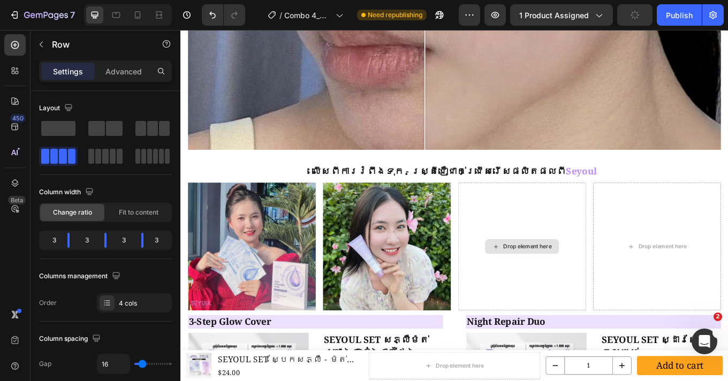
click at [541, 222] on div "Drop element here" at bounding box center [581, 284] width 150 height 150
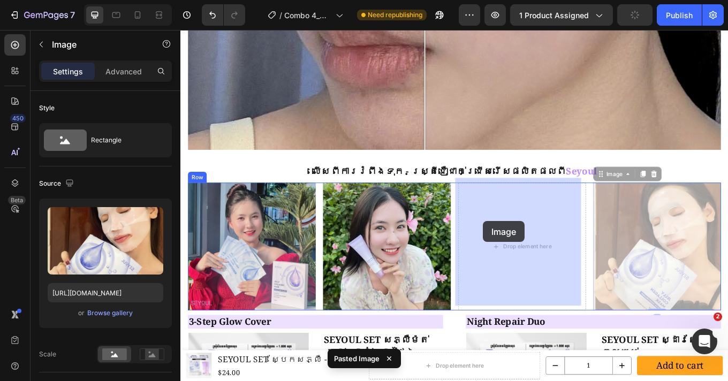
drag, startPoint x: 715, startPoint y: 255, endPoint x: 535, endPoint y: 254, distance: 180.3
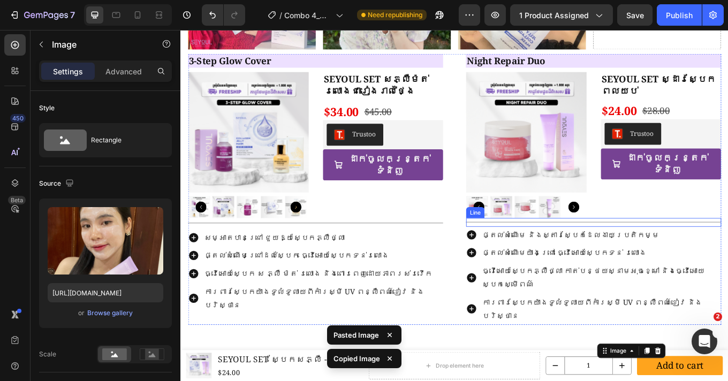
scroll to position [925, 0]
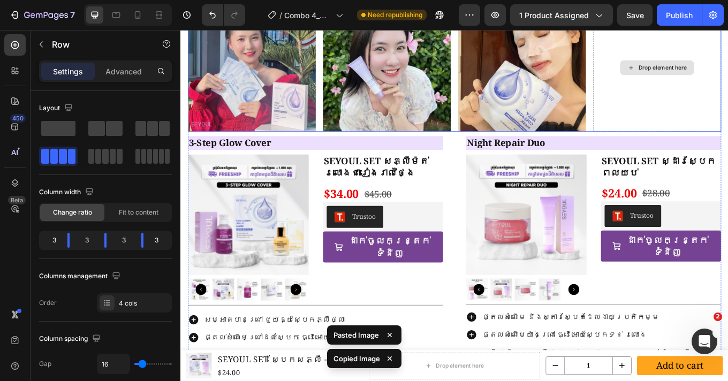
click at [709, 83] on div "Drop element here" at bounding box center [739, 74] width 150 height 150
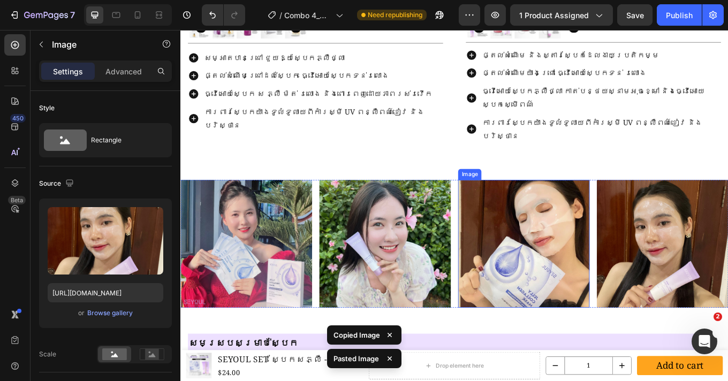
scroll to position [1260, 0]
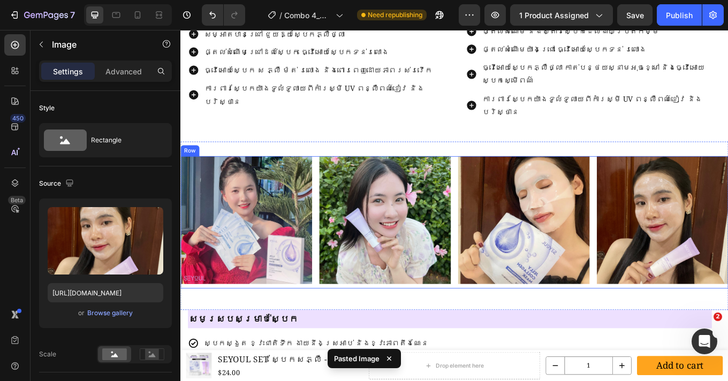
click at [498, 301] on div "Image Image Image Image Row" at bounding box center [501, 255] width 642 height 155
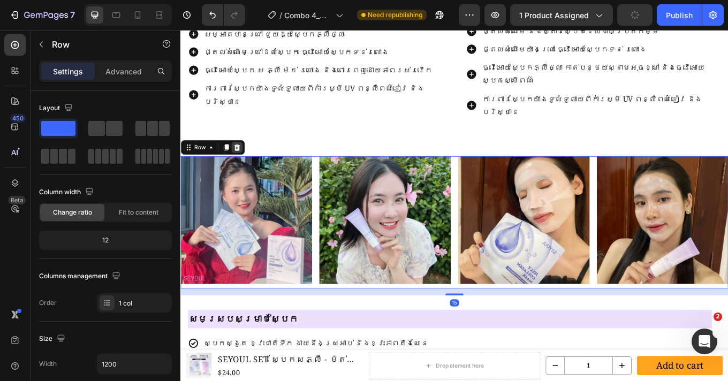
click at [248, 164] on icon at bounding box center [246, 167] width 7 height 7
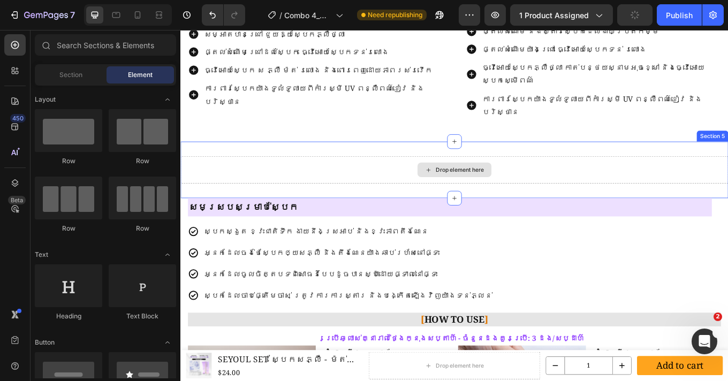
click at [429, 178] on div "Drop element here" at bounding box center [501, 194] width 642 height 32
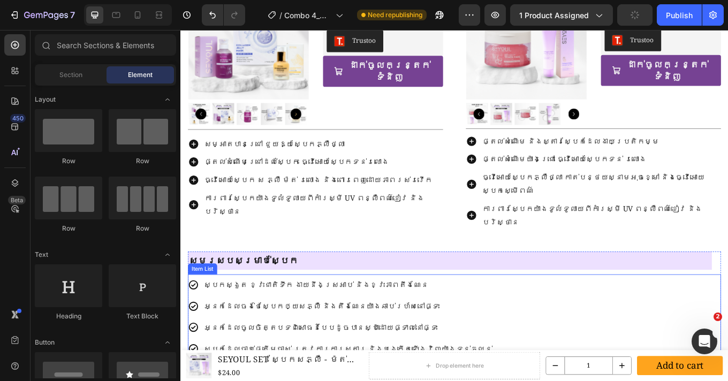
scroll to position [962, 0]
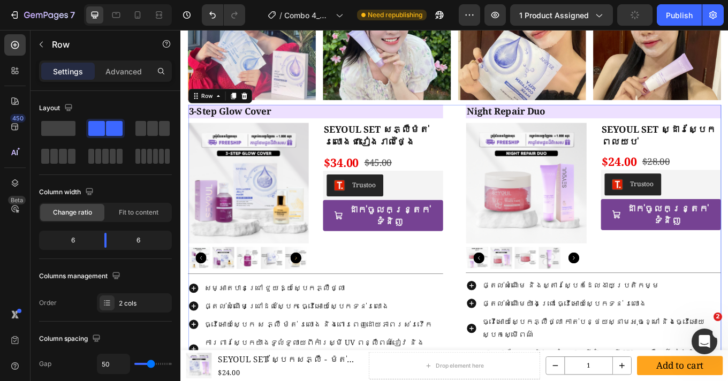
click at [493, 186] on div "3-Step Glow Cover Heading Product Images SEYOUL SET សភ្លឺម៉ត់រលោងជារៀងរាល់ថ្ងៃ …" at bounding box center [501, 277] width 625 height 318
click at [257, 110] on icon at bounding box center [254, 107] width 9 height 9
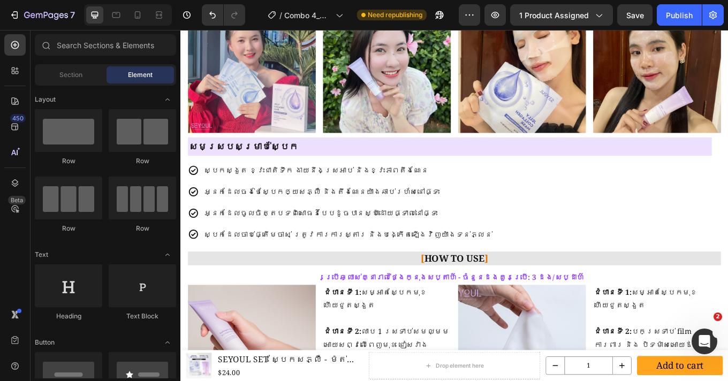
scroll to position [497, 0]
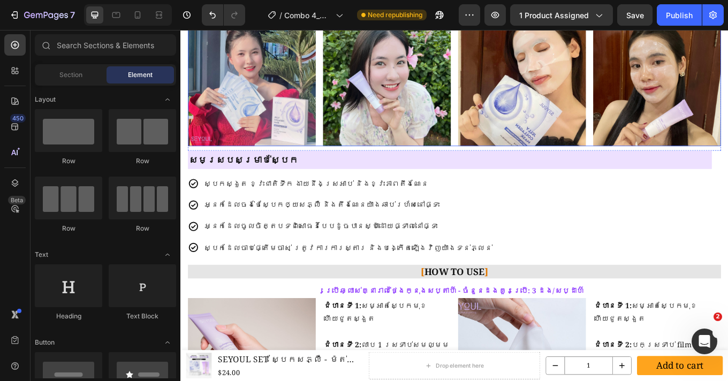
click at [499, 157] on div "Image Image Image Image Row" at bounding box center [501, 92] width 625 height 150
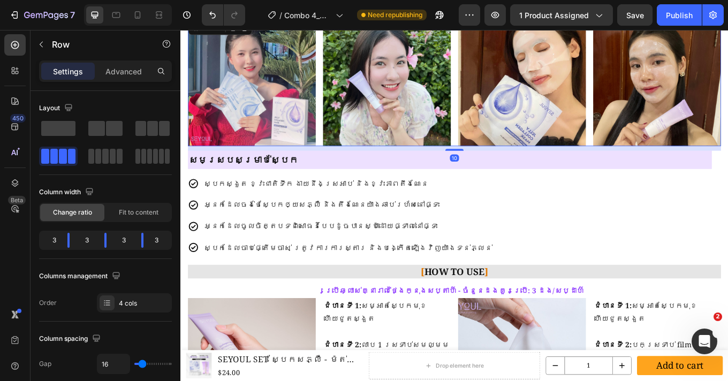
click at [475, 169] on div "10" at bounding box center [501, 168] width 625 height 5
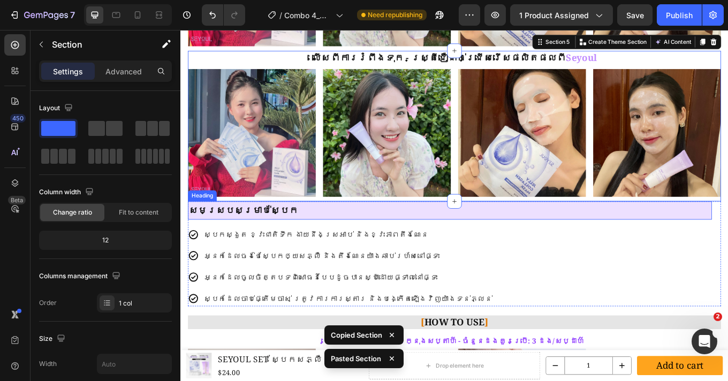
scroll to position [1088, 0]
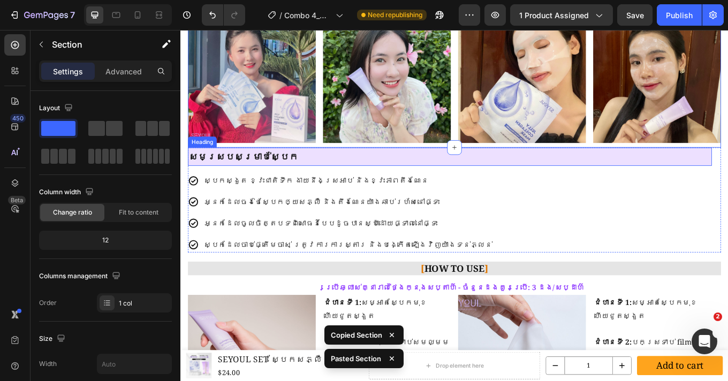
click at [354, 184] on h2 "សមស្របសម្រាប់ស្បែក" at bounding box center [496, 178] width 614 height 21
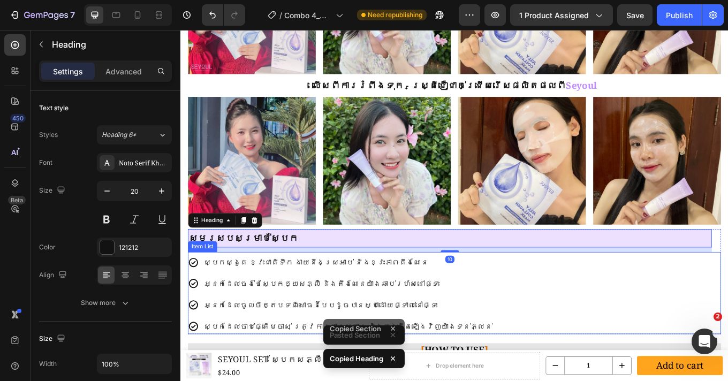
scroll to position [994, 0]
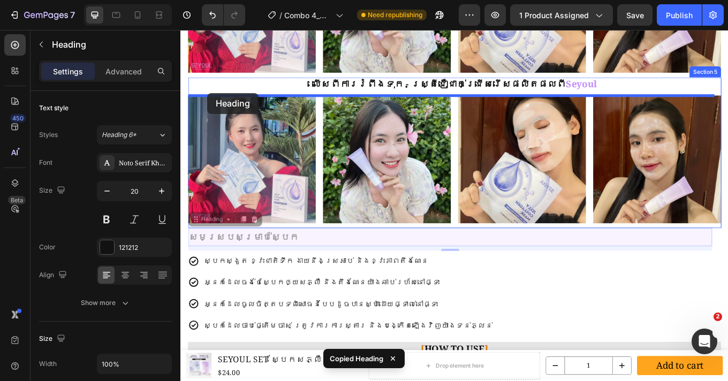
drag, startPoint x: 201, startPoint y: 235, endPoint x: 212, endPoint y: 104, distance: 131.5
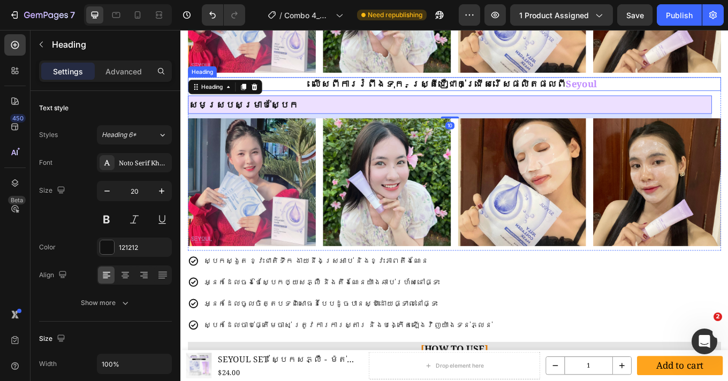
click at [432, 93] on h2 "លើសពីការរំពឹងទុក - ស្ត្រីជឿជាក់ជ្រើសរើសផលិតផលពី Seyoul" at bounding box center [501, 94] width 625 height 16
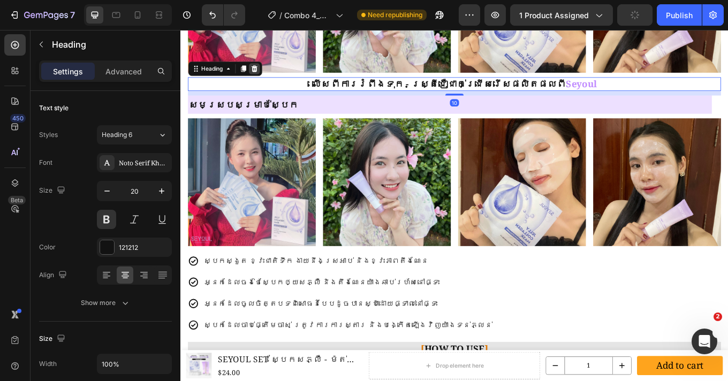
click at [266, 78] on icon at bounding box center [266, 75] width 7 height 7
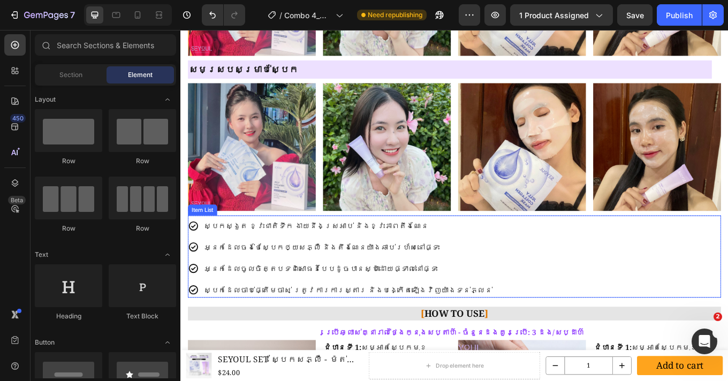
scroll to position [1022, 0]
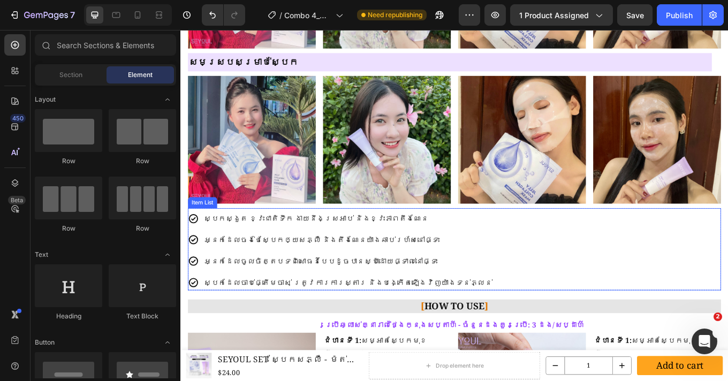
click at [515, 326] on div "ស្បែកស្ងួត ខ្វះជាតិទឹក ងាយនឹងស្រអាប់ និងខ្វះភាពតឹងណែន អ្នកដែលចង់ថែស្បែកឲ្យសភ្លឺ…" at bounding box center [501, 289] width 625 height 94
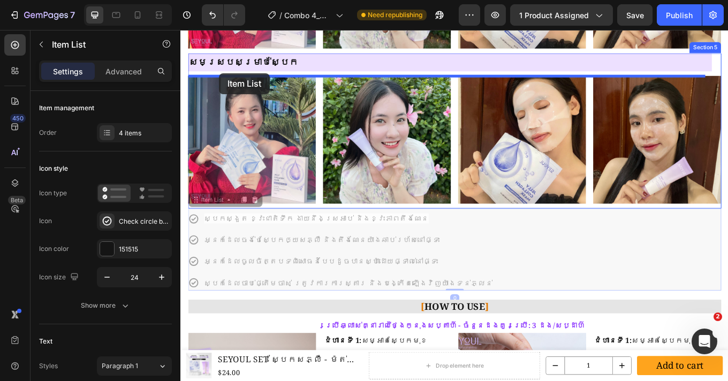
drag, startPoint x: 198, startPoint y: 229, endPoint x: 225, endPoint y: 81, distance: 150.6
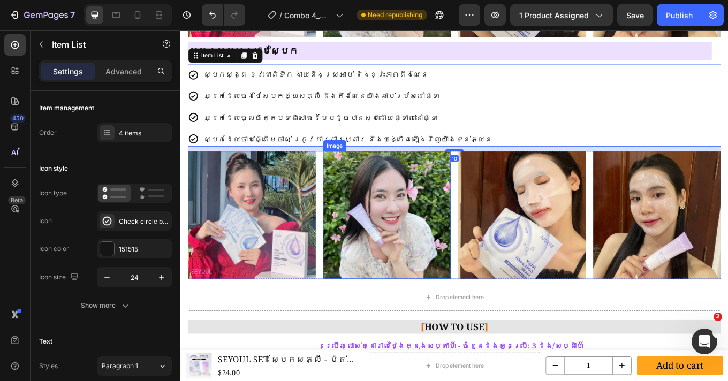
scroll to position [1051, 0]
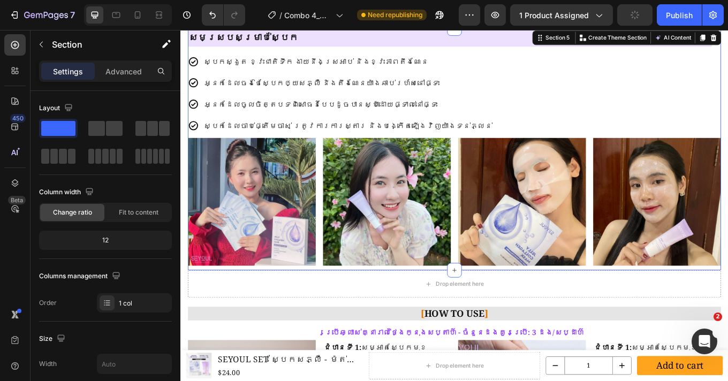
click at [371, 310] on div "សមស្របសម្រាប់ស្បែក Heading ស្បែកស្ងួត ខ្វះជាតិទឹក ងាយនឹងស្រអាប់ និងខ្វះភាពតឹងណែ…" at bounding box center [501, 170] width 625 height 284
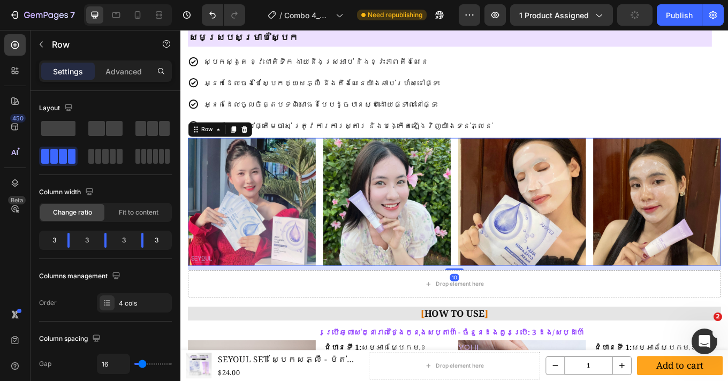
click at [342, 189] on div "Image Image Image Image Row 10" at bounding box center [501, 232] width 625 height 150
click at [253, 141] on div at bounding box center [254, 146] width 13 height 13
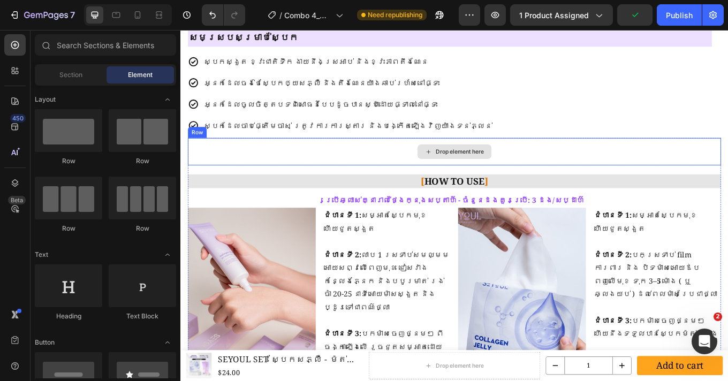
click at [369, 175] on div "Drop element here" at bounding box center [501, 173] width 625 height 32
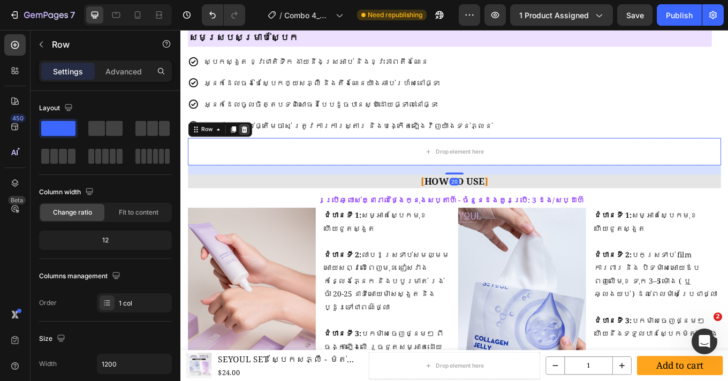
click at [254, 146] on icon at bounding box center [254, 146] width 7 height 7
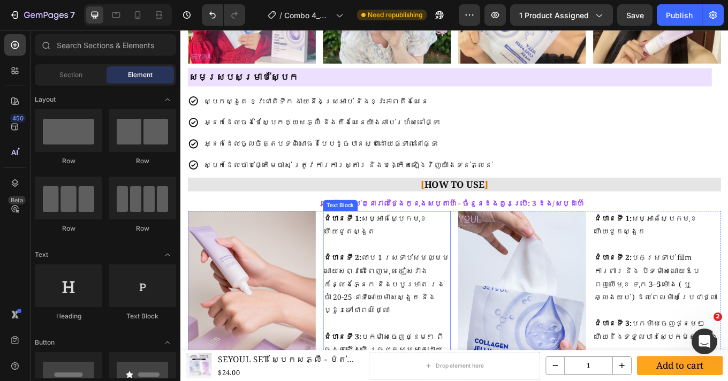
scroll to position [591, 0]
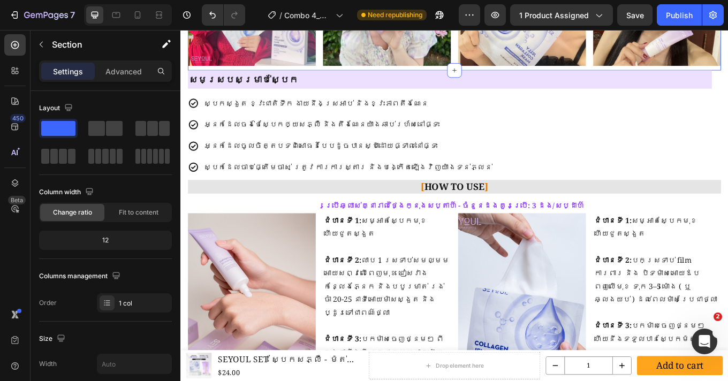
click at [132, 73] on p "Advanced" at bounding box center [123, 71] width 36 height 11
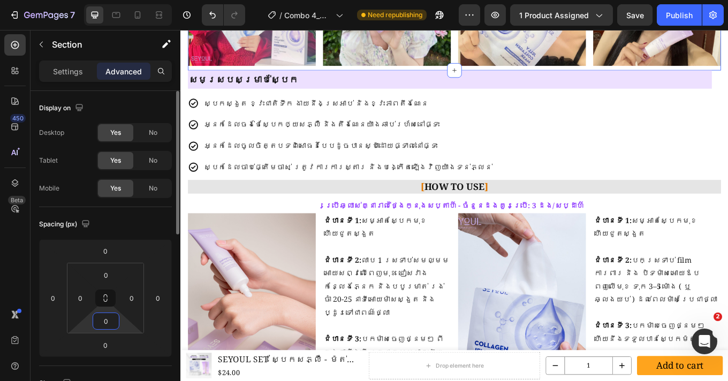
click at [115, 320] on input "0" at bounding box center [105, 321] width 21 height 16
click at [90, 0] on html "7 Version history / Combo 4_MNT-MNL Need republishing Preview 1 product assigne…" at bounding box center [364, 0] width 728 height 0
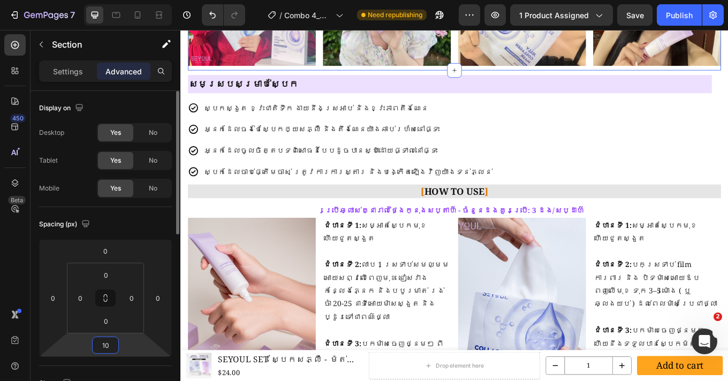
type input "1"
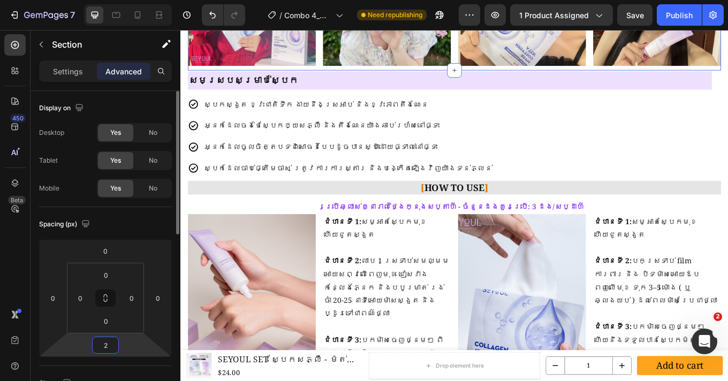
type input "20"
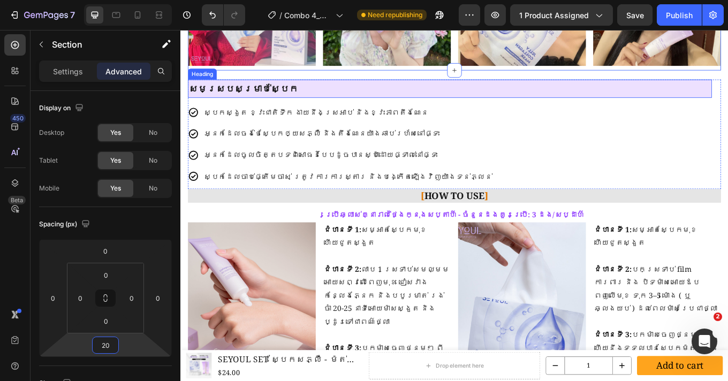
click at [204, 102] on strong "សមស្របសម្រាប់ស្បែក" at bounding box center [254, 98] width 128 height 14
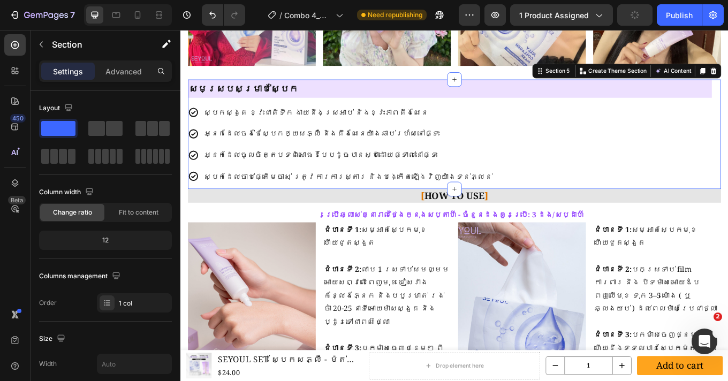
click at [727, 212] on div "សមស្របសម្រាប់ស្បែក Heading ស្បែកស្ងួត ខ្វះជាតិទឹក ងាយនឹងស្រអាប់ និងខ្វះភាពតឹងណែ…" at bounding box center [501, 152] width 625 height 128
click at [120, 72] on p "Advanced" at bounding box center [123, 71] width 36 height 11
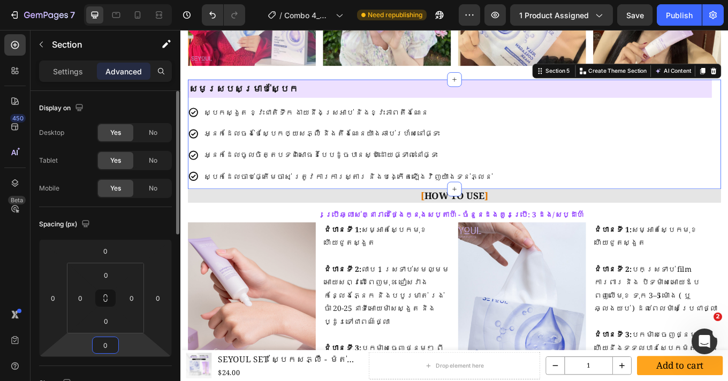
click at [111, 340] on input "0" at bounding box center [105, 345] width 21 height 16
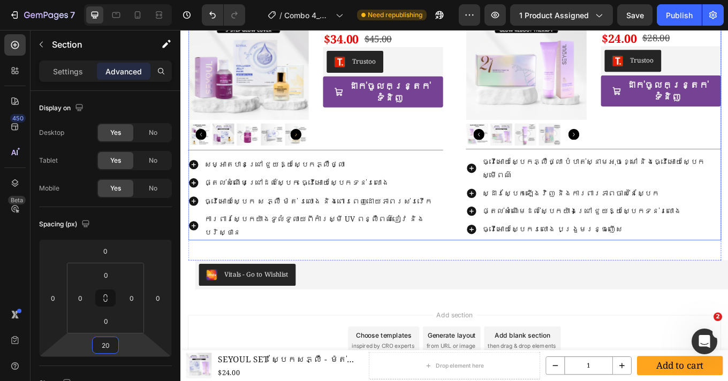
scroll to position [690, 0]
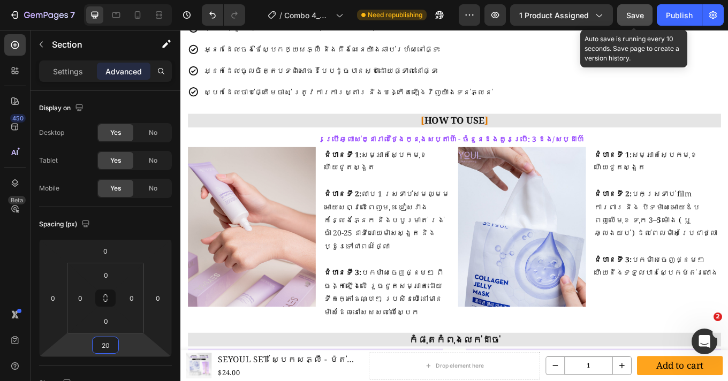
type input "20"
click at [626, 13] on span "Save" at bounding box center [635, 15] width 18 height 9
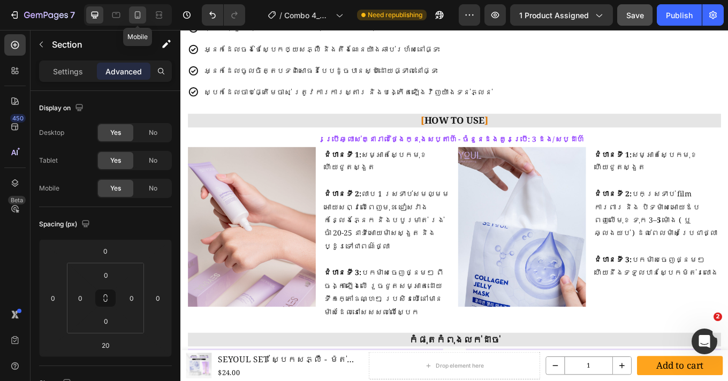
drag, startPoint x: 134, startPoint y: 22, endPoint x: 113, endPoint y: 109, distance: 89.7
click at [134, 22] on div at bounding box center [137, 14] width 17 height 17
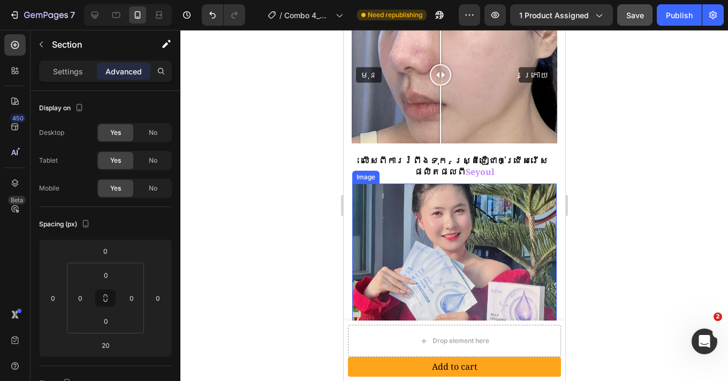
scroll to position [613, 0]
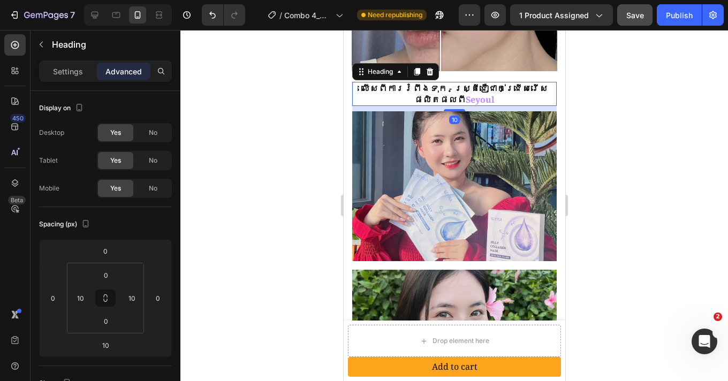
click at [488, 92] on h2 "លើសពីការរំពឹងទុក - ស្ត្រីជឿជាក់ជ្រើសរើសផលិតផលពី Seyoul" at bounding box center [454, 94] width 194 height 25
click at [623, 149] on div at bounding box center [453, 205] width 547 height 351
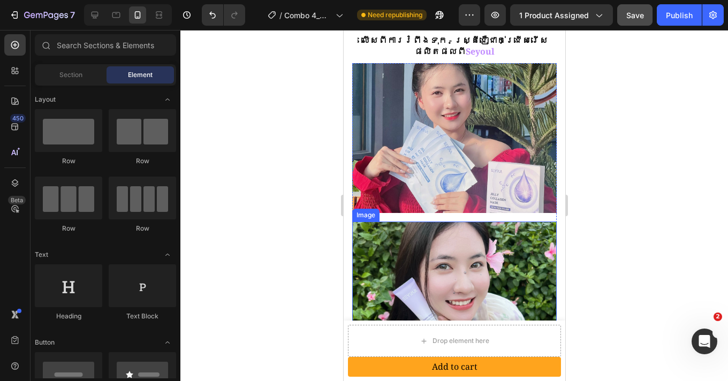
scroll to position [688, 0]
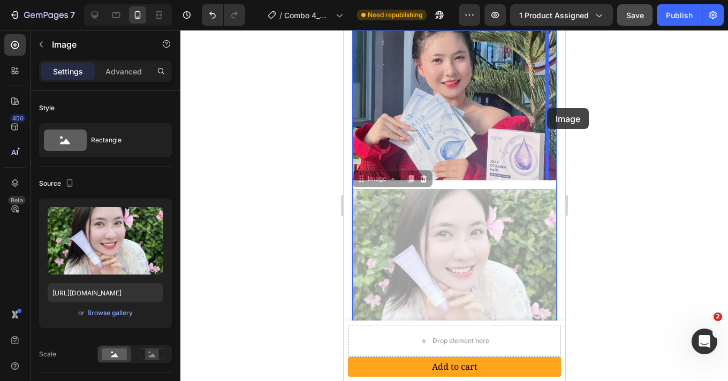
drag, startPoint x: 437, startPoint y: 248, endPoint x: 546, endPoint y: 108, distance: 177.6
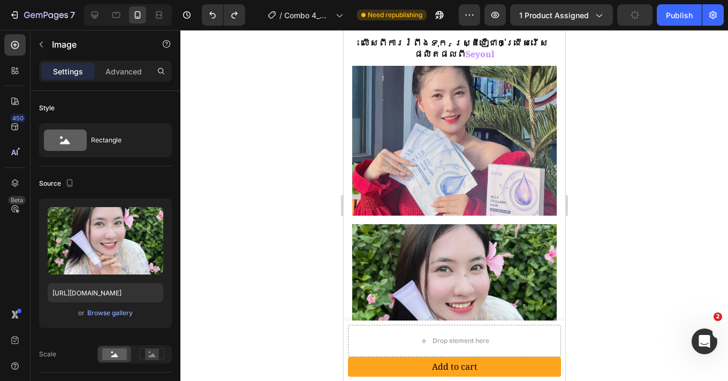
scroll to position [651, 0]
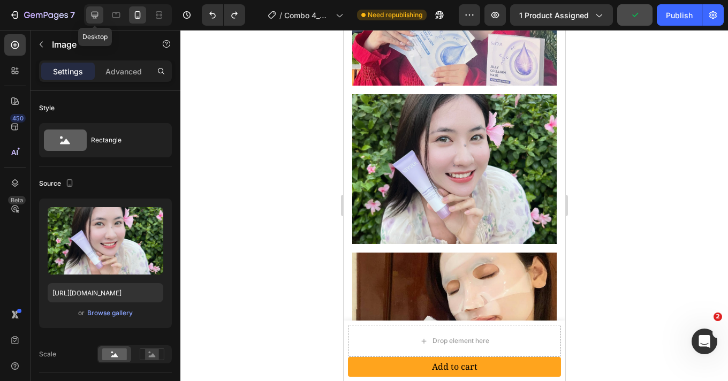
click at [91, 10] on icon at bounding box center [94, 15] width 11 height 11
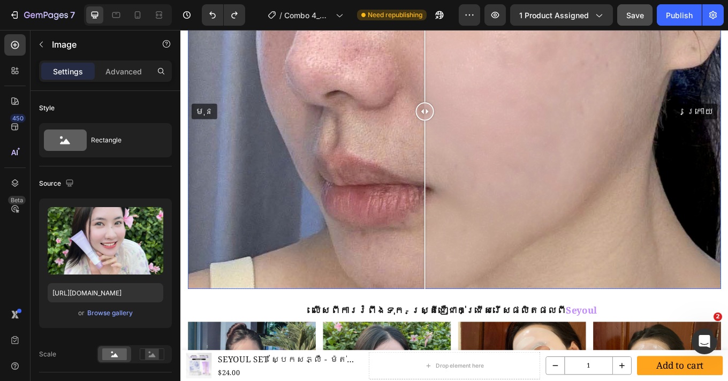
scroll to position [726, 0]
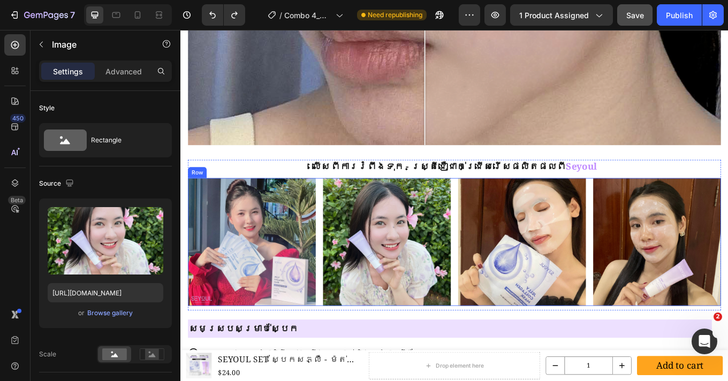
click at [342, 253] on div "Image Image Image Image Row" at bounding box center [501, 279] width 625 height 150
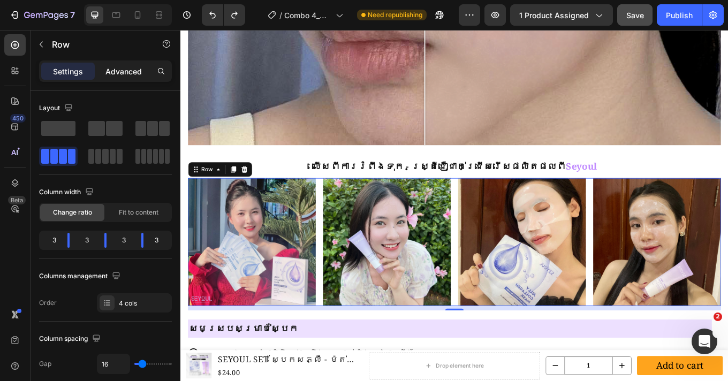
click at [127, 75] on p "Advanced" at bounding box center [123, 71] width 36 height 11
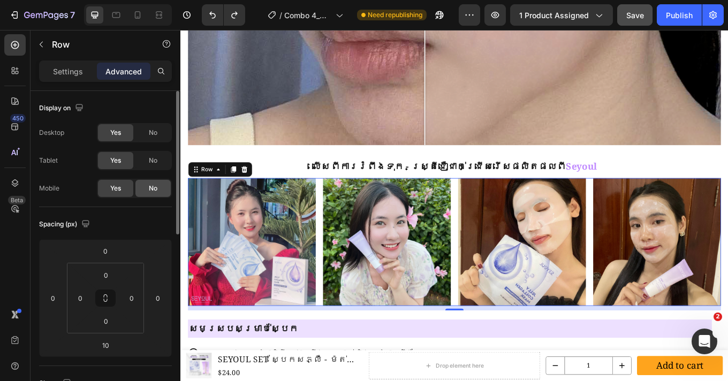
click at [147, 185] on div "No" at bounding box center [152, 188] width 35 height 17
click at [139, 13] on icon at bounding box center [137, 15] width 11 height 11
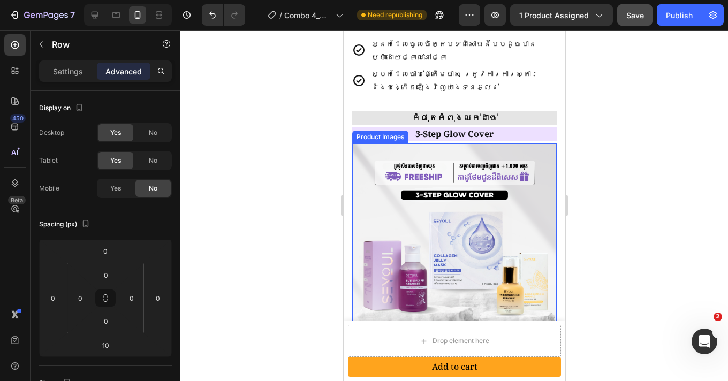
scroll to position [688, 0]
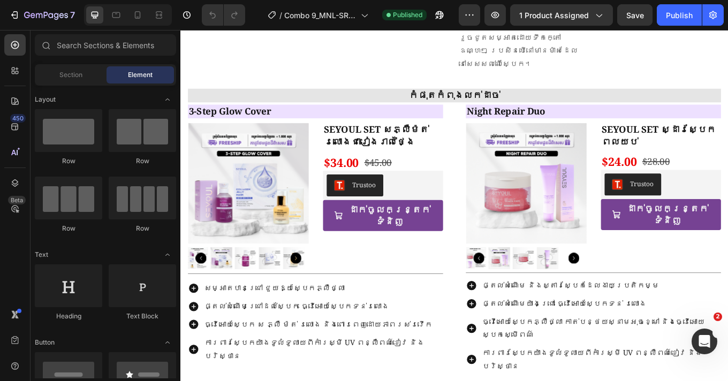
scroll to position [1312, 0]
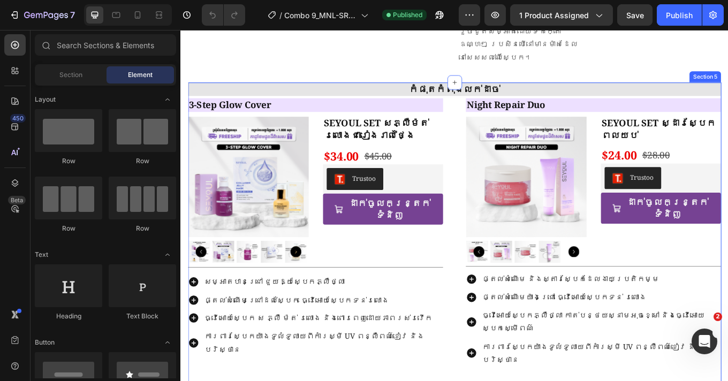
click at [468, 380] on div "កំផុតកំពុងលក់ដាច់ Heading 3-Step Glow Cover Heading Product Images SEYOUL SET ស…" at bounding box center [501, 271] width 625 height 360
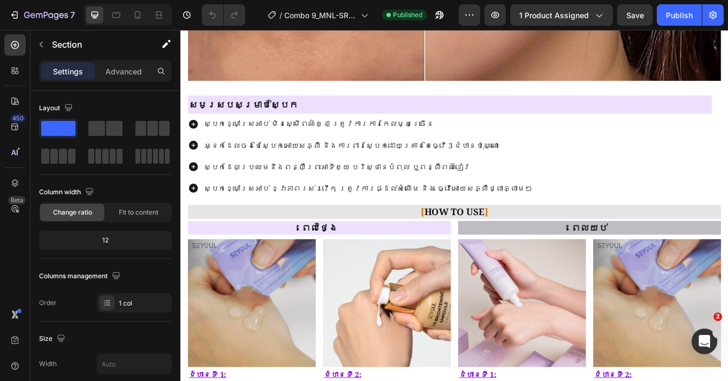
scroll to position [806, 0]
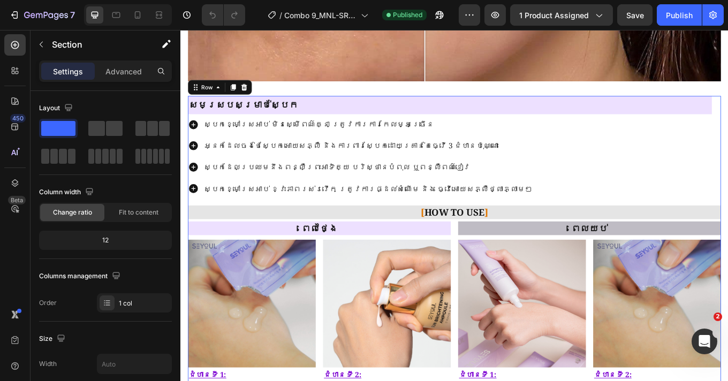
click at [224, 226] on div "សមស្របសម្រាប់ស្បែក Heading ស្បែកខ្មៅស្រអាប់ មិនស្មើពណ៌គ្នា ត្រូវការការកែលម្អច្រ…" at bounding box center [501, 348] width 625 height 480
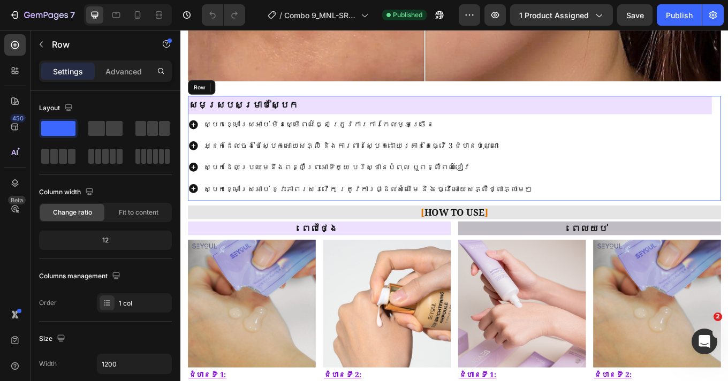
click at [594, 223] on div "សមស្របសម្រាប់ស្បែក Heading ស្បែកខ្មៅស្រអាប់ មិនស្មើពណ៌គ្នា ត្រូវការការកែលម្អច្រ…" at bounding box center [501, 169] width 625 height 123
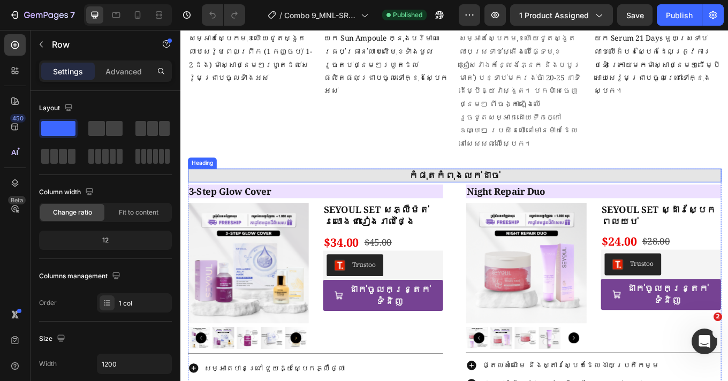
scroll to position [1390, 0]
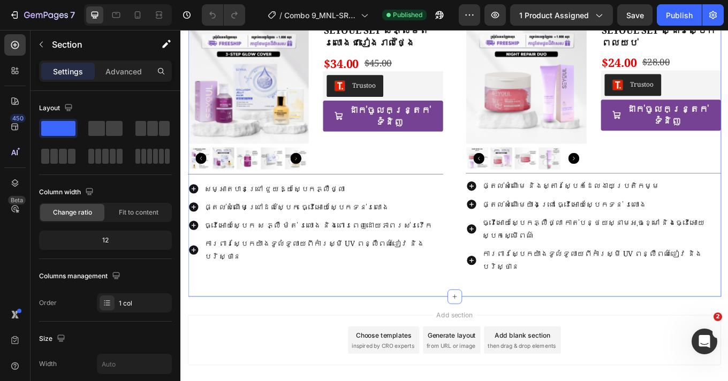
click at [231, 299] on div "កំផុតកំពុងលក់ដាច់ Heading 3-Step Glow Cover Heading Product Images SEYOUL SET ស…" at bounding box center [501, 163] width 625 height 360
click at [136, 12] on icon at bounding box center [138, 14] width 6 height 7
type input "100%"
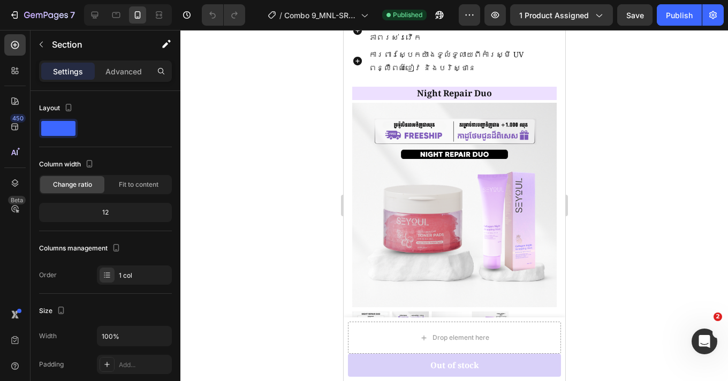
scroll to position [1760, 0]
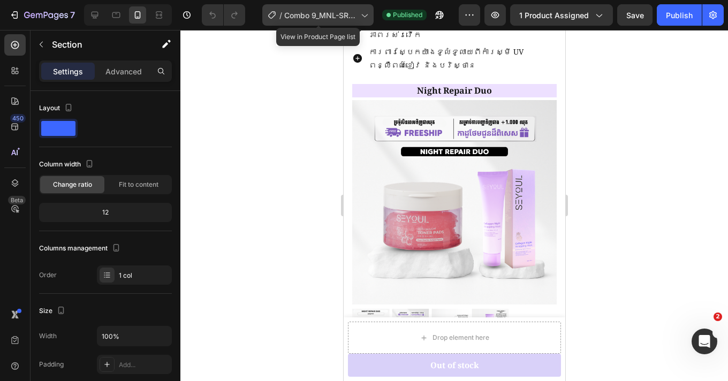
click at [299, 14] on span "Combo 9_MNL-SR21D-SAS" at bounding box center [320, 15] width 72 height 11
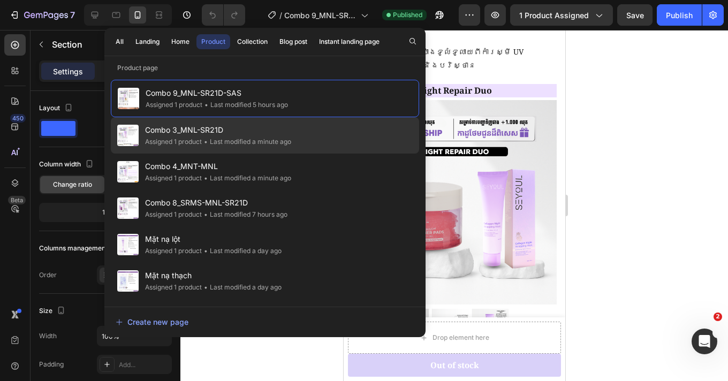
click at [239, 142] on div "• Last modified a minute ago" at bounding box center [246, 141] width 89 height 11
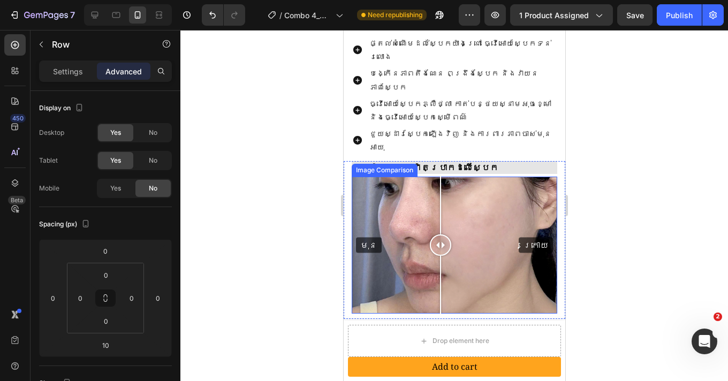
scroll to position [443, 0]
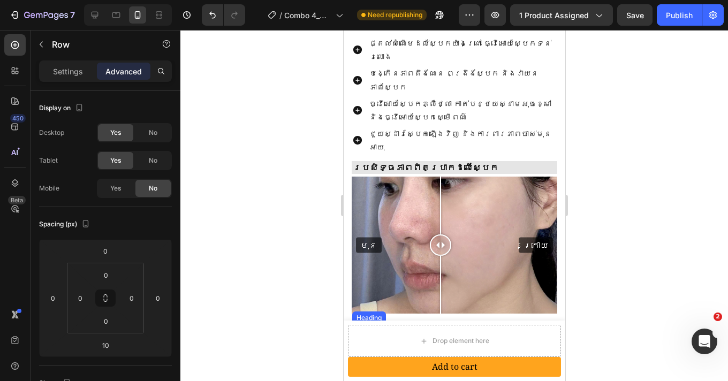
click at [394, 324] on h2 "លើសពីការរំពឹងទុក - ស្ត្រីជឿជាក់ជ្រើសរើសផលិតផលពី Seyoul" at bounding box center [454, 336] width 194 height 25
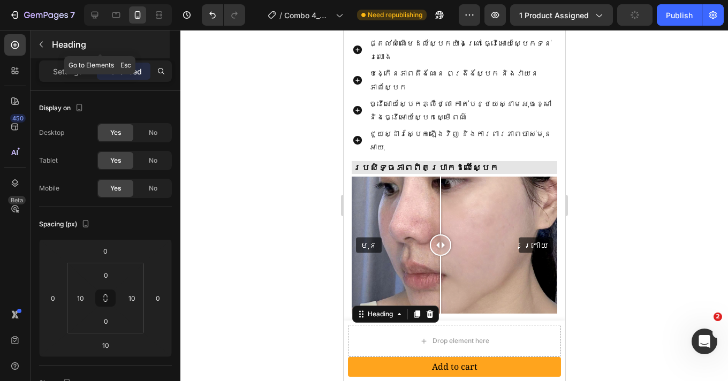
click at [43, 46] on icon "button" at bounding box center [41, 44] width 9 height 9
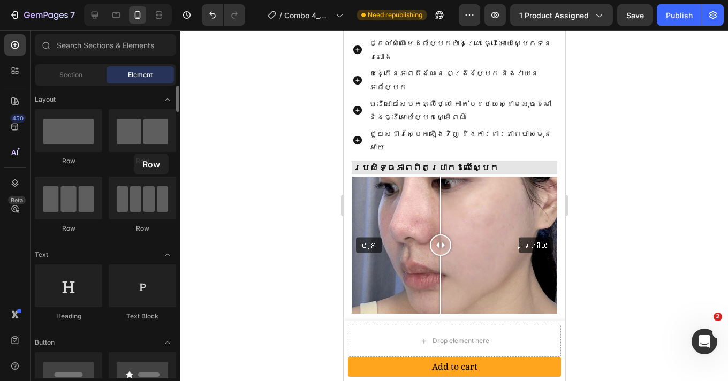
drag, startPoint x: 142, startPoint y: 210, endPoint x: 134, endPoint y: 154, distance: 57.4
click at [134, 264] on div "Row Row Row Row" at bounding box center [105, 297] width 141 height 66
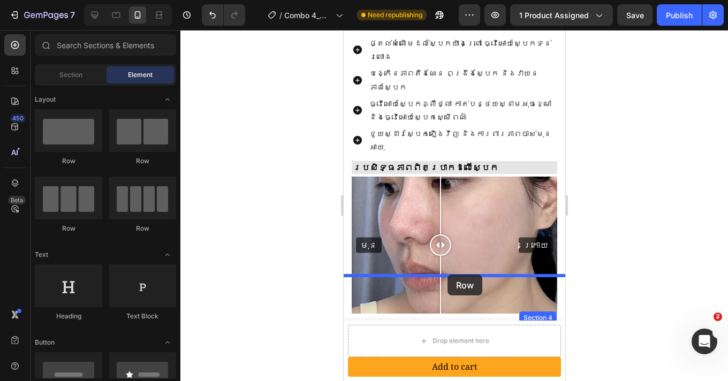
drag, startPoint x: 479, startPoint y: 165, endPoint x: 447, endPoint y: 274, distance: 113.9
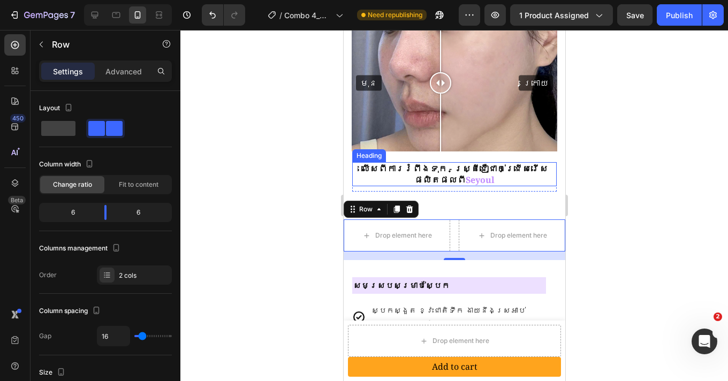
scroll to position [532, 0]
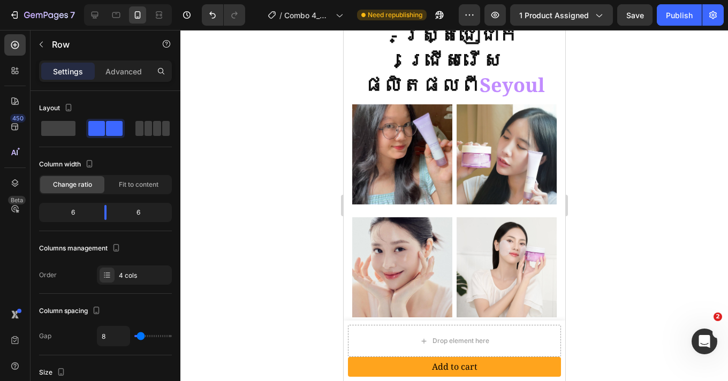
scroll to position [2217, 0]
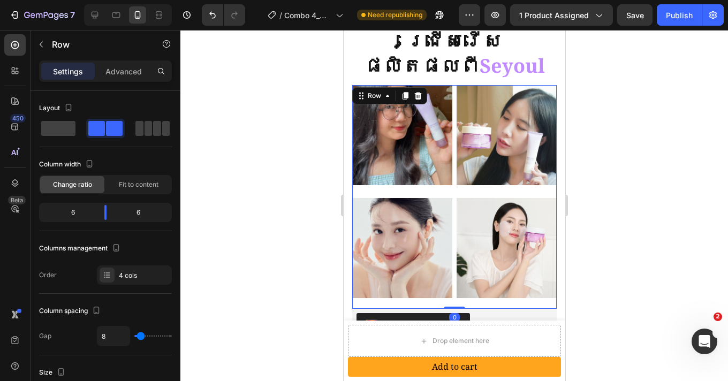
click at [410, 159] on div "Image" at bounding box center [401, 141] width 100 height 113
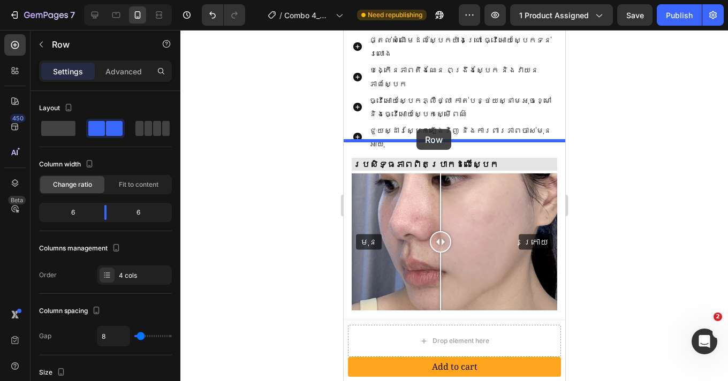
scroll to position [709, 0]
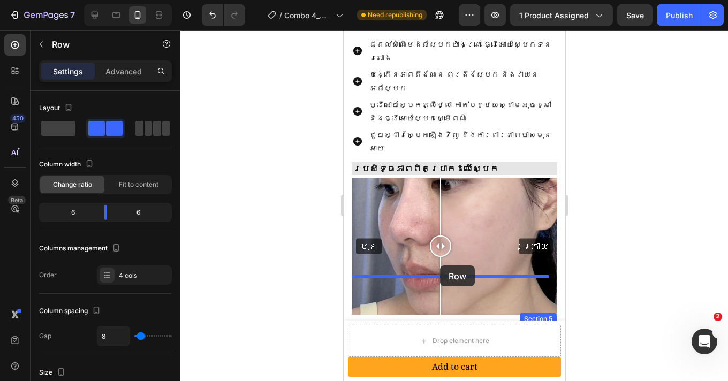
drag, startPoint x: 358, startPoint y: 74, endPoint x: 440, endPoint y: 265, distance: 208.3
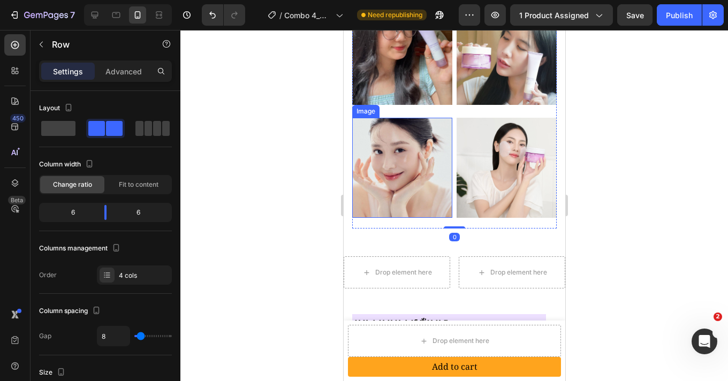
scroll to position [1048, 0]
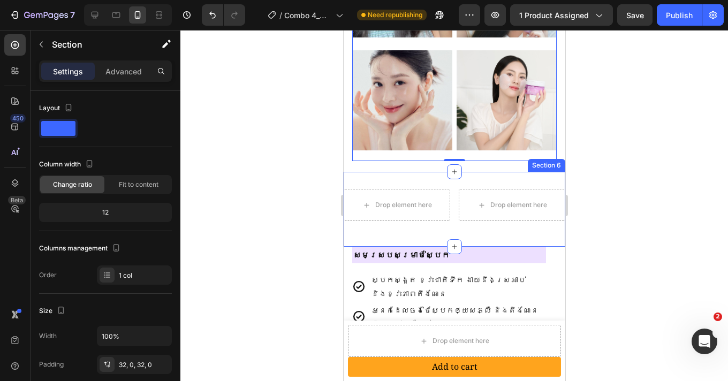
click at [452, 221] on div "Drop element here Drop element here Row" at bounding box center [453, 209] width 221 height 41
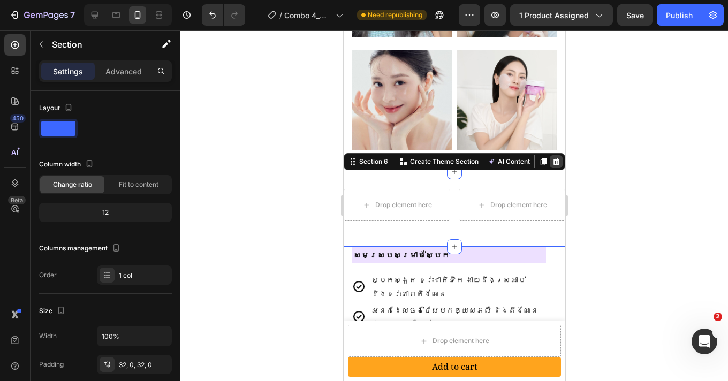
click at [551, 157] on icon at bounding box center [555, 161] width 9 height 9
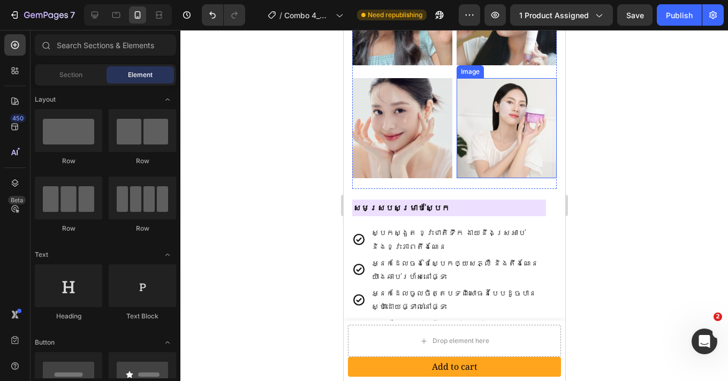
scroll to position [830, 0]
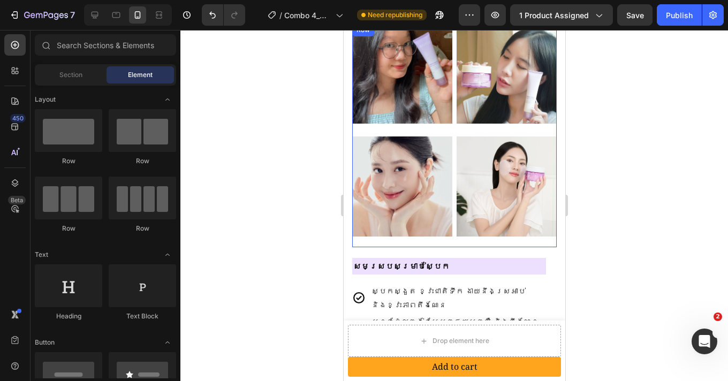
click at [459, 234] on div "Image" at bounding box center [506, 191] width 100 height 111
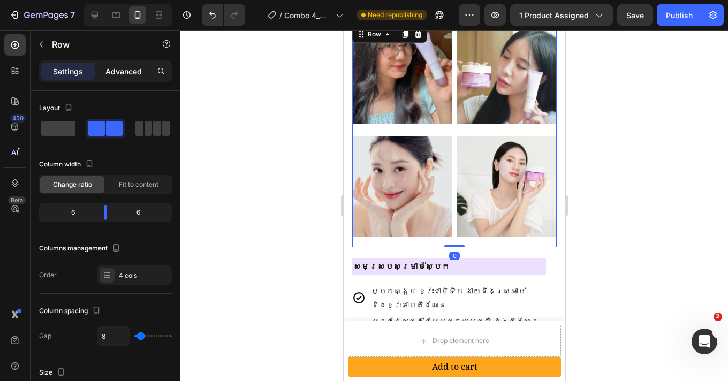
click at [134, 72] on p "Advanced" at bounding box center [123, 71] width 36 height 11
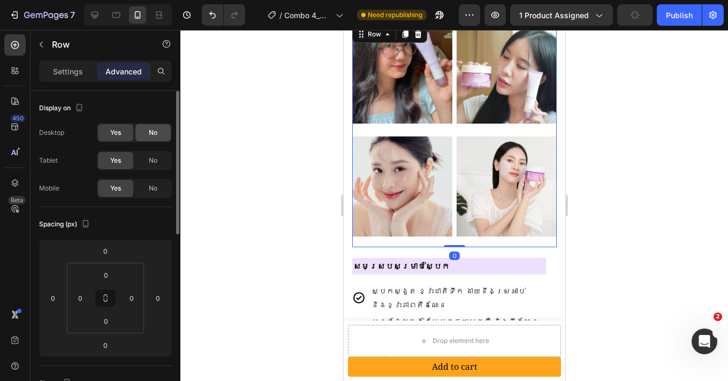
click at [143, 134] on div "No" at bounding box center [152, 132] width 35 height 17
click at [142, 157] on div "No" at bounding box center [152, 160] width 35 height 17
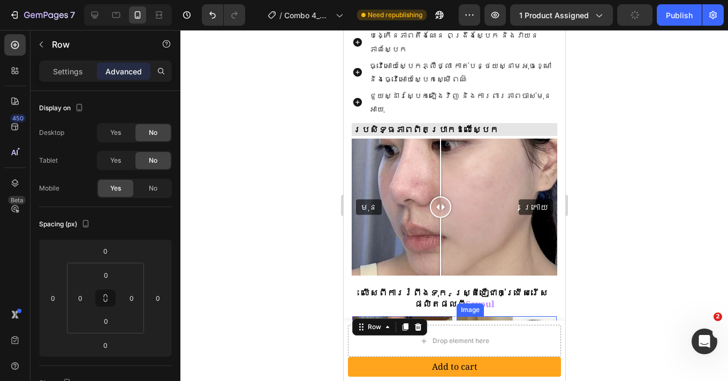
scroll to position [766, 0]
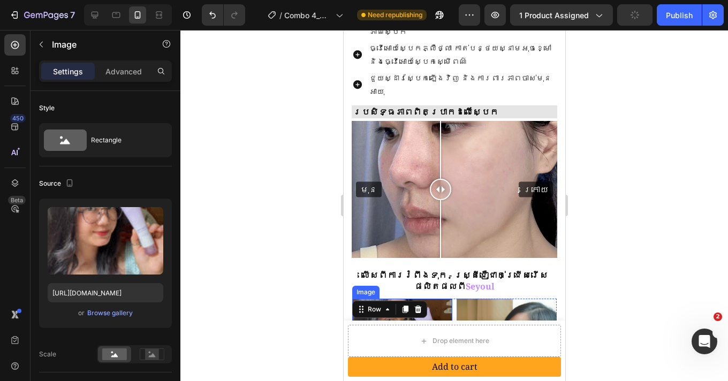
click at [419, 299] on img at bounding box center [401, 349] width 100 height 100
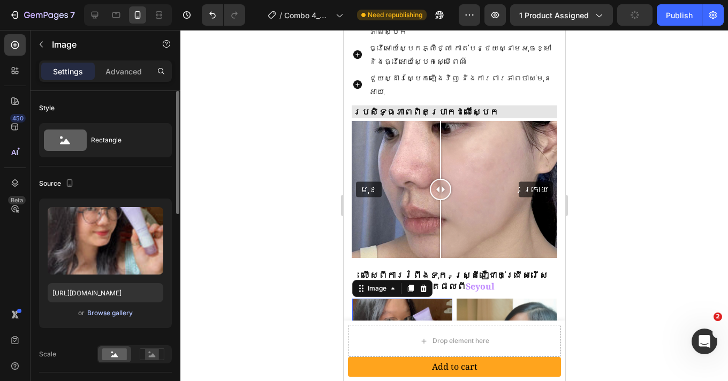
click at [118, 316] on div "Browse gallery" at bounding box center [109, 313] width 45 height 10
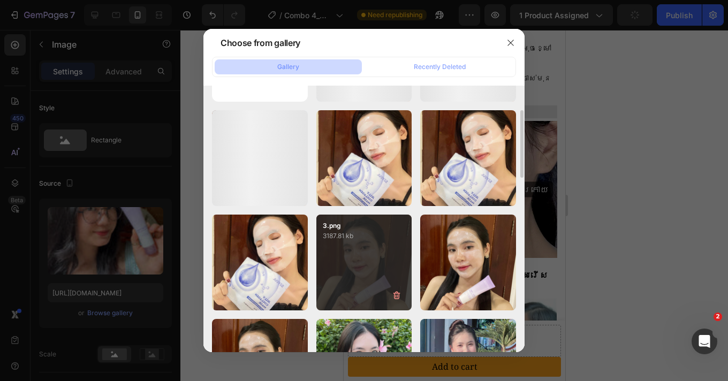
scroll to position [179, 0]
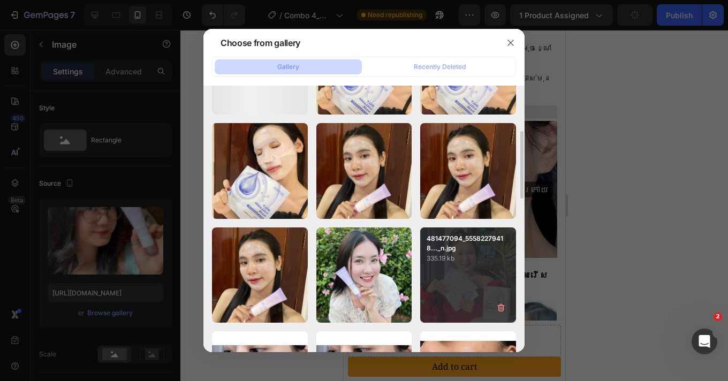
click at [471, 275] on div "481477094_55582279418..._n.jpg 335.19 kb" at bounding box center [468, 275] width 96 height 96
type input "https://cdn.shopify.com/s/files/1/0693/4829/4845/files/gempages_560265856190251…"
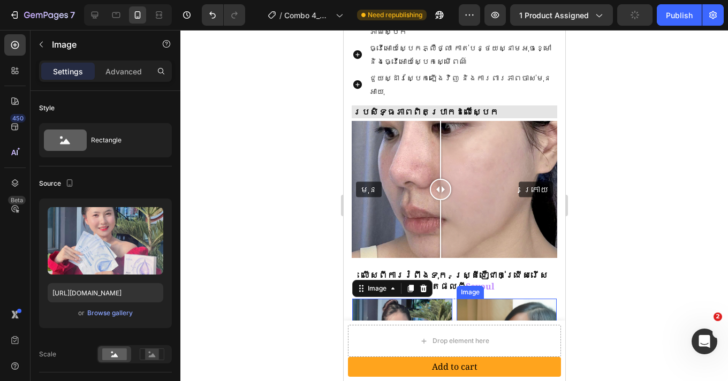
click at [504, 299] on img at bounding box center [506, 349] width 100 height 100
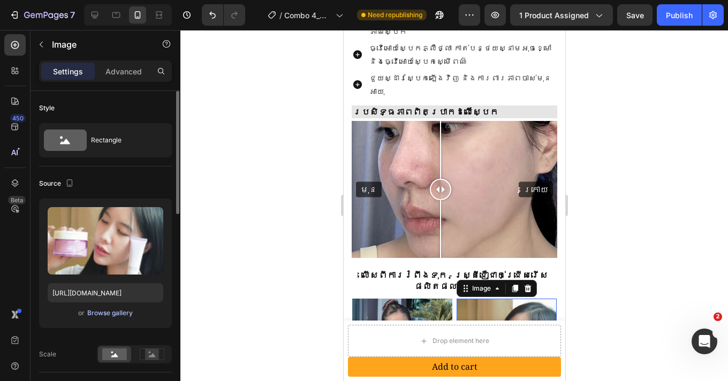
click at [110, 312] on div "Browse gallery" at bounding box center [109, 313] width 45 height 10
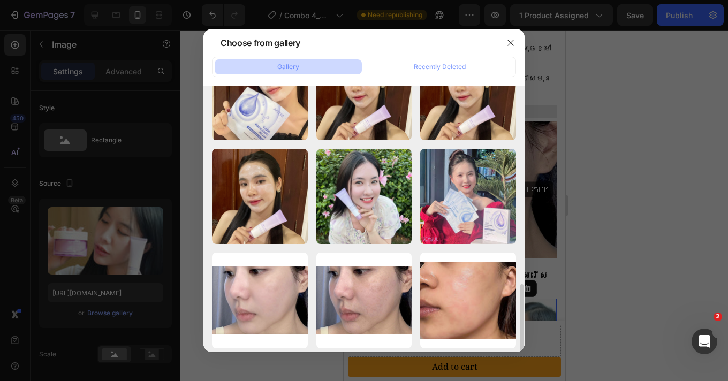
scroll to position [364, 0]
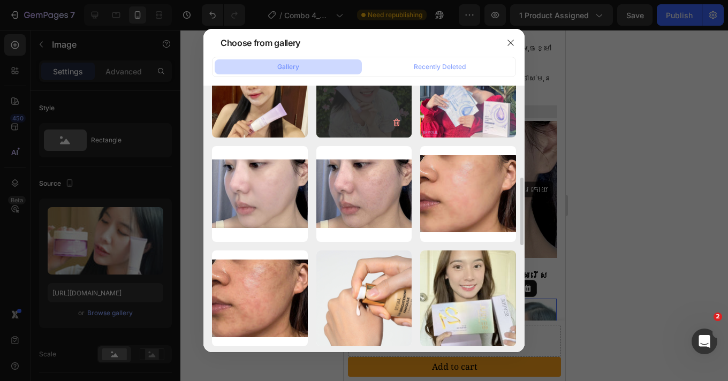
click at [366, 123] on div "Thanh_-_Shopify (3).png 3897.40 kb" at bounding box center [364, 90] width 96 height 96
type input "https://cdn.shopify.com/s/files/1/0693/4829/4845/files/gempages_560265856190251…"
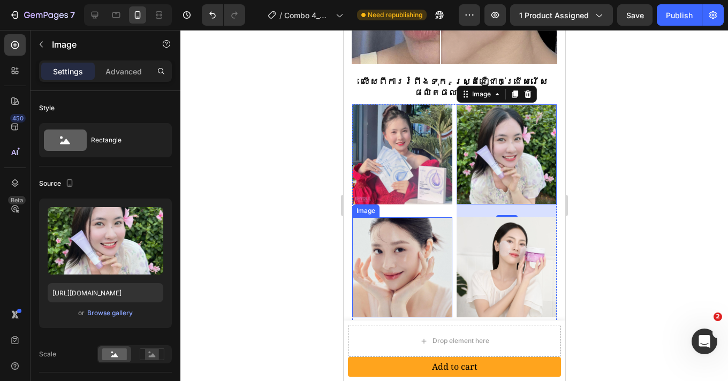
scroll to position [920, 0]
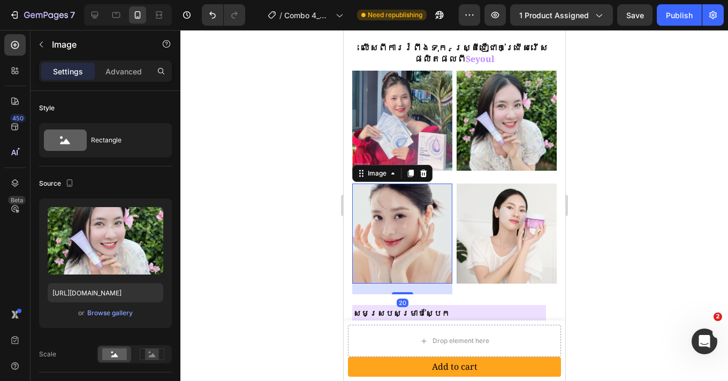
click at [429, 219] on img at bounding box center [401, 233] width 100 height 100
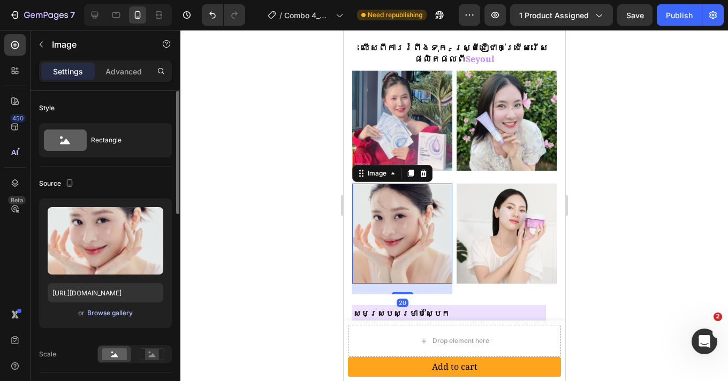
click at [113, 313] on div "Browse gallery" at bounding box center [109, 313] width 45 height 10
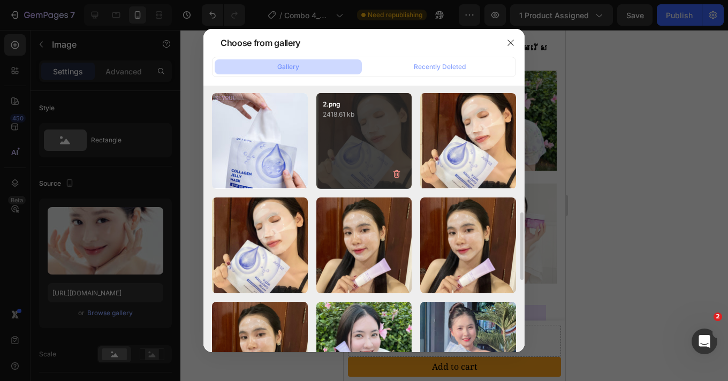
scroll to position [185, 0]
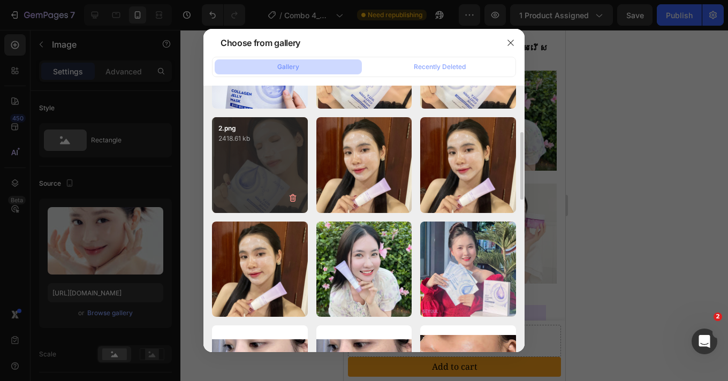
click at [255, 177] on div "2.png 2418.61 kb" at bounding box center [260, 165] width 96 height 96
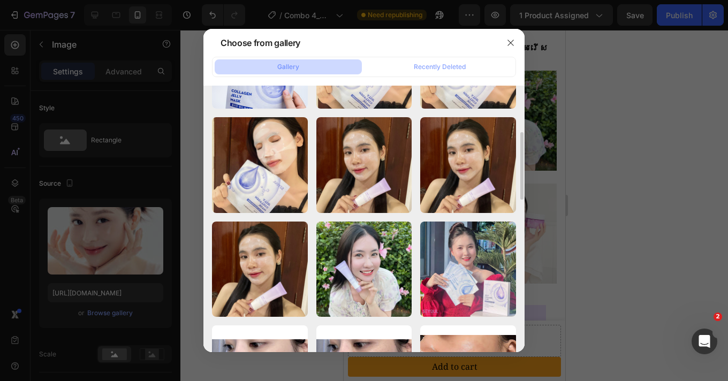
type input "https://cdn.shopify.com/s/files/1/0693/4829/4845/files/gempages_560265856190251…"
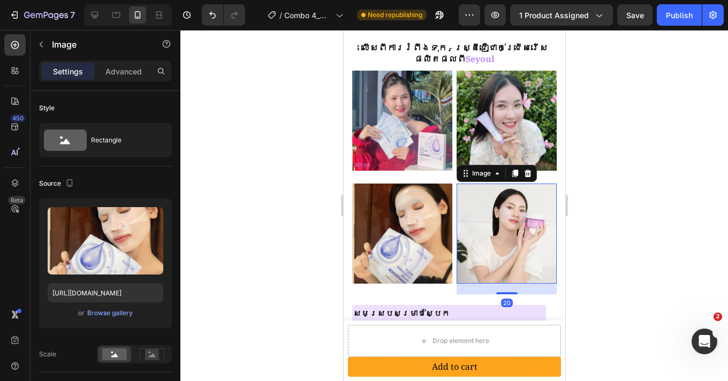
click at [501, 238] on img at bounding box center [506, 233] width 100 height 100
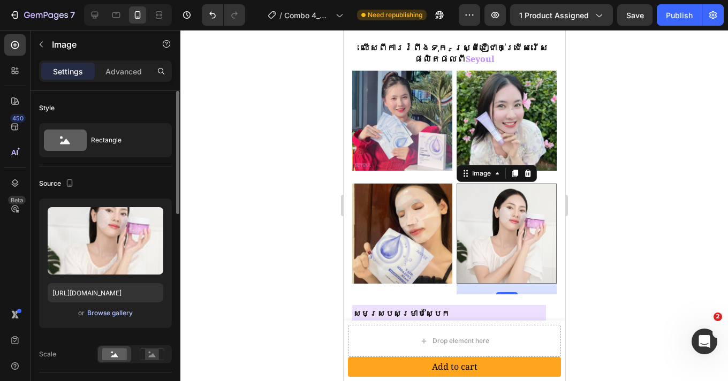
click at [107, 312] on div "Browse gallery" at bounding box center [109, 313] width 45 height 10
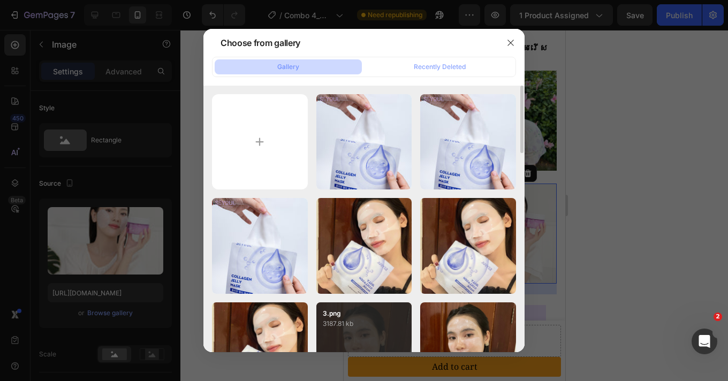
click at [375, 327] on p "3187.81 kb" at bounding box center [364, 323] width 83 height 11
type input "https://cdn.shopify.com/s/files/1/0693/4829/4845/files/gempages_560265856190251…"
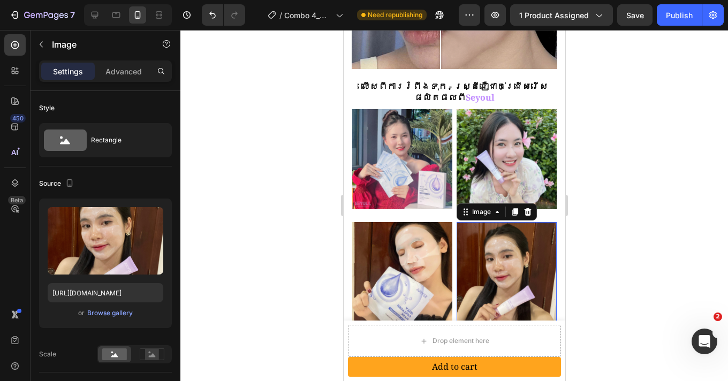
scroll to position [774, 0]
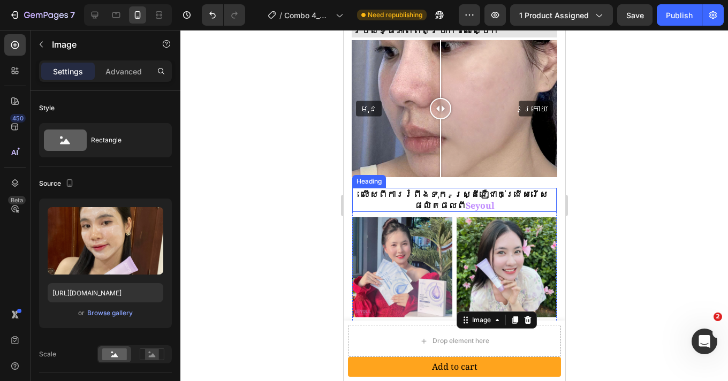
click at [467, 200] on span "Seyoul" at bounding box center [479, 206] width 29 height 12
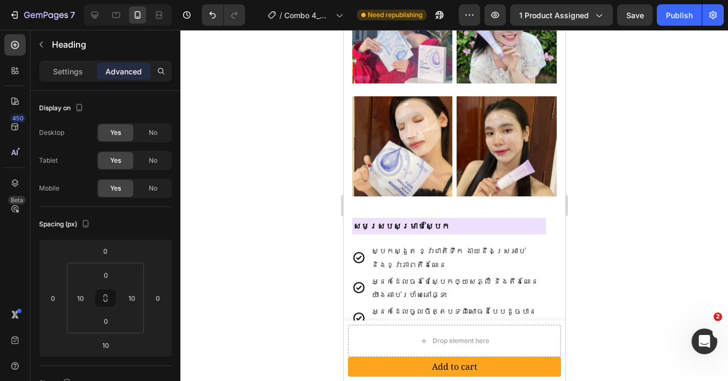
scroll to position [1010, 0]
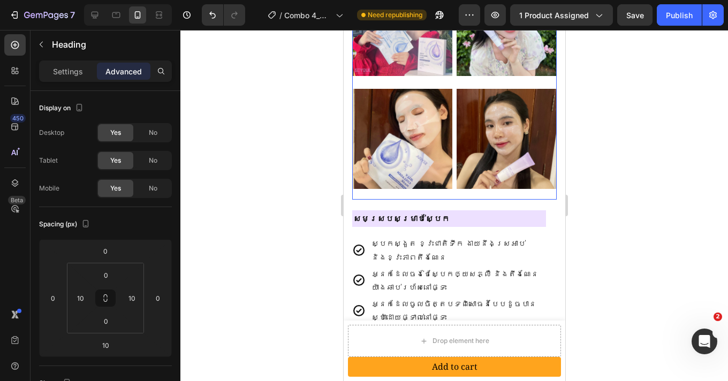
click at [434, 187] on div "Image" at bounding box center [401, 144] width 100 height 111
click at [404, 197] on div "Product Images SEYOUL SET ស្បែកសភ្លឺ - ម៉ត់រលោងទ្វេរដង Product Title $24.00 Pro…" at bounding box center [453, 379] width 221 height 2675
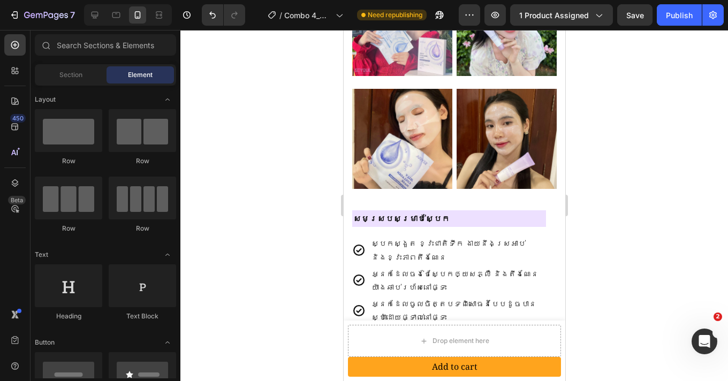
click at [478, 192] on div "Product Images SEYOUL SET ស្បែកសភ្លឺ - ម៉ត់រលោងទ្វេរដង Product Title $24.00 Pro…" at bounding box center [453, 379] width 221 height 2675
click at [531, 193] on div "Product Images SEYOUL SET ស្បែកសភ្លឺ - ម៉ត់រលោងទ្វេរដង Product Title $24.00 Pro…" at bounding box center [453, 379] width 221 height 2675
click at [539, 175] on img at bounding box center [506, 139] width 100 height 100
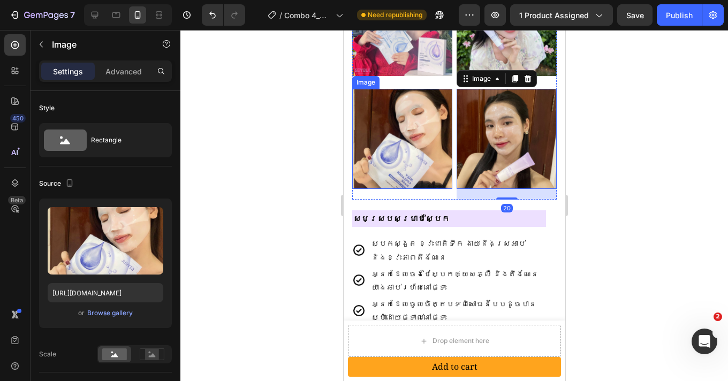
click at [424, 169] on img at bounding box center [401, 139] width 100 height 100
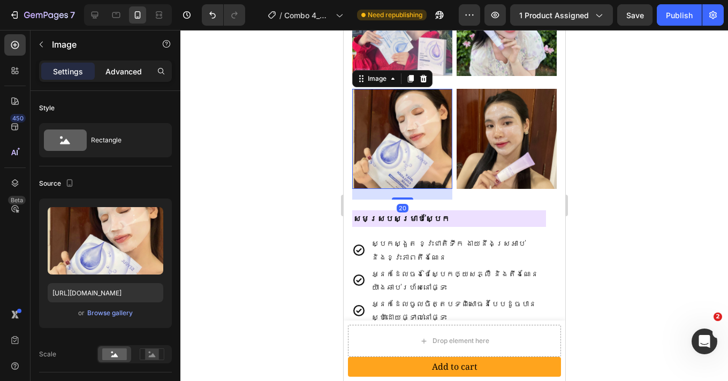
click at [131, 75] on p "Advanced" at bounding box center [123, 71] width 36 height 11
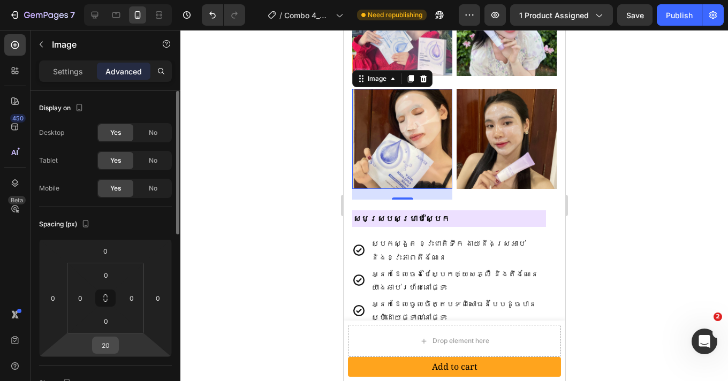
click at [112, 348] on input "20" at bounding box center [105, 345] width 21 height 16
type input "10"
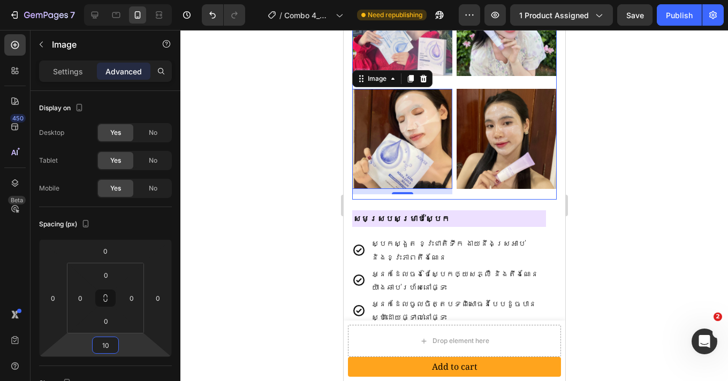
click at [474, 183] on div "Image" at bounding box center [506, 144] width 100 height 111
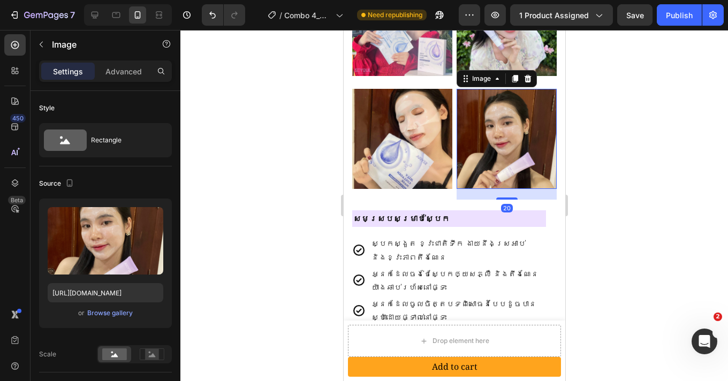
click at [491, 163] on img at bounding box center [506, 139] width 100 height 100
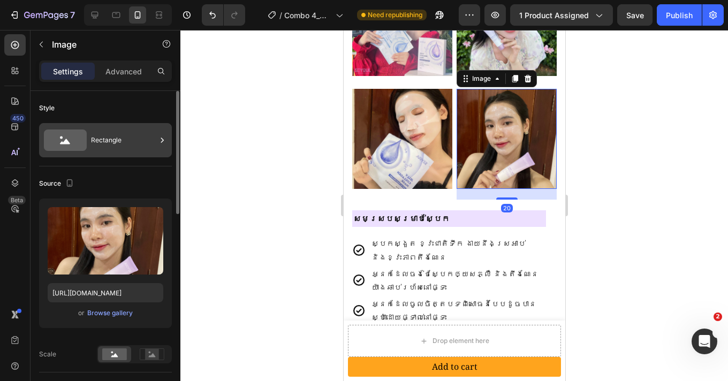
click at [118, 146] on div "Rectangle" at bounding box center [123, 140] width 65 height 25
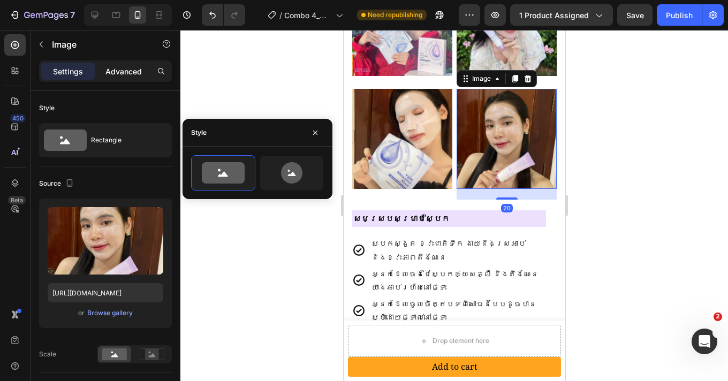
click at [139, 74] on p "Advanced" at bounding box center [123, 71] width 36 height 11
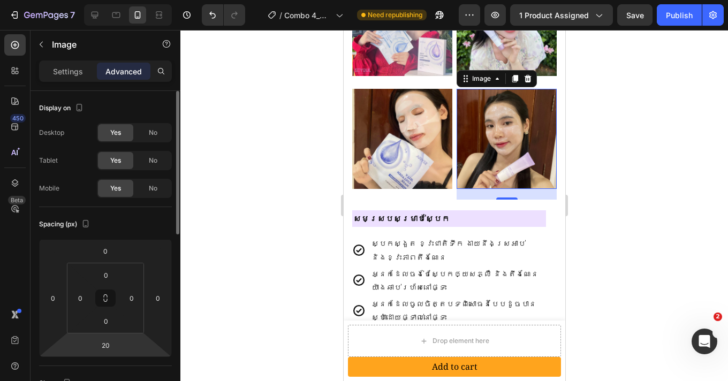
click at [119, 0] on html "7 Version history / Combo 4_MNT-MNL Need republishing Preview 1 product assigne…" at bounding box center [364, 0] width 728 height 0
click at [115, 347] on input "20" at bounding box center [105, 345] width 21 height 16
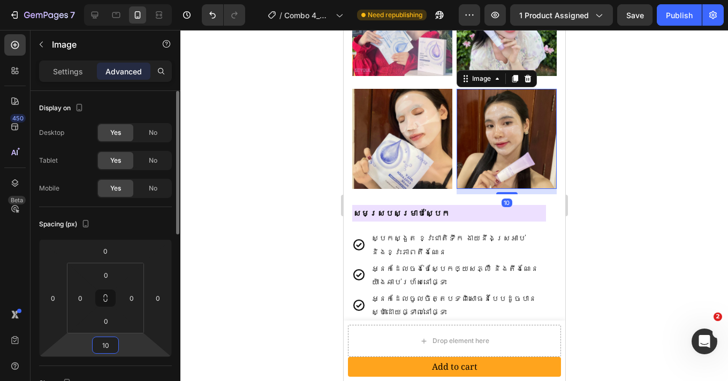
type input "10"
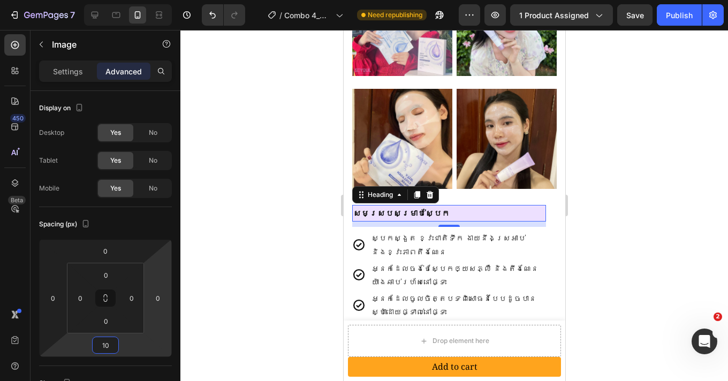
click at [453, 205] on h2 "សមស្របសម្រាប់ស្បែក" at bounding box center [448, 213] width 194 height 17
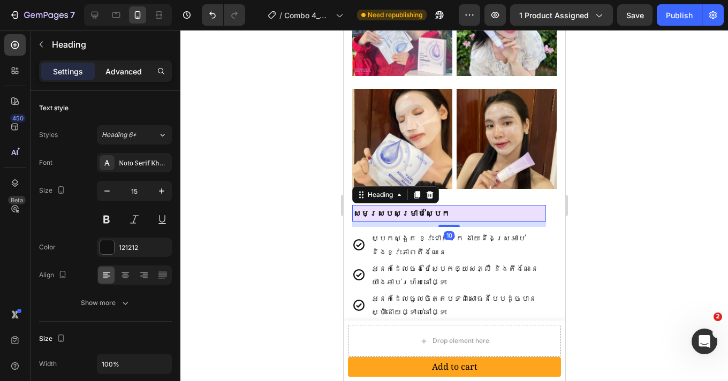
click at [131, 69] on p "Advanced" at bounding box center [123, 71] width 36 height 11
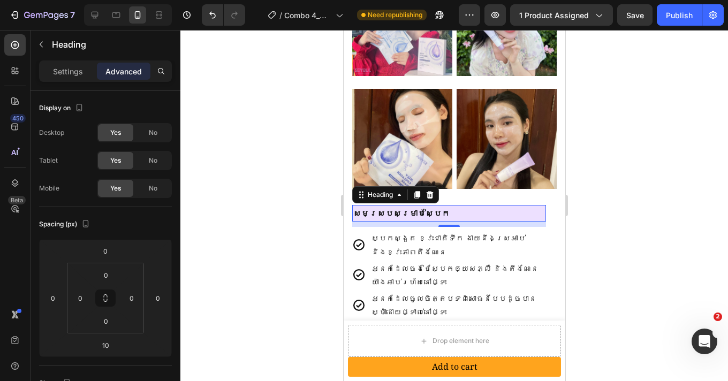
click at [610, 230] on div at bounding box center [453, 205] width 547 height 351
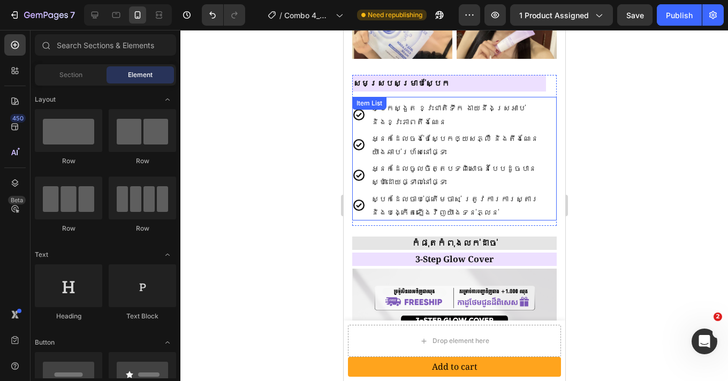
scroll to position [1139, 0]
click at [540, 107] on div "ស្បែកស្ងួត ខ្វះជាតិទឹក ងាយនឹងស្រអាប់ និងខ្វះភាពតឹងណែន អ្នកដែលចង់ថែស្បែកឲ្យសភ្លឺ…" at bounding box center [450, 160] width 198 height 121
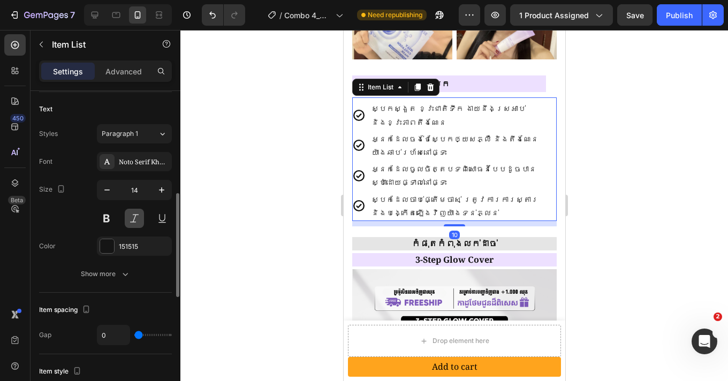
scroll to position [322, 0]
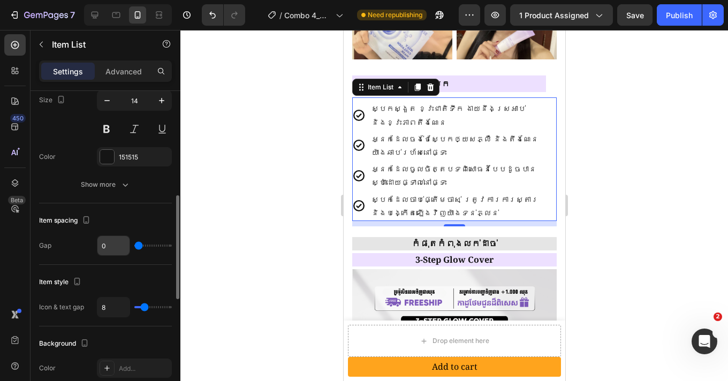
drag, startPoint x: 134, startPoint y: 246, endPoint x: 124, endPoint y: 246, distance: 10.2
click at [134, 246] on input "range" at bounding box center [152, 245] width 37 height 2
click at [640, 139] on div at bounding box center [453, 205] width 547 height 351
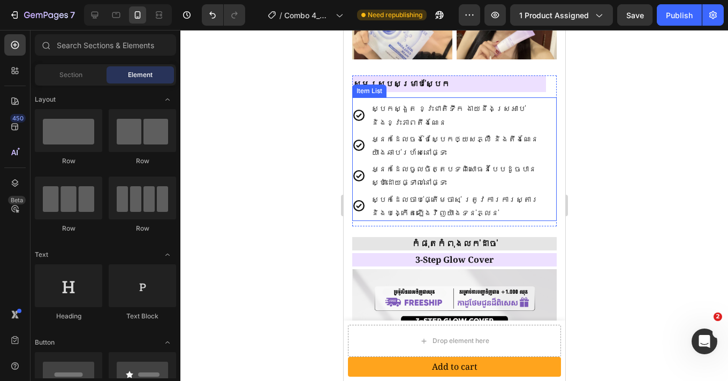
click at [541, 106] on div "ស្បែកស្ងួត ខ្វះជាតិទឹក ងាយនឹងស្រអាប់ និងខ្វះភាពតឹងណែន អ្នកដែលចង់ថែស្បែកឲ្យសភ្លឺ…" at bounding box center [453, 159] width 204 height 124
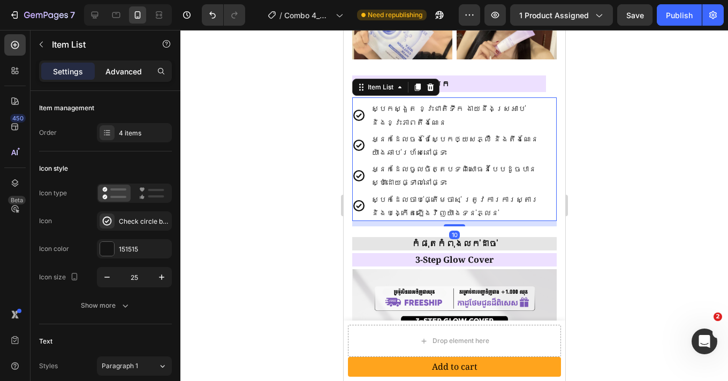
click at [127, 75] on p "Advanced" at bounding box center [123, 71] width 36 height 11
type input "100%"
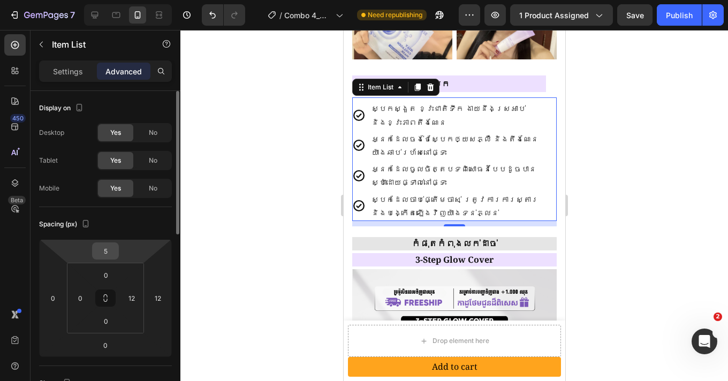
click at [110, 247] on input "5" at bounding box center [105, 251] width 21 height 16
type input "0"
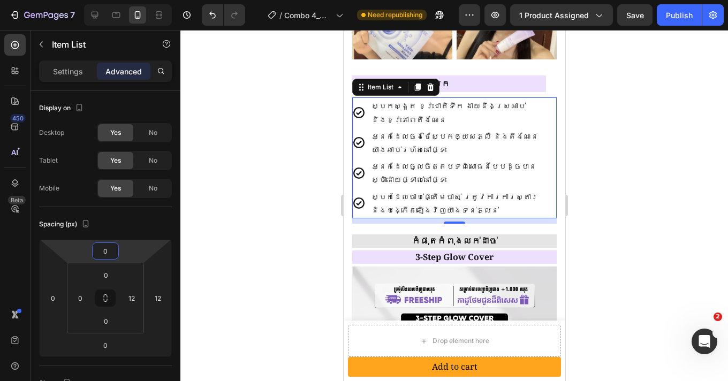
click at [627, 156] on div at bounding box center [453, 205] width 547 height 351
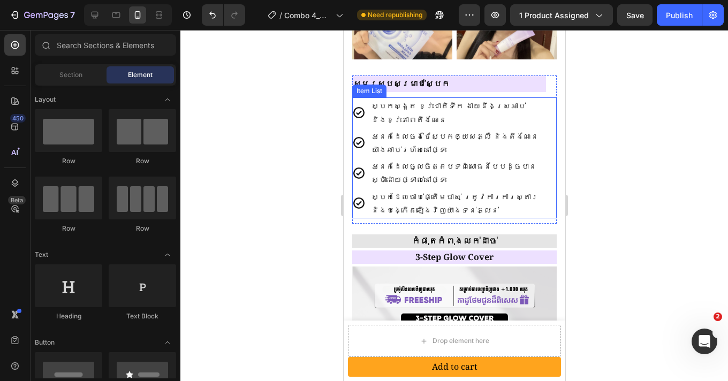
click at [444, 207] on p "ស្បែកដែលចាប់ផ្តើមចាស់ ត្រូវការការស្តារ និងបង្កើតឡើងវិញយ៉ាងទន់ភ្លន់" at bounding box center [456, 203] width 171 height 27
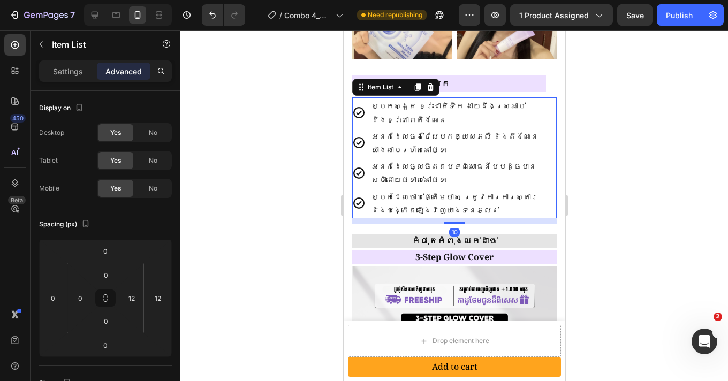
click at [388, 218] on div "10" at bounding box center [453, 220] width 204 height 5
click at [622, 205] on div at bounding box center [453, 205] width 547 height 351
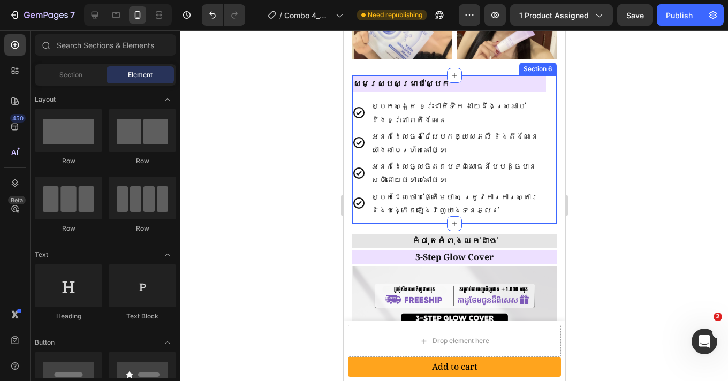
click at [543, 81] on div "សមស្របសម្រាប់ស្បែក Heading ស្បែកស្ងួត ខ្វះជាតិទឹក ងាយនឹងស្រអាប់ និងខ្វះភាពតឹងណែ…" at bounding box center [453, 149] width 204 height 148
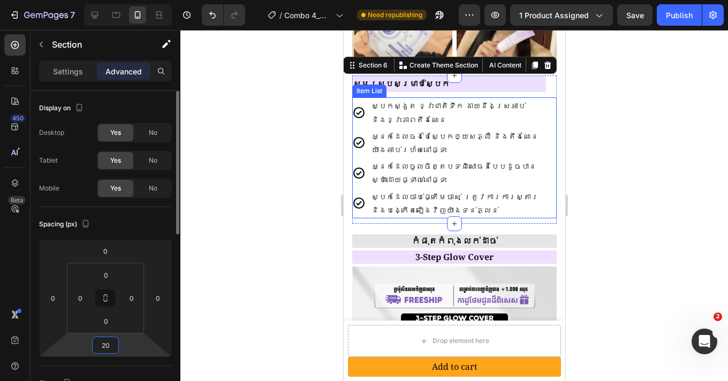
click at [109, 347] on input "20" at bounding box center [105, 345] width 21 height 16
click at [613, 215] on div at bounding box center [453, 205] width 547 height 351
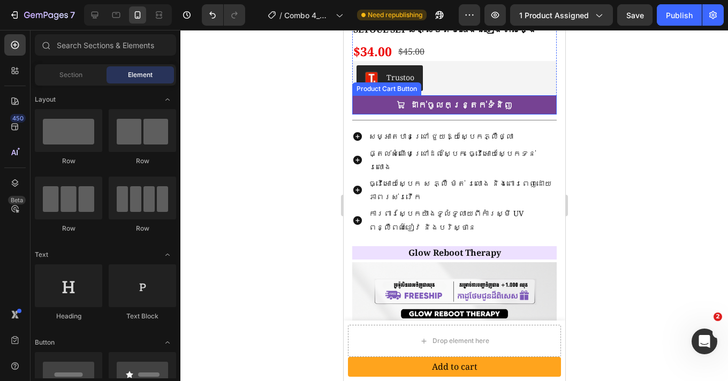
scroll to position [1620, 0]
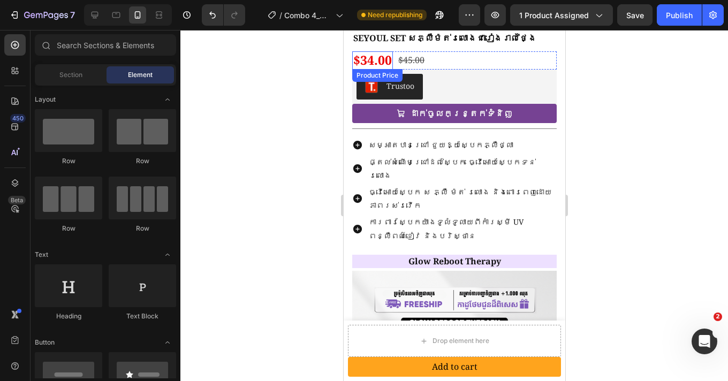
click at [391, 52] on div "$34.00" at bounding box center [371, 60] width 41 height 18
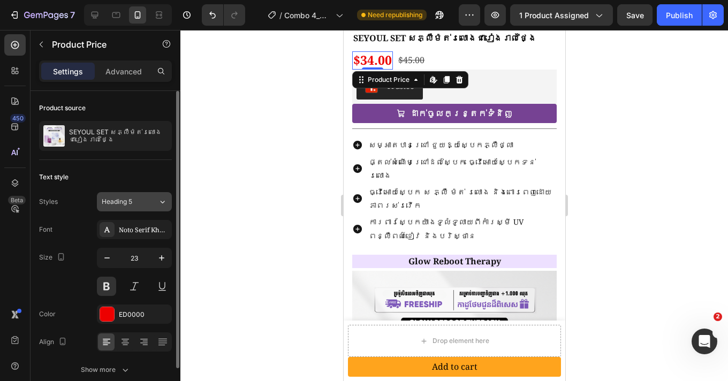
click at [123, 208] on button "Heading 5" at bounding box center [134, 201] width 75 height 19
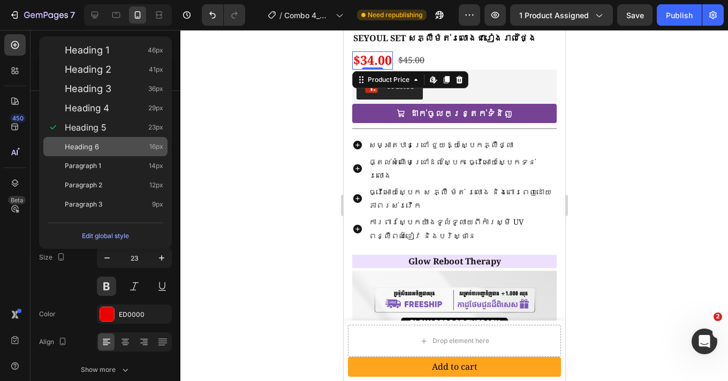
click at [114, 148] on div "Heading 6 16px" at bounding box center [114, 146] width 98 height 11
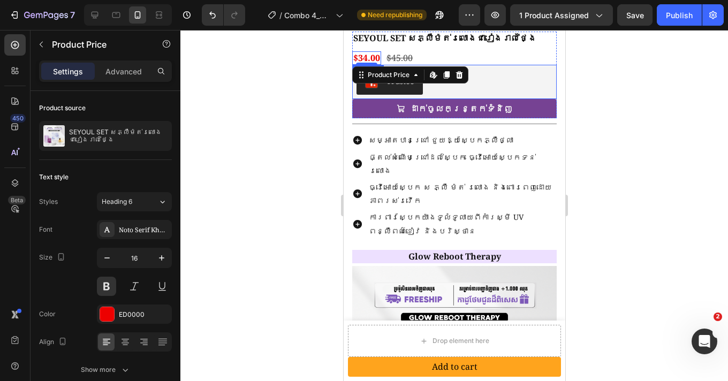
type input "23"
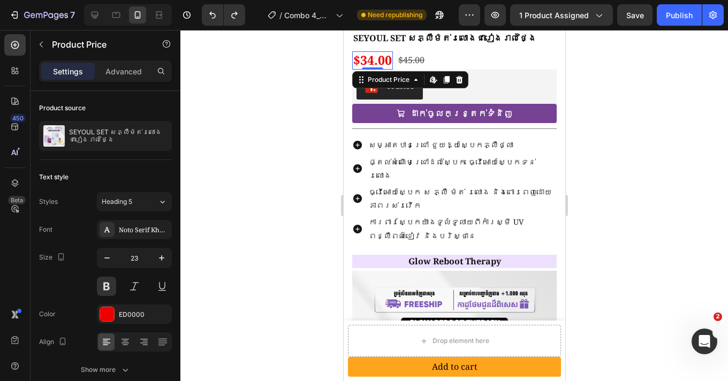
click at [646, 142] on div at bounding box center [453, 205] width 547 height 351
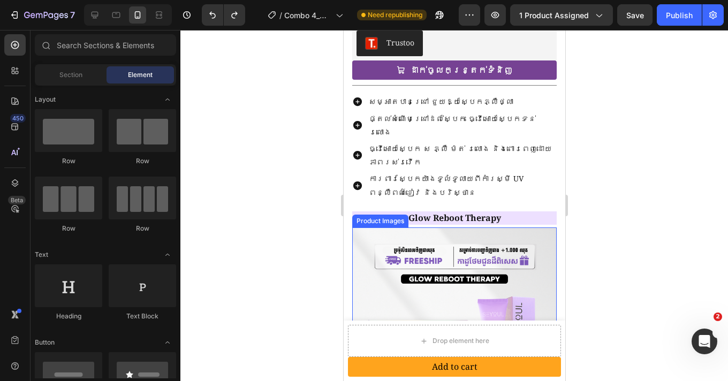
scroll to position [1658, 0]
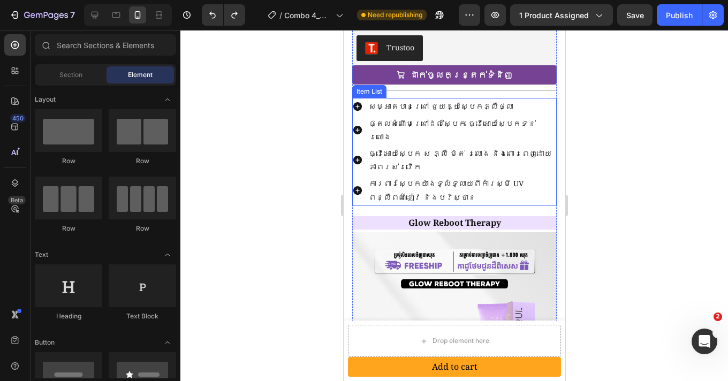
click at [542, 100] on p "សម្អាតបានជ្រៅ ជួយឱ្យស្បែកភ្លឺថ្លា" at bounding box center [461, 106] width 186 height 13
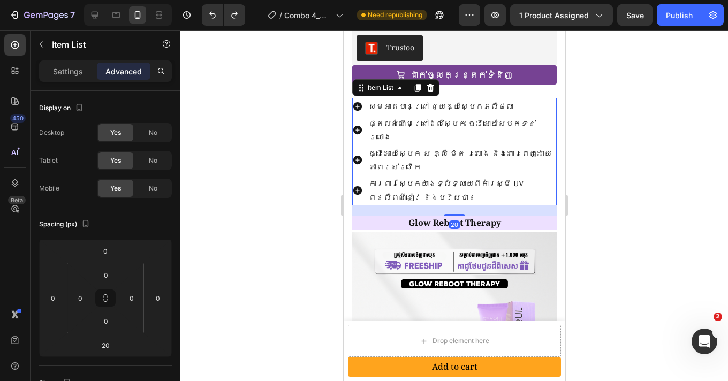
click at [360, 177] on div "ការពារស្បែកយ៉ាងទូលំទូលាយពីកាំរស្មី UV ពន្លឺពណ៌ខៀវ និងបរិស្ថាន" at bounding box center [453, 190] width 204 height 30
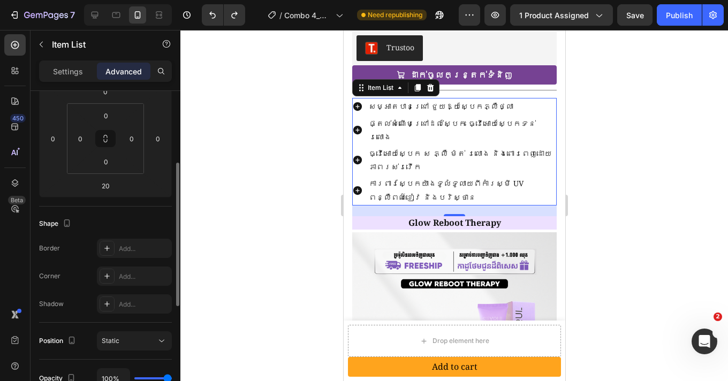
click at [74, 81] on div "Settings Advanced" at bounding box center [105, 70] width 133 height 21
click at [73, 77] on p "Settings" at bounding box center [68, 71] width 30 height 11
type input "8"
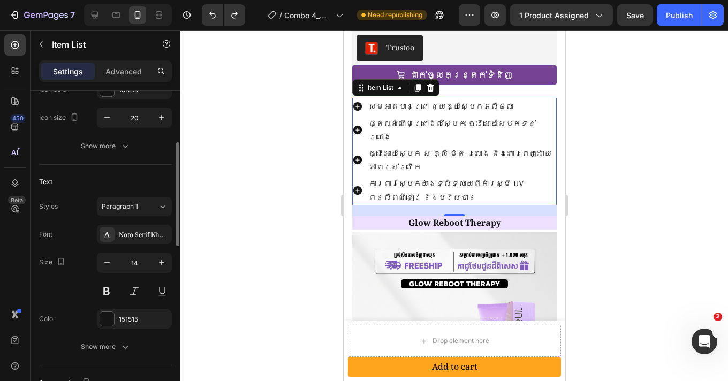
scroll to position [408, 0]
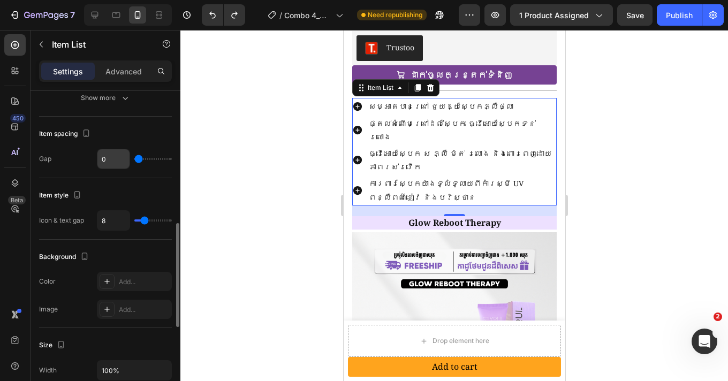
drag, startPoint x: 136, startPoint y: 159, endPoint x: 129, endPoint y: 159, distance: 6.4
click at [129, 159] on div "0" at bounding box center [134, 159] width 75 height 20
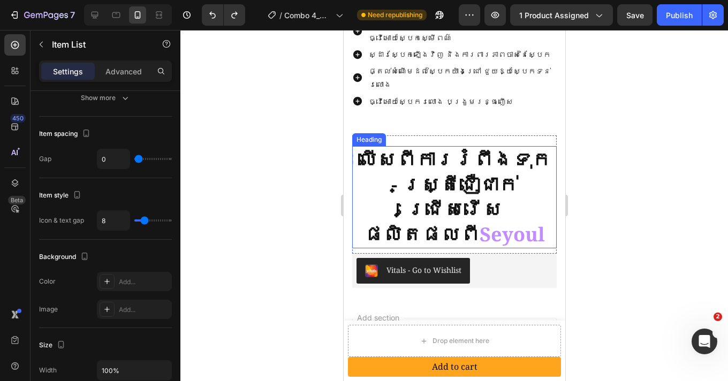
scroll to position [2224, 0]
click at [474, 146] on strong "លើសពីការរំពឹងទុក - ស្ត្រីជឿជាក់ជ្រើសរើសផលិតផលពី" at bounding box center [453, 196] width 193 height 101
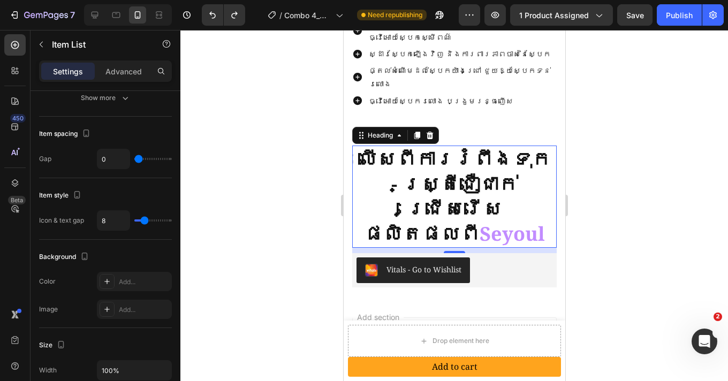
scroll to position [0, 0]
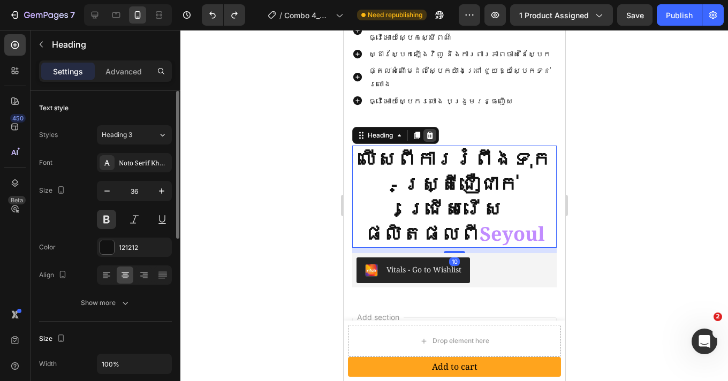
click at [429, 129] on div at bounding box center [429, 135] width 13 height 13
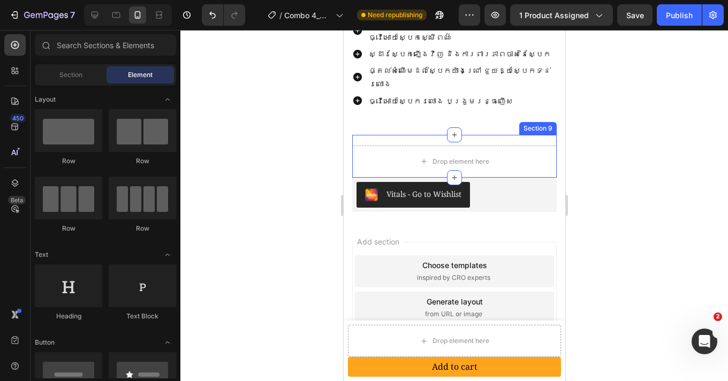
scroll to position [2222, 0]
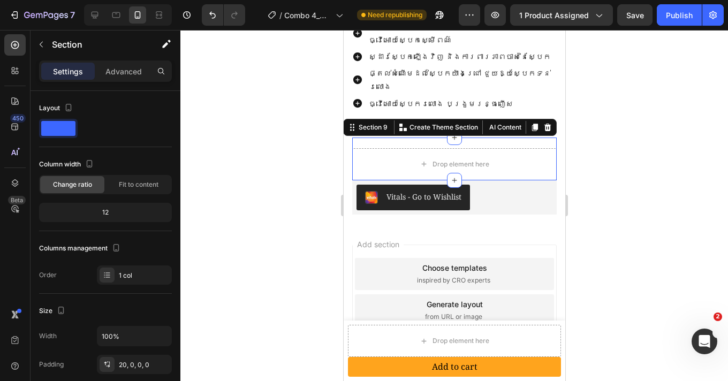
click at [516, 137] on div "Drop element here Section 9 Create Theme Section AI Content Write with GemAI Wh…" at bounding box center [453, 158] width 204 height 43
click at [544, 124] on icon at bounding box center [547, 127] width 7 height 7
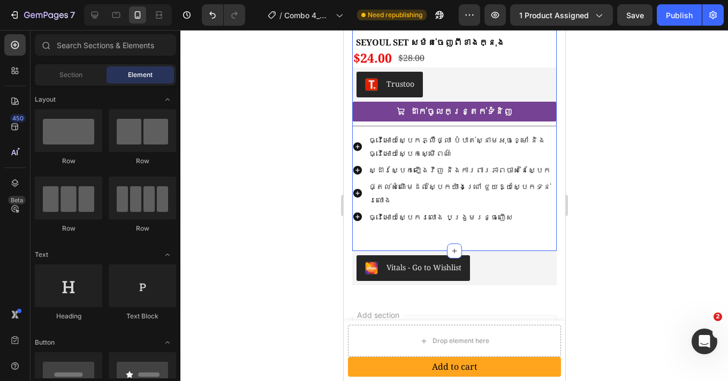
scroll to position [2089, 0]
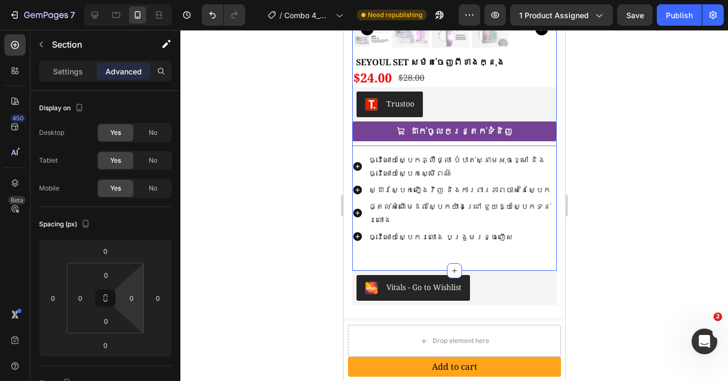
scroll to position [46, 0]
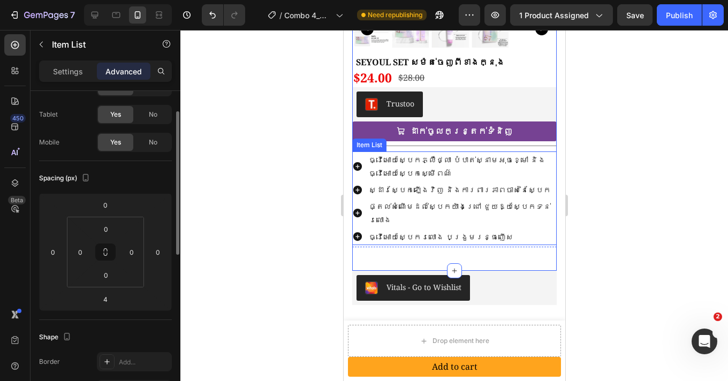
click at [468, 230] on p "ធ្វើអោយស្បែករលោង បង្រួមរន្ធញើស" at bounding box center [461, 236] width 186 height 13
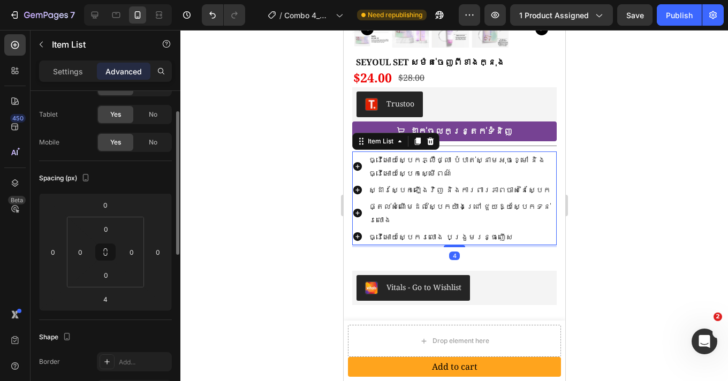
scroll to position [0, 0]
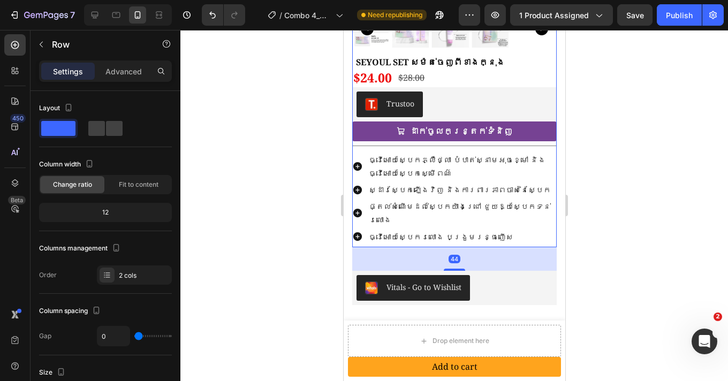
click at [510, 202] on div "Glow Reboot Therapy Heading Product Images SEYOUL SET សម៉ត់ចេញពីខាងក្នុង Produc…" at bounding box center [453, 16] width 204 height 461
click at [113, 75] on p "Advanced" at bounding box center [123, 71] width 36 height 11
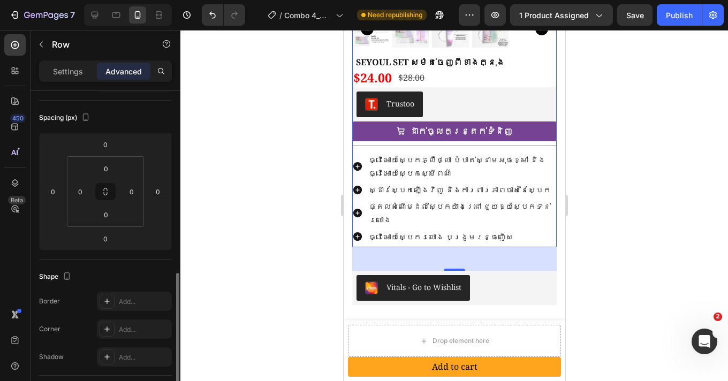
scroll to position [199, 0]
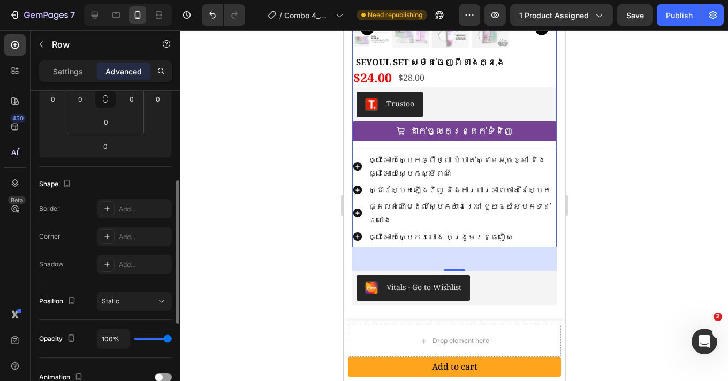
click at [494, 247] on div "44" at bounding box center [453, 259] width 204 height 24
click at [542, 247] on div "44" at bounding box center [453, 259] width 204 height 24
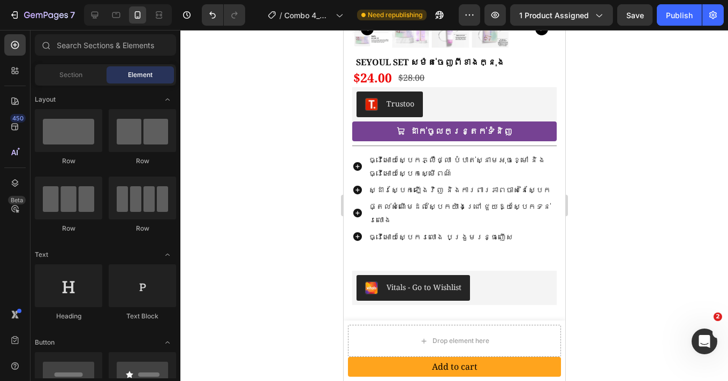
click at [521, 275] on div "Vitals - Go to Wishlist" at bounding box center [454, 288] width 196 height 26
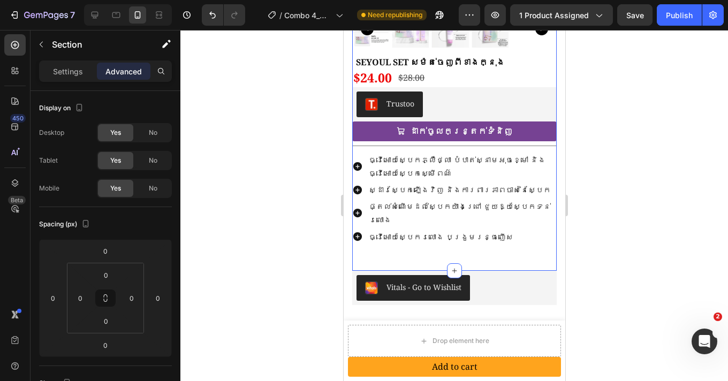
click at [446, 263] on div at bounding box center [453, 270] width 15 height 15
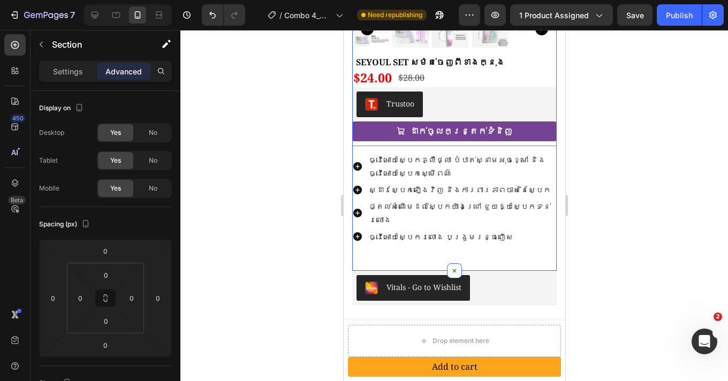
click at [617, 180] on div at bounding box center [453, 205] width 547 height 351
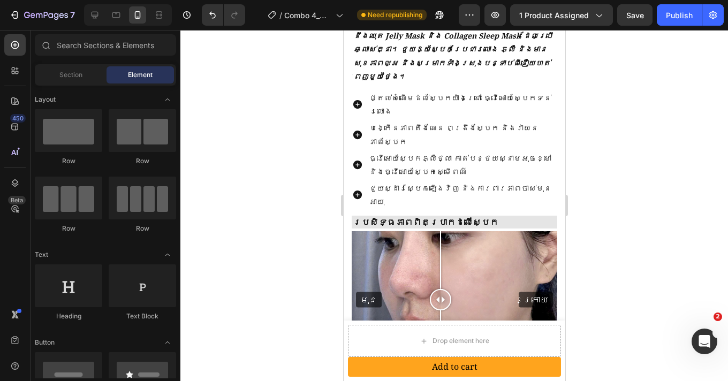
scroll to position [568, 0]
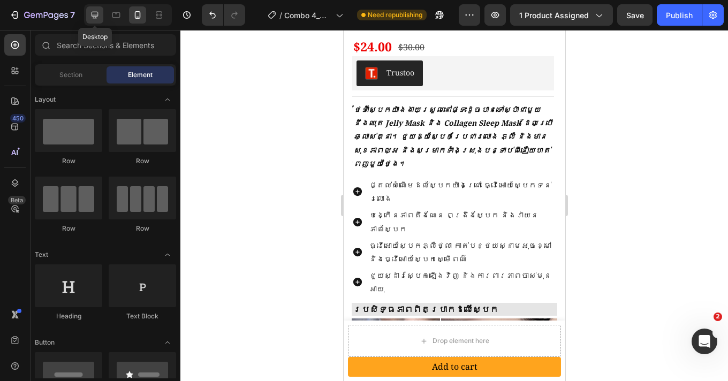
click at [96, 13] on icon at bounding box center [94, 15] width 11 height 11
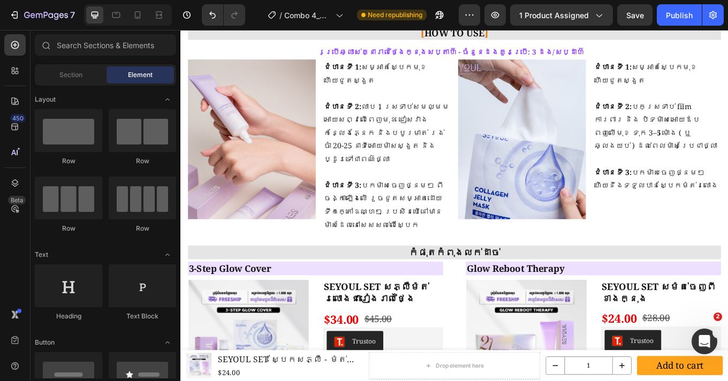
scroll to position [1447, 0]
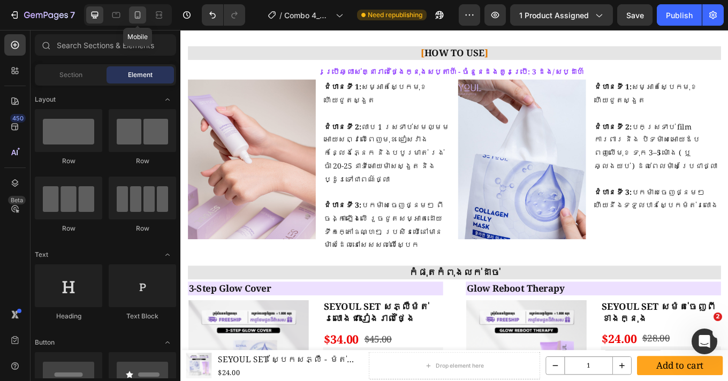
click at [139, 12] on icon at bounding box center [138, 14] width 6 height 7
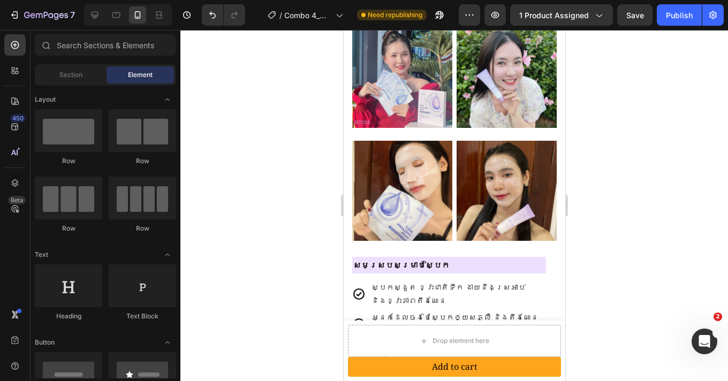
scroll to position [1313, 0]
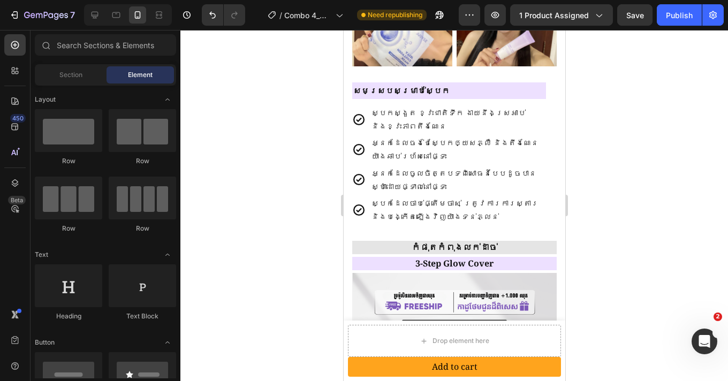
click at [618, 221] on div at bounding box center [453, 205] width 547 height 351
click at [631, 220] on div at bounding box center [453, 205] width 547 height 351
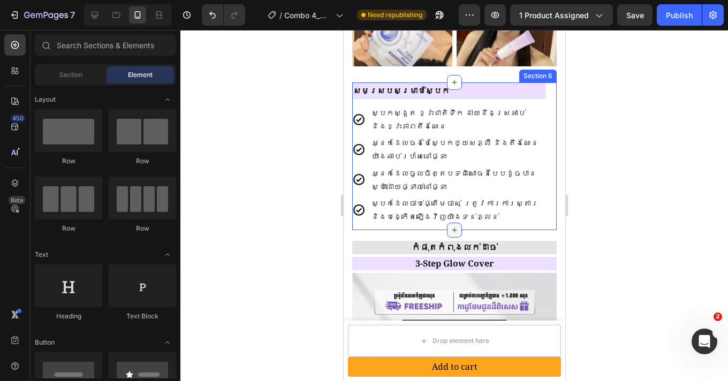
click at [449, 226] on icon at bounding box center [453, 230] width 9 height 9
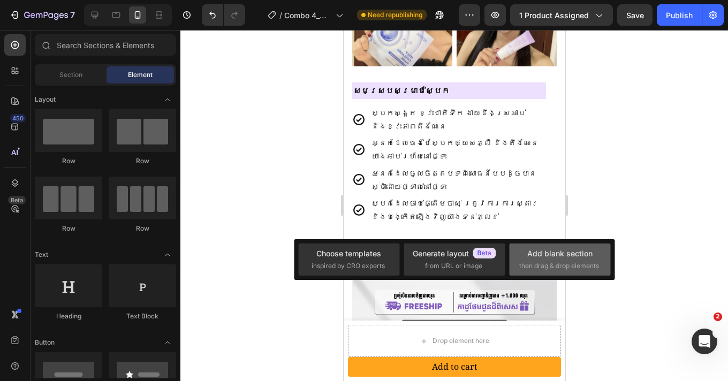
click at [555, 255] on div "Add blank section" at bounding box center [559, 253] width 65 height 11
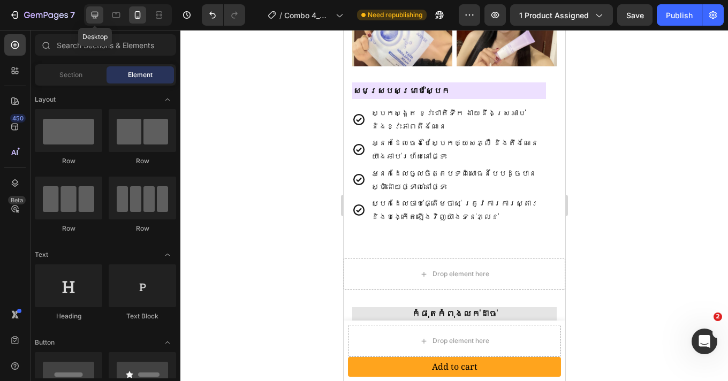
click at [88, 12] on div at bounding box center [94, 14] width 17 height 17
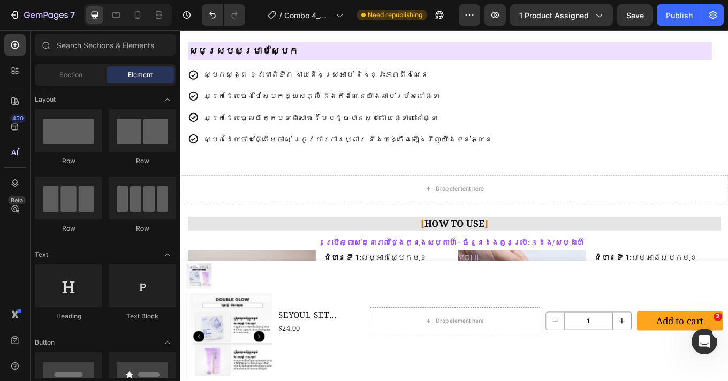
scroll to position [1328, 0]
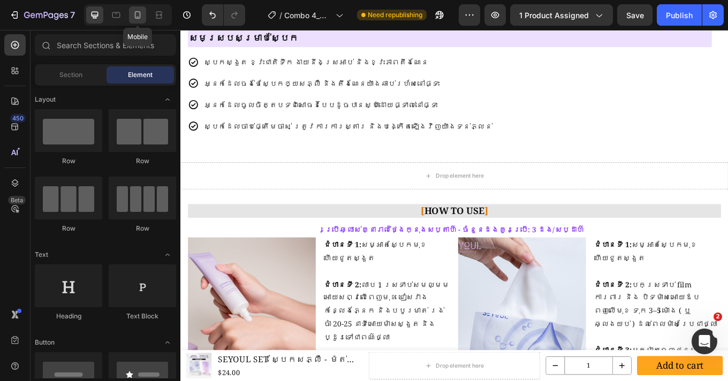
click at [133, 15] on icon at bounding box center [137, 15] width 11 height 11
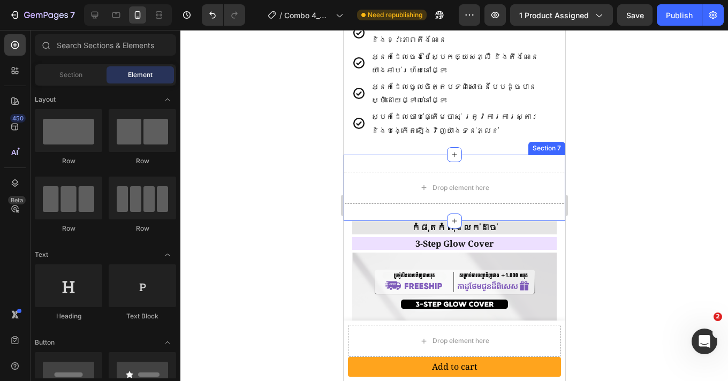
scroll to position [1335, 0]
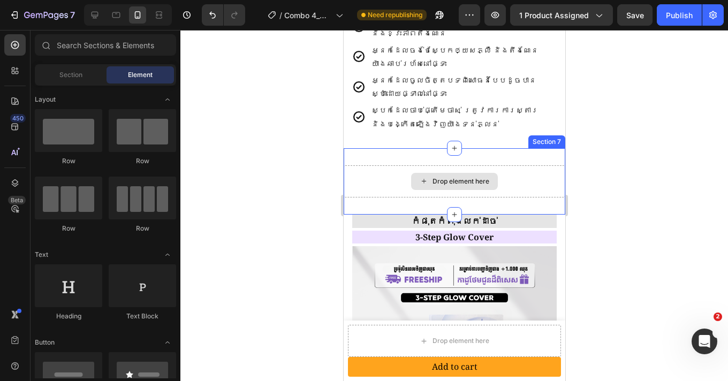
click at [386, 169] on div "Drop element here" at bounding box center [453, 181] width 221 height 32
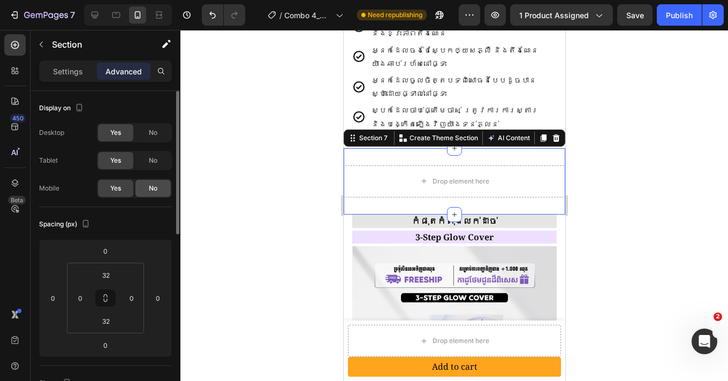
click at [151, 188] on span "No" at bounding box center [153, 188] width 9 height 10
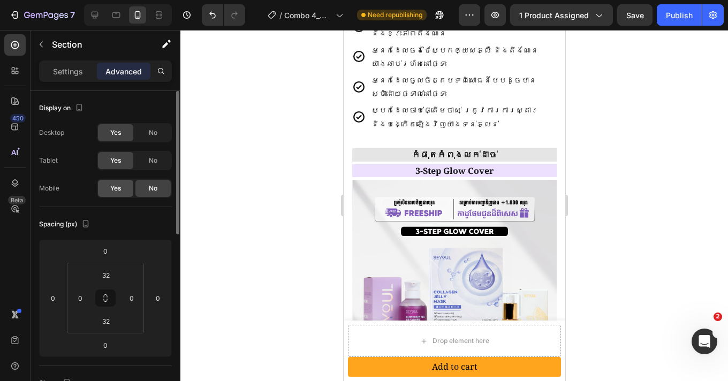
click at [115, 185] on span "Yes" at bounding box center [115, 188] width 11 height 10
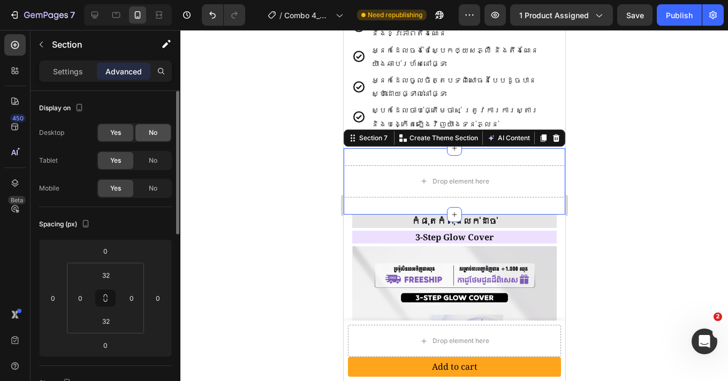
click at [151, 131] on span "No" at bounding box center [153, 133] width 9 height 10
click at [150, 156] on span "No" at bounding box center [153, 161] width 9 height 10
click at [468, 159] on div "Drop element here Section 7 Create Theme Section AI Content Write with GemAI Wh…" at bounding box center [453, 181] width 221 height 66
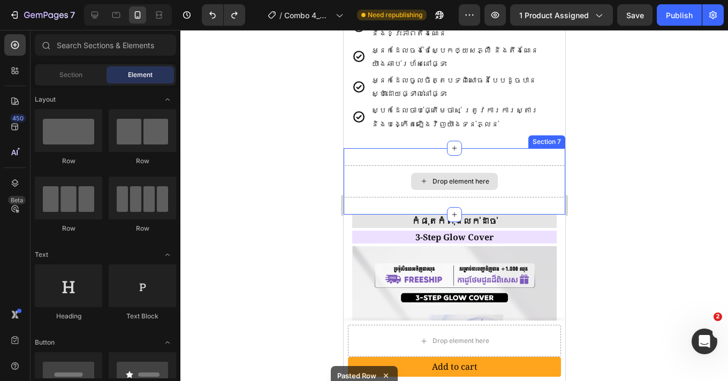
click at [376, 166] on div "Drop element here" at bounding box center [453, 181] width 221 height 32
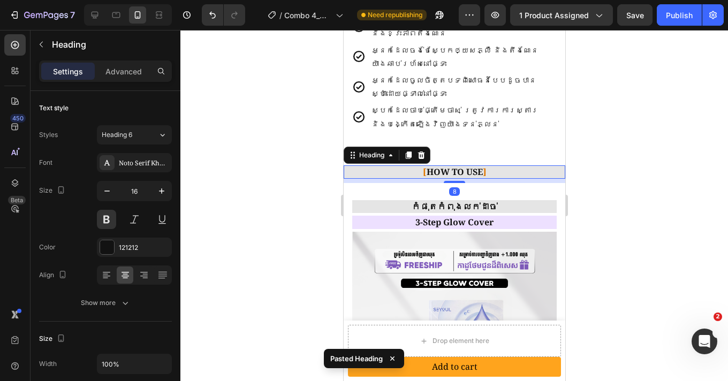
click at [619, 176] on div at bounding box center [453, 205] width 547 height 351
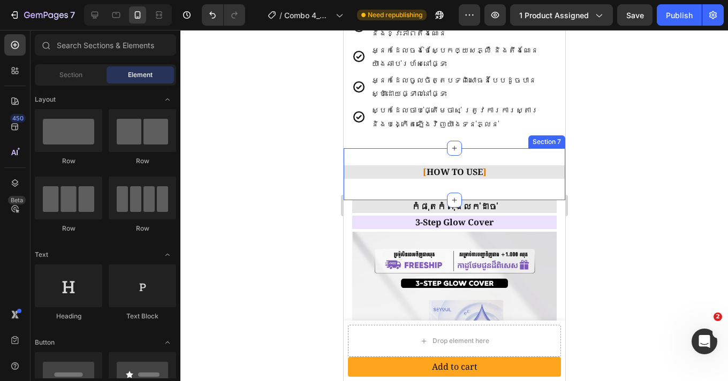
click at [392, 186] on div "[ HOW TO USE ] Heading Section 7" at bounding box center [453, 174] width 221 height 52
click at [399, 187] on div "[ HOW TO USE ] Heading Section 7" at bounding box center [453, 174] width 221 height 52
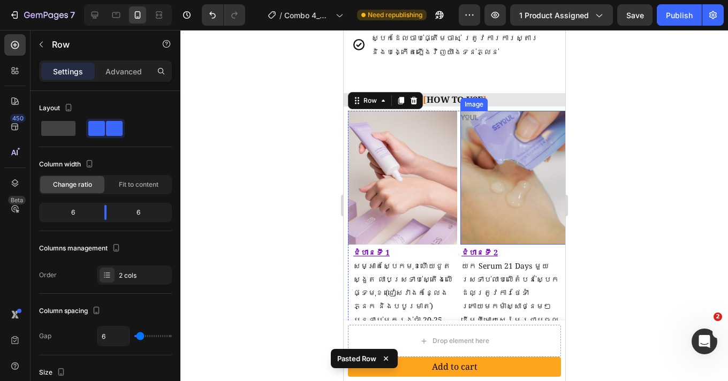
scroll to position [1414, 0]
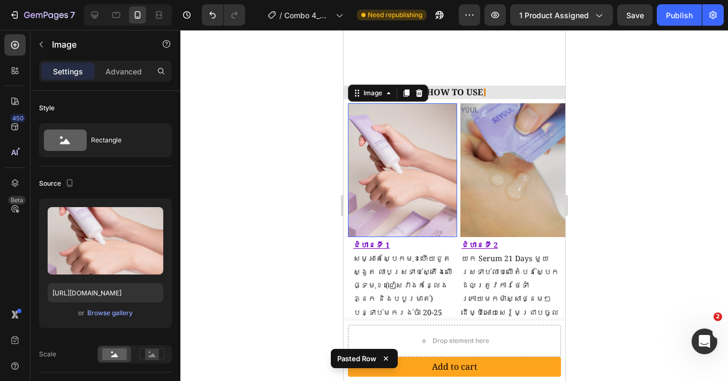
click at [403, 114] on img at bounding box center [401, 170] width 109 height 134
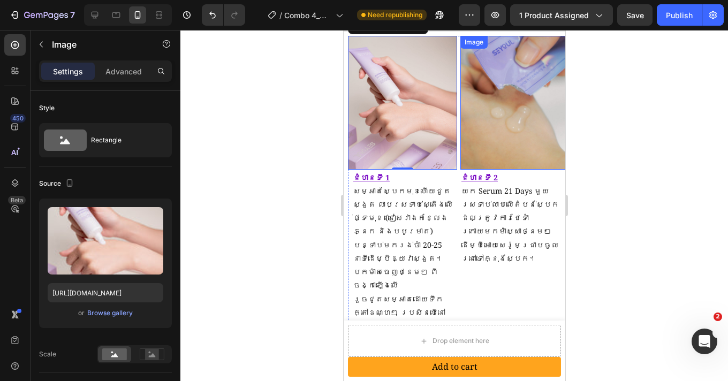
click at [496, 120] on img at bounding box center [514, 103] width 109 height 134
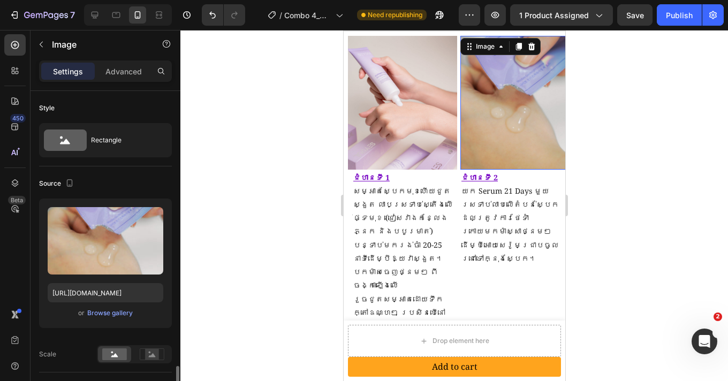
scroll to position [199, 0]
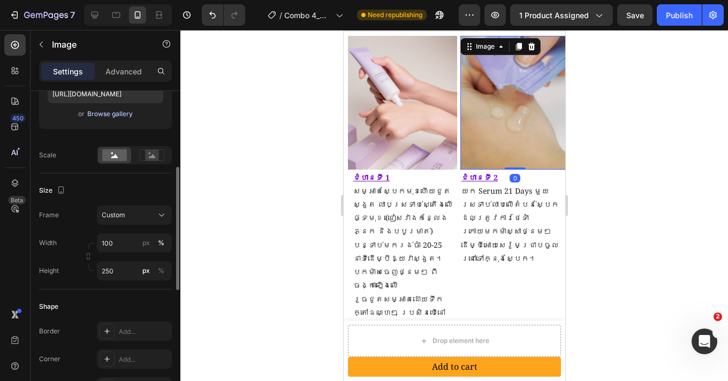
click at [121, 114] on div "Browse gallery" at bounding box center [109, 114] width 45 height 10
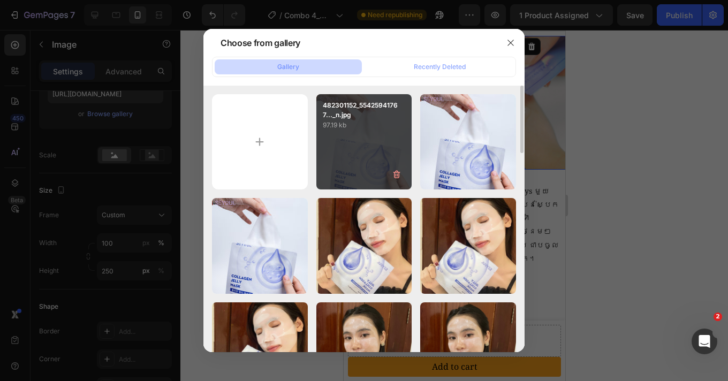
click at [378, 152] on div "482301152_55425941767..._n.jpg 97.19 kb" at bounding box center [364, 142] width 96 height 96
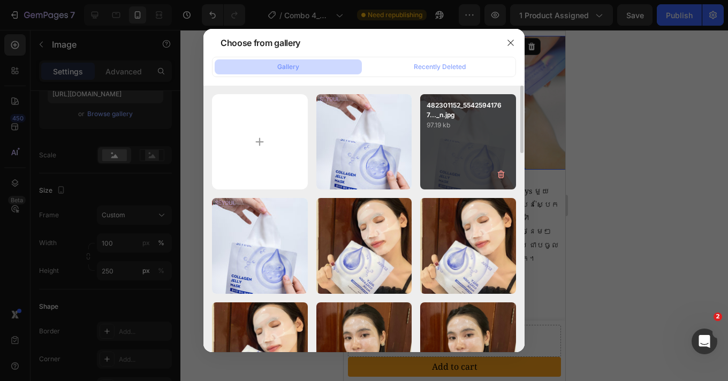
type input "https://cdn.shopify.com/s/files/1/0693/4829/4845/files/gempages_560265856190251…"
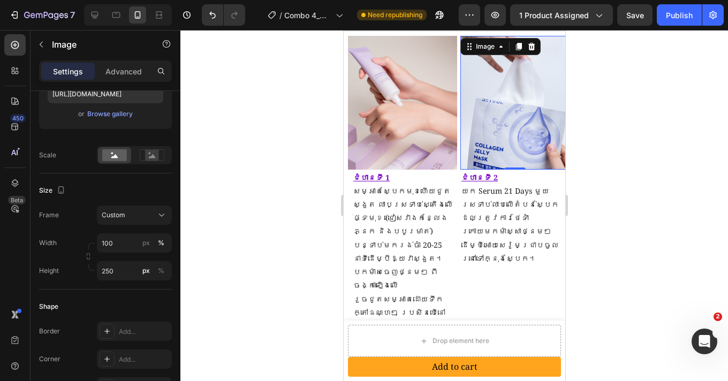
click at [670, 220] on div at bounding box center [453, 205] width 547 height 351
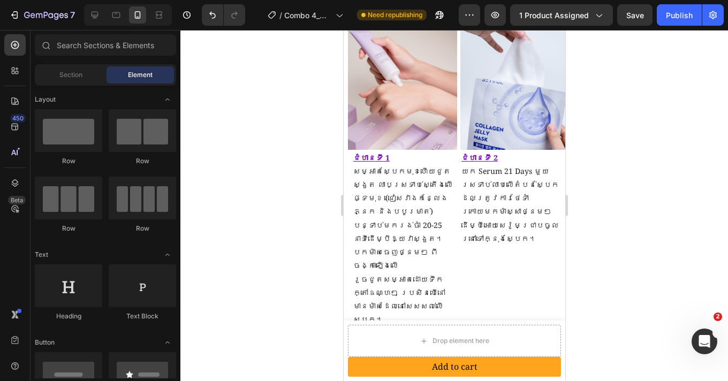
scroll to position [1503, 0]
drag, startPoint x: 97, startPoint y: 16, endPoint x: 92, endPoint y: 91, distance: 75.1
click at [97, 16] on icon at bounding box center [94, 15] width 7 height 7
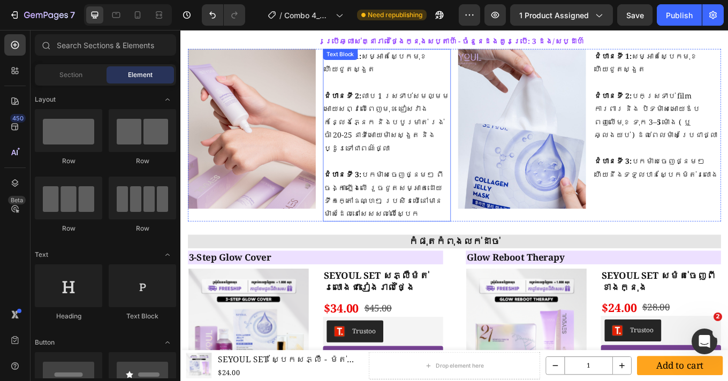
click at [419, 177] on p at bounding box center [422, 185] width 148 height 16
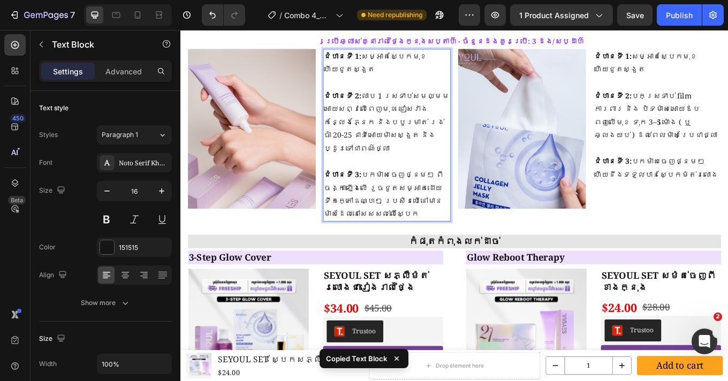
click at [448, 210] on p "ជំហានទី 3: បកម៉ាសចេញថ្នមៗ ពីចង្កាឡើងលើ រួចជូតសម្អាតដោយទឹកក្តៅឧណ្ហៗ ប្រសិនបើនៅមា…" at bounding box center [422, 223] width 148 height 62
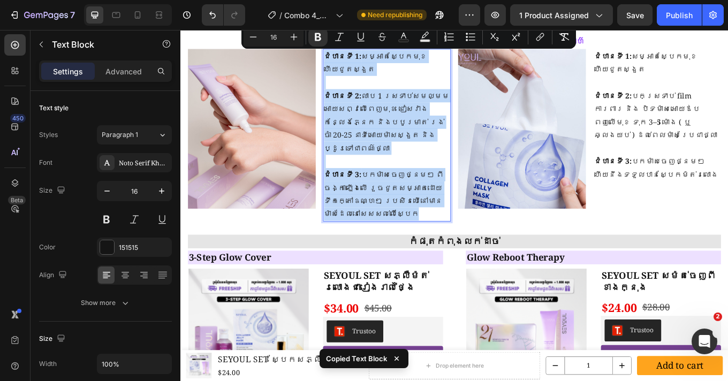
drag, startPoint x: 416, startPoint y: 211, endPoint x: 346, endPoint y: 59, distance: 167.1
click at [347, 59] on div "ជំហានទី 1: សម្អាតស្បែកមុខហើយជូតស្ងួត ជំហានទី 2: លាប 1 ស្រទាប់សមល្មមអោយសព្វលើពេញ…" at bounding box center [422, 153] width 150 height 202
copy div "ជំហានទី 1: សម្អាតស្បែកមុខហើយជូតស្ងួត ជំហានទី 2: លាប 1 ស្រទាប់សមល្មមអោយសព្វលើពេញ…"
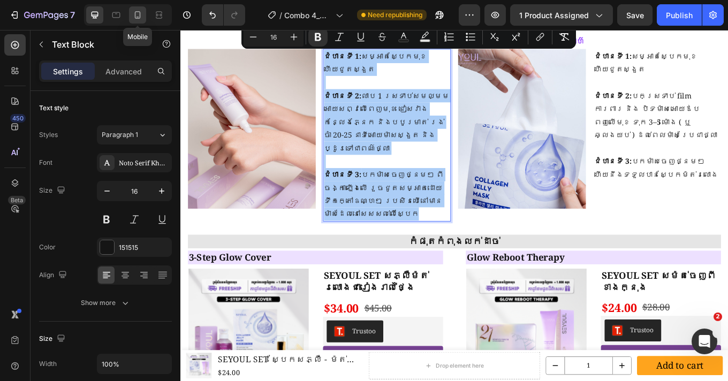
drag, startPoint x: 141, startPoint y: 13, endPoint x: 62, endPoint y: 147, distance: 155.4
click at [141, 13] on icon at bounding box center [137, 15] width 11 height 11
type input "14"
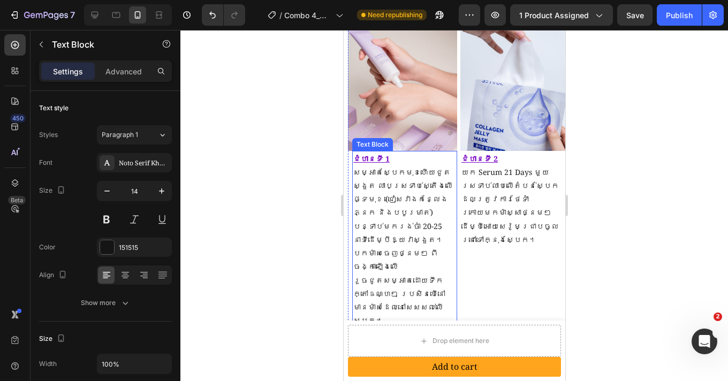
click at [391, 199] on div "ជំហានទី 1 សម្អាតស្បែកមុខហើយជូតស្ងួត លាបស្រទាប់ស្តើងលើផ្ទៃមុខ (ជៀសវាងកន្លែងភ្នែក…" at bounding box center [403, 240] width 105 height 178
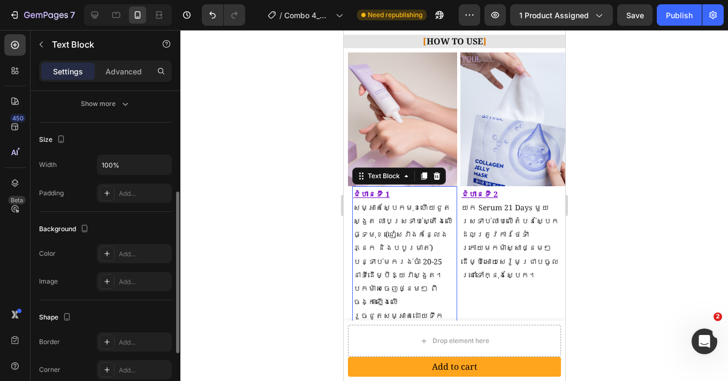
click at [396, 212] on p "សម្អាតស្បែកមុខហើយជូតស្ងួត លាបស្រទាប់ស្តើងលើផ្ទៃមុខ (ជៀសវាងកន្លែងភ្នែក និងបបូរមា…" at bounding box center [404, 282] width 103 height 162
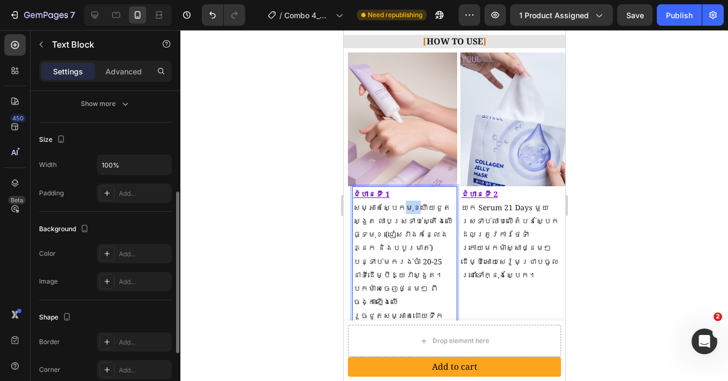
click at [396, 212] on p "សម្អាតស្បែកមុខហើយជូតស្ងួត លាបស្រទាប់ស្តើងលើផ្ទៃមុខ (ជៀសវាងកន្លែងភ្នែក និងបបូរមា…" at bounding box center [404, 282] width 103 height 162
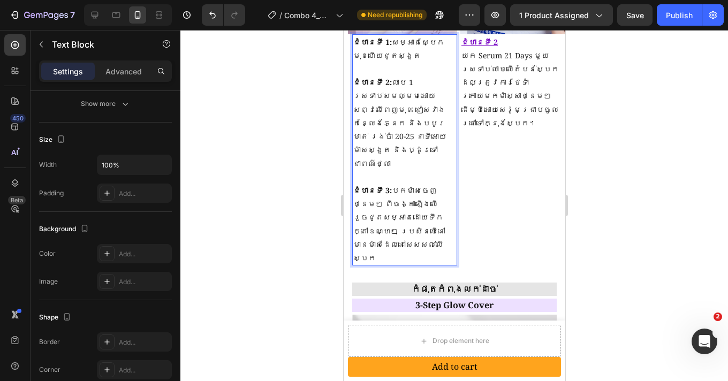
scroll to position [1612, 0]
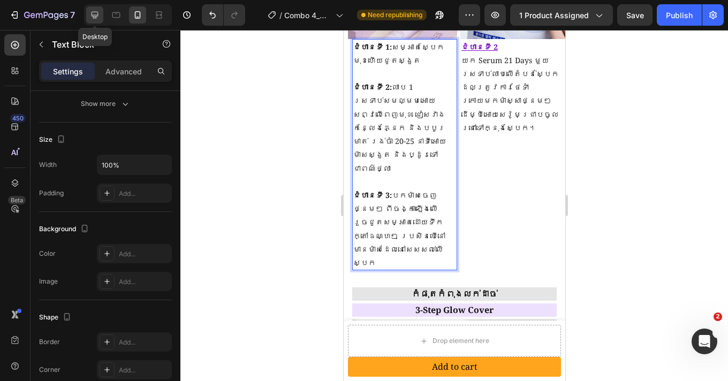
click at [93, 17] on icon at bounding box center [94, 15] width 7 height 7
type input "16"
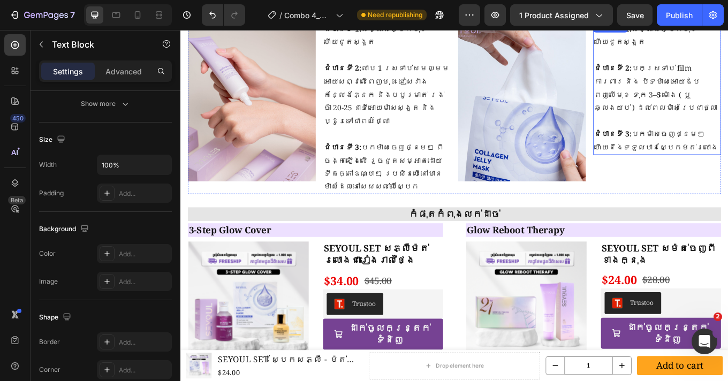
scroll to position [1533, 0]
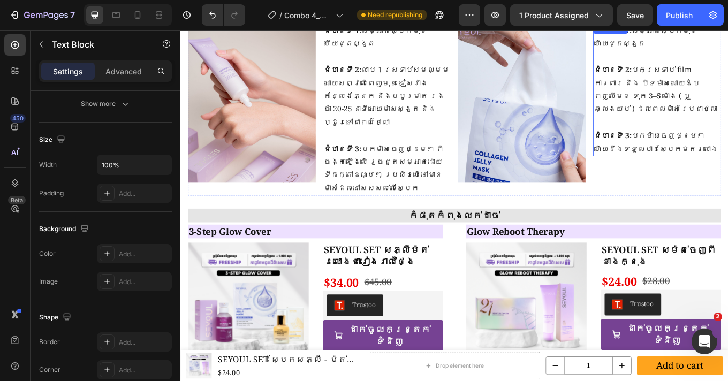
click at [727, 146] on p "ជំហានទី 3: បកម៉ាសចេញថ្នមៗ ហើយនឹងទទួលបានស្បែកម៉ត់រលោង" at bounding box center [739, 161] width 148 height 31
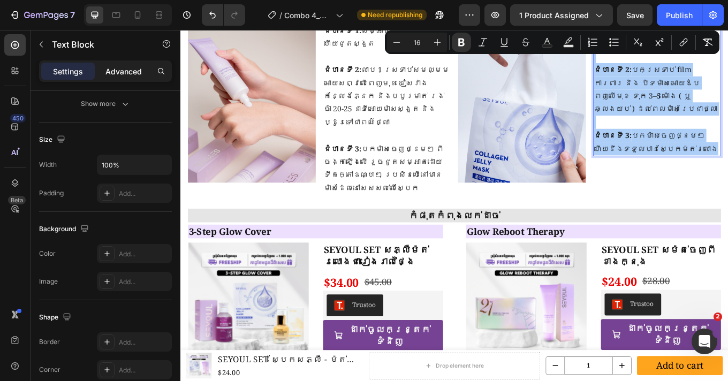
click at [124, 68] on p "Advanced" at bounding box center [123, 71] width 36 height 11
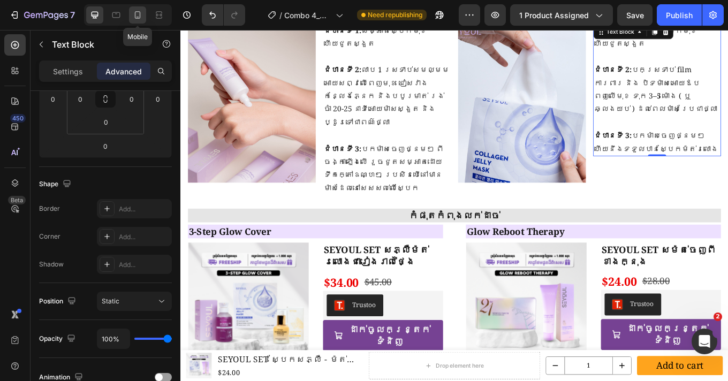
click at [135, 14] on icon at bounding box center [138, 14] width 6 height 7
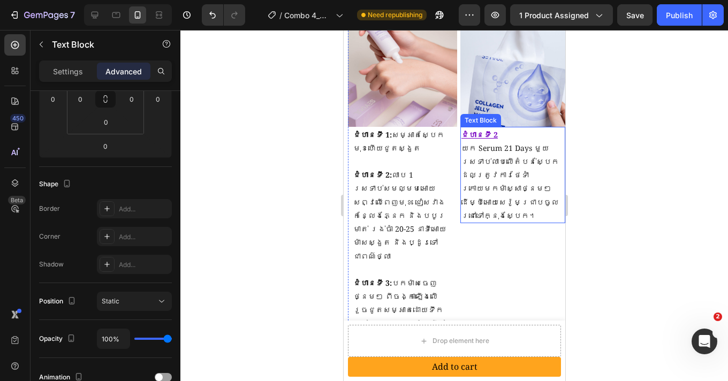
click at [524, 184] on p "យក Serum 21 Days មួយស្រទាប់លាបលើតំបន់ស្បែកដែលត្រូវការថែទាំ ក្រោយមកម៉ាស្សាថ្នមៗដ…" at bounding box center [512, 181] width 103 height 81
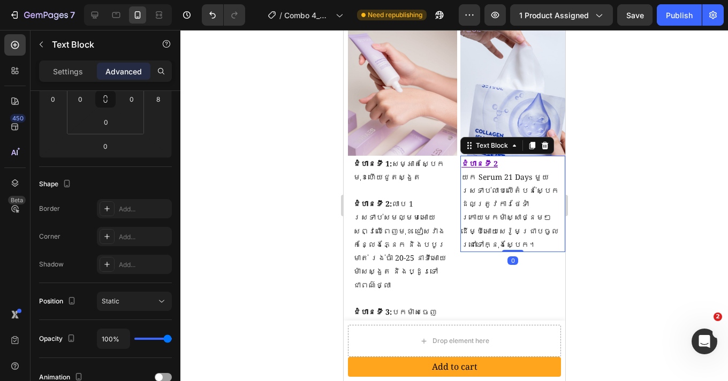
click at [518, 210] on p "យក Serum 21 Days មួយស្រទាប់លាបលើតំបន់ស្បែកដែលត្រូវការថែទាំ ក្រោយមកម៉ាស្សាថ្នមៗដ…" at bounding box center [512, 210] width 103 height 81
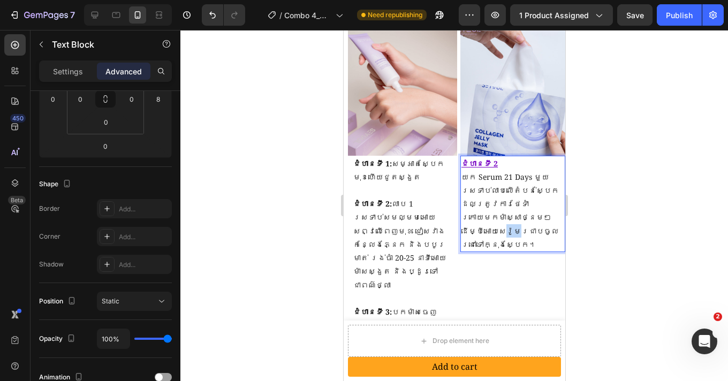
click at [518, 210] on p "យក Serum 21 Days មួយស្រទាប់លាបលើតំបន់ស្បែកដែលត្រូវការថែទាំ ក្រោយមកម៉ាស្សាថ្នមៗដ…" at bounding box center [512, 210] width 103 height 81
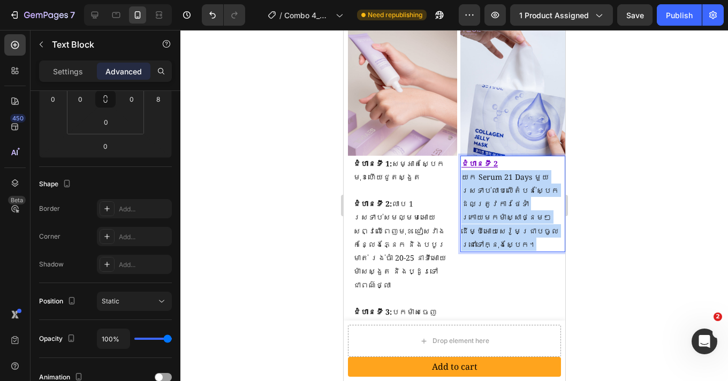
click at [518, 210] on p "យក Serum 21 Days មួយស្រទាប់លាបលើតំបន់ស្បែកដែលត្រូវការថែទាំ ក្រោយមកម៉ាស្សាថ្នមៗដ…" at bounding box center [512, 210] width 103 height 81
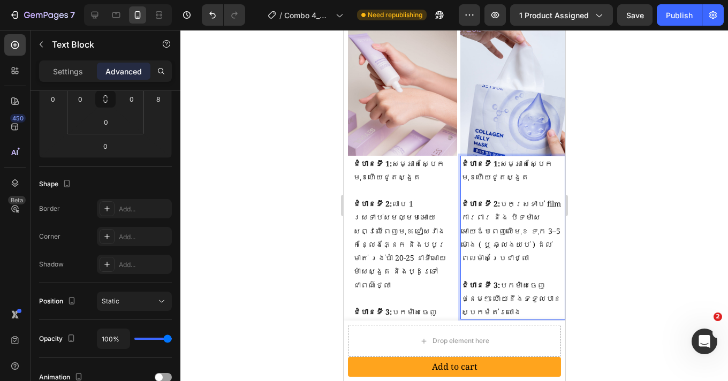
click at [655, 192] on div at bounding box center [453, 205] width 547 height 351
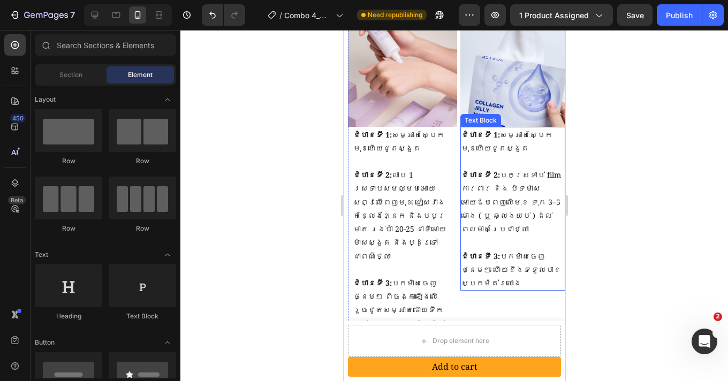
scroll to position [1582, 0]
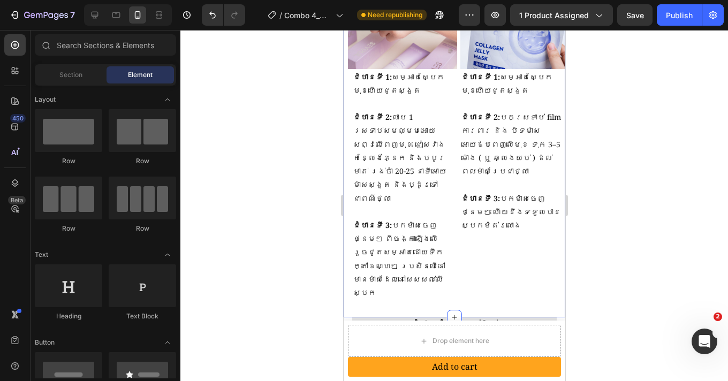
click at [434, 268] on div "[ HOW TO USE ] Heading Image ជំហានទី 1: សម្អាតស្បែកមុខហើយជូតស្ងួត ជំហានទី 2: លា…" at bounding box center [453, 108] width 221 height 417
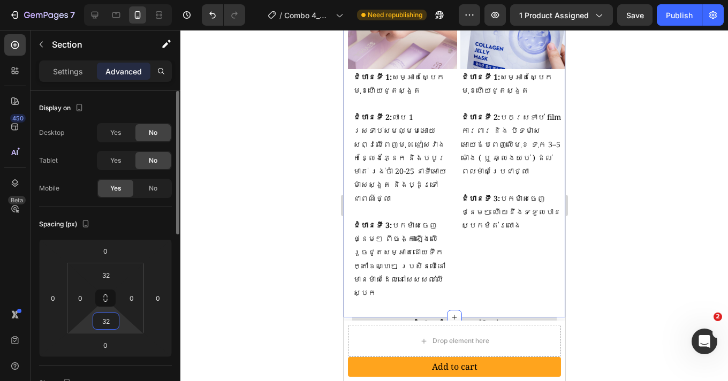
click at [109, 318] on input "32" at bounding box center [105, 321] width 21 height 16
type input "0"
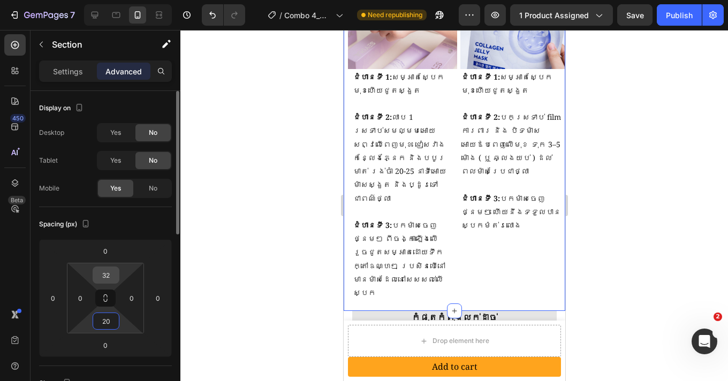
type input "20"
click at [113, 271] on input "32" at bounding box center [105, 275] width 21 height 16
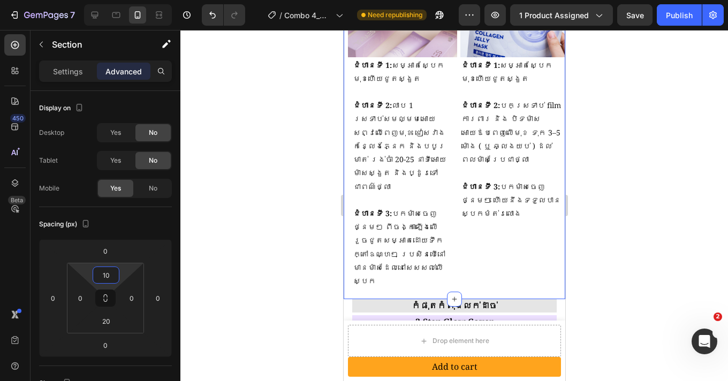
type input "10"
click at [631, 188] on div at bounding box center [453, 205] width 547 height 351
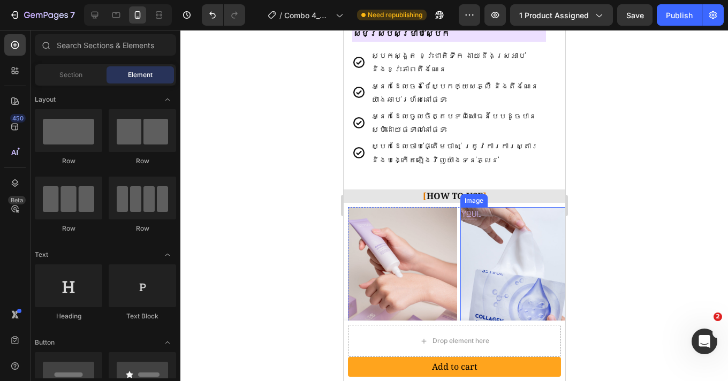
scroll to position [1294, 0]
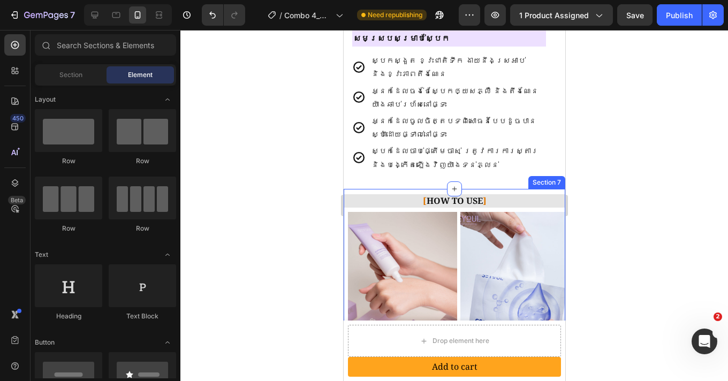
click at [316, 227] on div at bounding box center [453, 205] width 547 height 351
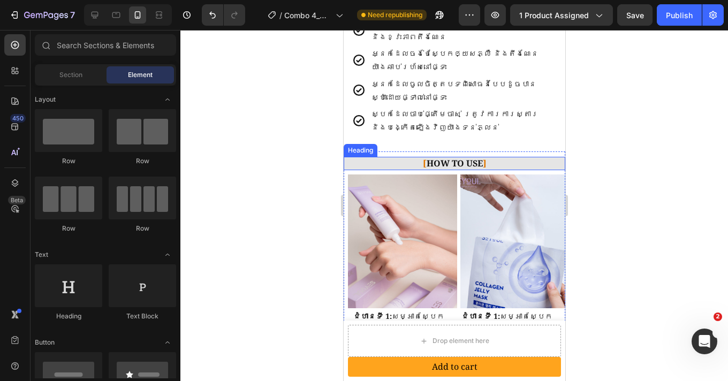
scroll to position [1395, 0]
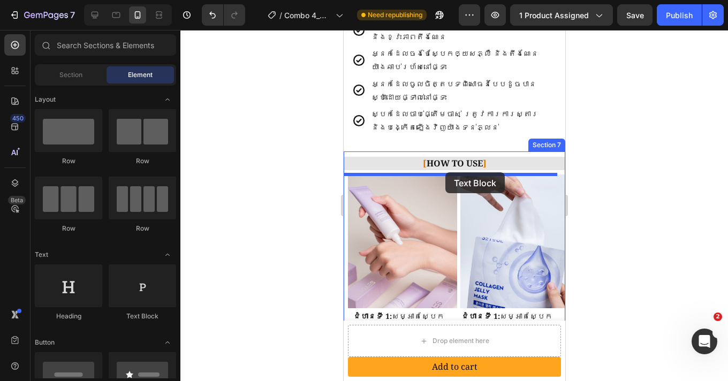
drag, startPoint x: 491, startPoint y: 309, endPoint x: 510, endPoint y: 199, distance: 111.8
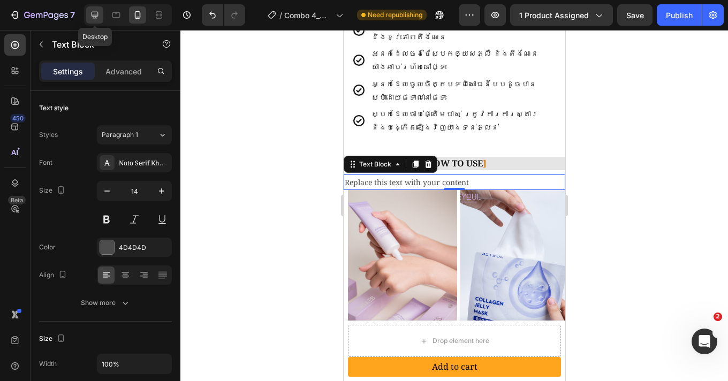
click at [99, 19] on icon at bounding box center [94, 15] width 11 height 11
type input "16"
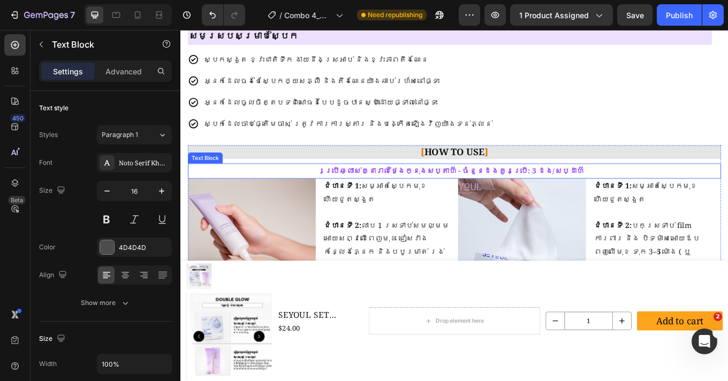
click at [489, 203] on p "ប្រើឆ្លាស់គ្នារាល់ថ្ងៃក្នុងសប្តាហ៍ - ចំនួនដងគួរប្រើ: 3 ដង/សប្ដាហ៌" at bounding box center [501, 196] width 623 height 16
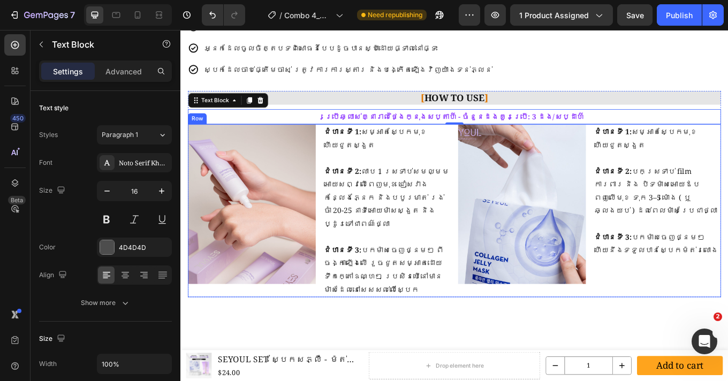
scroll to position [1350, 0]
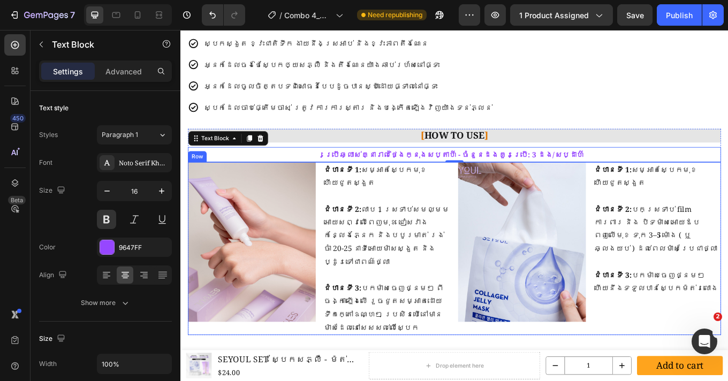
click at [495, 234] on div "Image ជំហានទី 1: សម្អាតស្បែកមុខហើយជូតស្ងួត ជំហានទី 2: លាប 1 ស្រទាប់សមល្មមអោយសព្…" at bounding box center [501, 286] width 625 height 202
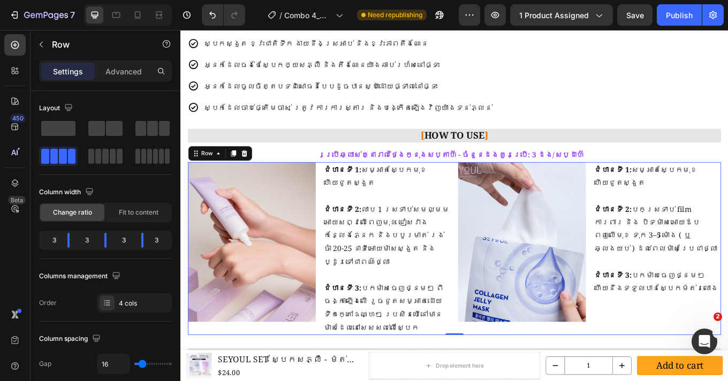
click at [500, 179] on p "ប្រើឆ្លាស់គ្នារាល់ថ្ងៃក្នុងសប្តាហ៍ - ចំនួនដងគួរប្រើ: 3 ដង/សប្ដាហ៌" at bounding box center [501, 177] width 623 height 16
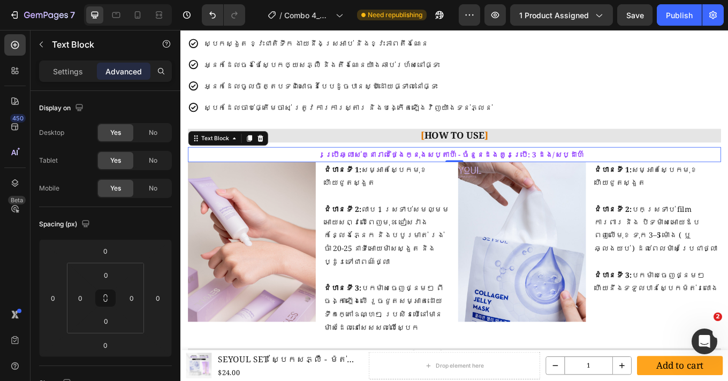
click at [500, 179] on p "ប្រើឆ្លាស់គ្នារាល់ថ្ងៃក្នុងសប្តាហ៍ - ចំនួនដងគួរប្រើ: 3 ដង/សប្ដាហ៌" at bounding box center [501, 177] width 623 height 16
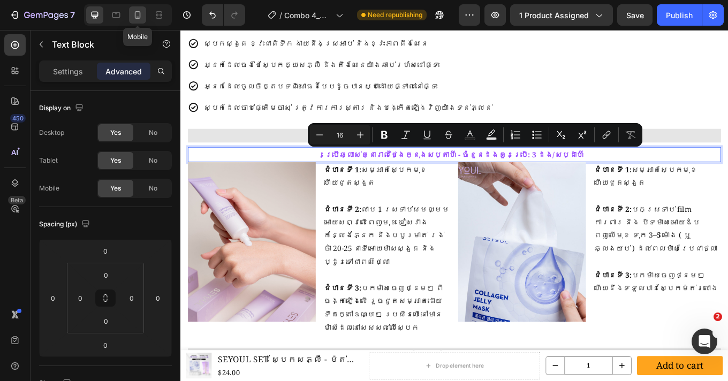
click at [136, 14] on icon at bounding box center [137, 15] width 11 height 11
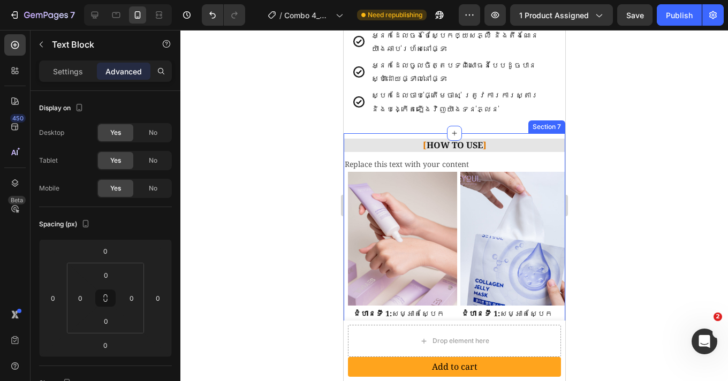
scroll to position [1313, 0]
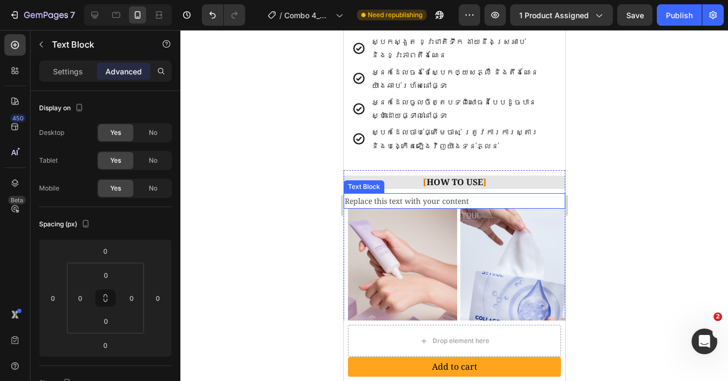
click at [456, 198] on div "Replace this text with your content" at bounding box center [453, 201] width 221 height 16
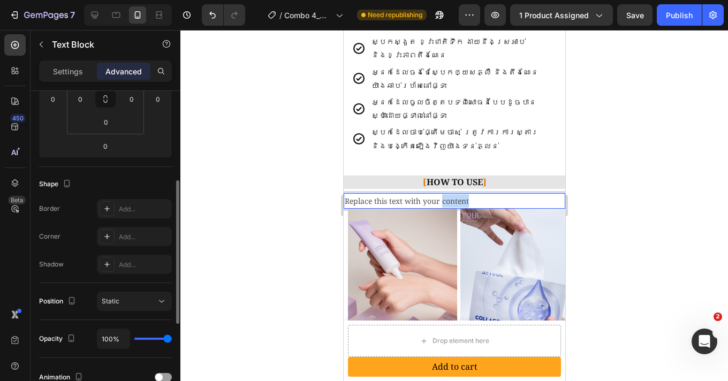
click at [456, 198] on div "Replace this text with your content" at bounding box center [453, 201] width 221 height 16
click at [456, 198] on p "Replace this text with your content" at bounding box center [453, 200] width 219 height 13
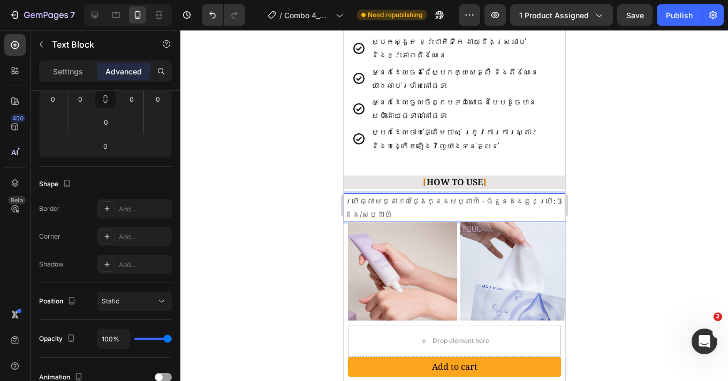
click at [643, 221] on div at bounding box center [453, 205] width 547 height 351
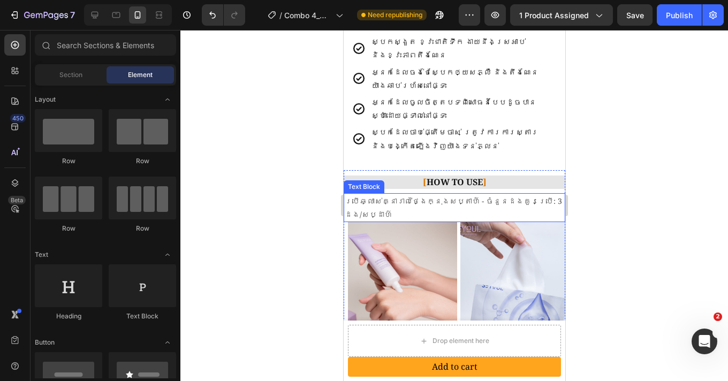
click at [480, 202] on p "ប្រើឆ្លាស់គ្នារាល់ថ្ងៃក្នុងសប្តាហ៍ - ចំនួនដងគួរប្រើ: 3 ដង/សប្ដាហ៌" at bounding box center [453, 207] width 219 height 27
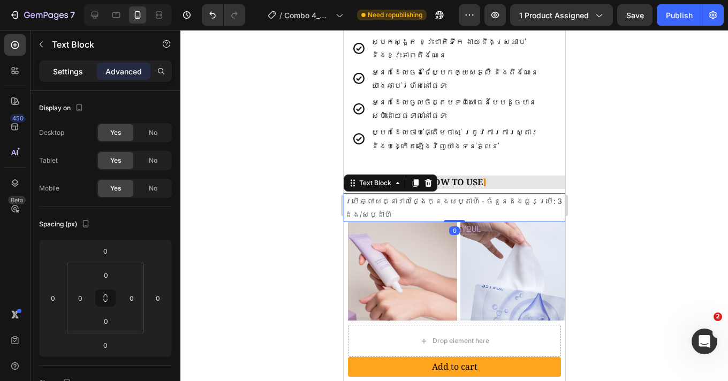
click at [63, 74] on p "Settings" at bounding box center [68, 71] width 30 height 11
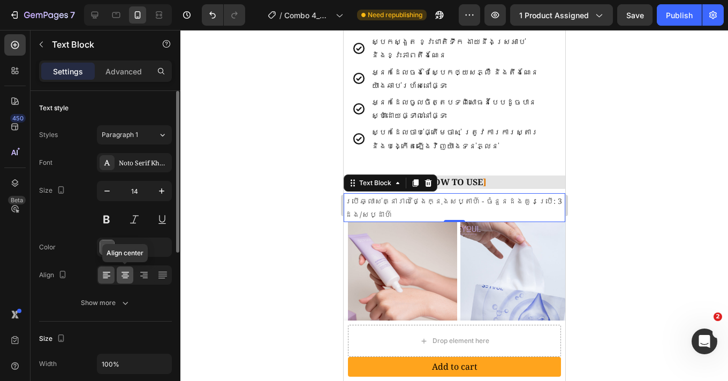
click at [125, 273] on icon at bounding box center [125, 275] width 11 height 11
click at [111, 218] on button at bounding box center [106, 219] width 19 height 19
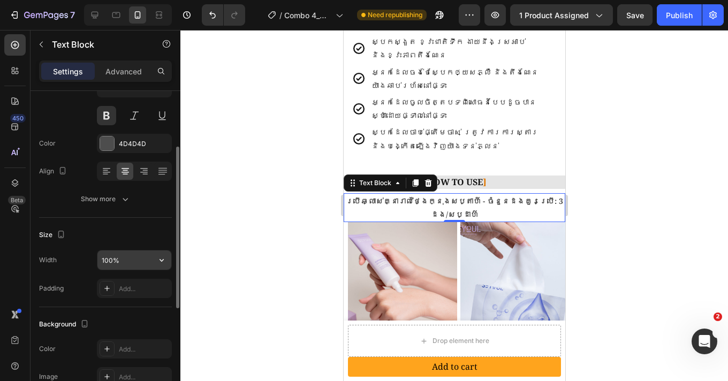
scroll to position [106, 0]
click at [119, 142] on div "4D4D4D" at bounding box center [134, 142] width 31 height 10
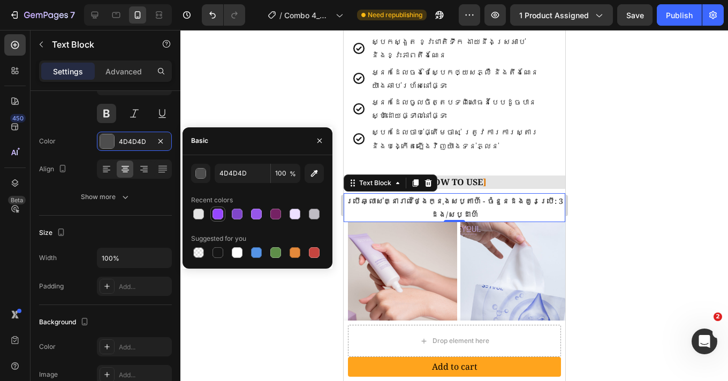
click at [219, 215] on div at bounding box center [217, 214] width 11 height 11
type input "9647FF"
click at [682, 194] on div at bounding box center [453, 205] width 547 height 351
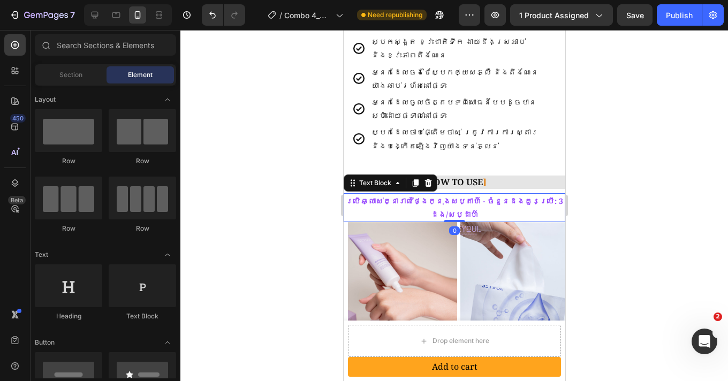
click at [447, 193] on div "ប្រើឆ្លាស់គ្នារាល់ថ្ងៃក្នុងសប្តាហ៍ - ចំនួនដងគួរប្រើ: 3 ដង/សប្ដាហ៌" at bounding box center [453, 207] width 221 height 29
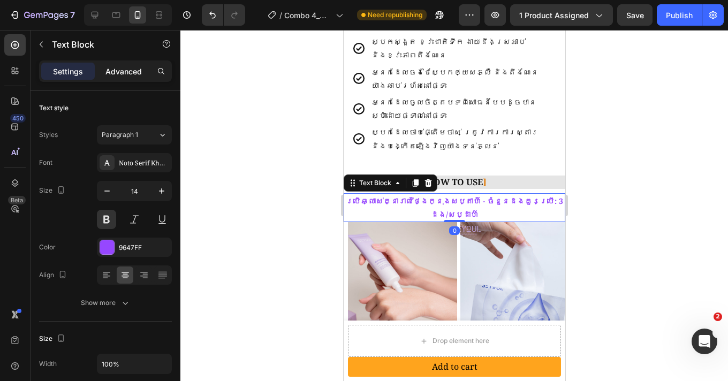
click at [125, 76] on p "Advanced" at bounding box center [123, 71] width 36 height 11
click at [527, 186] on h2 "[ HOW TO USE ]" at bounding box center [453, 181] width 221 height 13
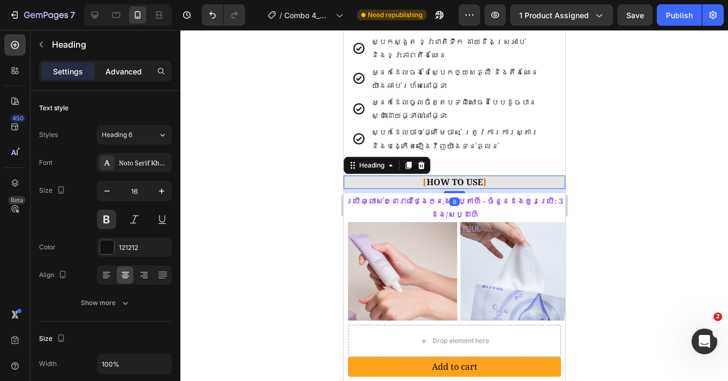
click at [122, 67] on p "Advanced" at bounding box center [123, 71] width 36 height 11
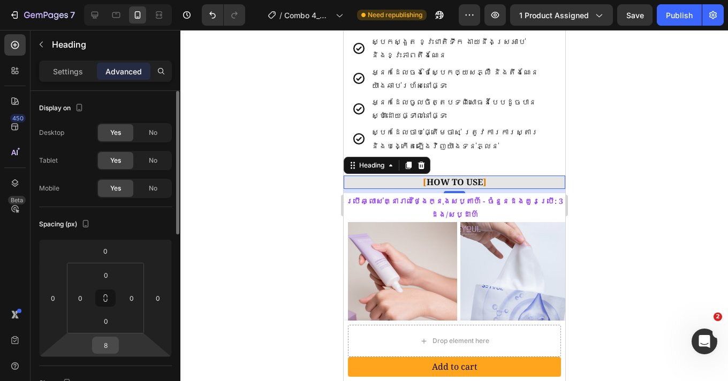
click at [111, 340] on input "8" at bounding box center [105, 345] width 21 height 16
type input "2"
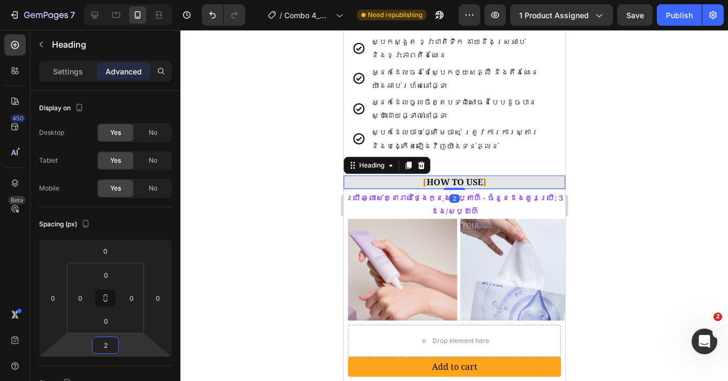
click at [616, 187] on div at bounding box center [453, 205] width 547 height 351
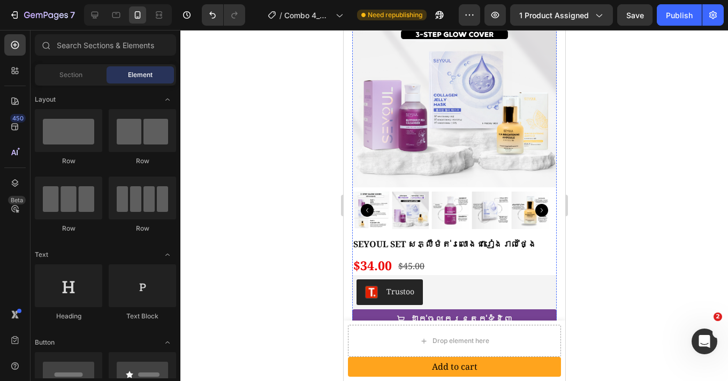
scroll to position [1656, 0]
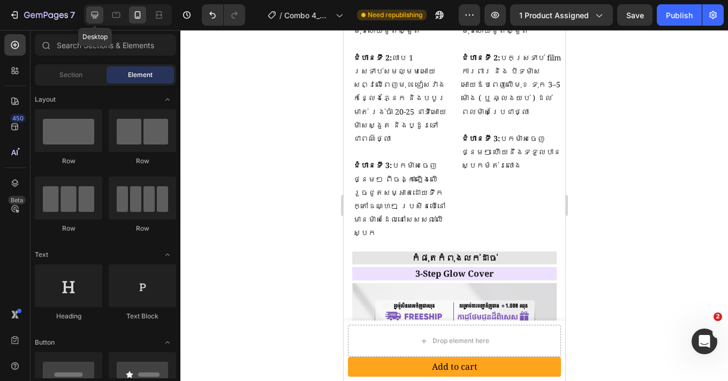
click at [98, 15] on icon at bounding box center [94, 15] width 7 height 7
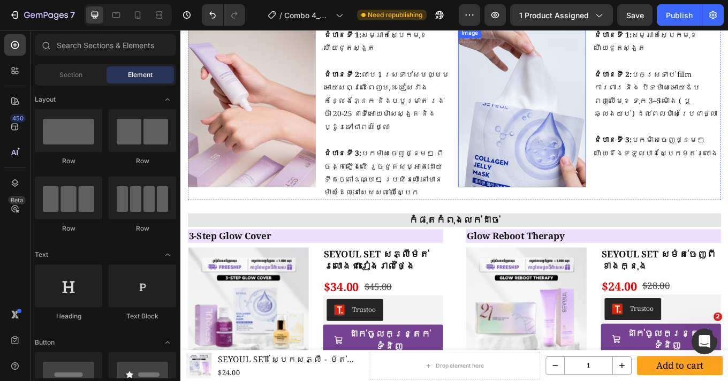
scroll to position [1527, 0]
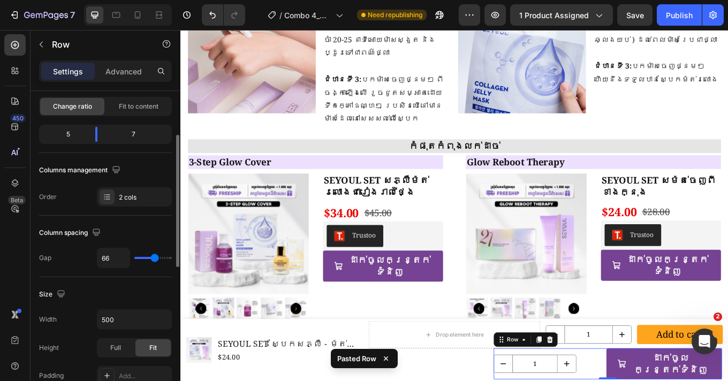
scroll to position [1718, 0]
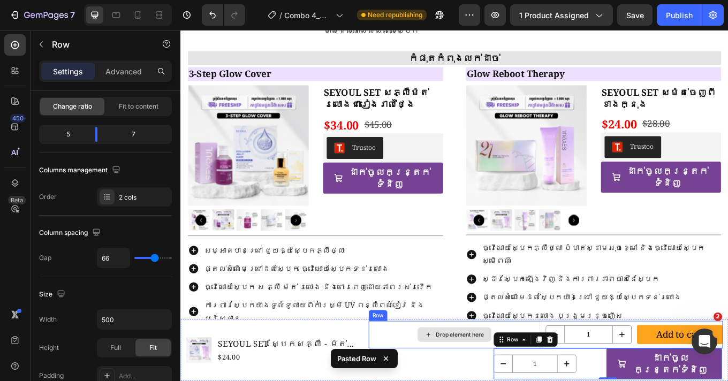
click at [431, 380] on div "Drop element here" at bounding box center [501, 387] width 201 height 32
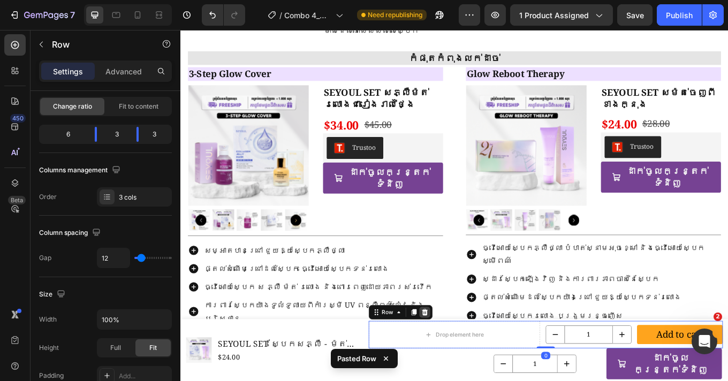
click at [463, 365] on icon at bounding box center [466, 360] width 7 height 7
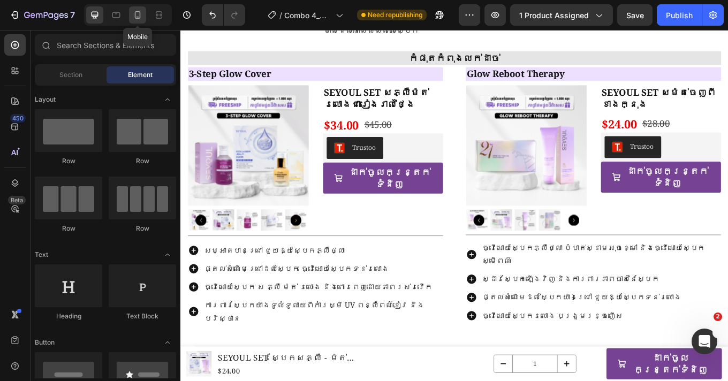
click at [136, 16] on icon at bounding box center [137, 15] width 11 height 11
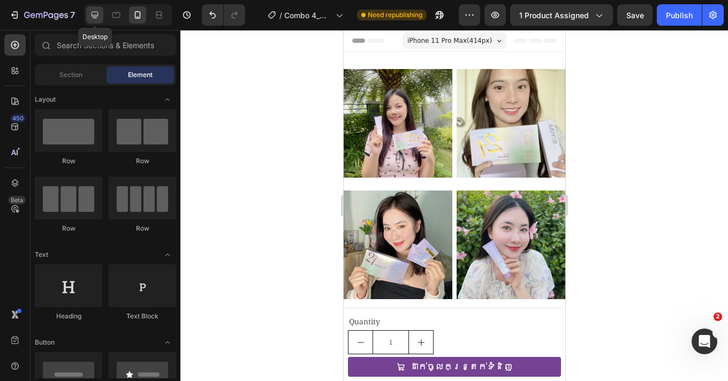
click at [97, 14] on icon at bounding box center [94, 15] width 11 height 11
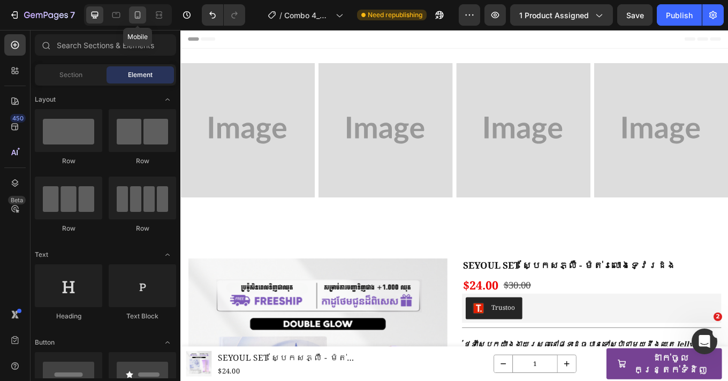
click at [140, 18] on icon at bounding box center [138, 14] width 6 height 7
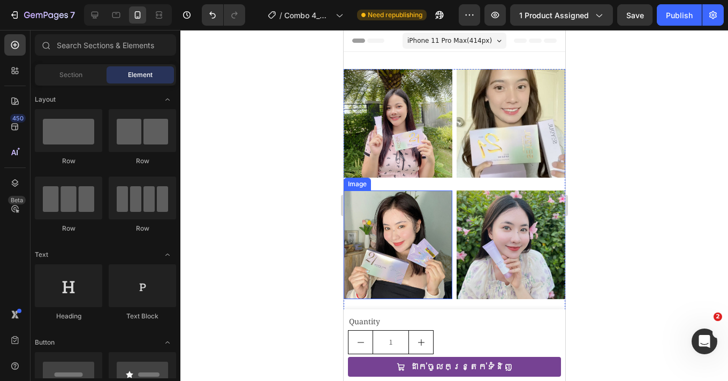
click at [422, 255] on img at bounding box center [397, 244] width 109 height 109
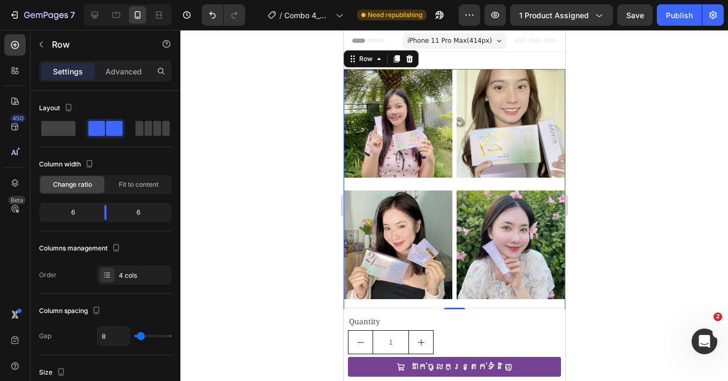
click at [446, 177] on div "Image" at bounding box center [397, 129] width 109 height 121
click at [412, 59] on icon at bounding box center [408, 59] width 9 height 9
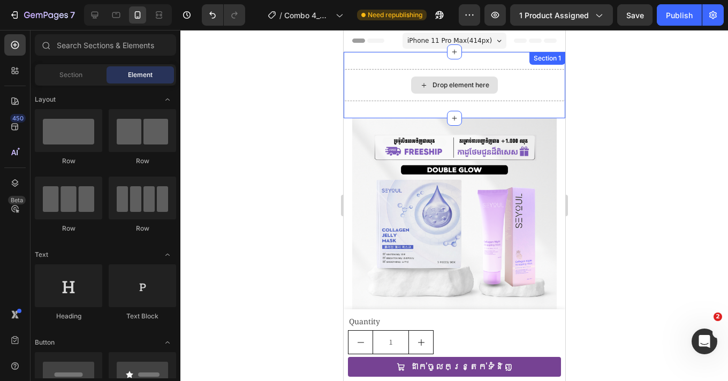
click at [367, 88] on div "Drop element here" at bounding box center [453, 85] width 221 height 32
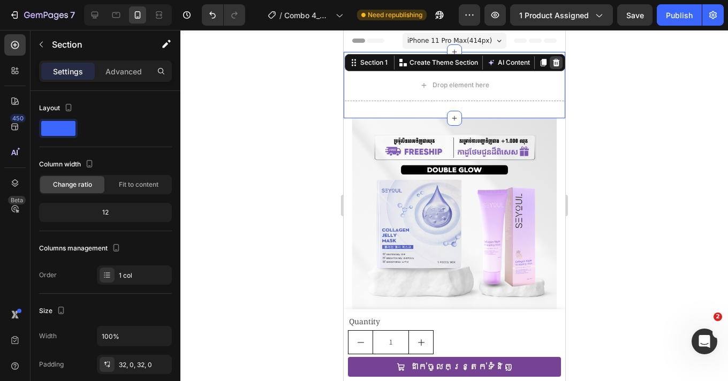
click at [552, 64] on icon at bounding box center [555, 62] width 7 height 7
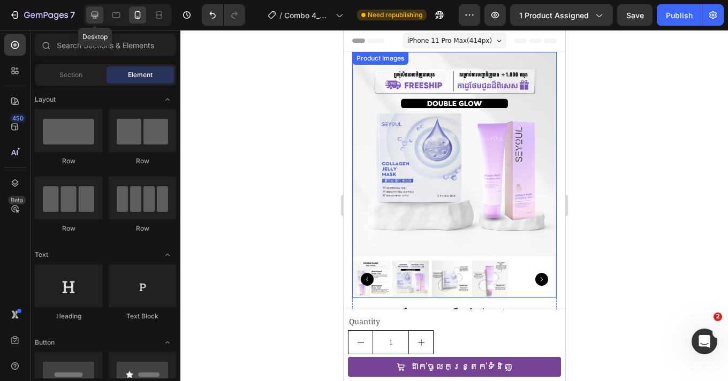
drag, startPoint x: 98, startPoint y: 16, endPoint x: 189, endPoint y: 185, distance: 192.0
click at [98, 16] on icon at bounding box center [94, 15] width 11 height 11
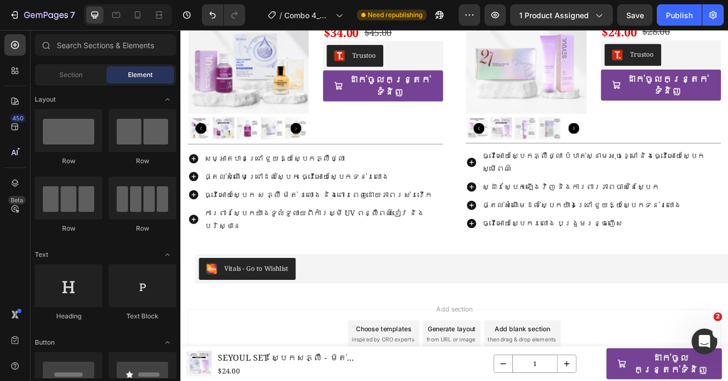
scroll to position [1529, 0]
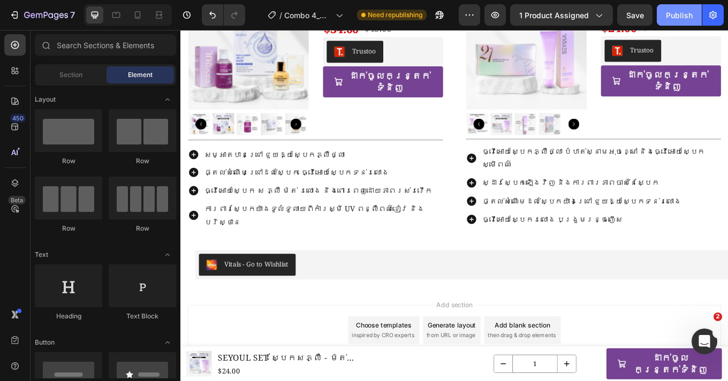
click at [668, 17] on div "Publish" at bounding box center [679, 15] width 27 height 11
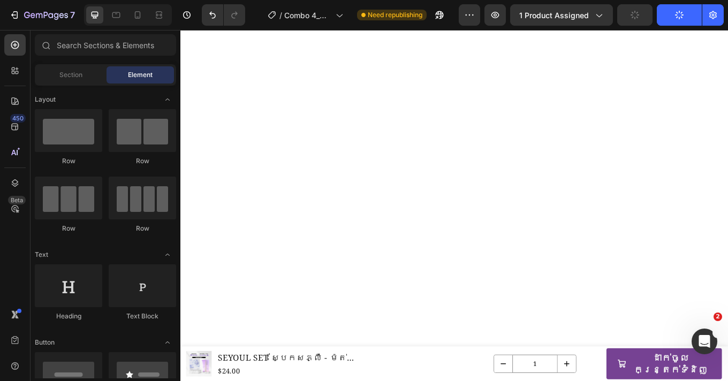
scroll to position [0, 0]
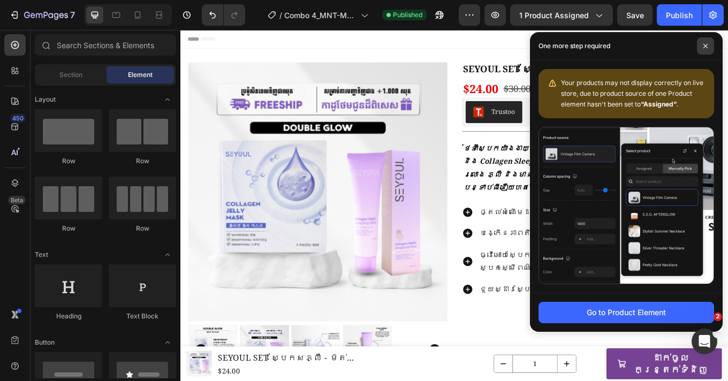
click at [702, 43] on span at bounding box center [705, 45] width 17 height 17
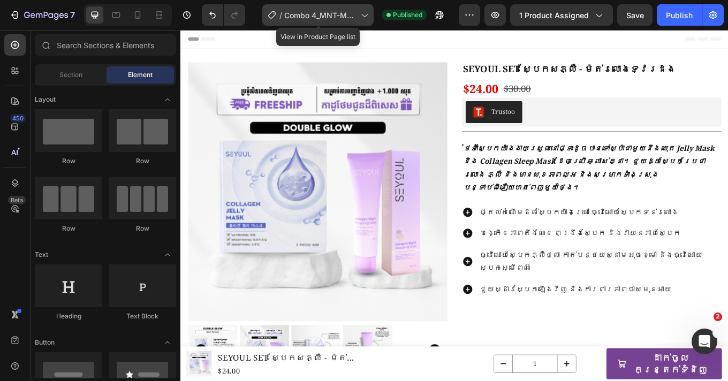
click at [325, 17] on span "Combo 4_MNT-MNL" at bounding box center [320, 15] width 72 height 11
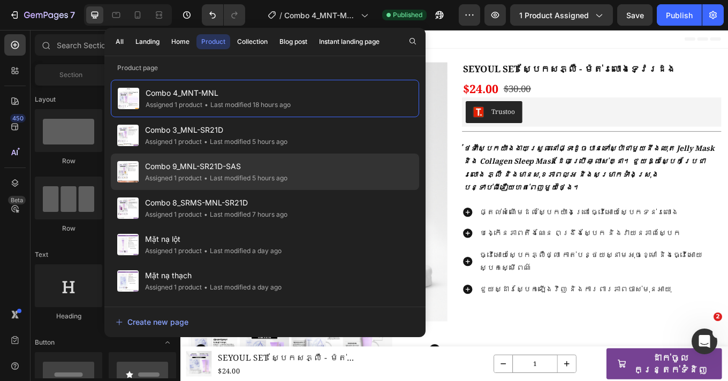
click at [315, 190] on div "Combo 9_MNL-SR21D-SAS Assigned 1 product • Last modified 5 hours ago" at bounding box center [265, 208] width 308 height 36
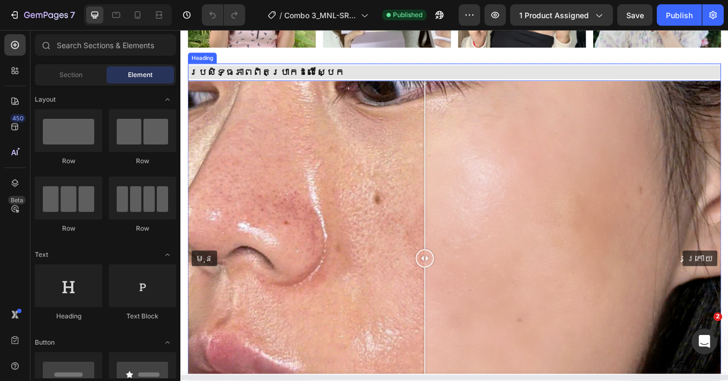
scroll to position [206, 0]
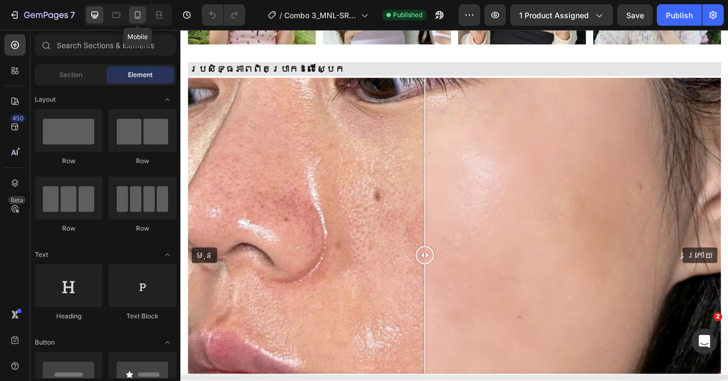
click at [131, 13] on div at bounding box center [137, 14] width 17 height 17
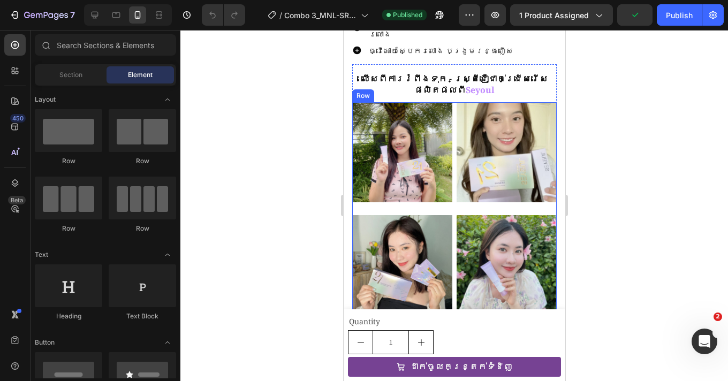
scroll to position [500, 0]
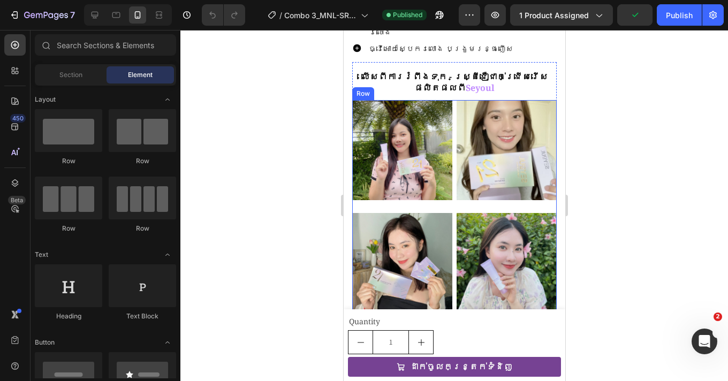
click at [456, 179] on div "Image" at bounding box center [506, 156] width 100 height 113
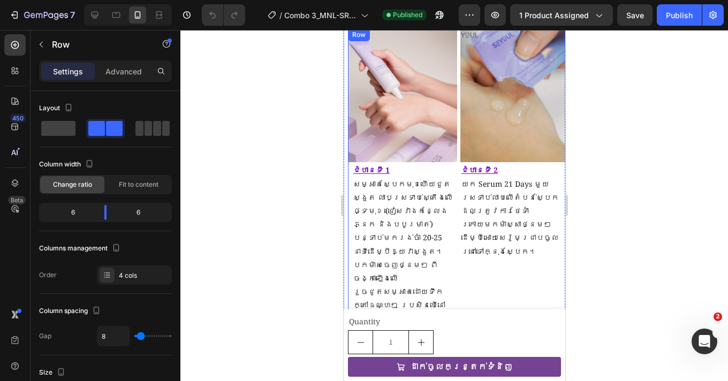
scroll to position [1192, 0]
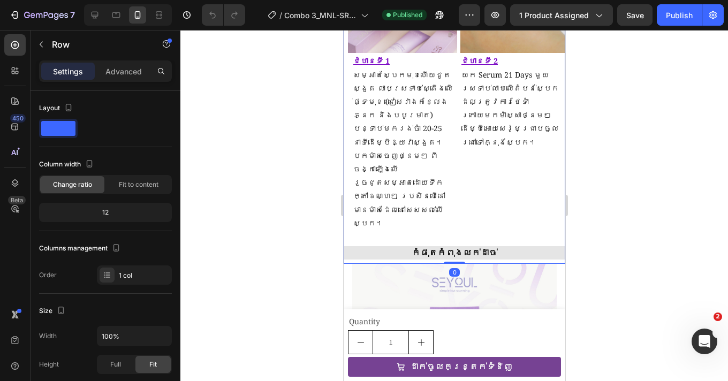
click at [493, 196] on div "[ HOW TO USE ] Heading Image ជំហានទី 1 សម្អាតស្បែកមុខហើយជូតស្ងួត លាបស្រទាប់ស្តើ…" at bounding box center [453, 83] width 221 height 362
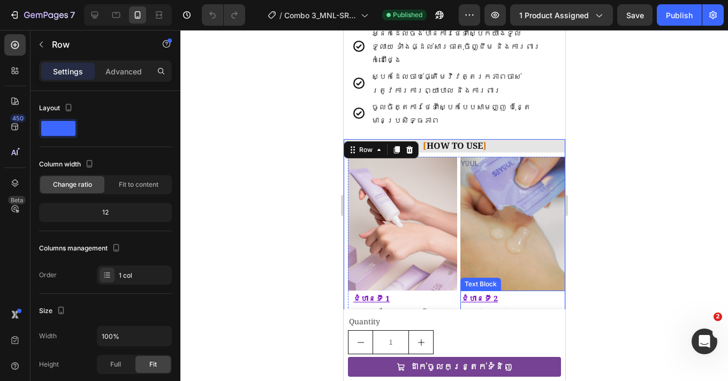
scroll to position [991, 0]
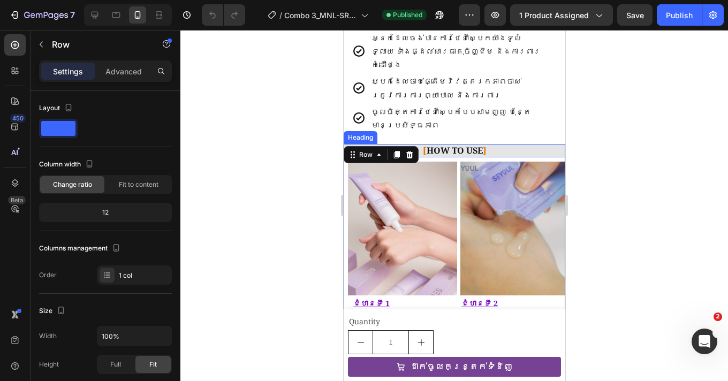
click at [527, 144] on h2 "[ HOW TO USE ]" at bounding box center [453, 150] width 221 height 13
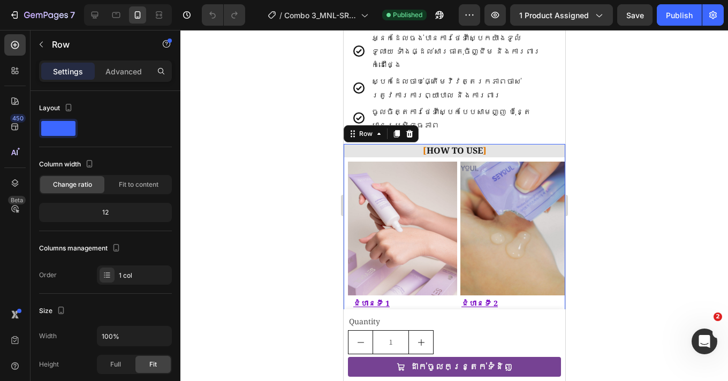
click at [344, 155] on div "[ HOW TO USE ] Heading Image ជំហានទី 1 សម្អាតស្បែកមុខហើយជូតស្ងួត លាបស្រទាប់ស្តើ…" at bounding box center [453, 308] width 221 height 328
click at [386, 174] on img at bounding box center [401, 229] width 109 height 134
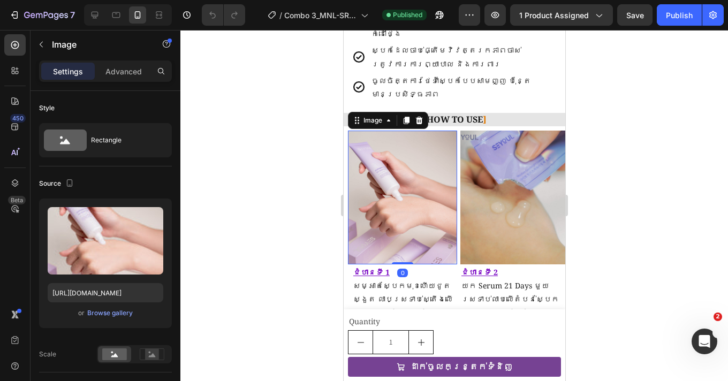
scroll to position [1140, 0]
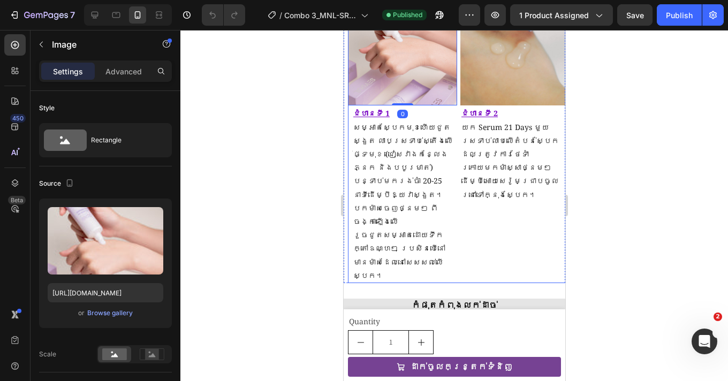
click at [460, 229] on div "Image ជំហានទី 2 យក Serum 21 Days មួយស្រទាប់លាបលើតំបន់ស្បែកដែលត្រូវការថែទាំ ក្រោ…" at bounding box center [514, 127] width 109 height 311
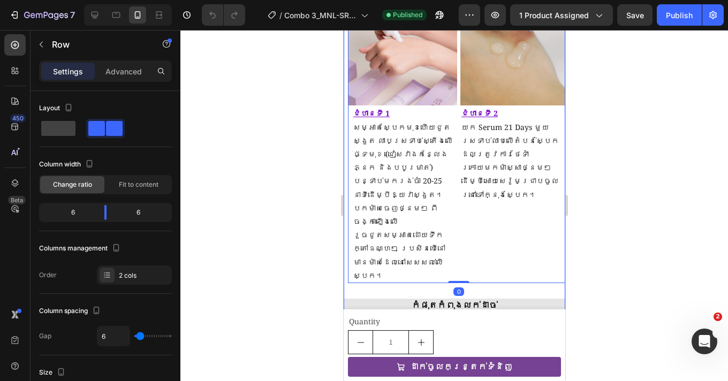
click at [441, 246] on div "[ HOW TO USE ] Heading Image ជំហានទី 1 សម្អាតស្បែកមុខហើយជូតស្ងួត លាបស្រទាប់ស្តើ…" at bounding box center [453, 136] width 221 height 362
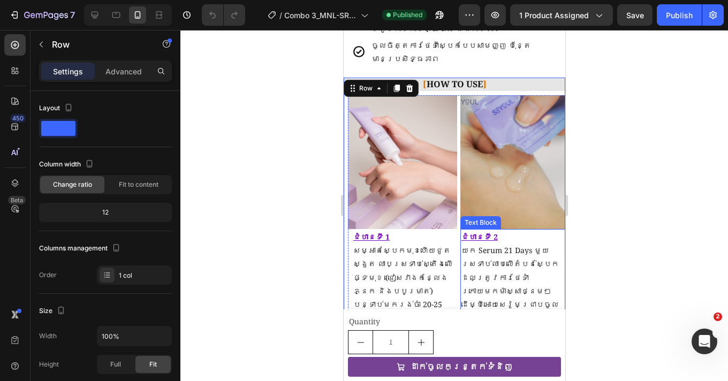
scroll to position [1024, 0]
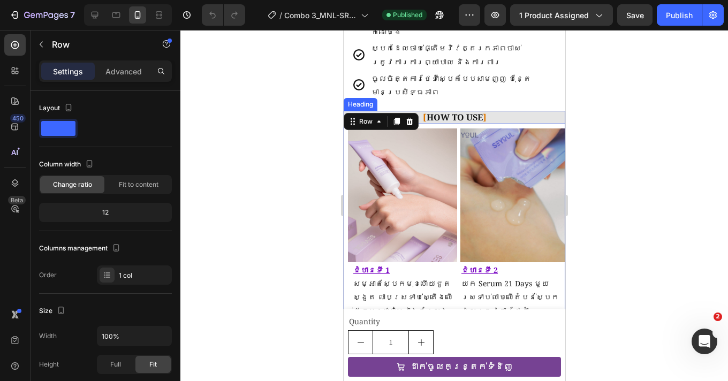
click at [506, 111] on h2 "[ HOW TO USE ]" at bounding box center [453, 117] width 221 height 13
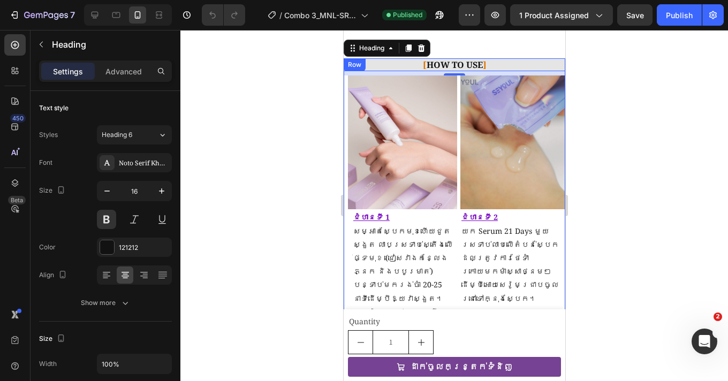
scroll to position [1107, 0]
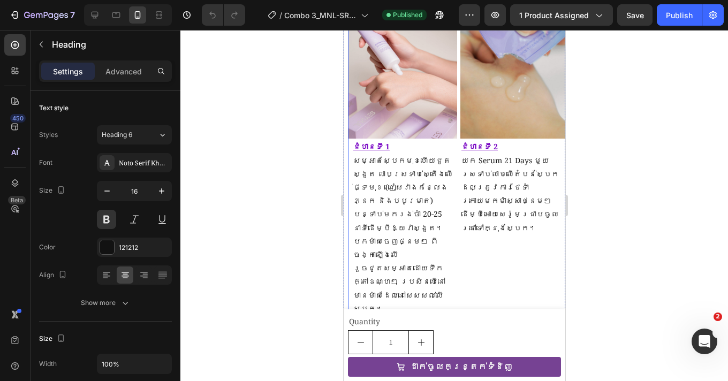
click at [478, 264] on div "Image ជំហានទី 2 យក Serum 21 Days មួយស្រទាប់លាបលើតំបន់ស្បែកដែលត្រូវការថែទាំ ក្រោ…" at bounding box center [514, 160] width 109 height 311
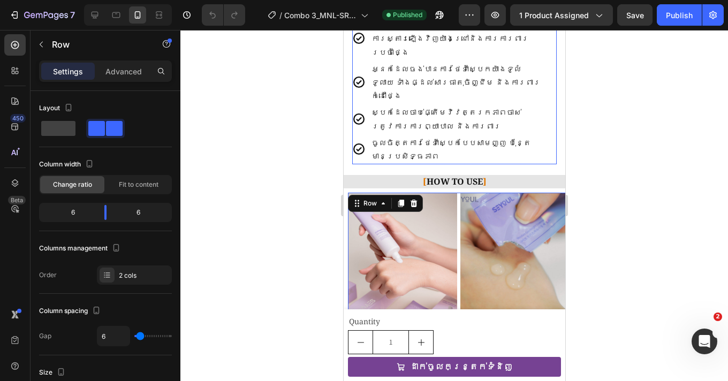
scroll to position [960, 0]
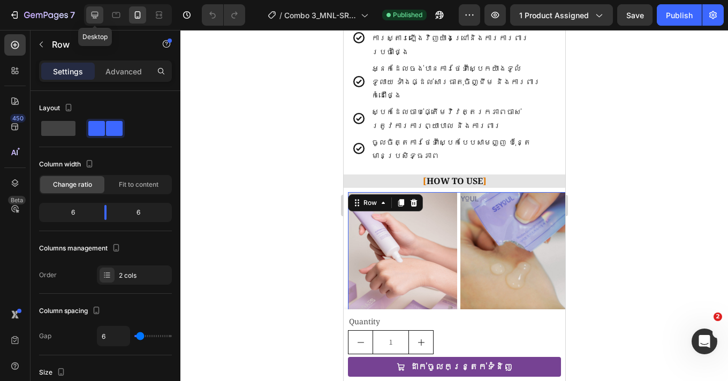
click at [88, 15] on div at bounding box center [94, 14] width 17 height 17
type input "16"
type input "1200"
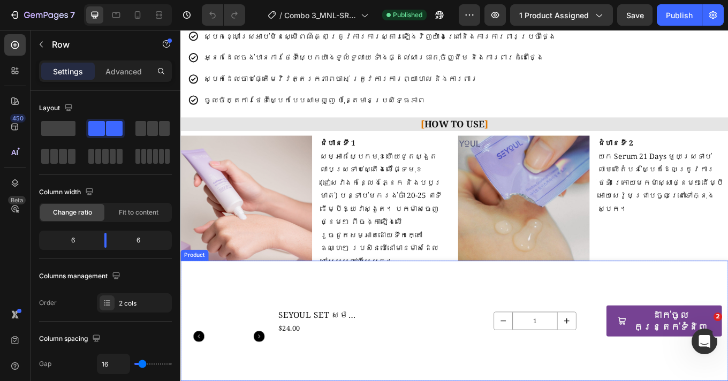
scroll to position [923, 0]
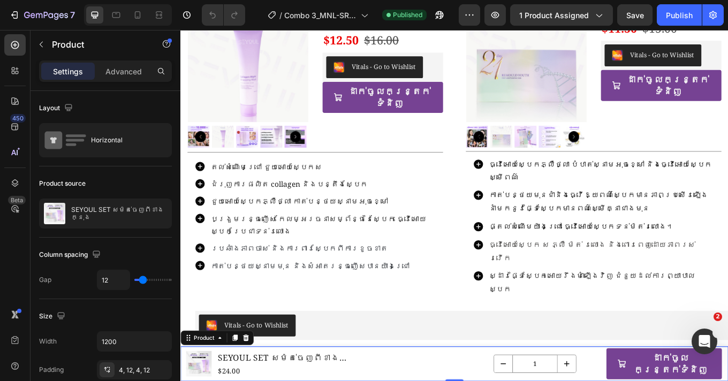
scroll to position [1334, 0]
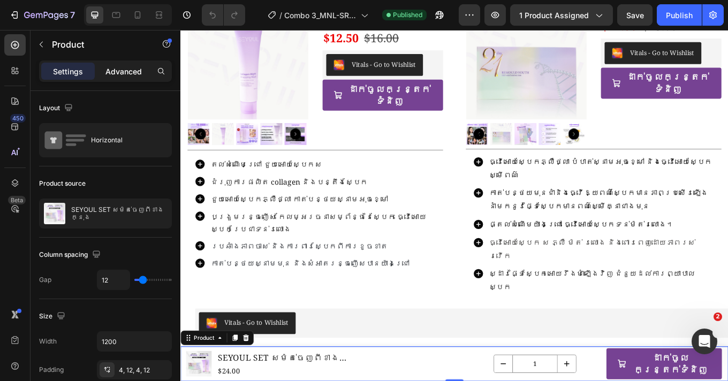
click at [121, 73] on p "Advanced" at bounding box center [123, 71] width 36 height 11
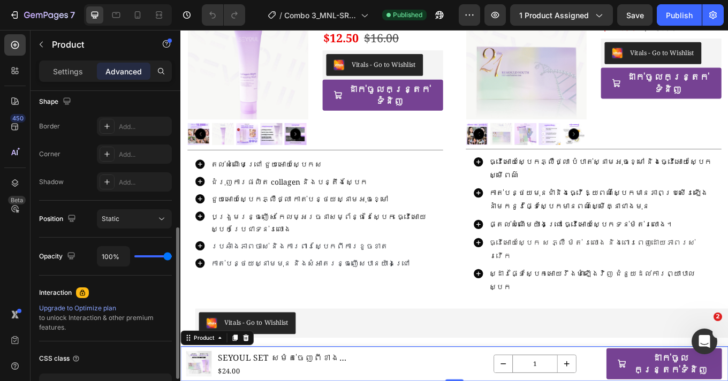
scroll to position [356, 0]
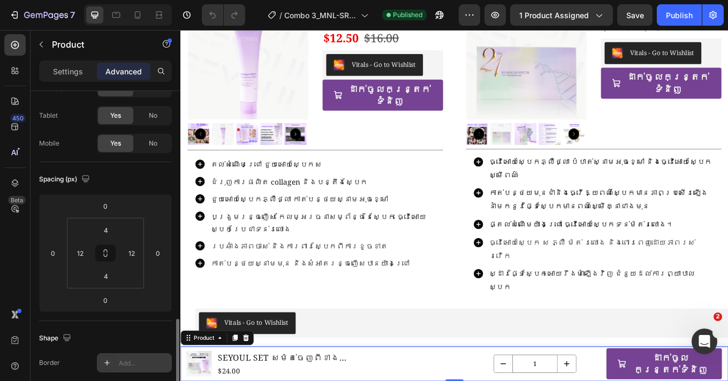
scroll to position [0, 0]
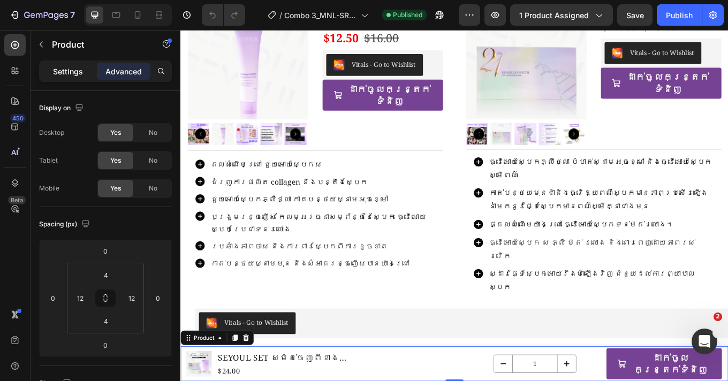
click at [66, 76] on p "Settings" at bounding box center [68, 71] width 30 height 11
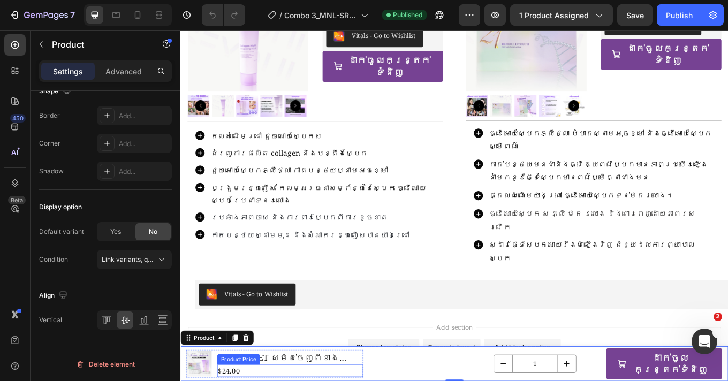
scroll to position [1368, 0]
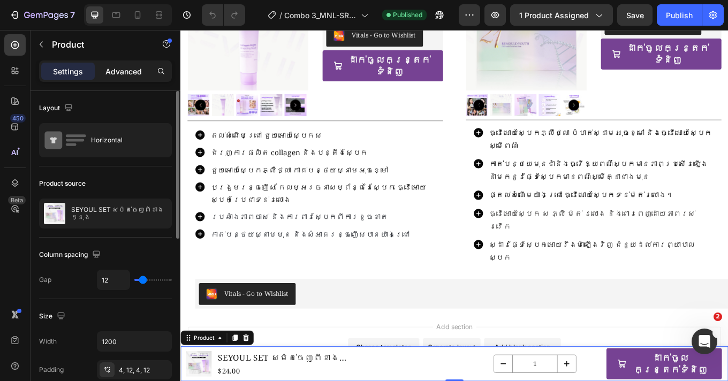
click at [132, 66] on p "Advanced" at bounding box center [123, 71] width 36 height 11
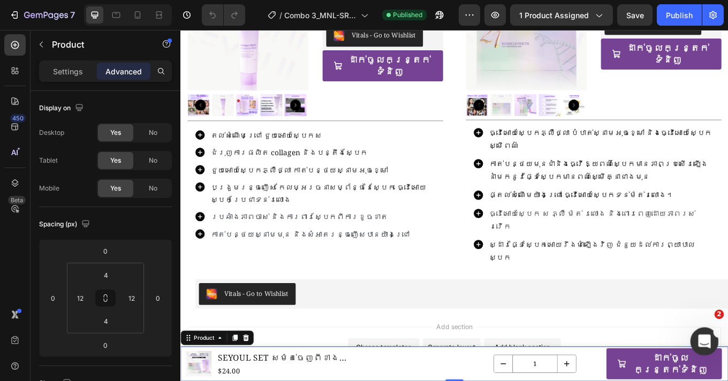
click at [708, 335] on icon "Mở Intercom Messenger" at bounding box center [703, 340] width 18 height 18
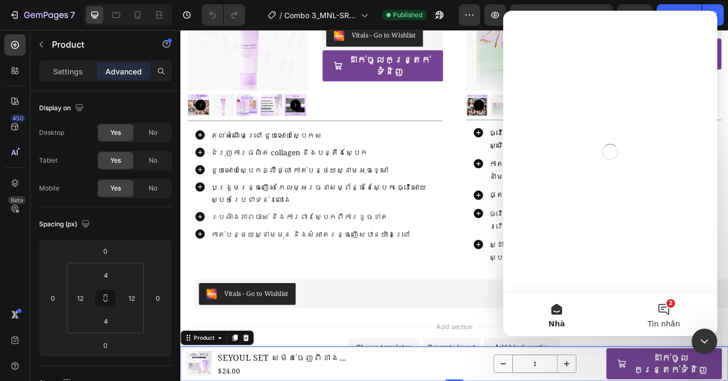
click at [672, 313] on button "2 Tin nhắn" at bounding box center [663, 314] width 107 height 43
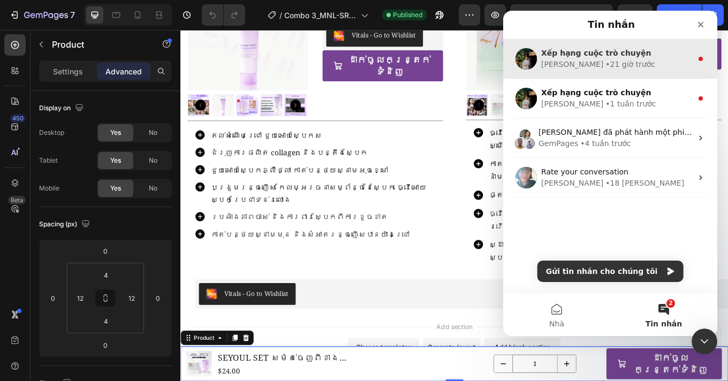
click at [605, 65] on div "• 21 giờ trước" at bounding box center [630, 64] width 50 height 11
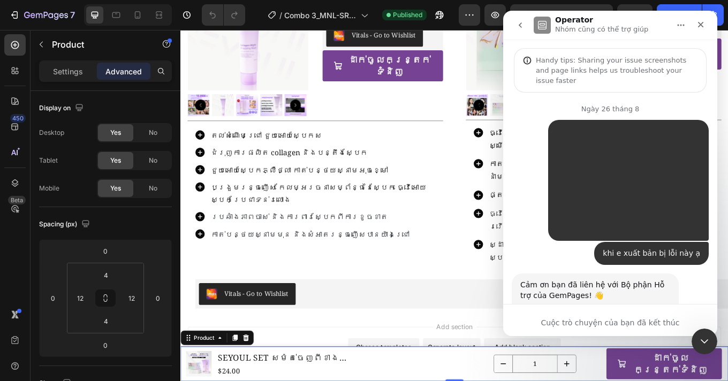
scroll to position [77, 0]
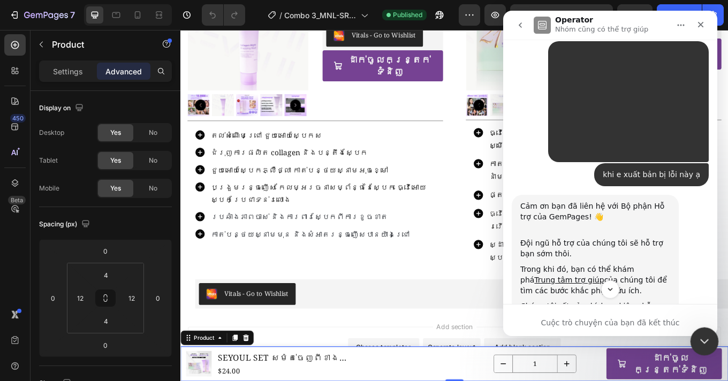
click at [707, 337] on icon "Đóng Intercom Messenger" at bounding box center [702, 339] width 13 height 13
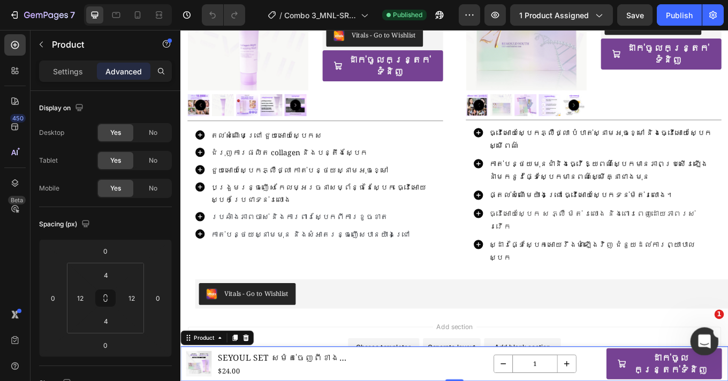
scroll to position [2756, 0]
click at [707, 335] on icon "Mở Intercom Messenger" at bounding box center [703, 340] width 18 height 18
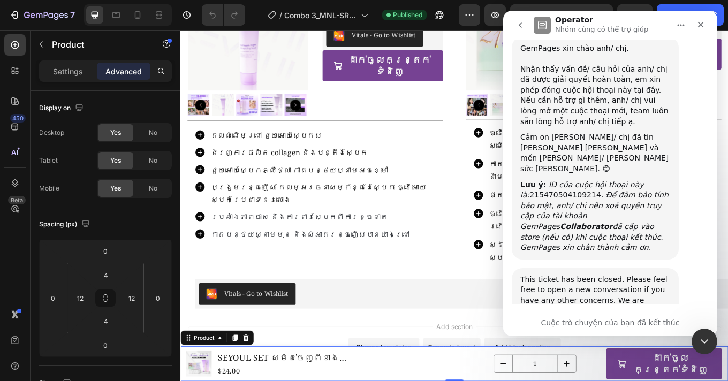
click at [521, 21] on icon "go back" at bounding box center [520, 25] width 9 height 9
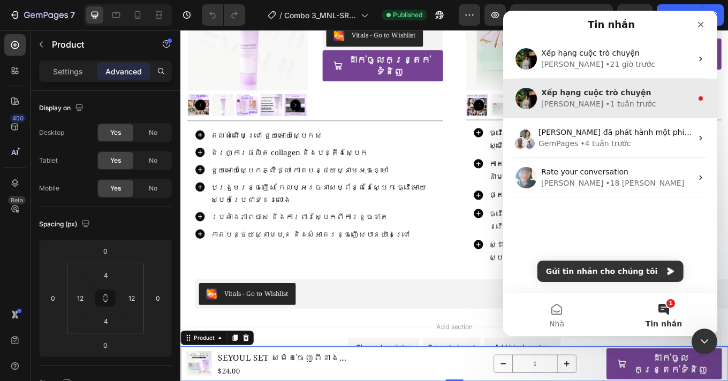
scroll to position [0, 0]
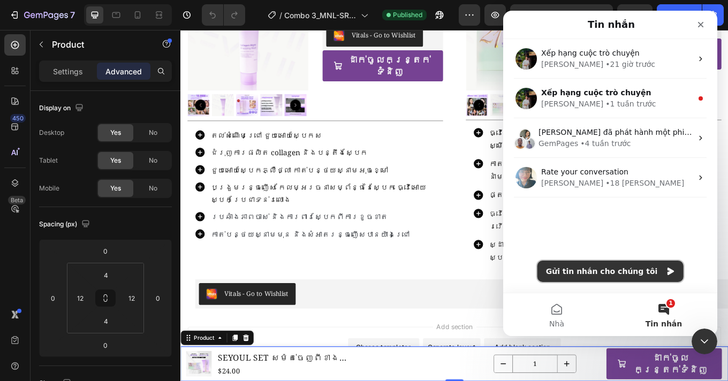
click at [640, 274] on button "Gửi tin nhắn cho chúng tôi" at bounding box center [610, 271] width 146 height 21
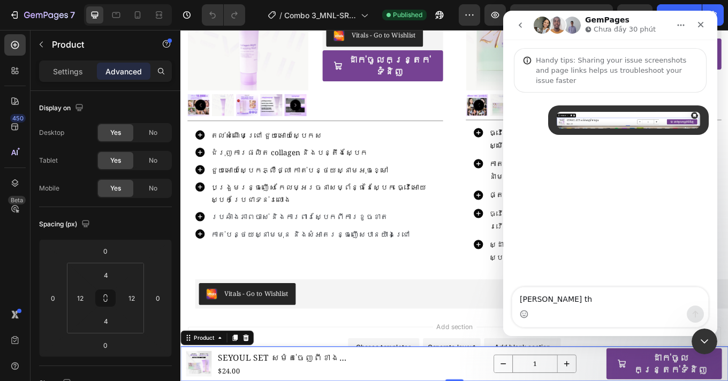
type textarea "Làm thê"
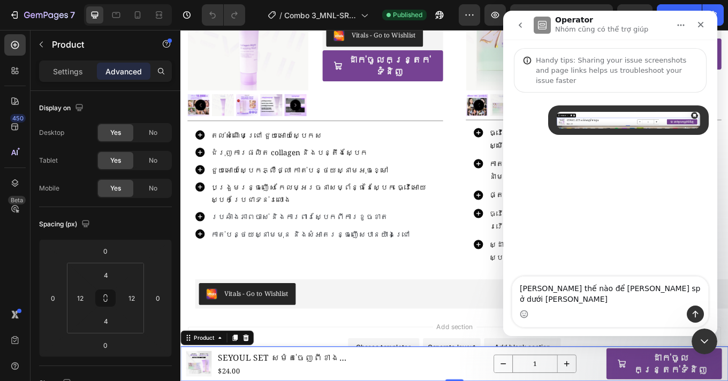
type textarea "Làm thế nào để mình ghim sp ở dưới cùng này ạ"
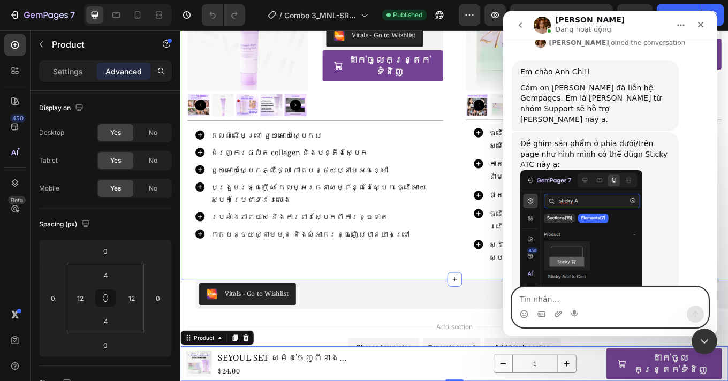
scroll to position [378, 0]
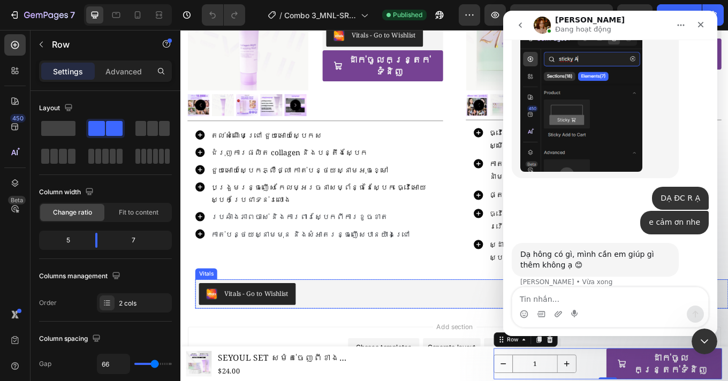
scroll to position [435, 0]
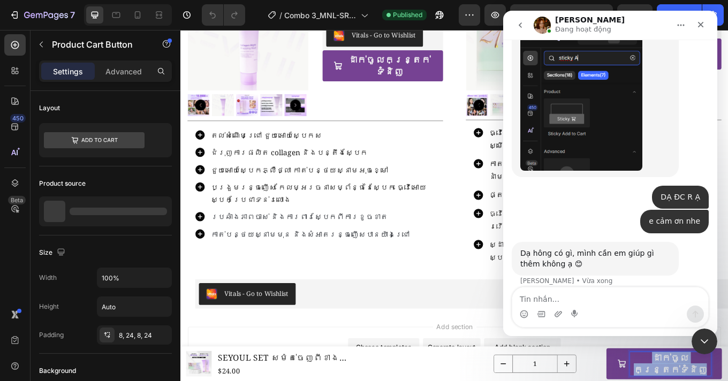
copy p "ដាក់ចូលកន្ត្រក់ទំនិញ"
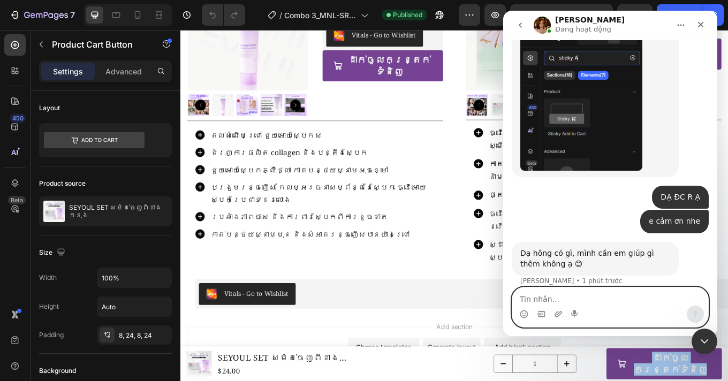
click at [546, 302] on textarea "Tin nhắn..." at bounding box center [610, 296] width 196 height 18
type textarea "dạ k ạ"
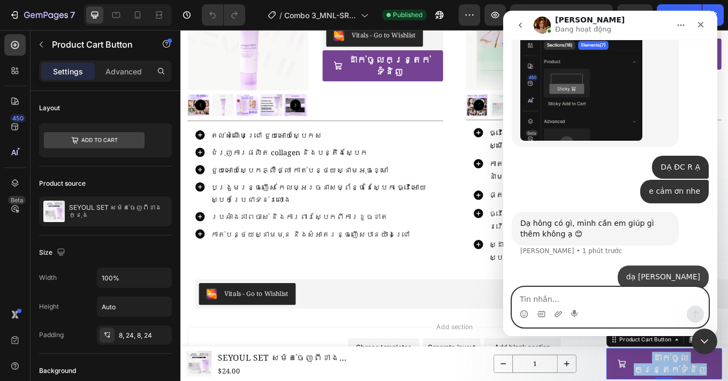
scroll to position [467, 0]
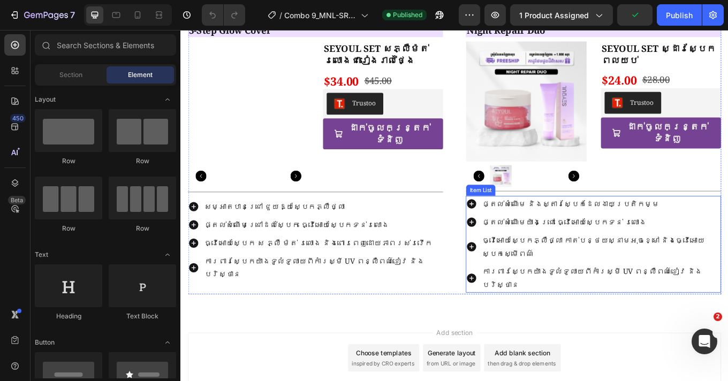
scroll to position [1390, 0]
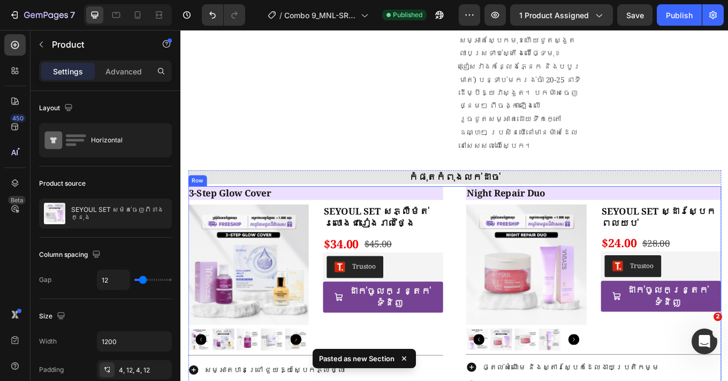
scroll to position [1461, 0]
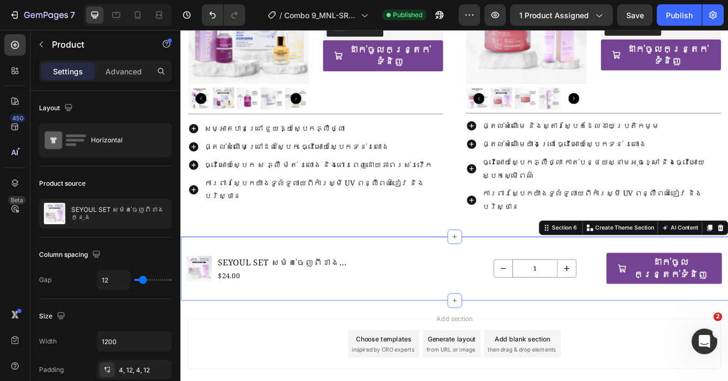
click at [297, 272] on div "Product Images SEYOUL SET សម៉ត់ចេញពីខាងក្នុង Product Title $24.00 Product Price…" at bounding box center [501, 309] width 642 height 75
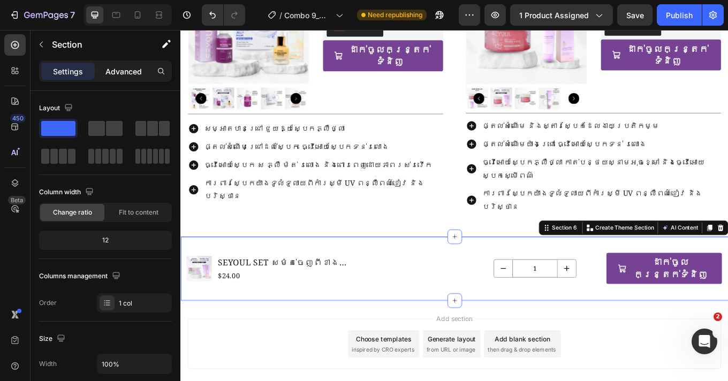
click at [133, 72] on p "Advanced" at bounding box center [123, 71] width 36 height 11
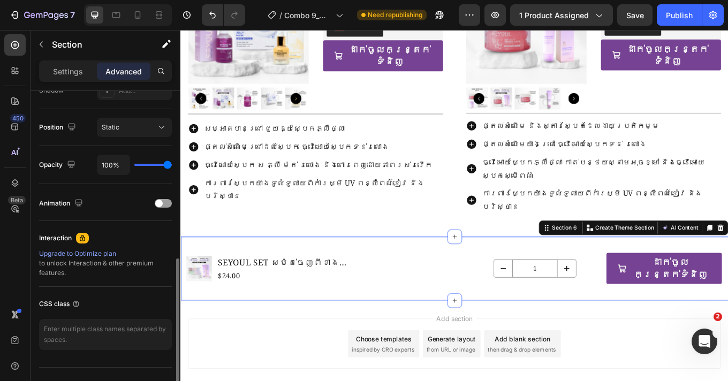
scroll to position [371, 0]
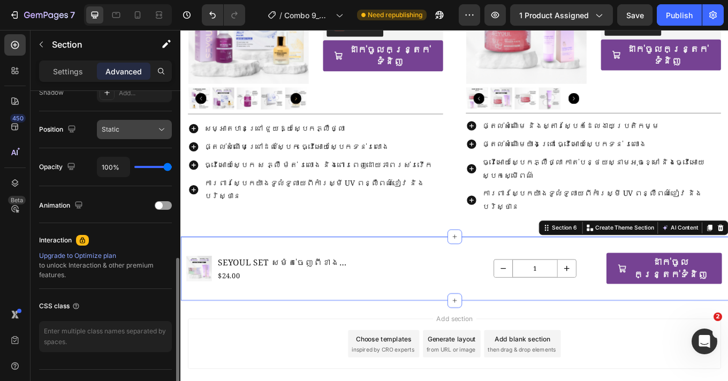
click at [143, 129] on div "Static" at bounding box center [129, 130] width 55 height 10
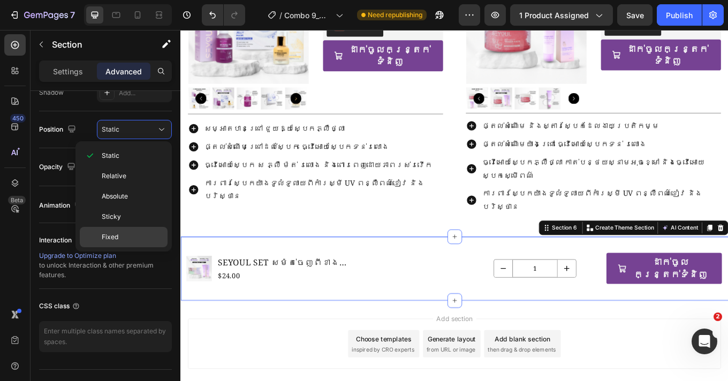
click at [118, 236] on span "Fixed" at bounding box center [110, 237] width 17 height 10
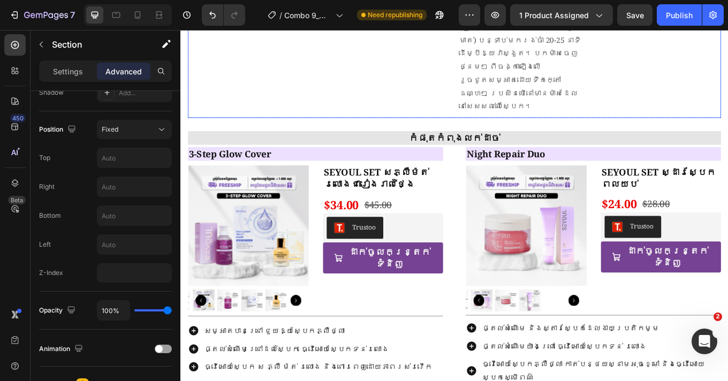
scroll to position [1390, 0]
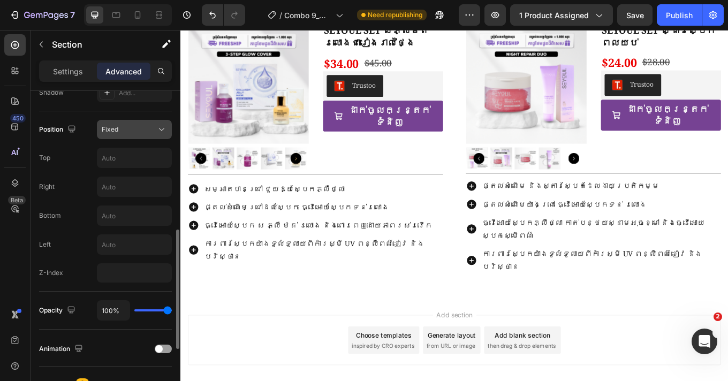
click at [143, 137] on button "Fixed" at bounding box center [134, 129] width 75 height 19
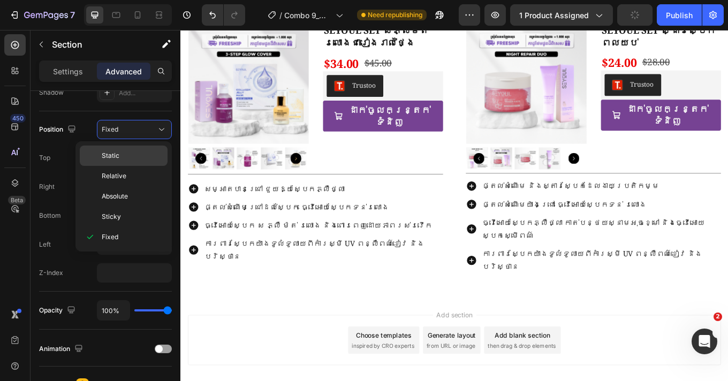
click at [134, 159] on p "Static" at bounding box center [132, 156] width 61 height 10
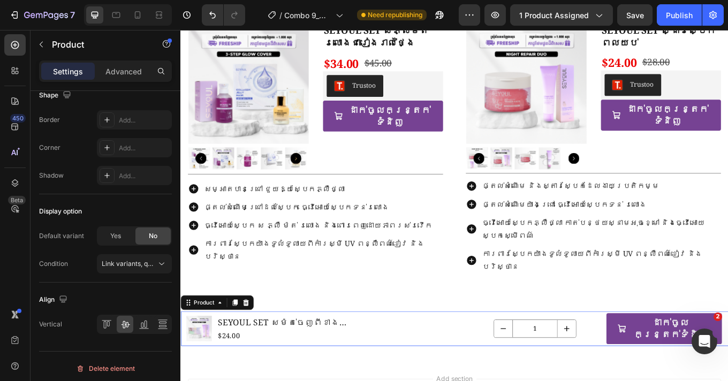
click at [410, 362] on div "1 Product Quantity Quantity Text Block 1 Product Quantity ដាក់ចូលកន្ត្រក់ទំនិញ …" at bounding box center [608, 380] width 415 height 36
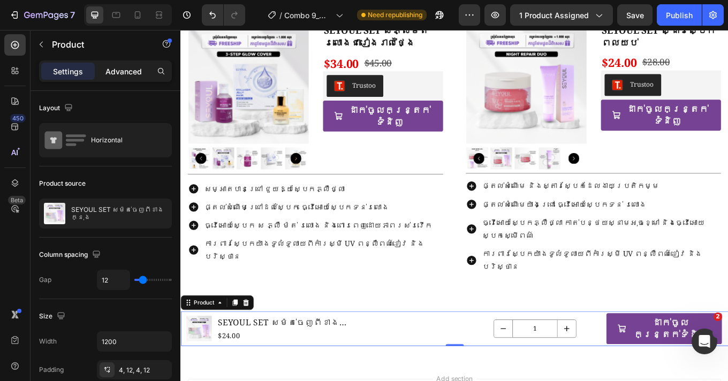
click at [119, 72] on p "Advanced" at bounding box center [123, 71] width 36 height 11
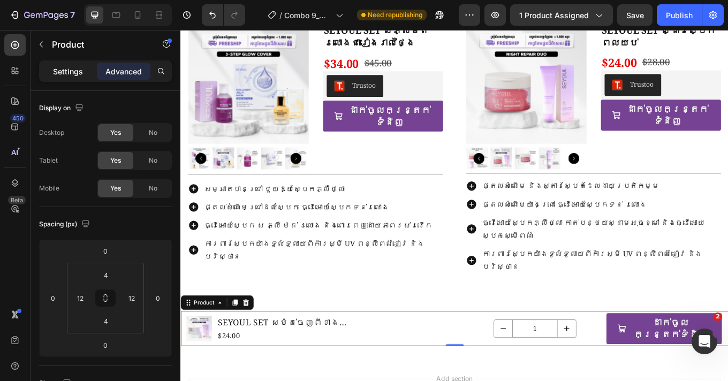
click at [65, 74] on p "Settings" at bounding box center [68, 71] width 30 height 11
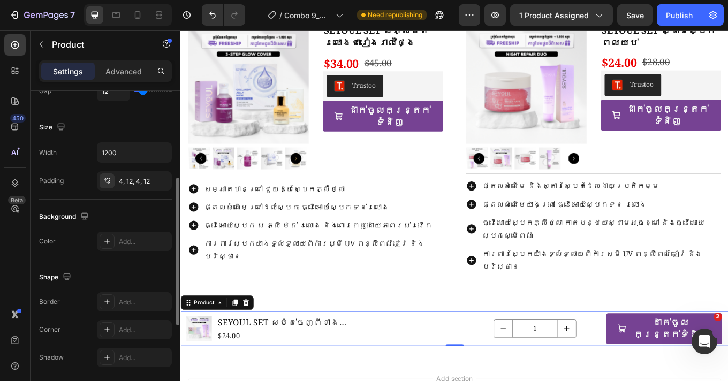
scroll to position [375, 0]
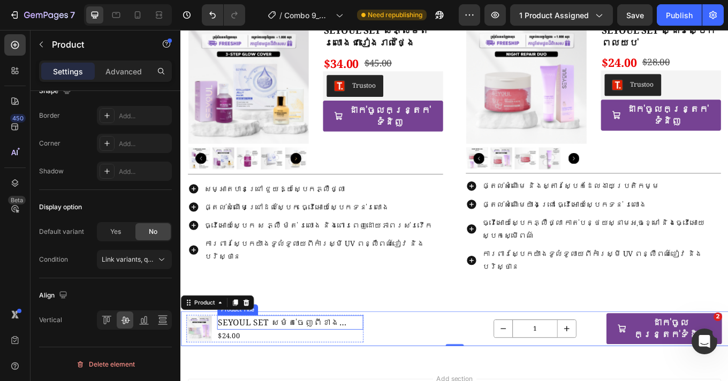
click at [298, 365] on h1 "SEYOUL SET សម៉ត់ចេញពីខាងក្នុង" at bounding box center [308, 373] width 171 height 17
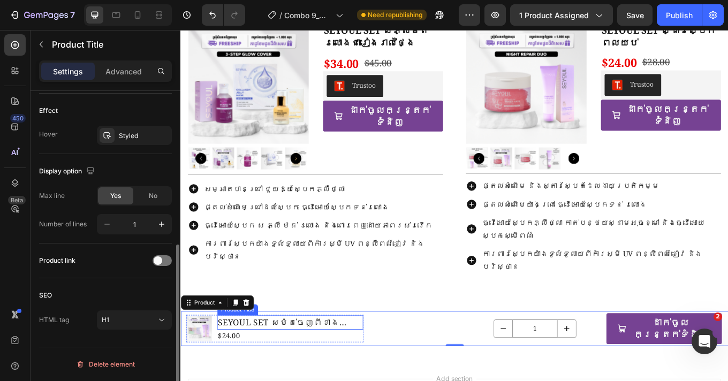
scroll to position [0, 0]
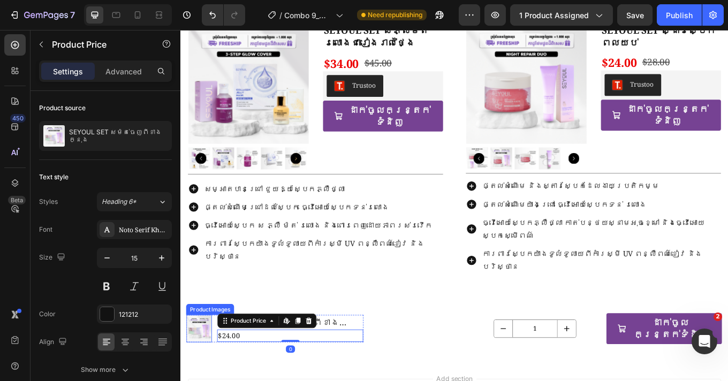
click at [192, 365] on img at bounding box center [202, 380] width 30 height 30
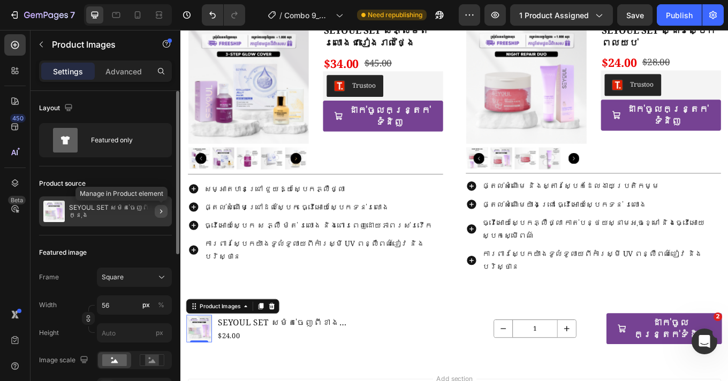
click at [162, 212] on icon "button" at bounding box center [161, 211] width 9 height 9
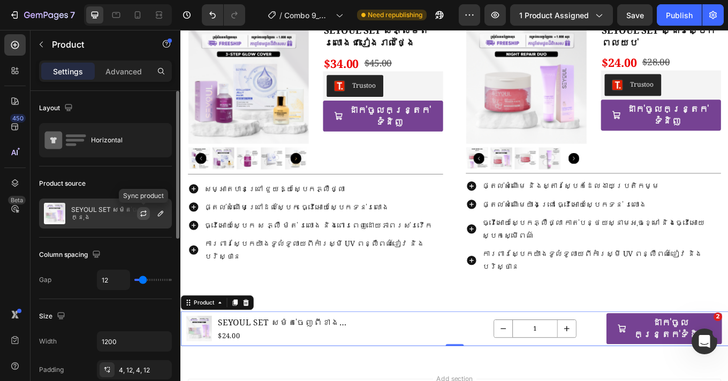
click at [144, 215] on icon "button" at bounding box center [143, 214] width 6 height 3
click at [155, 215] on button "button" at bounding box center [160, 213] width 13 height 13
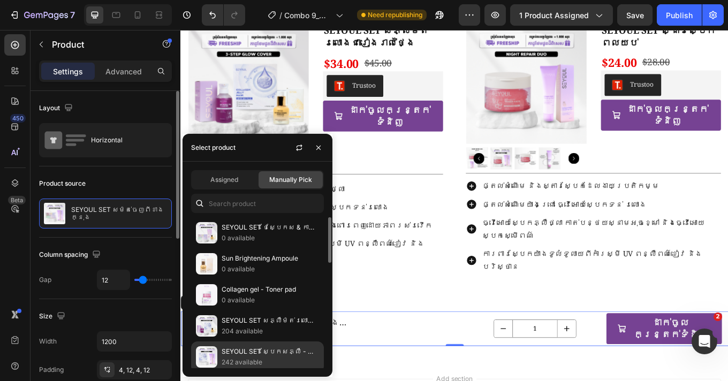
click at [246, 351] on p "SEYOUL SET ស្បែកសភ្លឺ - ម៉ត់រលោងទ្វេរដង" at bounding box center [269, 351] width 97 height 11
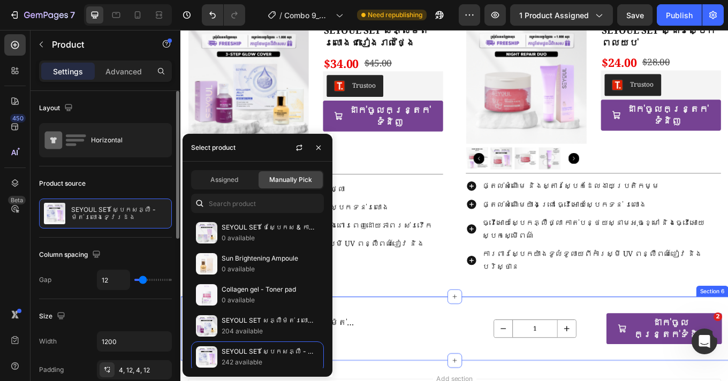
click at [449, 343] on div "Product Images SEYOUL SET ស្បែកសភ្លឺ - ម៉ត់រលោងទ្វេរដង Product Title $24.00 Pro…" at bounding box center [501, 380] width 642 height 75
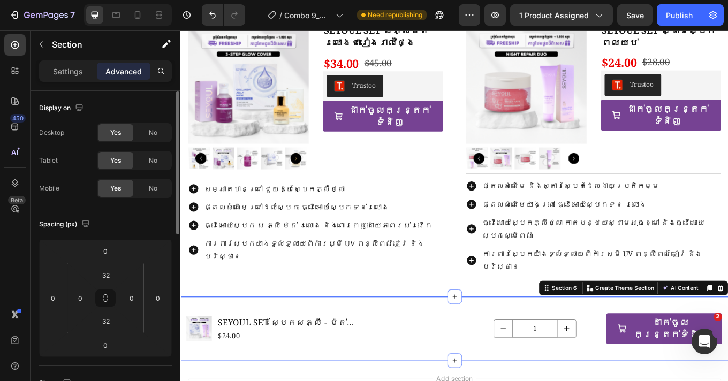
click at [467, 377] on div "Product Images SEYOUL SET ស្បែកសភ្លឺ - ម៉ត់រលោងទ្វេរដង Product Title $24.00 Pro…" at bounding box center [501, 380] width 642 height 75
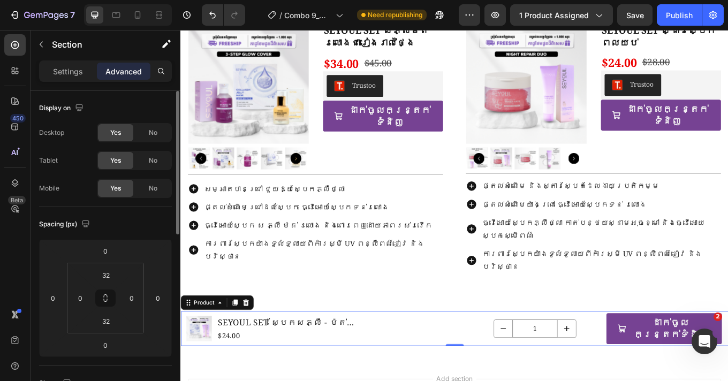
click at [418, 362] on div "1 Product Quantity Quantity Text Block 1 Product Quantity ដាក់ចូលកន្ត្រក់ទំនិញ …" at bounding box center [608, 380] width 415 height 36
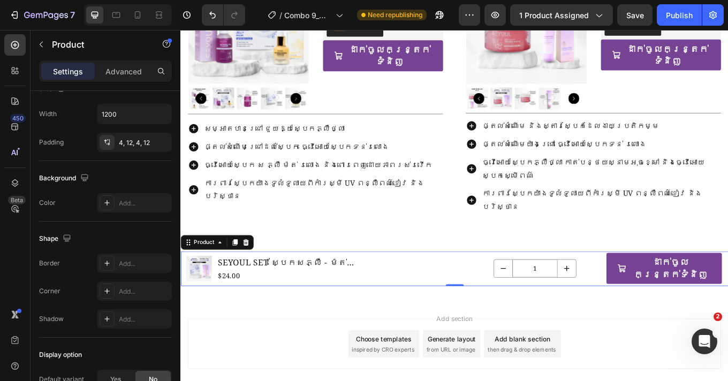
scroll to position [375, 0]
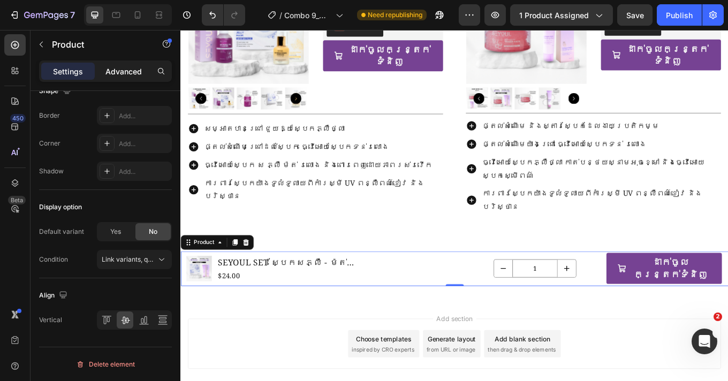
click at [116, 75] on p "Advanced" at bounding box center [123, 71] width 36 height 11
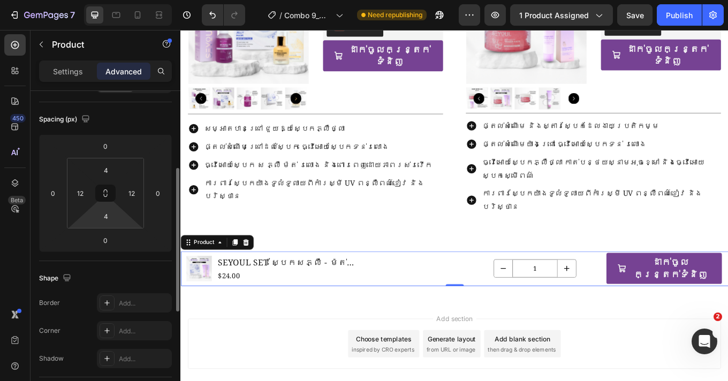
scroll to position [0, 0]
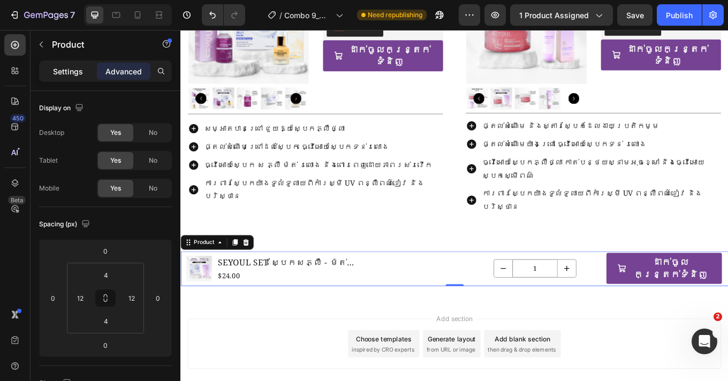
click at [67, 69] on p "Settings" at bounding box center [68, 71] width 30 height 11
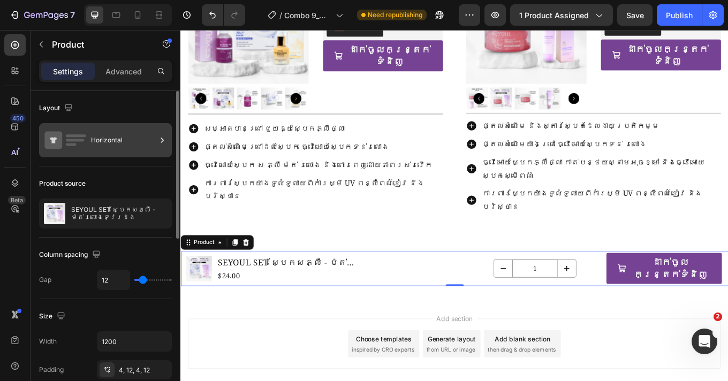
click at [134, 136] on div "Horizontal" at bounding box center [123, 140] width 65 height 25
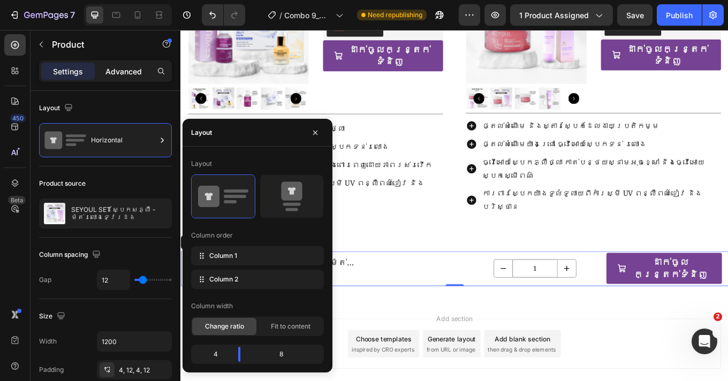
click at [111, 74] on p "Advanced" at bounding box center [123, 71] width 36 height 11
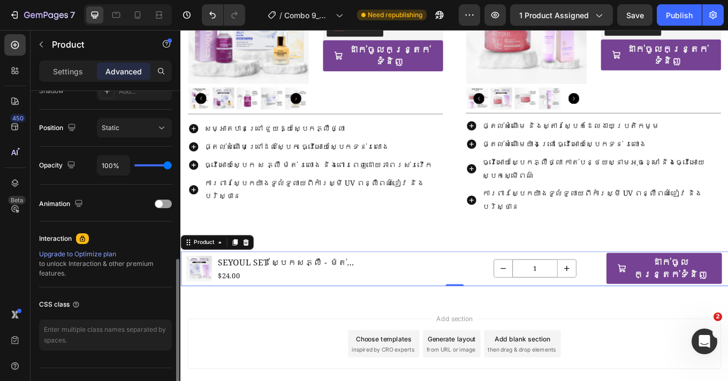
scroll to position [393, 0]
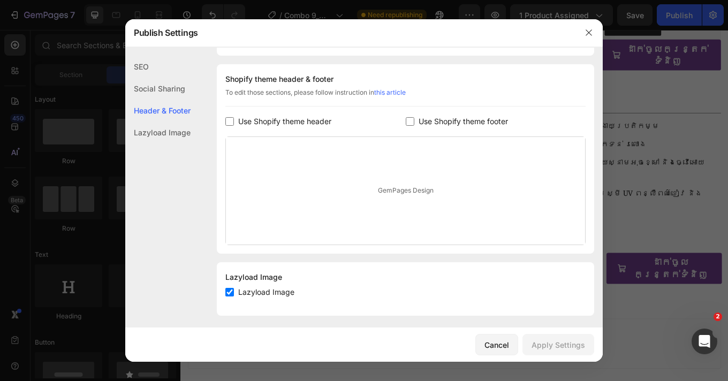
scroll to position [154, 0]
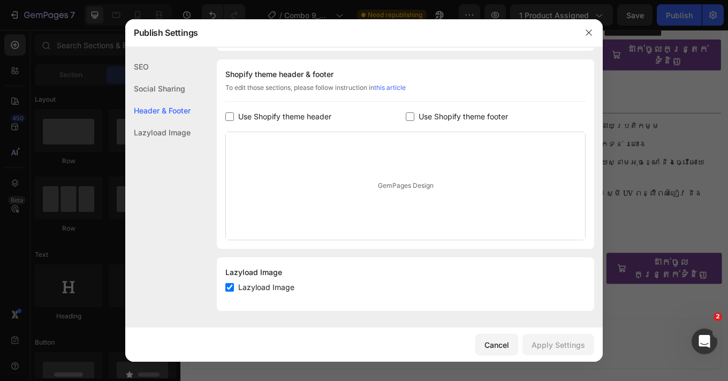
click at [174, 137] on div "Lazyload Image" at bounding box center [157, 132] width 65 height 22
click at [168, 78] on div "SEO" at bounding box center [157, 89] width 65 height 22
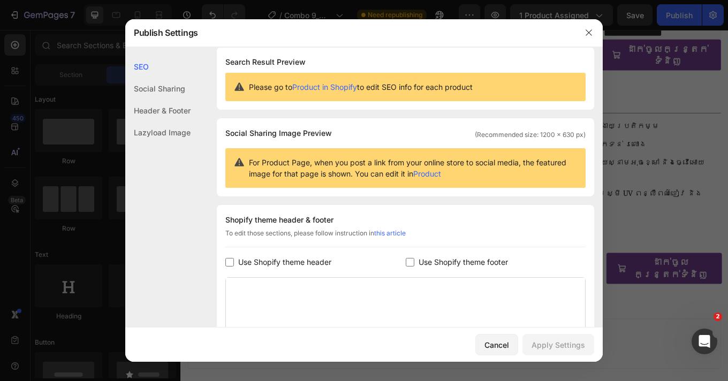
scroll to position [0, 0]
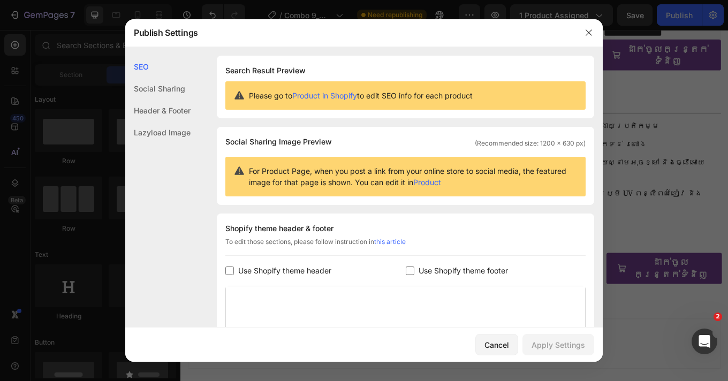
click at [168, 68] on div "SEO" at bounding box center [157, 67] width 65 height 22
click at [165, 100] on div "Social Sharing" at bounding box center [157, 111] width 65 height 22
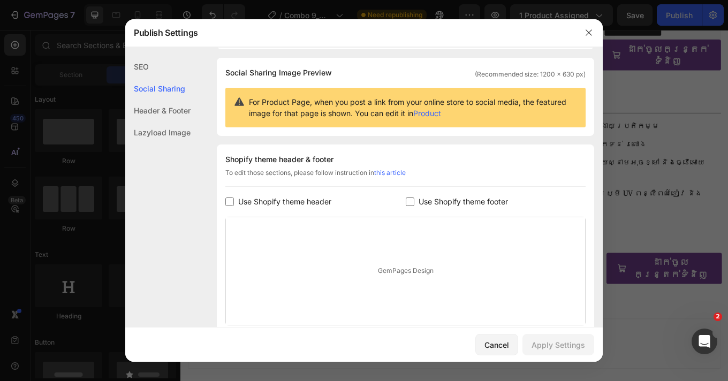
click at [149, 121] on div "Header & Footer" at bounding box center [157, 132] width 65 height 22
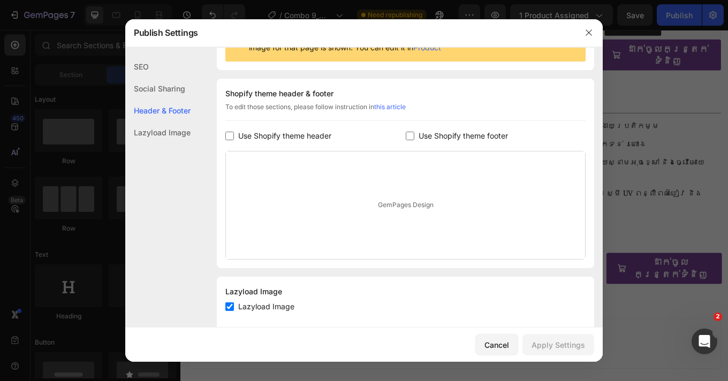
scroll to position [154, 0]
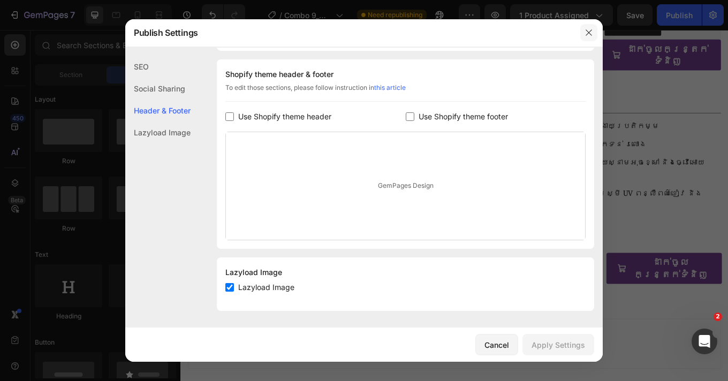
click at [586, 32] on icon "button" at bounding box center [588, 32] width 9 height 9
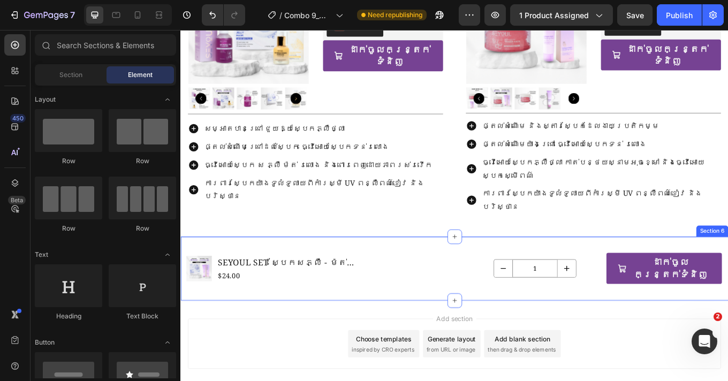
click at [265, 299] on div "Product Images SEYOUL SET ស្បែកសភ្លឺ - ម៉ត់រលោងទ្វេរដង Product Title $24.00 Pro…" at bounding box center [501, 309] width 642 height 75
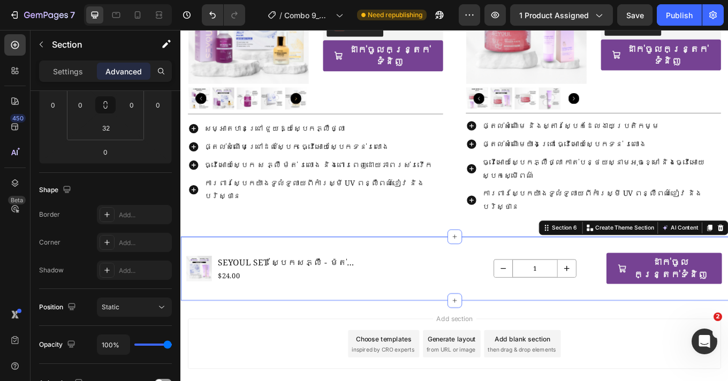
scroll to position [393, 0]
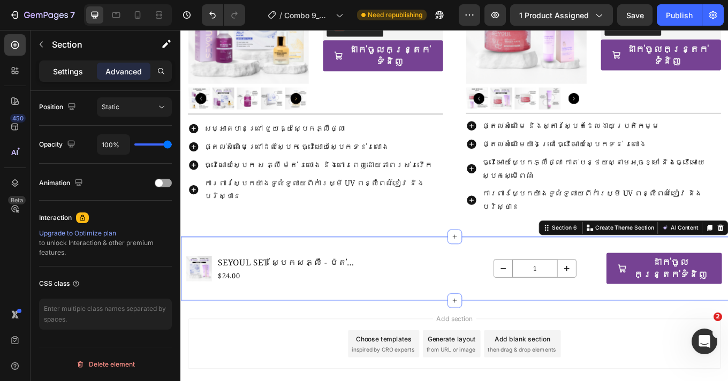
click at [55, 73] on p "Settings" at bounding box center [68, 71] width 30 height 11
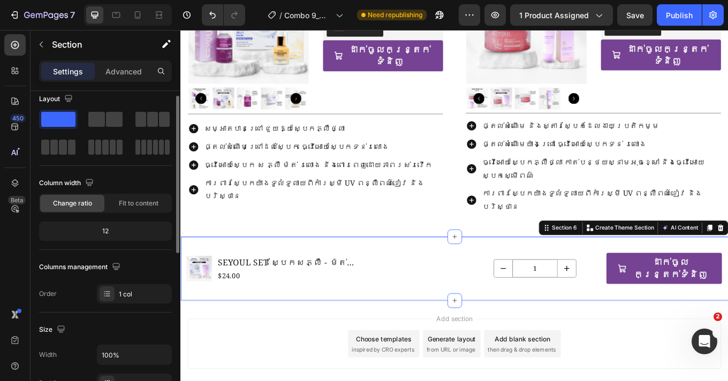
scroll to position [11, 0]
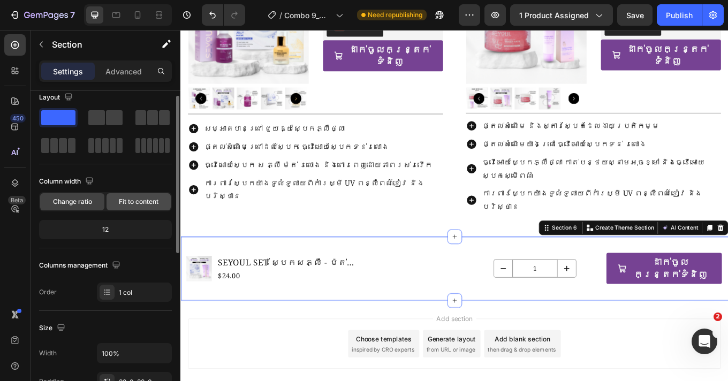
click at [148, 196] on div "Fit to content" at bounding box center [138, 201] width 64 height 17
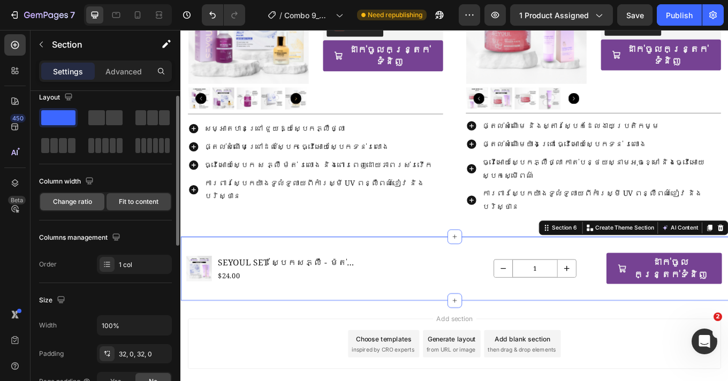
click at [88, 201] on span "Change ratio" at bounding box center [72, 202] width 39 height 10
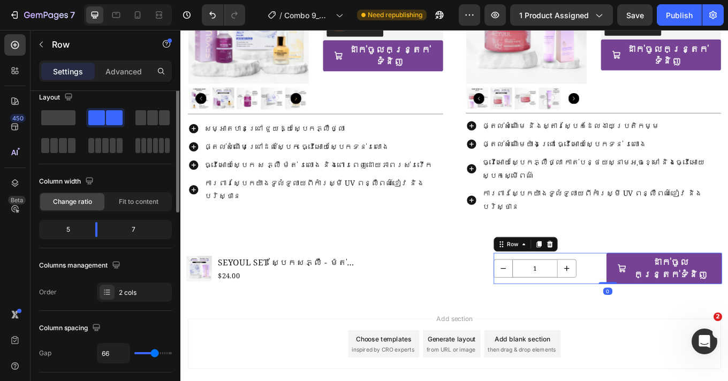
click at [659, 292] on div "1 Product Quantity Quantity Text Block 1 Product Quantity ដាក់ចូលកន្ត្រក់ទំនិញ …" at bounding box center [680, 310] width 267 height 36
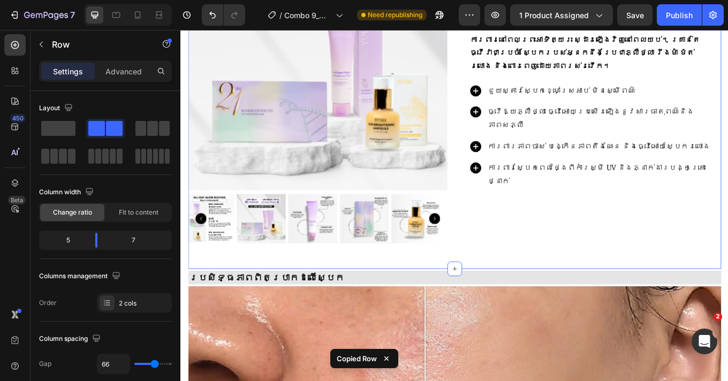
scroll to position [153, 0]
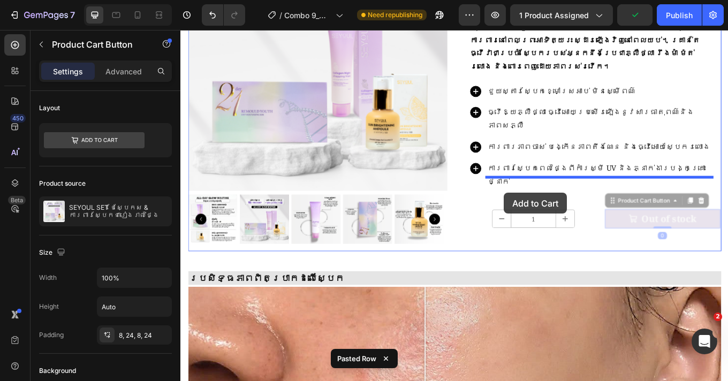
drag, startPoint x: 691, startPoint y: 193, endPoint x: 560, endPoint y: 221, distance: 134.6
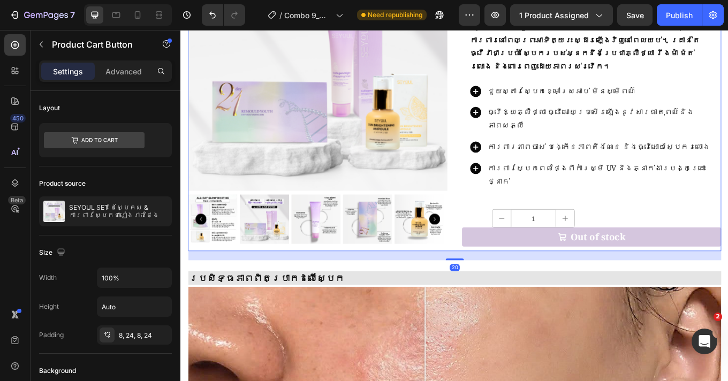
click at [675, 247] on div "SEYOUL SET ថែស្បែកស & ការពារស្បែកជារៀងរាល់ថ្ងៃ Product Title $34.00 Product Pri…" at bounding box center [662, 102] width 304 height 374
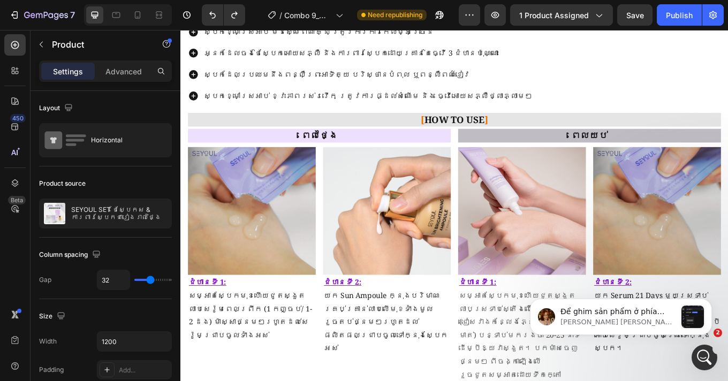
scroll to position [1461, 0]
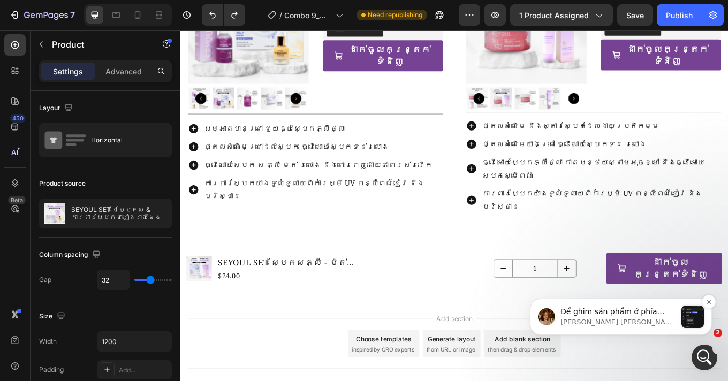
click at [697, 323] on div "message notification from Jamie, Vừa xong. Để ghim sản phẩm ở phía dưới/trên pa…" at bounding box center [692, 316] width 22 height 22
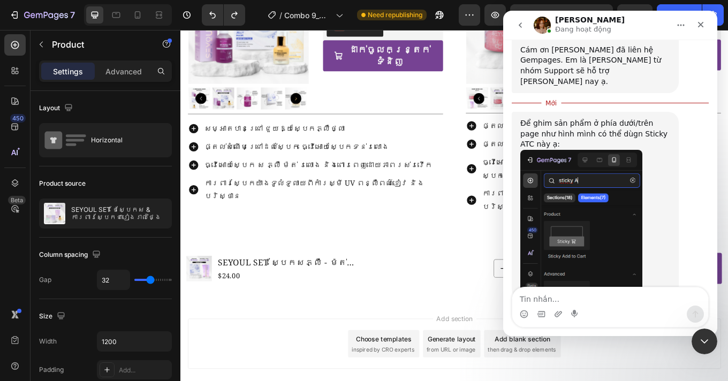
scroll to position [354, 0]
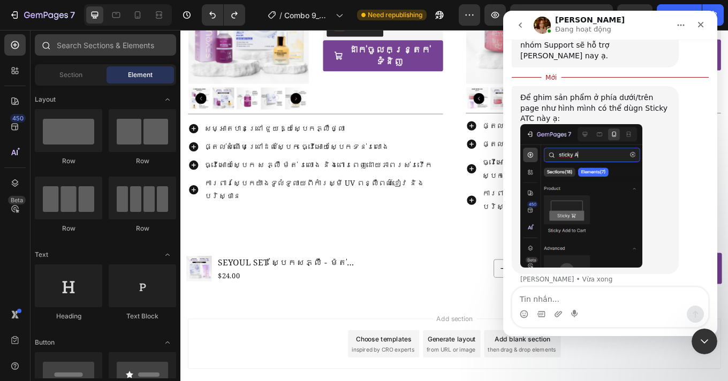
drag, startPoint x: 49, startPoint y: 47, endPoint x: 71, endPoint y: 47, distance: 21.9
click at [49, 47] on icon at bounding box center [45, 45] width 9 height 9
click at [76, 47] on input "text" at bounding box center [105, 44] width 141 height 21
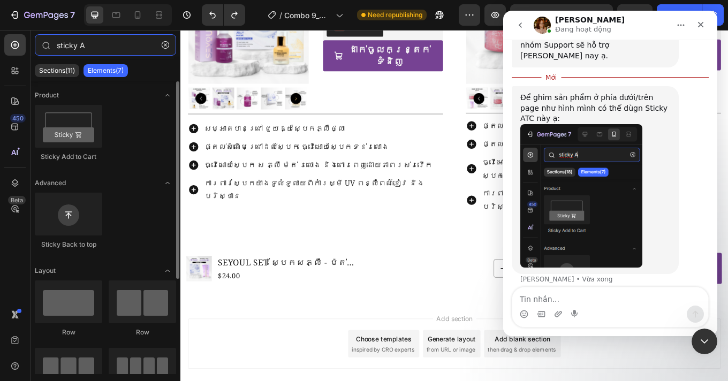
type input "sticky A"
click at [109, 280] on div "Sticky Add to Cart" at bounding box center [142, 308] width 67 height 57
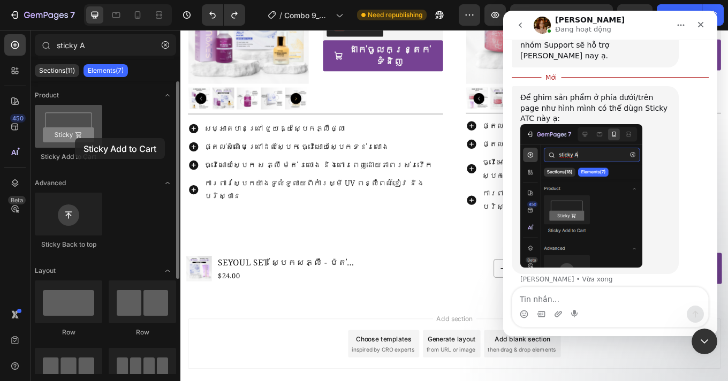
click at [75, 138] on div at bounding box center [68, 126] width 67 height 43
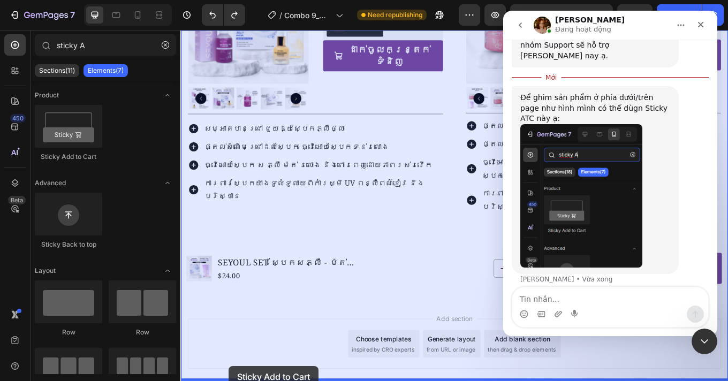
drag, startPoint x: 255, startPoint y: 168, endPoint x: 236, endPoint y: 424, distance: 256.9
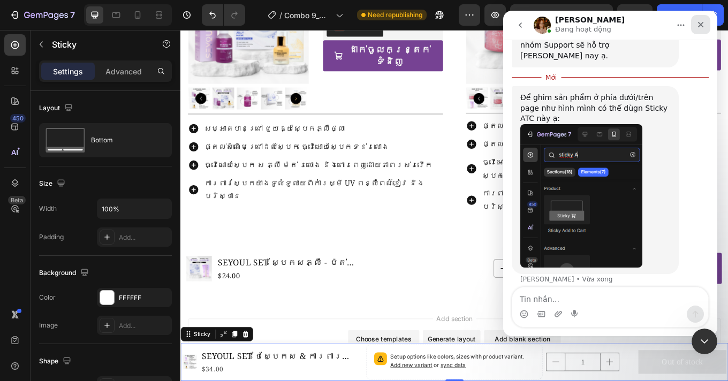
click at [705, 27] on div "Đóng" at bounding box center [700, 24] width 19 height 19
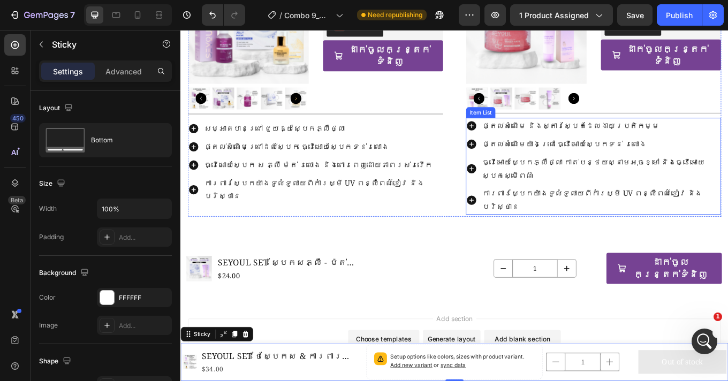
scroll to position [337, 0]
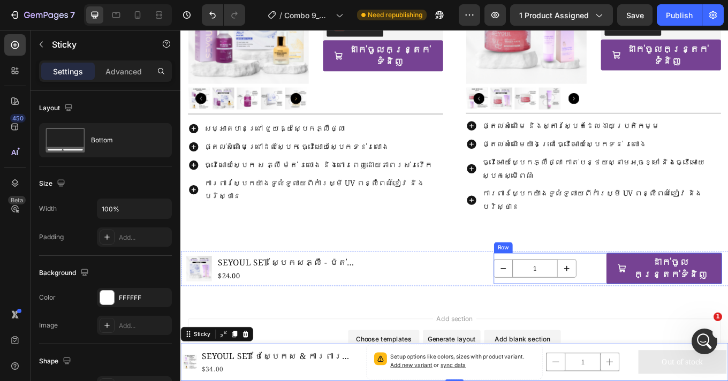
click at [658, 292] on div "1 Product Quantity Quantity Text Block 1 Product Quantity ដាក់ចូលកន្ត្រក់ទំនិញ …" at bounding box center [680, 310] width 267 height 36
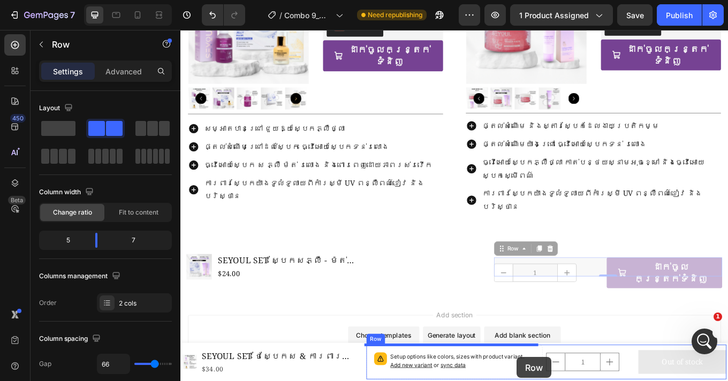
drag, startPoint x: 551, startPoint y: 255, endPoint x: 575, endPoint y: 414, distance: 160.1
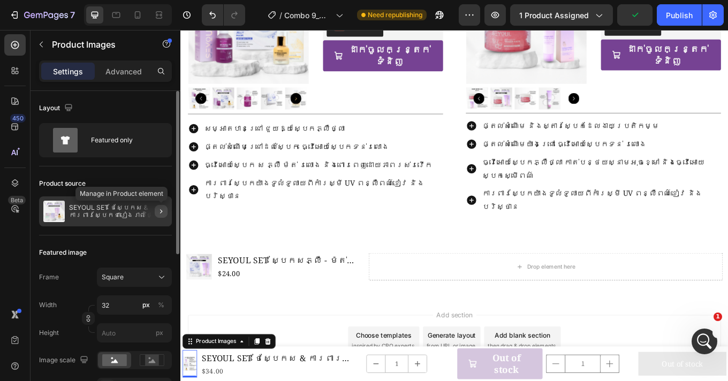
click at [160, 211] on icon "button" at bounding box center [161, 211] width 9 height 9
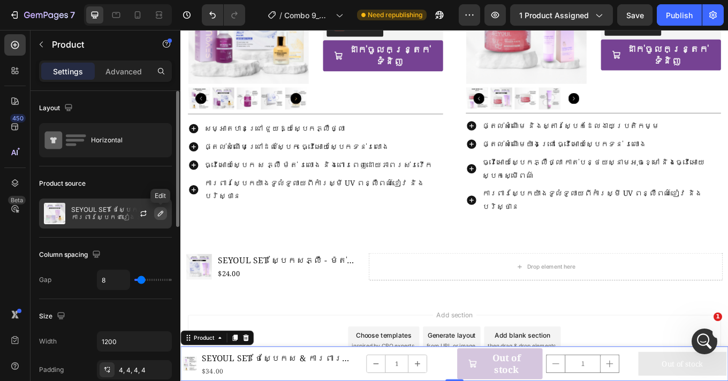
click at [158, 212] on icon "button" at bounding box center [160, 213] width 9 height 9
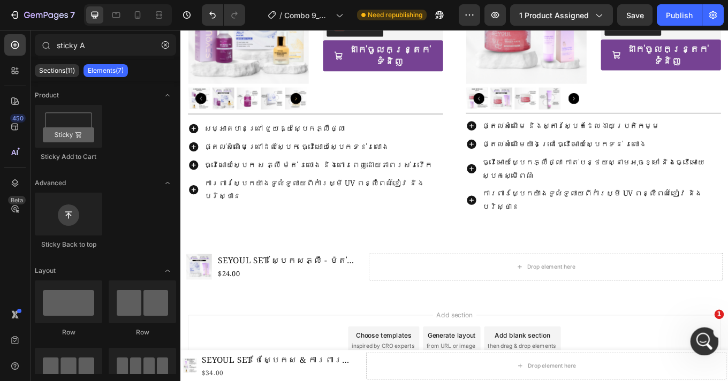
click at [716, 331] on div "1" at bounding box center [704, 341] width 28 height 28
click at [708, 339] on icon "Mở Intercom Messenger" at bounding box center [703, 340] width 18 height 18
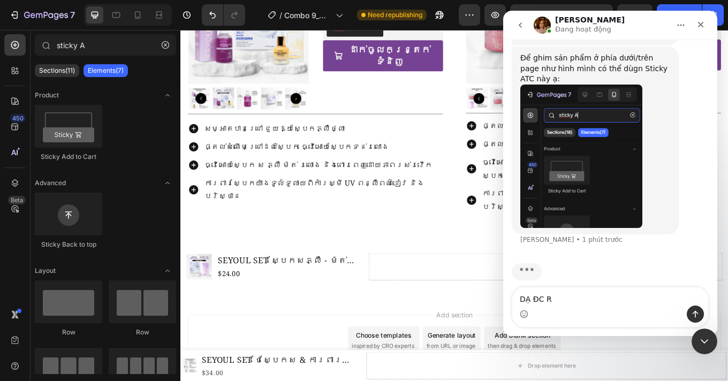
type textarea "DẠ ĐC R Ạ"
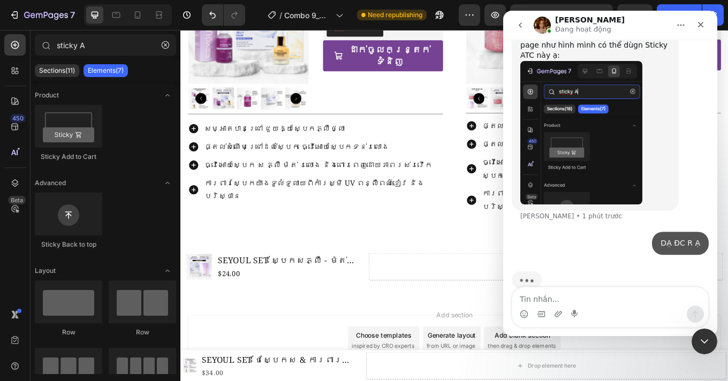
scroll to position [410, 0]
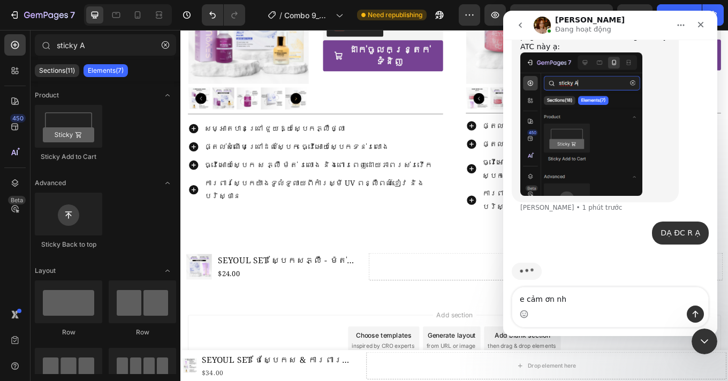
type textarea "e cảm ơn nhe"
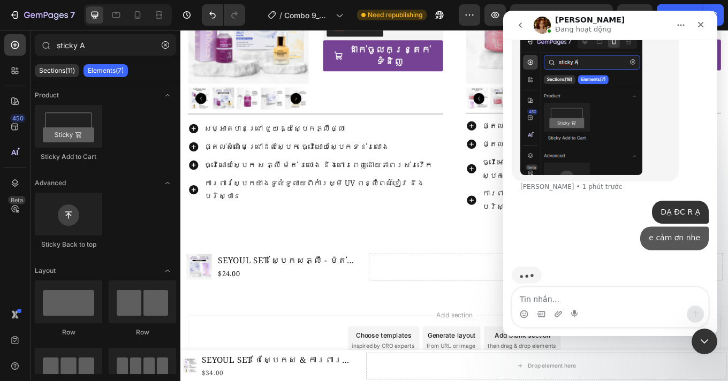
scroll to position [434, 0]
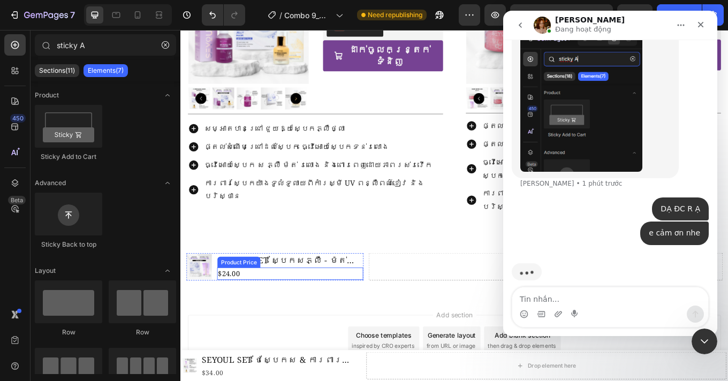
click at [345, 309] on div "$24.00" at bounding box center [308, 316] width 171 height 14
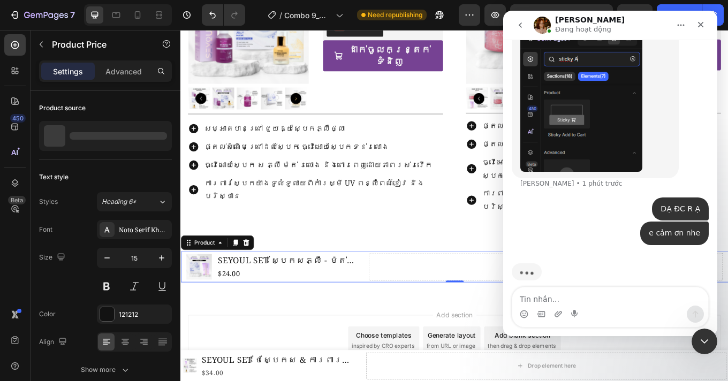
click at [397, 289] on div "Product Images SEYOUL SET ស្បែកសភ្លឺ - ម៉ត់រលោងទ្វេរដង Product Title $24.00 Pro…" at bounding box center [501, 307] width 642 height 36
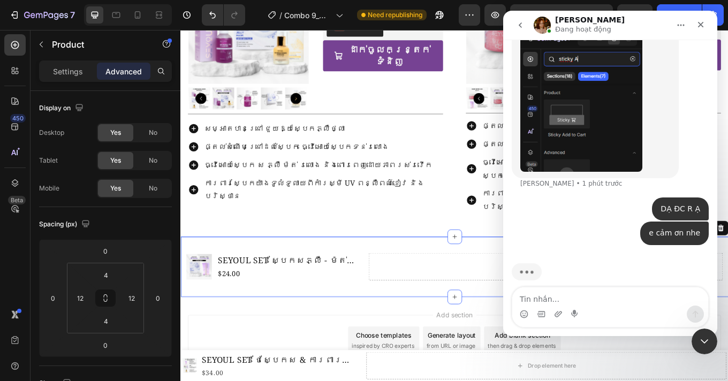
click at [417, 303] on div "Product Images SEYOUL SET ស្បែកសភ្លឺ - ម៉ត់រលោងទ្វេរដង Product Title $24.00 Pro…" at bounding box center [501, 307] width 642 height 71
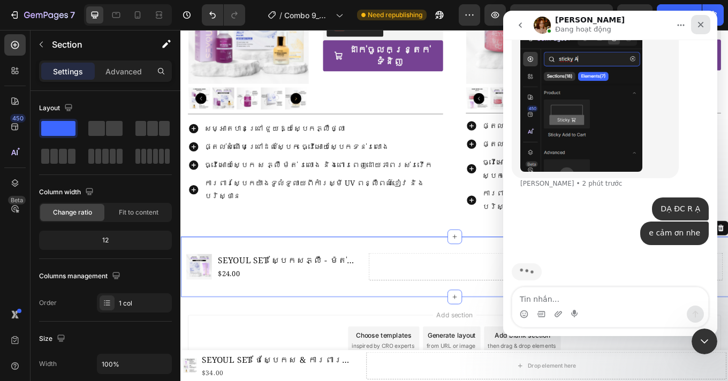
drag, startPoint x: 697, startPoint y: 24, endPoint x: 1120, endPoint y: 219, distance: 465.8
click at [697, 24] on icon "Đóng" at bounding box center [700, 24] width 9 height 9
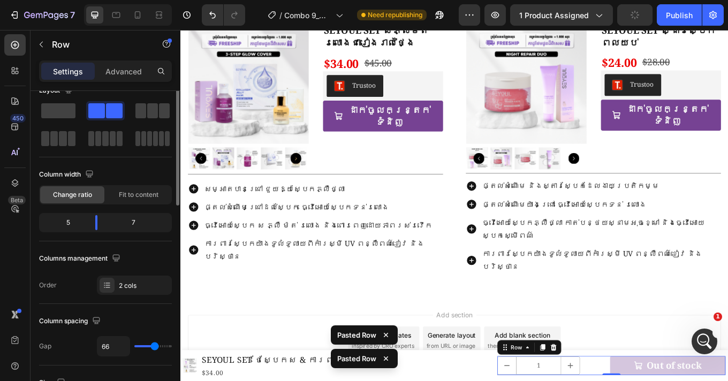
scroll to position [66, 0]
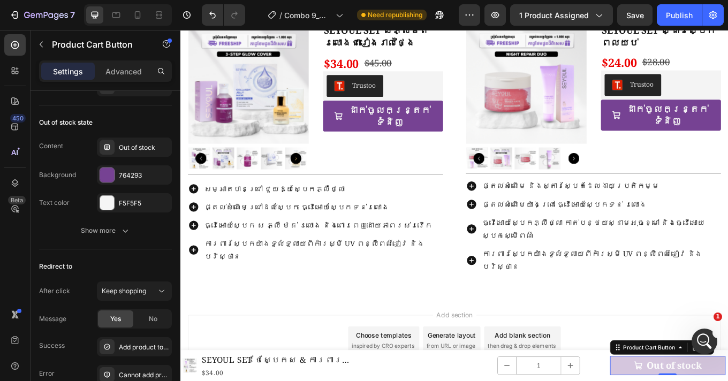
scroll to position [435, 0]
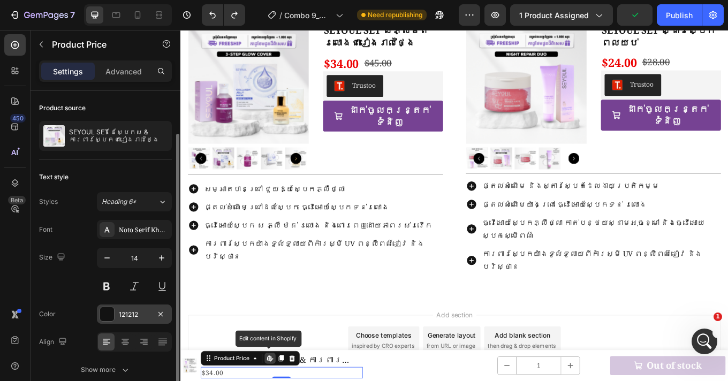
scroll to position [50, 0]
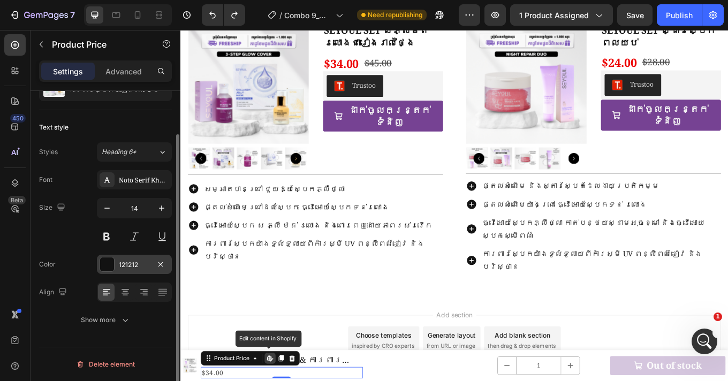
click at [126, 255] on div "121212" at bounding box center [134, 264] width 75 height 19
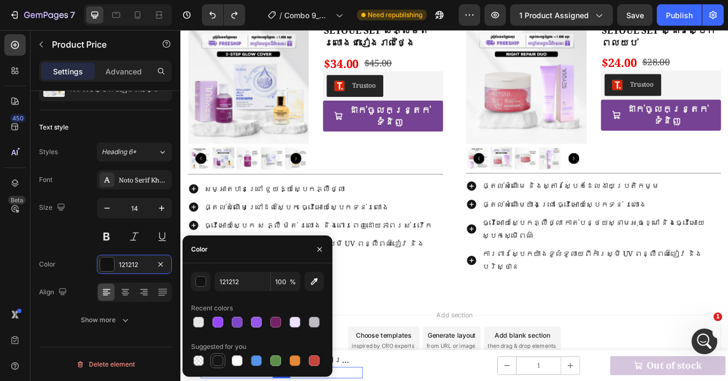
click at [219, 362] on div at bounding box center [217, 360] width 11 height 11
type input "151515"
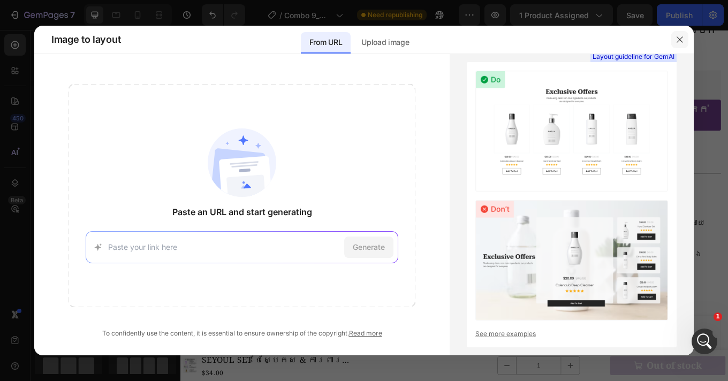
drag, startPoint x: 680, startPoint y: 40, endPoint x: 586, endPoint y: 12, distance: 98.5
click at [680, 40] on icon "button" at bounding box center [679, 39] width 9 height 9
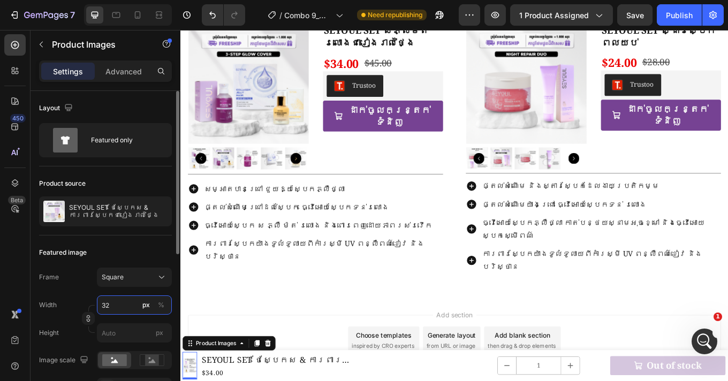
click at [116, 310] on input "32" at bounding box center [134, 304] width 75 height 19
type input "4"
type input "40"
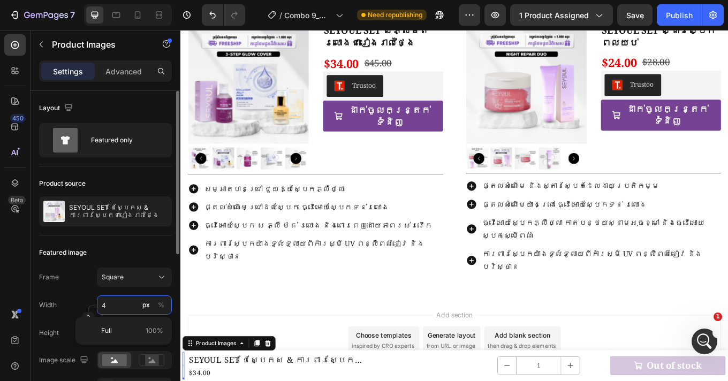
type input "40"
type input "4"
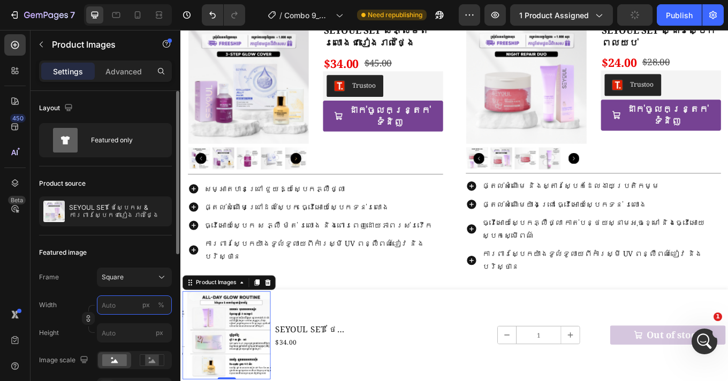
type input "5"
type input "50"
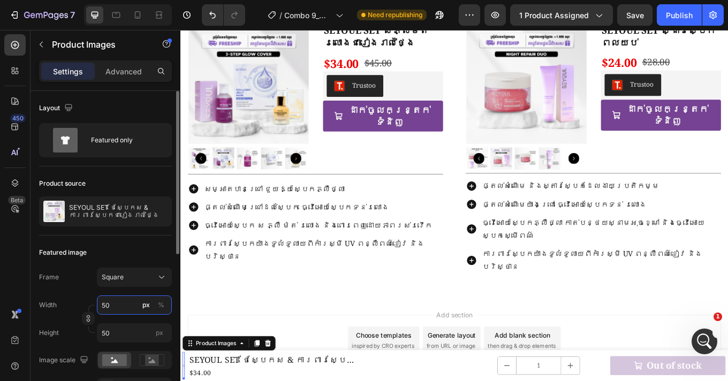
type input "5"
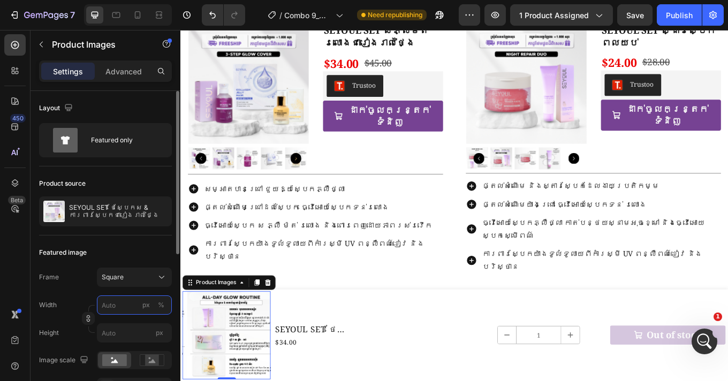
type input "5"
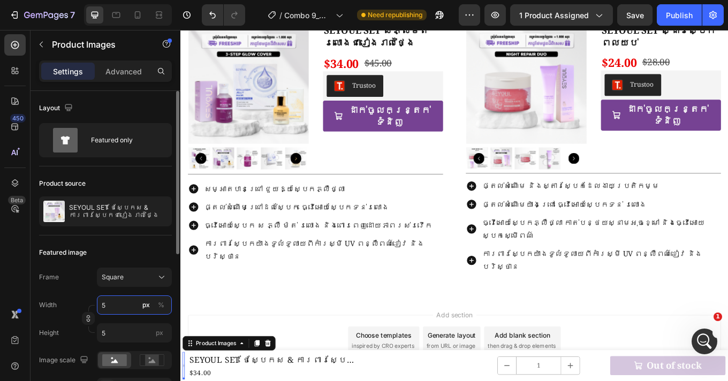
type input "58"
type input "580"
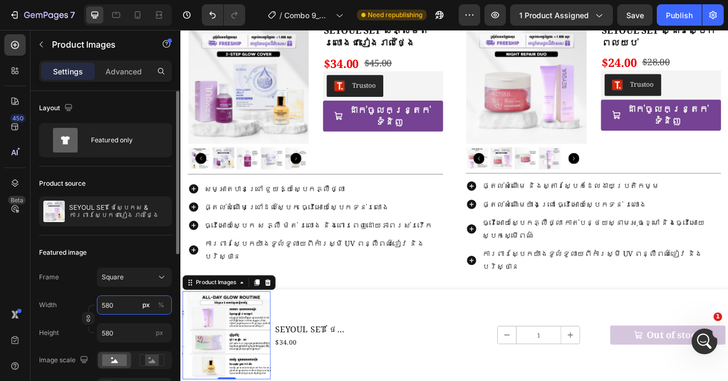
type input "58"
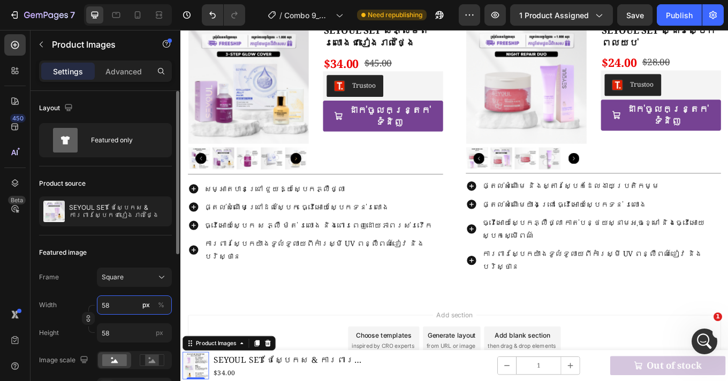
type input "5"
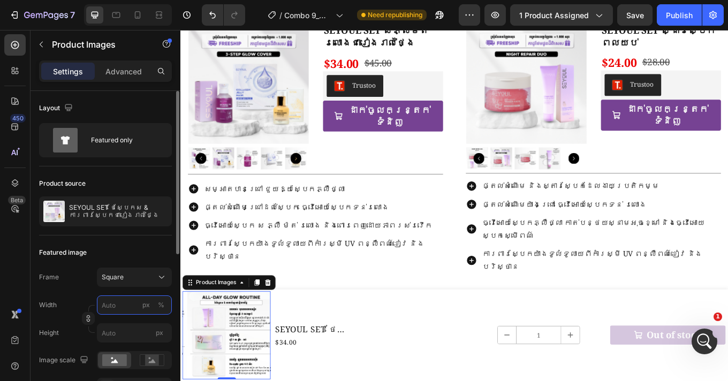
type input "5"
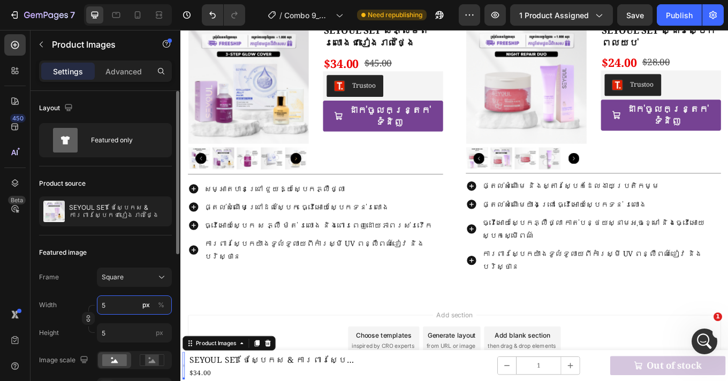
type input "58"
type input "580"
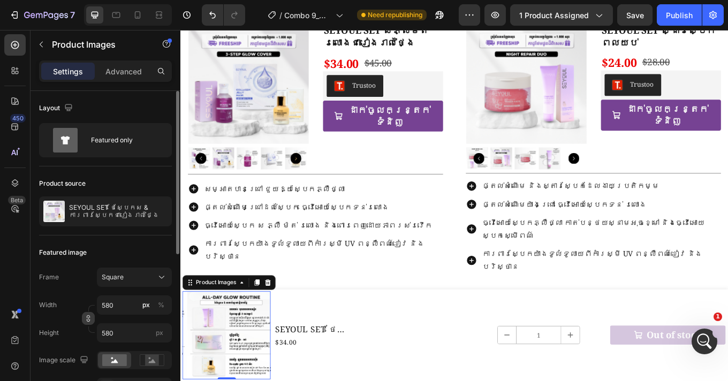
click at [87, 320] on icon "button" at bounding box center [88, 318] width 7 height 7
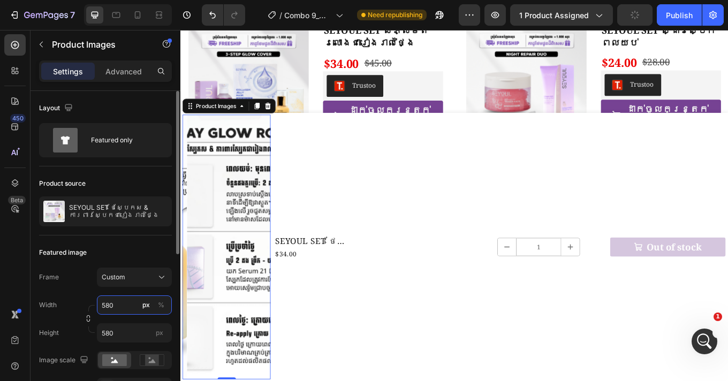
click at [112, 307] on input "580" at bounding box center [134, 304] width 75 height 19
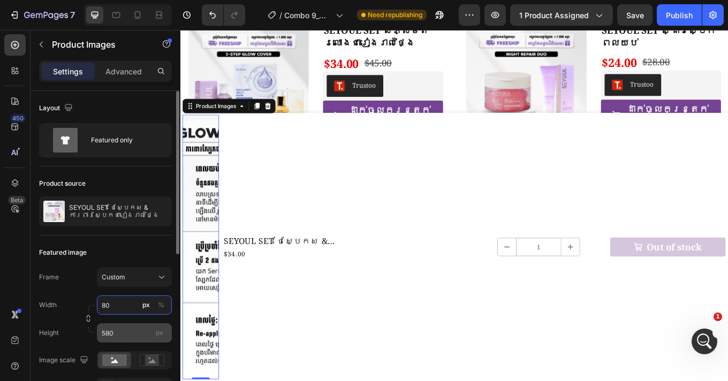
type input "80"
click at [111, 334] on input "580" at bounding box center [134, 332] width 75 height 19
click at [111, 335] on input "580" at bounding box center [134, 332] width 75 height 19
type input "0"
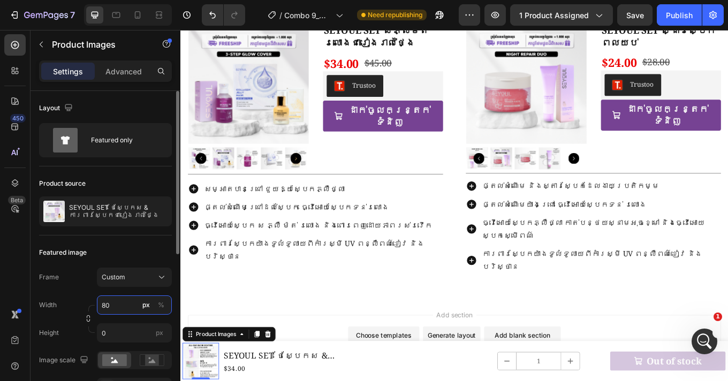
click at [125, 310] on input "80" at bounding box center [134, 304] width 75 height 19
type input "90"
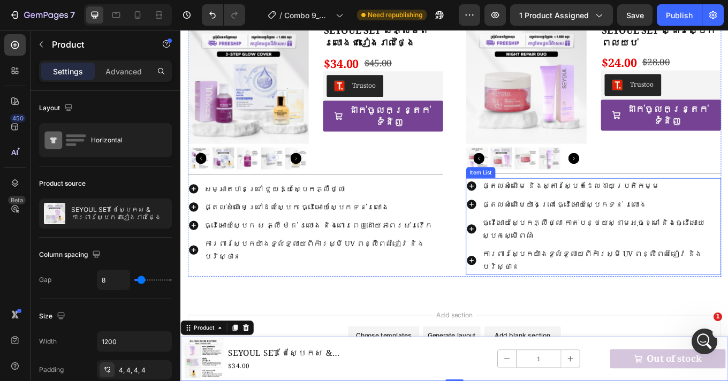
scroll to position [960, 0]
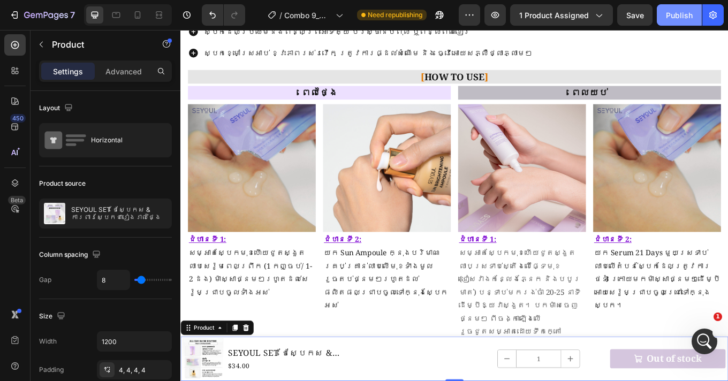
click at [675, 17] on div "Publish" at bounding box center [679, 15] width 27 height 11
